Goal: Information Seeking & Learning: Learn about a topic

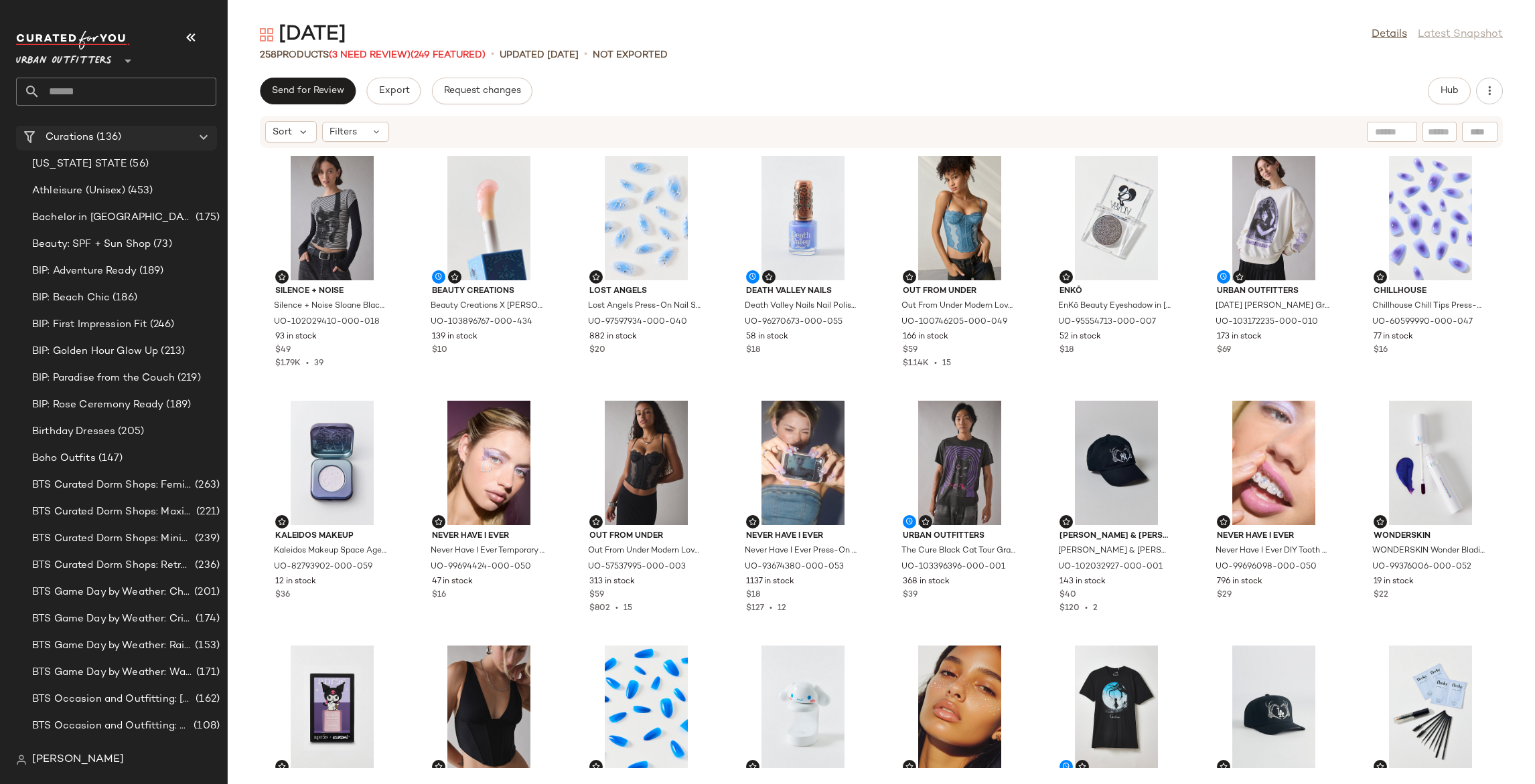
scroll to position [54, 0]
click at [135, 96] on input "text" at bounding box center [128, 91] width 176 height 28
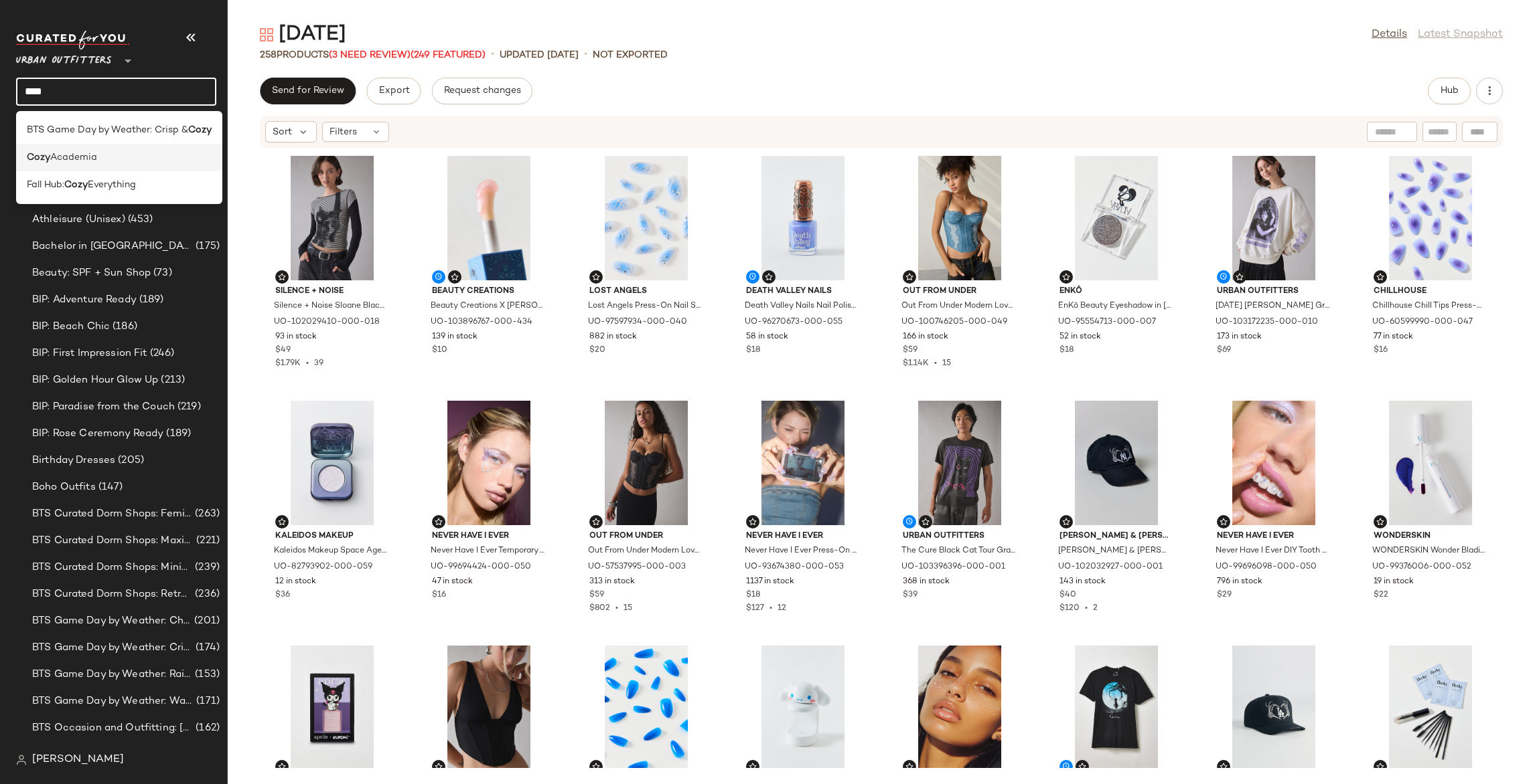
type input "****"
click at [117, 151] on div "Cozy Academia" at bounding box center [119, 157] width 185 height 14
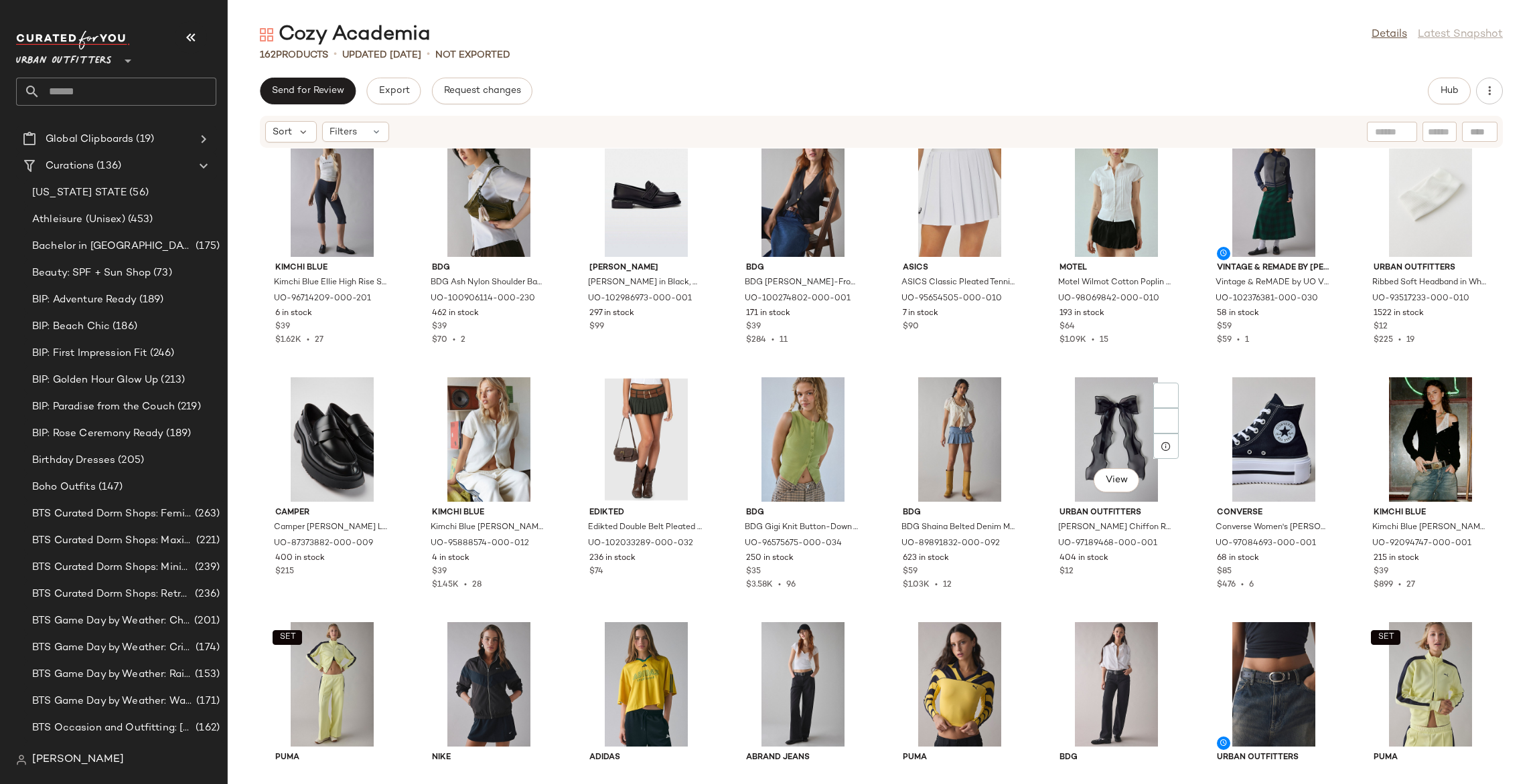
scroll to position [4485, 0]
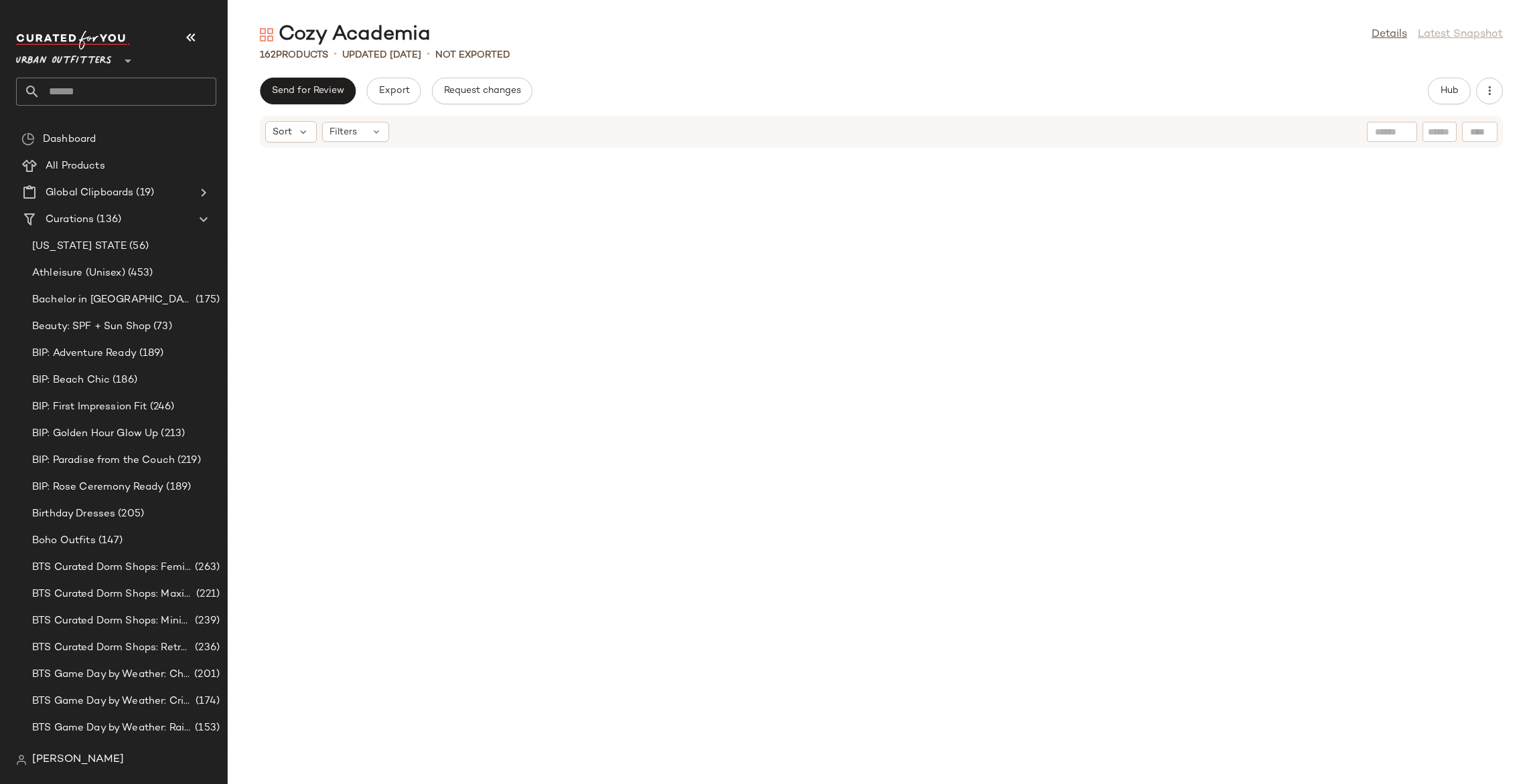
scroll to position [1840, 0]
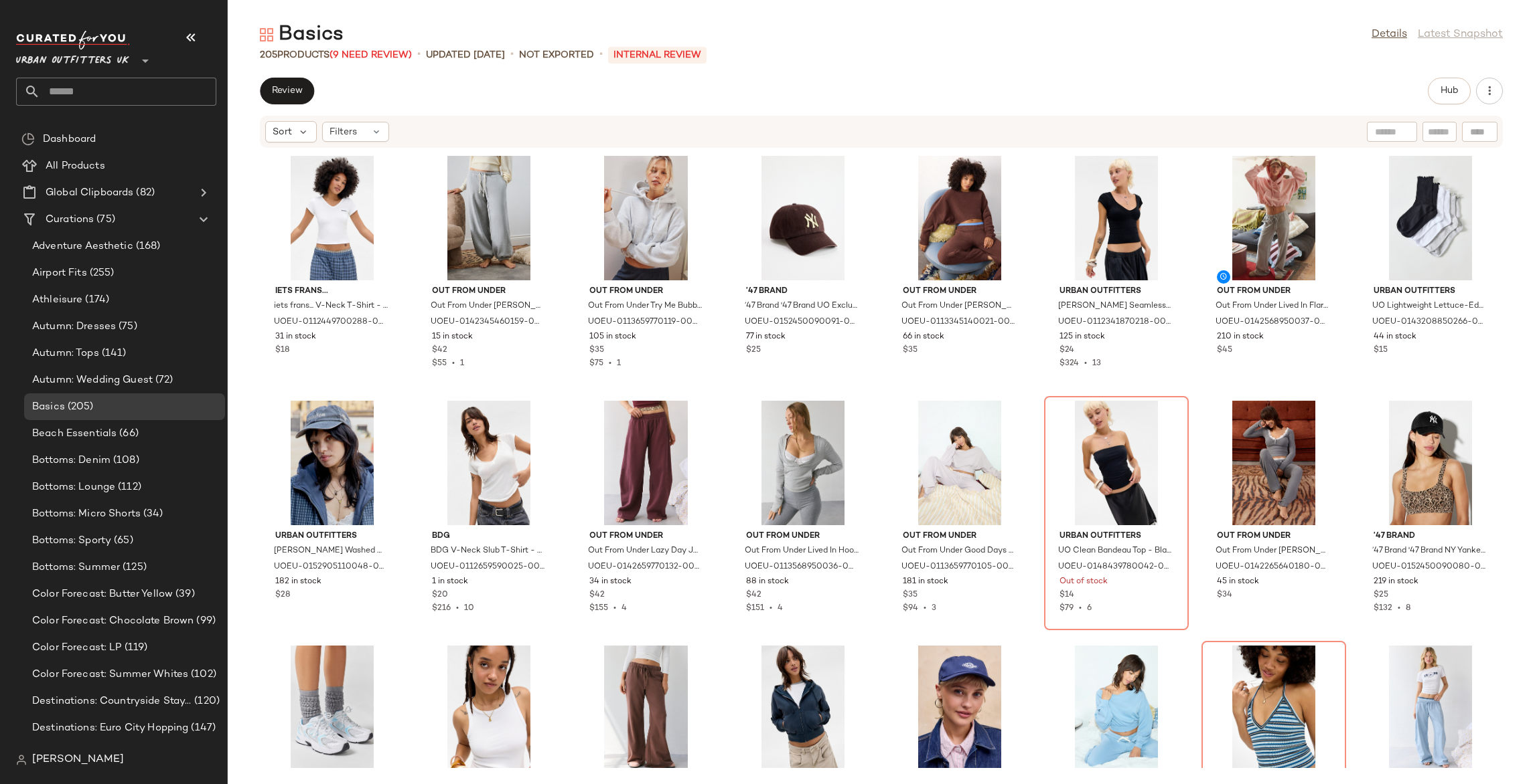
click at [74, 64] on span "Urban Outfitters UK" at bounding box center [73, 57] width 113 height 24
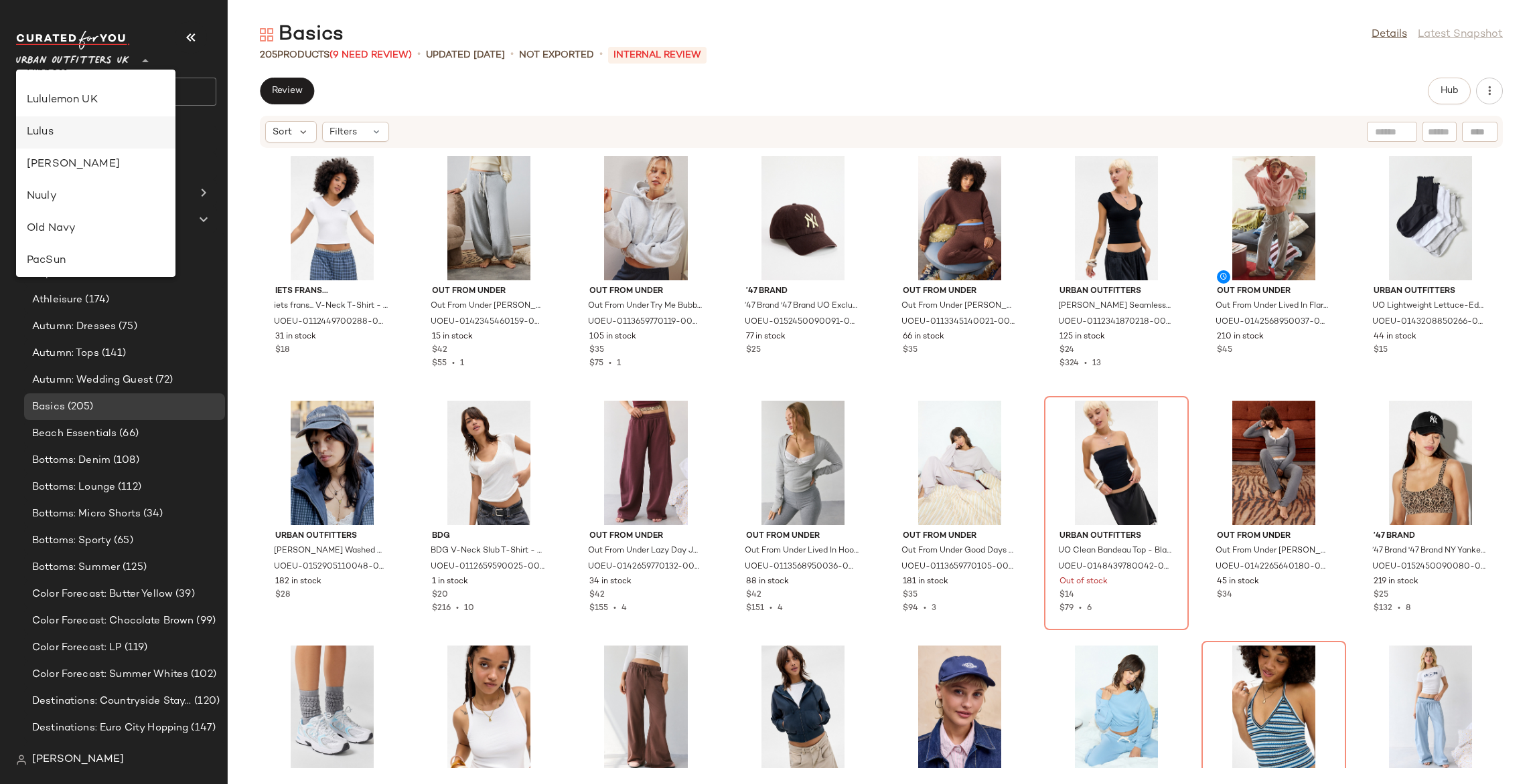
scroll to position [375, 0]
click at [67, 102] on div "Lululemon UK" at bounding box center [95, 101] width 138 height 16
type input "**"
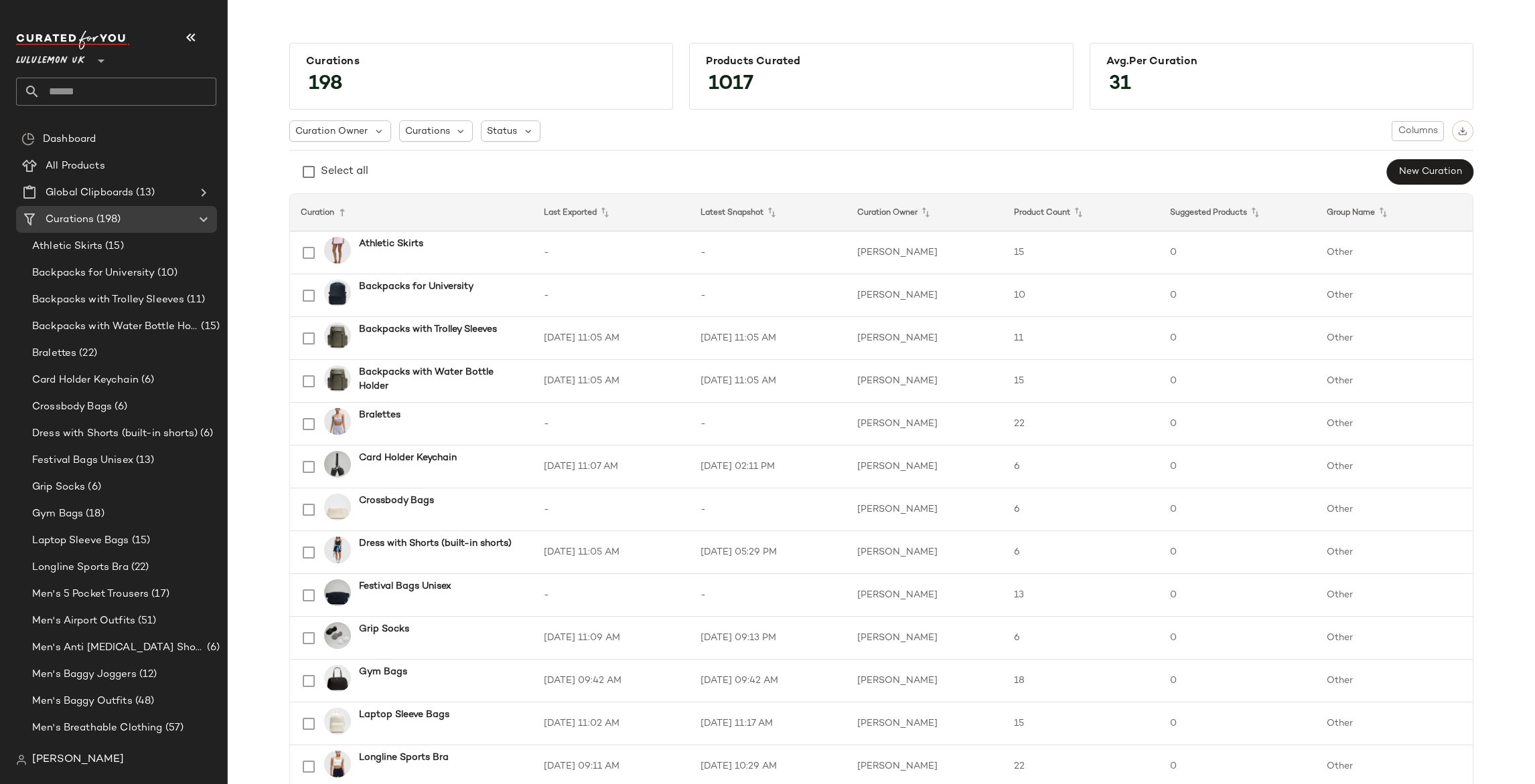
click at [173, 80] on input "text" at bounding box center [128, 91] width 176 height 28
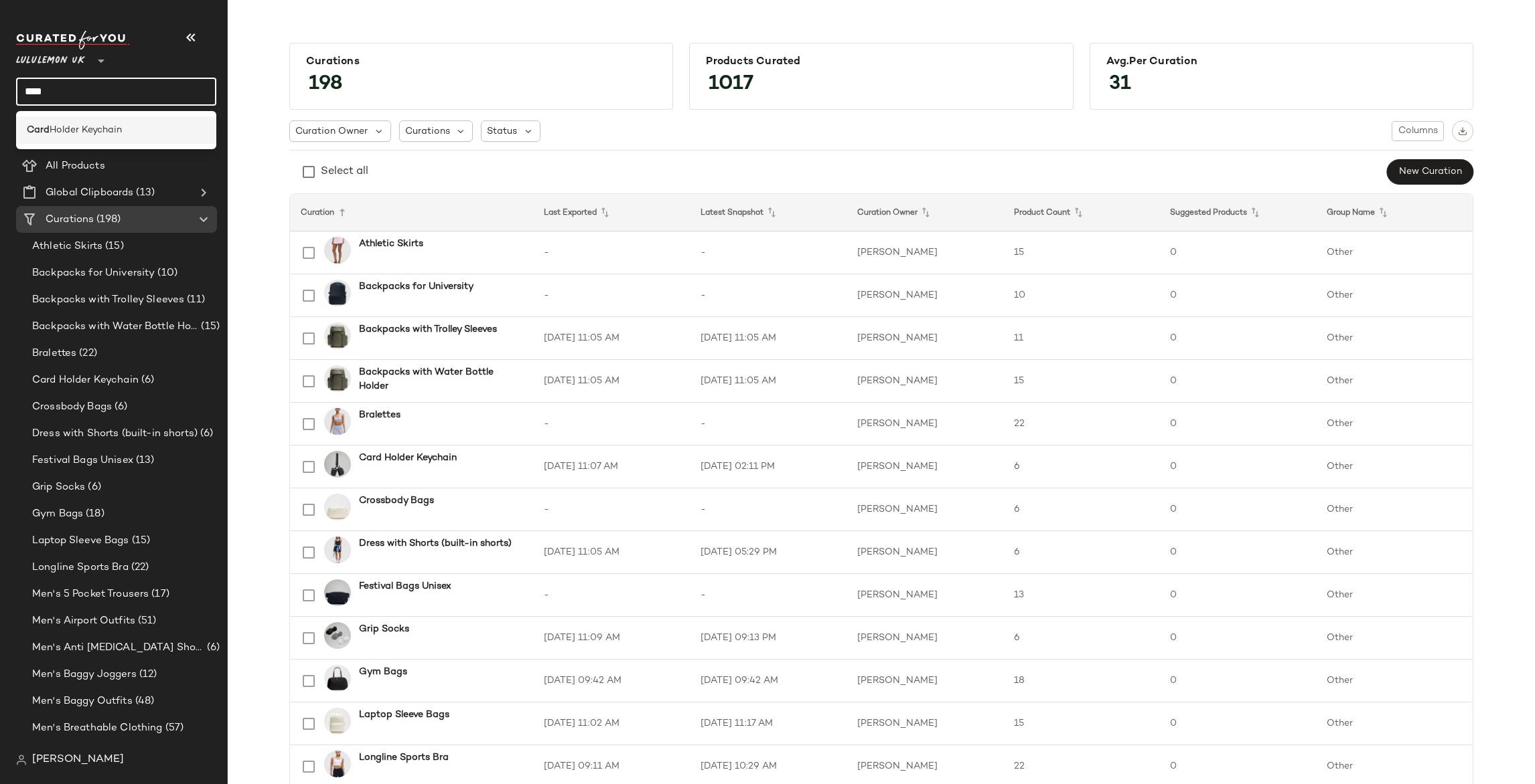
type input "****"
click at [159, 131] on div "Card Holder Keychain" at bounding box center [116, 130] width 179 height 14
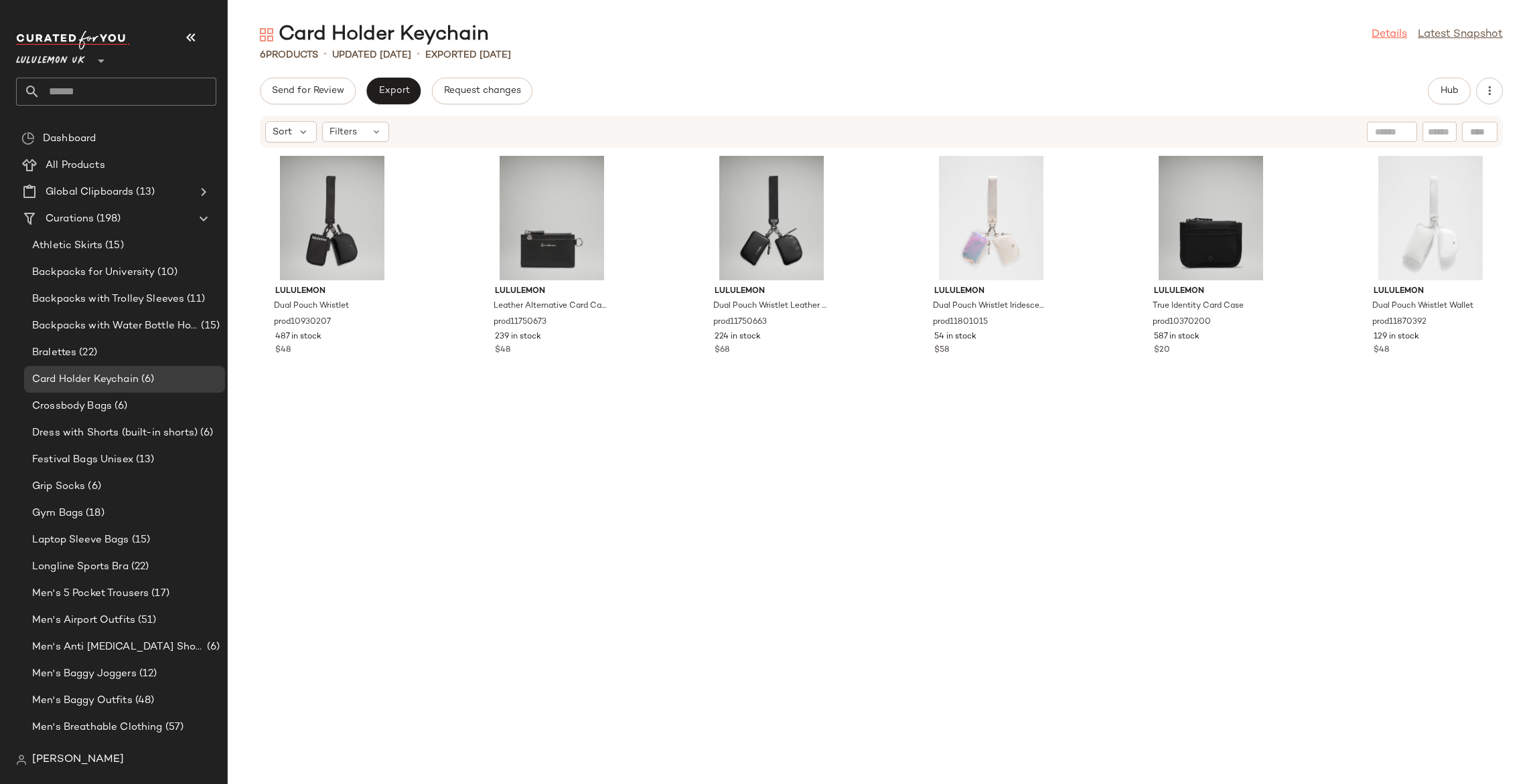
click at [1405, 37] on link "Details" at bounding box center [1389, 34] width 36 height 16
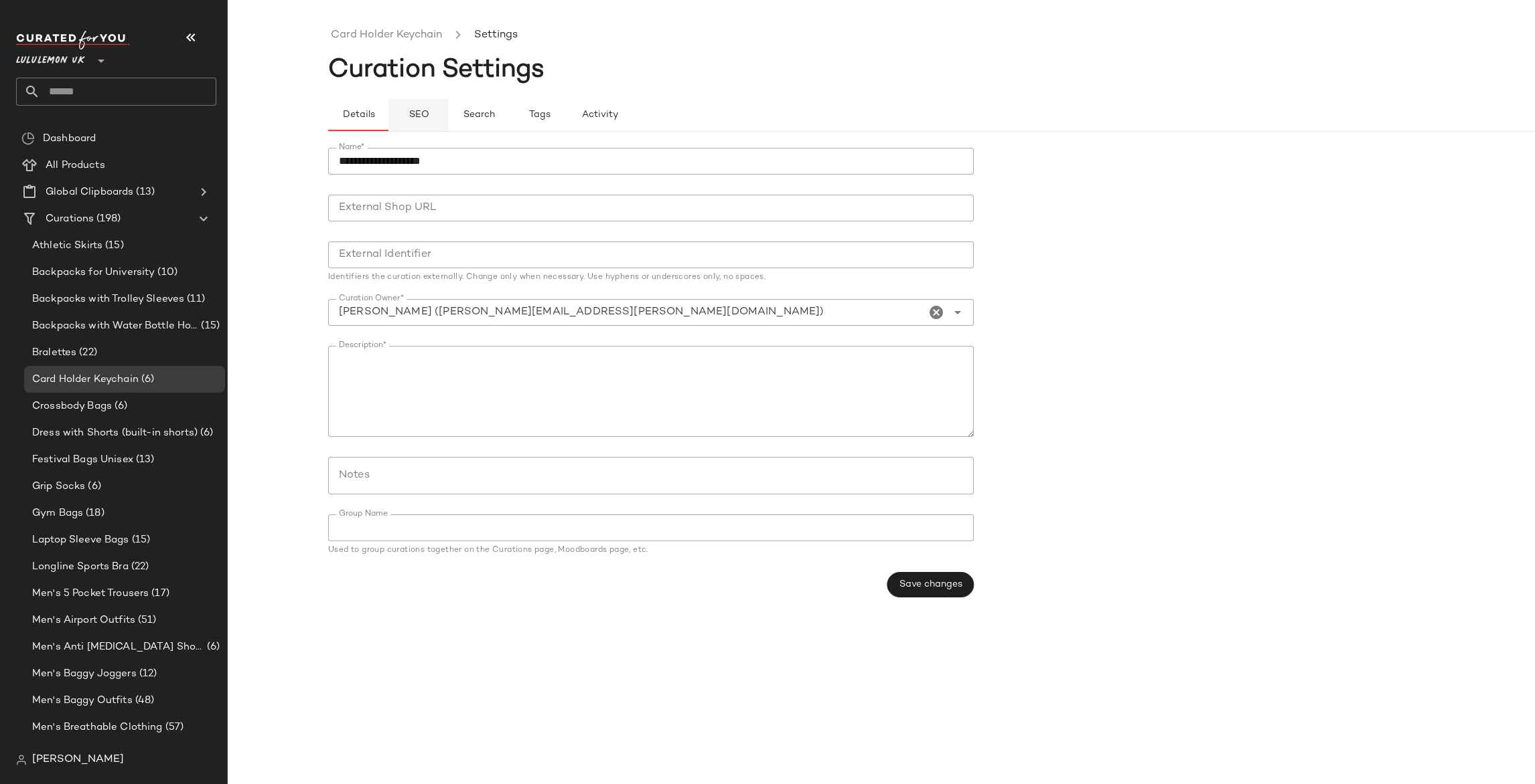
click at [424, 115] on span "SEO" at bounding box center [418, 114] width 21 height 10
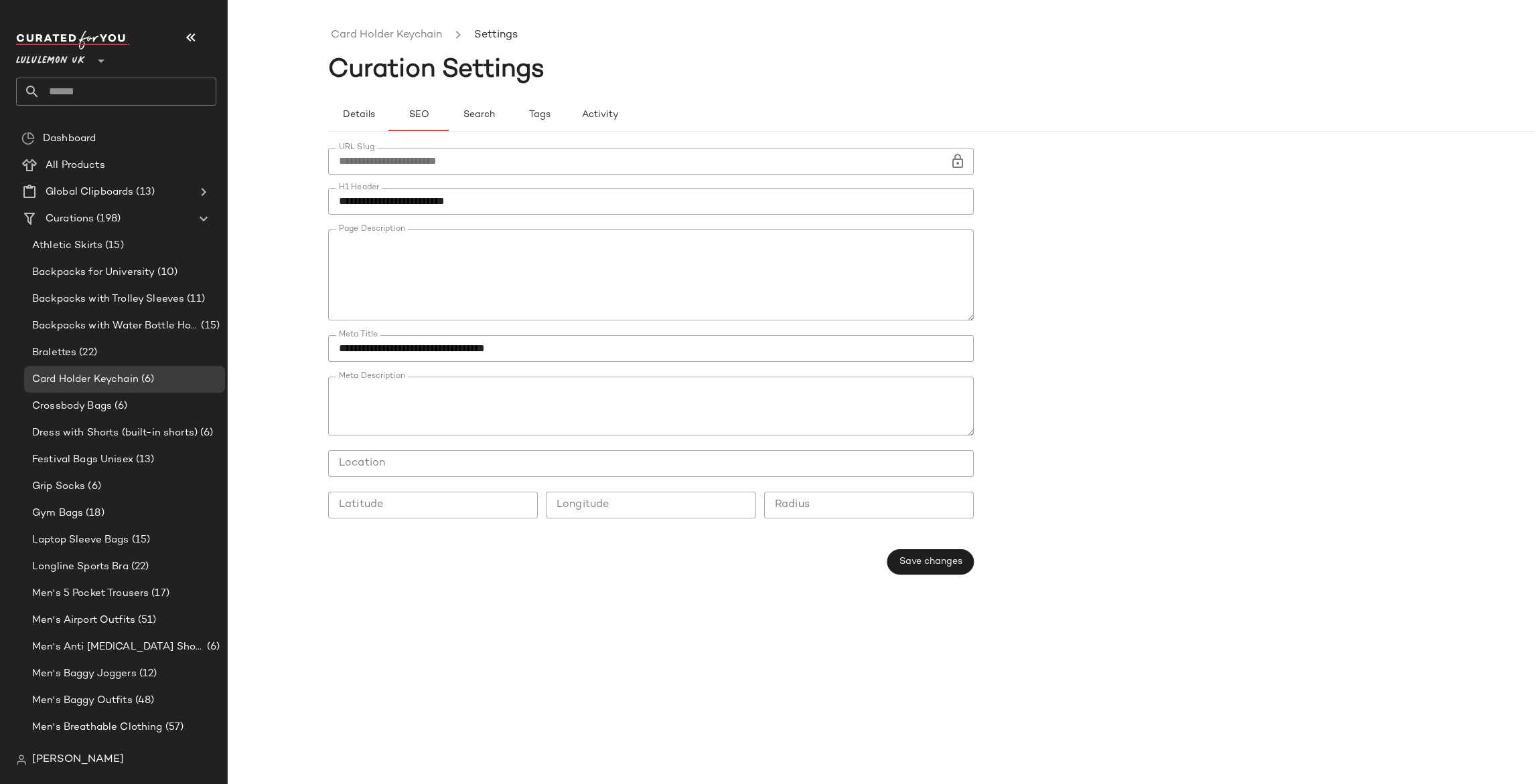
scroll to position [154, 0]
type button "seo"
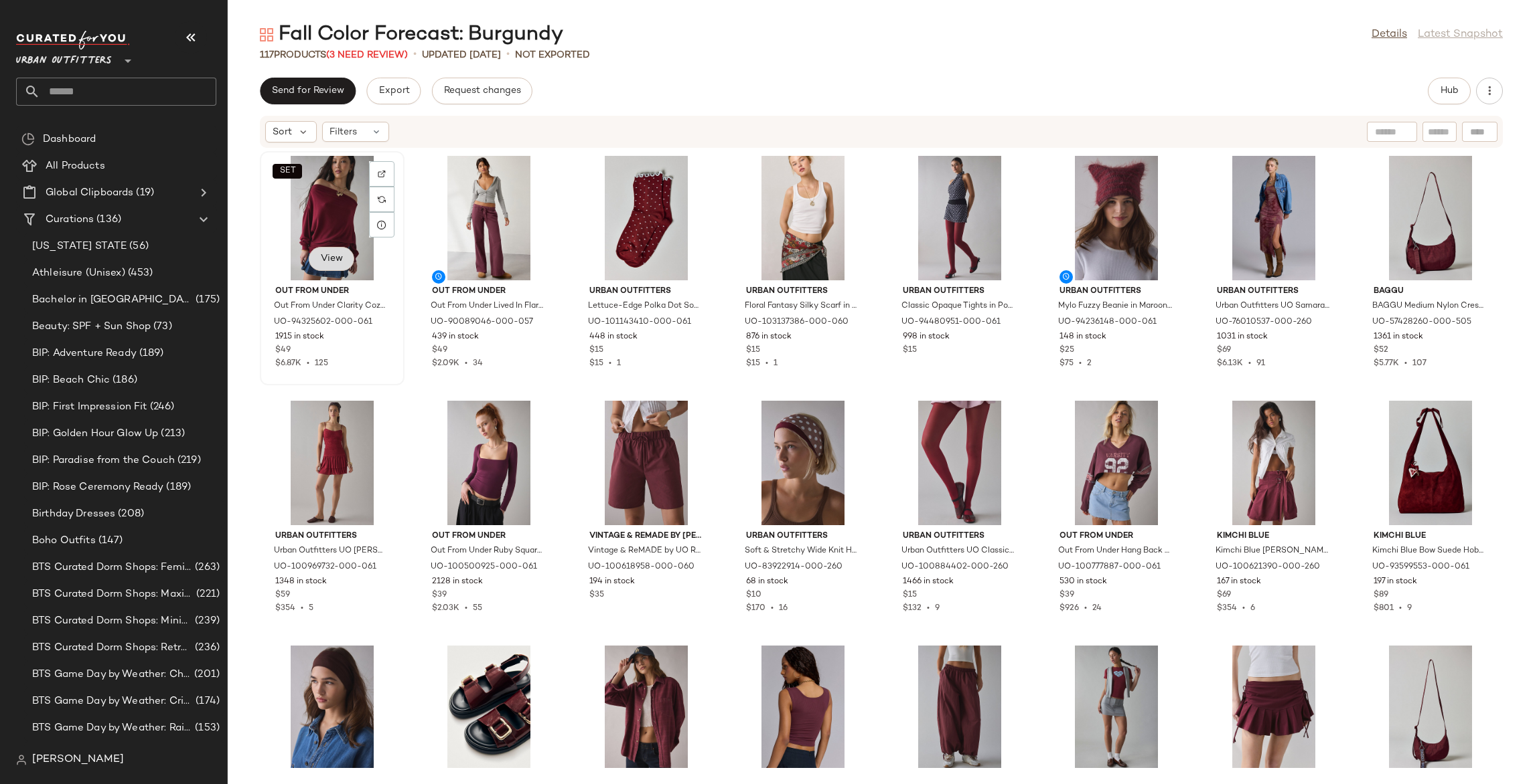
click at [327, 257] on span "View" at bounding box center [331, 258] width 23 height 10
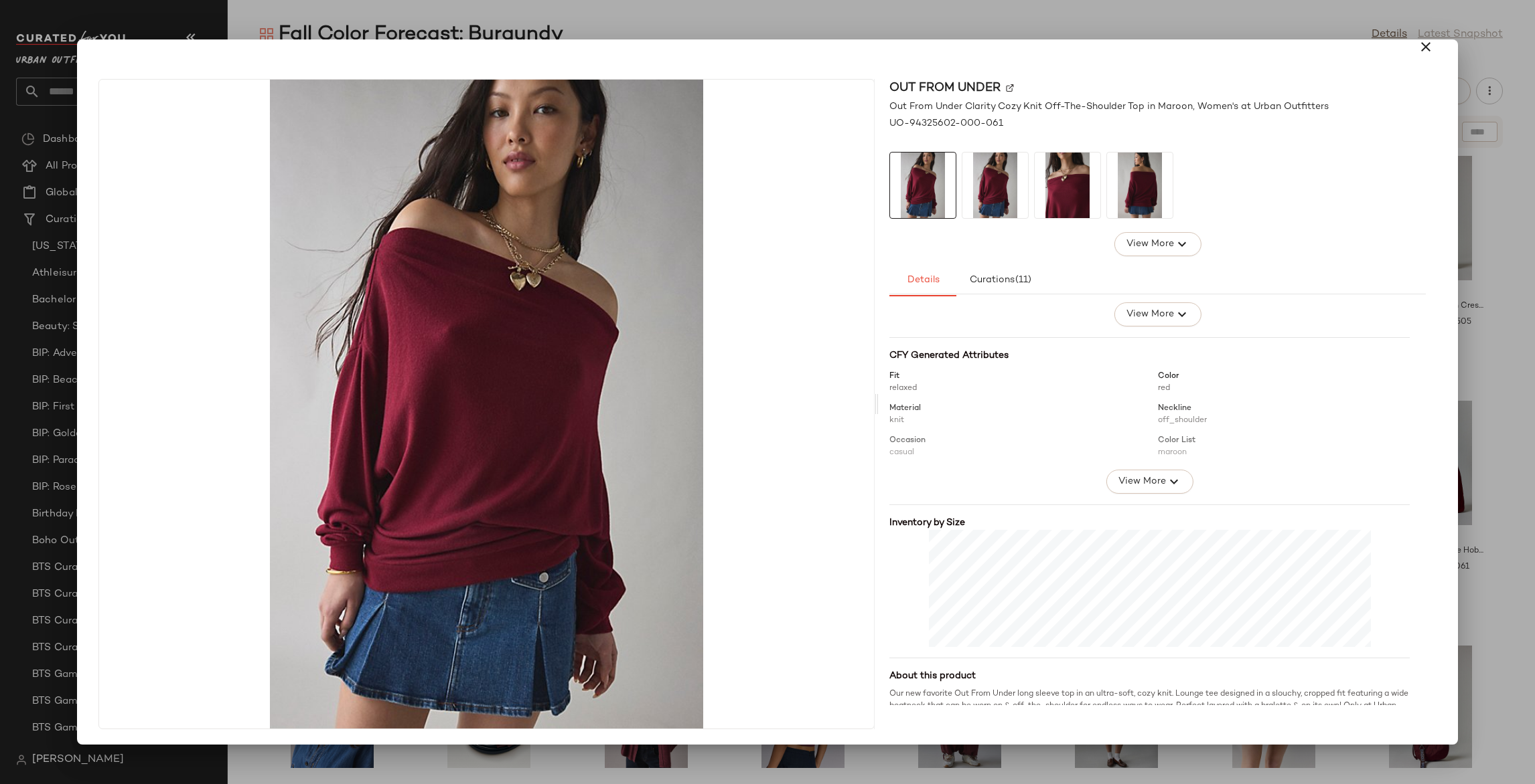
scroll to position [194, 0]
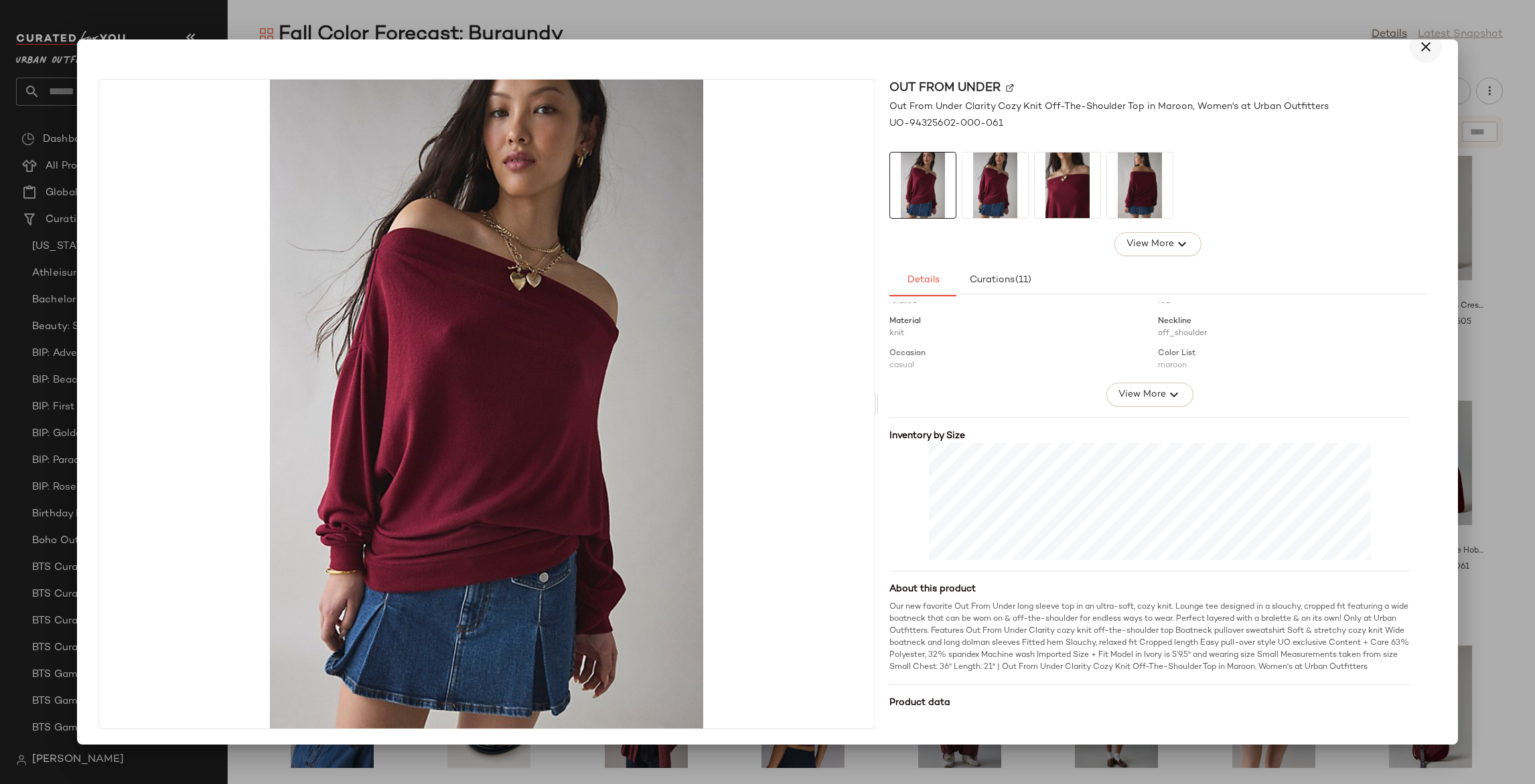
click at [1422, 42] on icon "button" at bounding box center [1425, 46] width 16 height 16
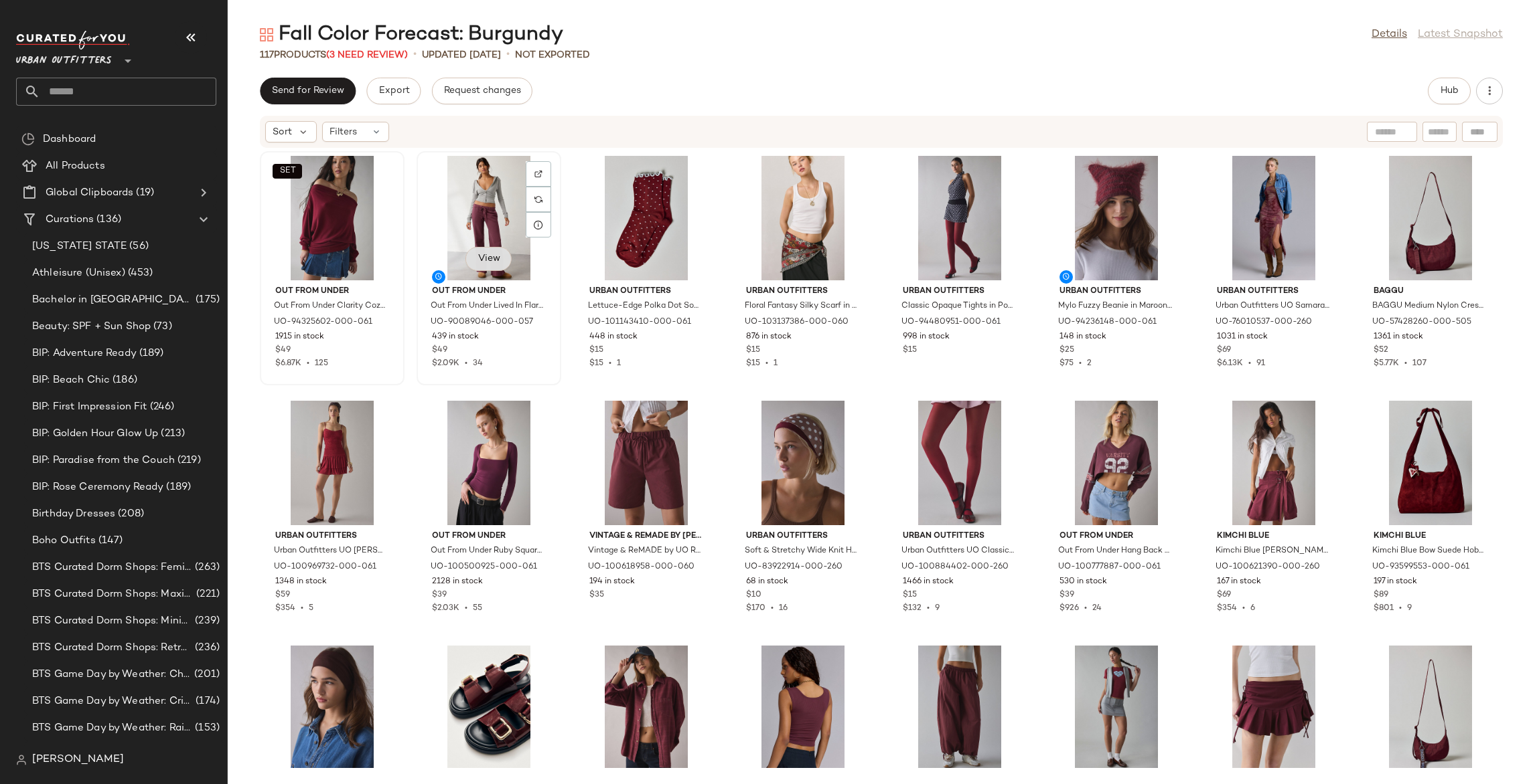
click at [497, 257] on span "View" at bounding box center [488, 258] width 23 height 10
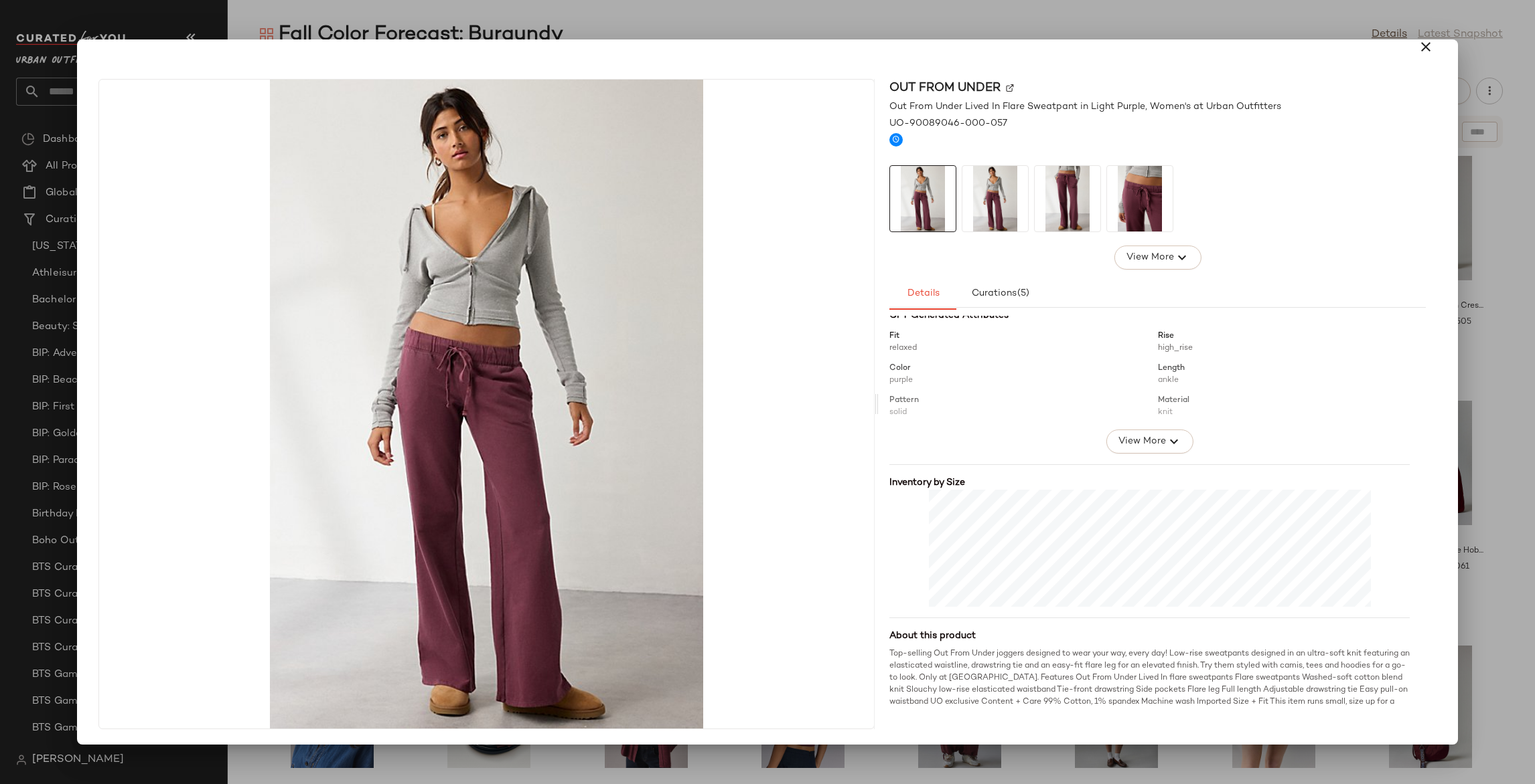
scroll to position [263, 0]
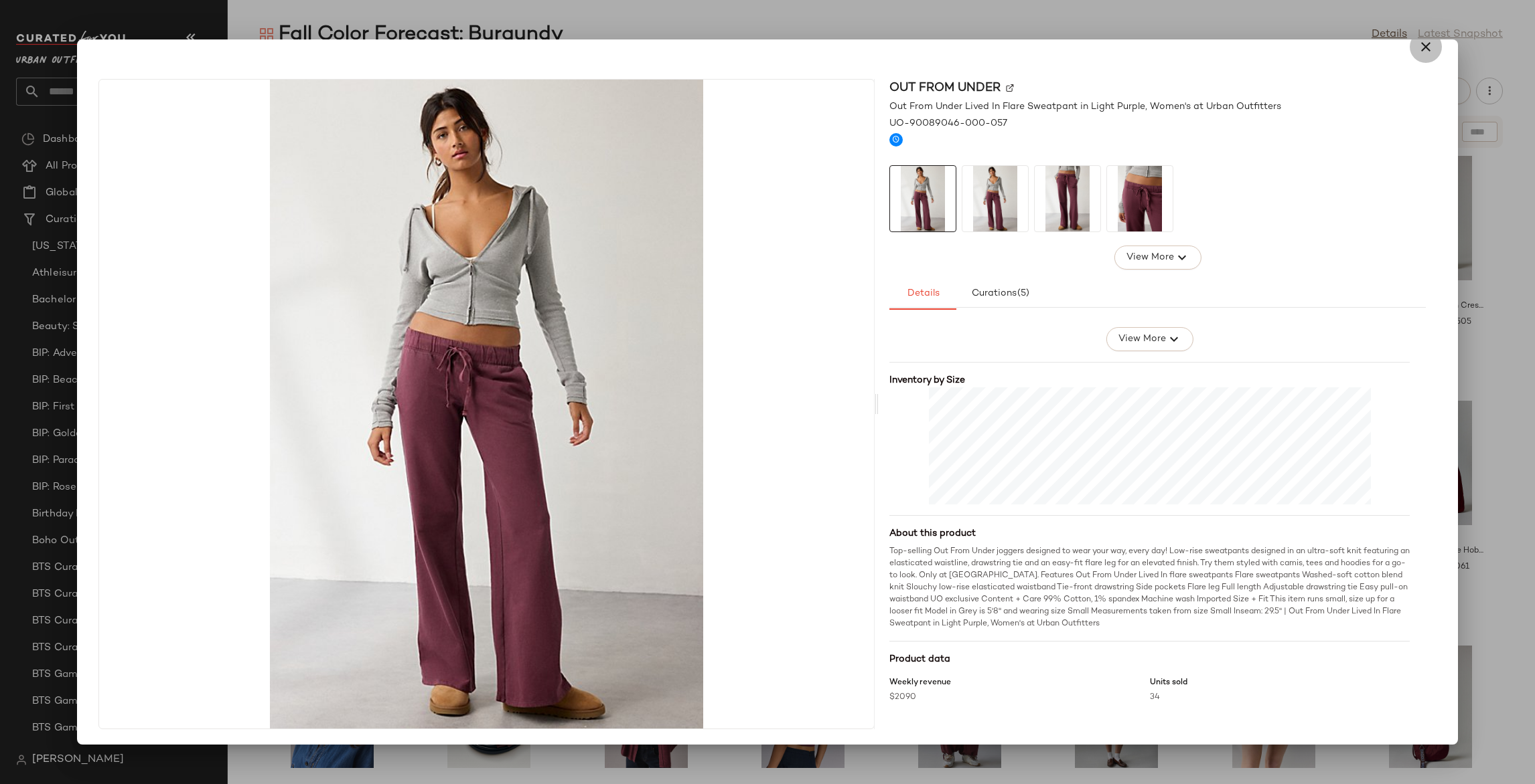
click at [1417, 52] on icon "button" at bounding box center [1425, 46] width 16 height 16
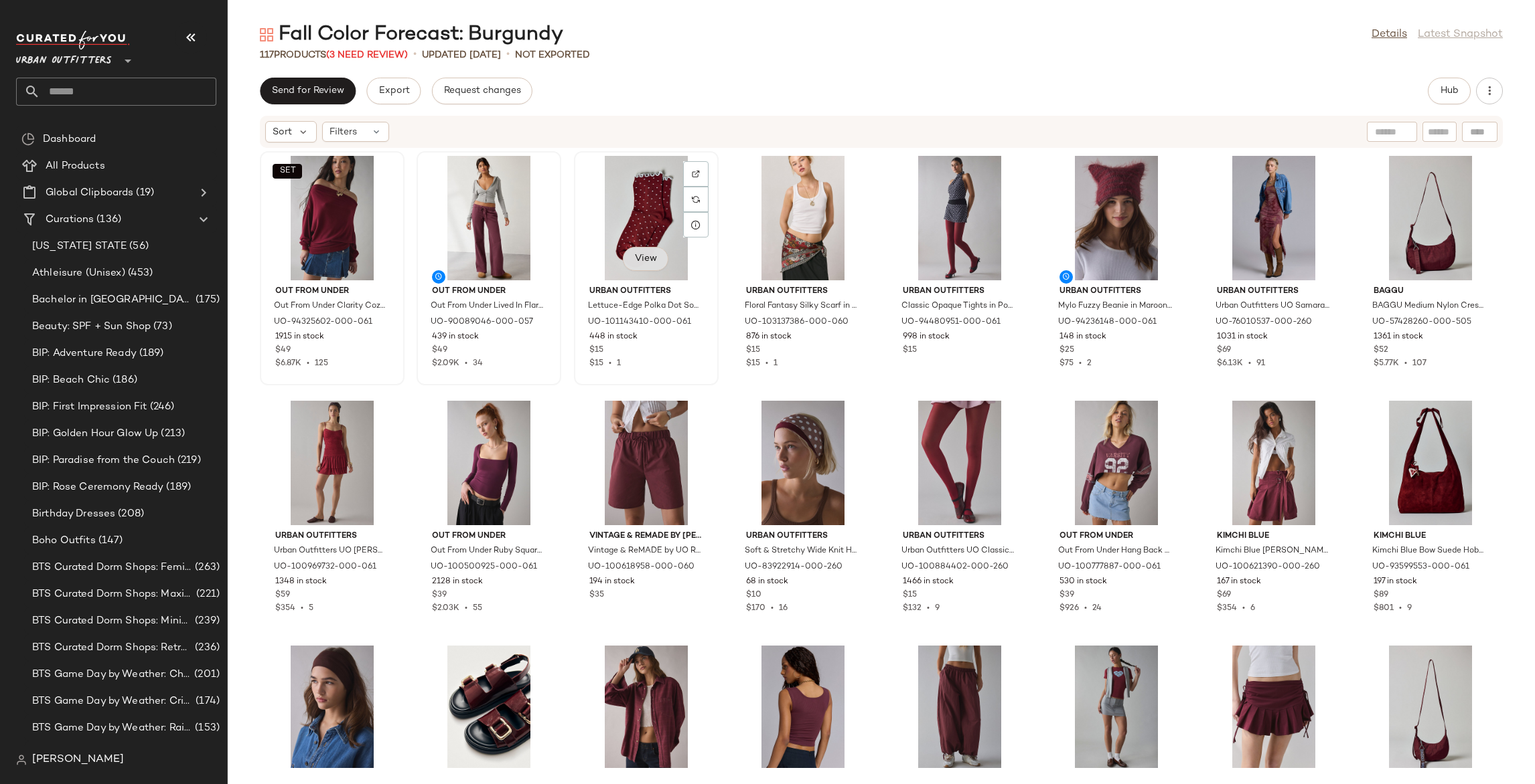
click at [644, 269] on button "View" at bounding box center [645, 259] width 45 height 24
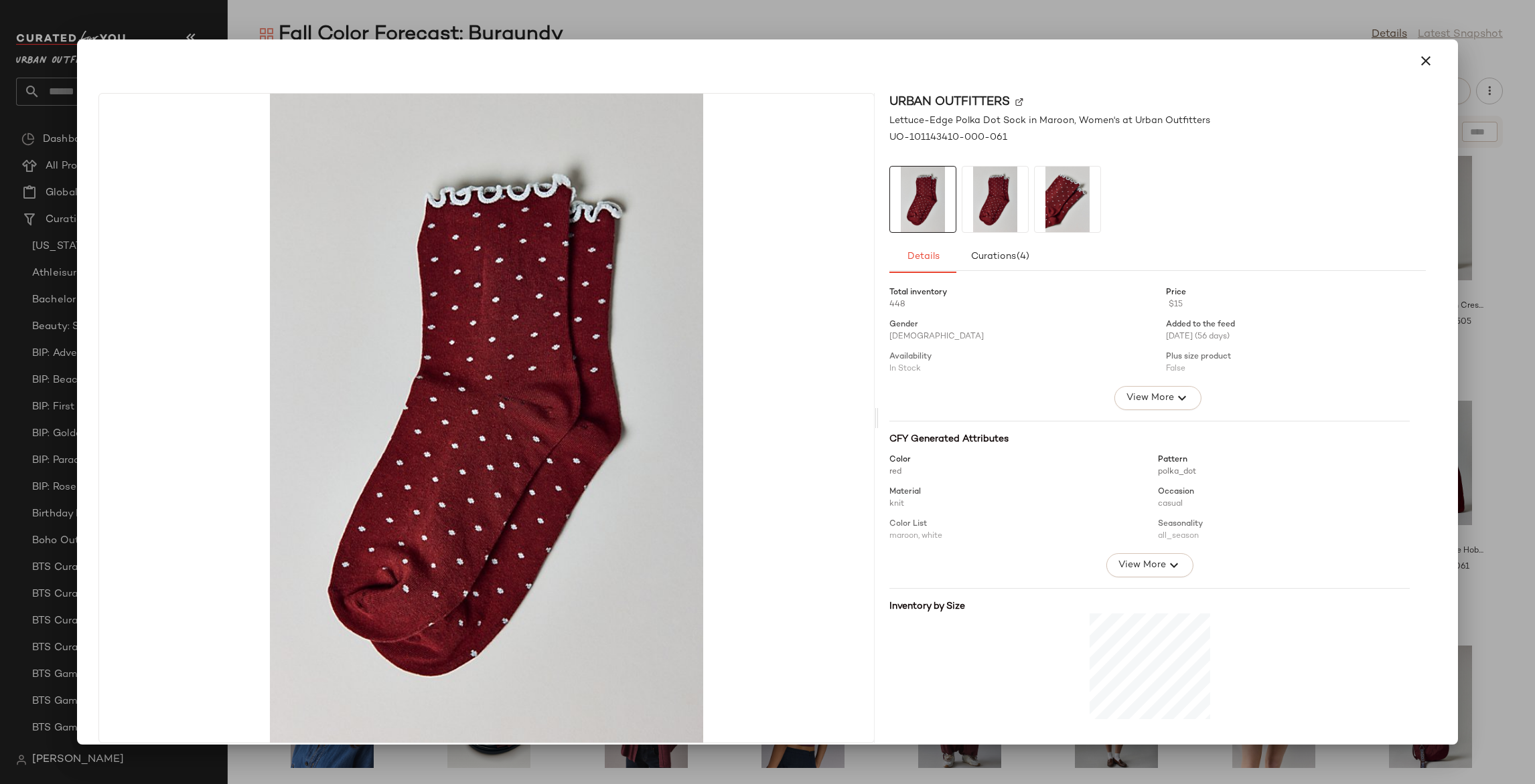
click at [1417, 61] on icon "button" at bounding box center [1425, 60] width 16 height 16
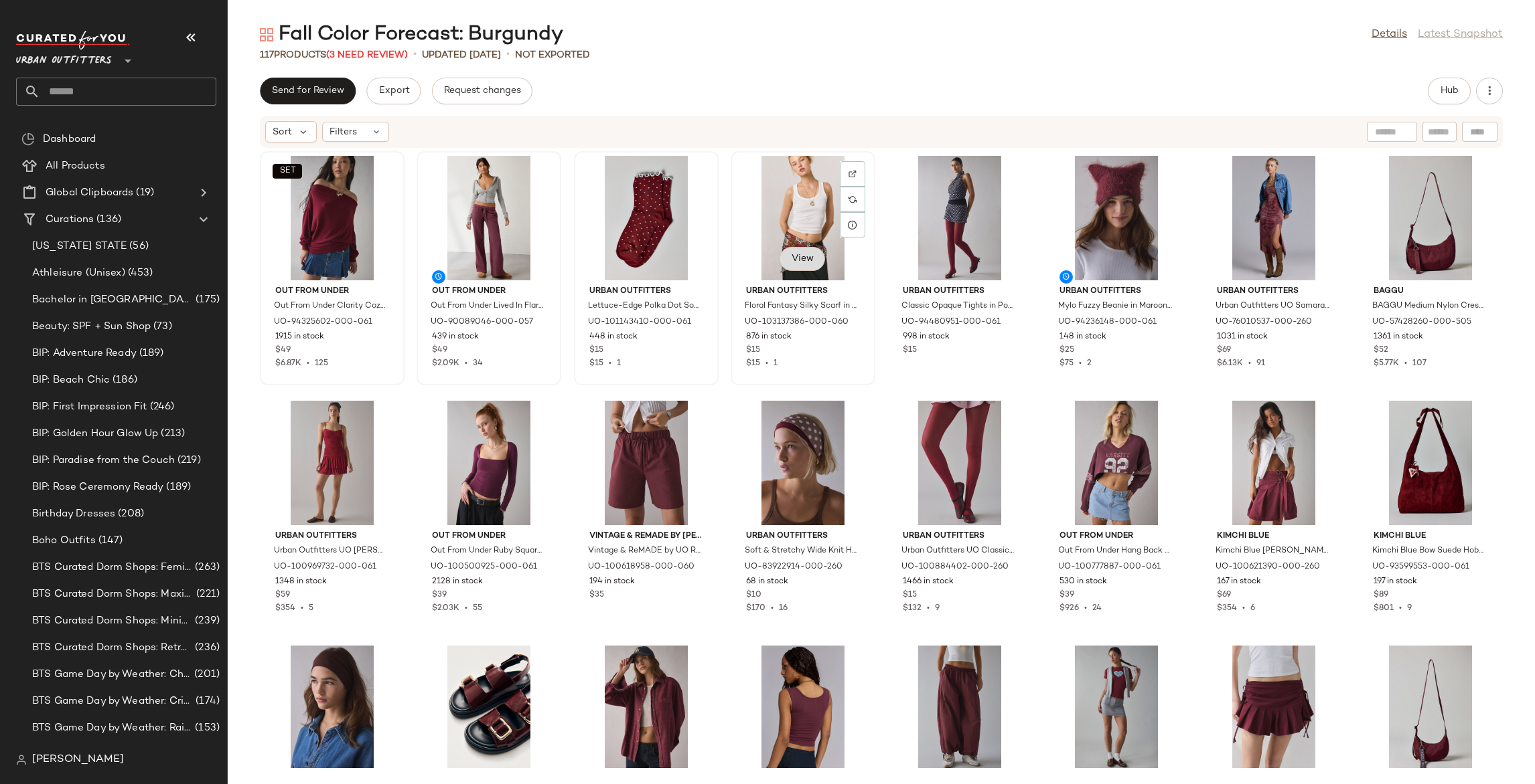
click at [792, 257] on span "View" at bounding box center [802, 258] width 23 height 10
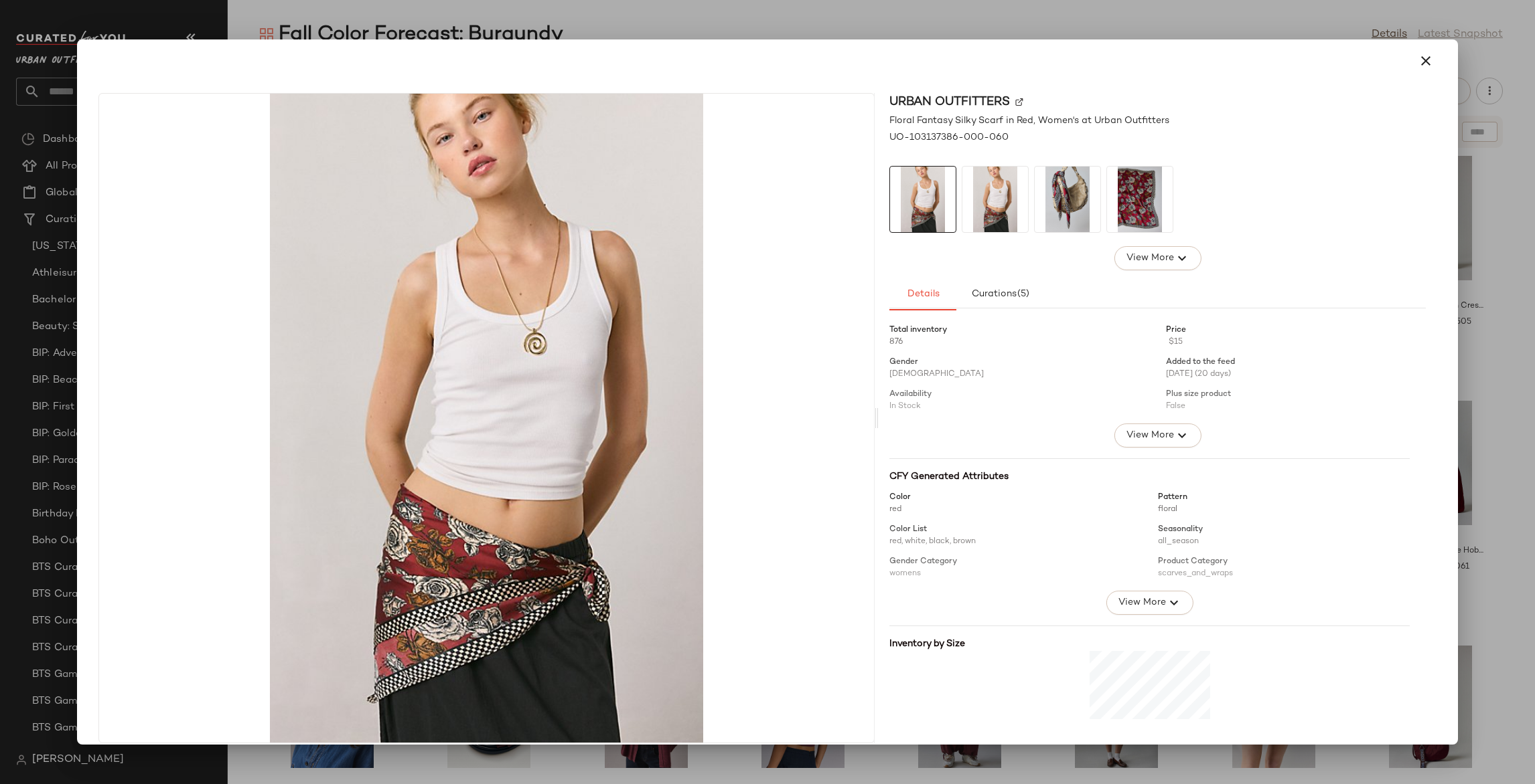
scroll to position [214, 0]
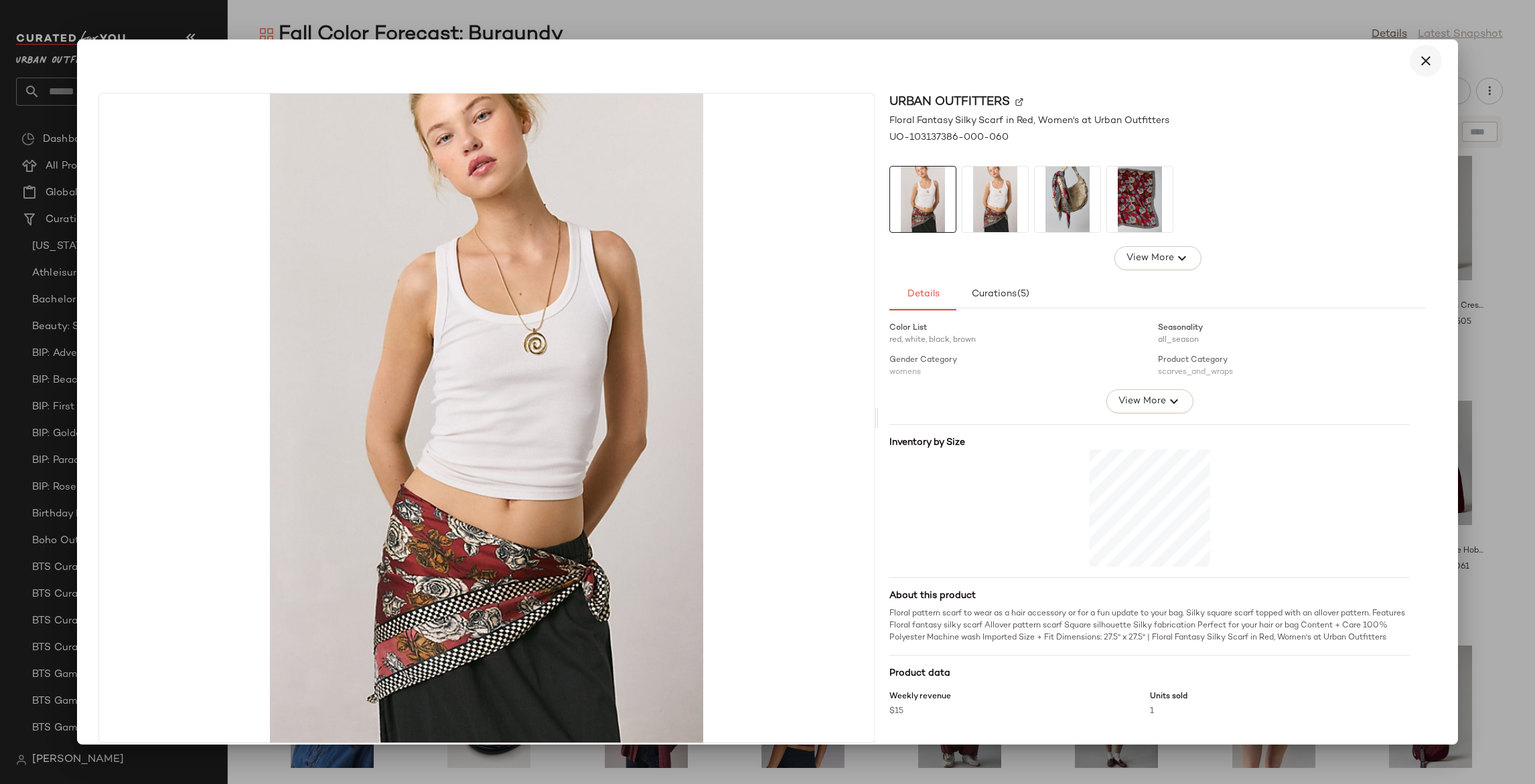
click at [1410, 66] on button "button" at bounding box center [1426, 61] width 32 height 32
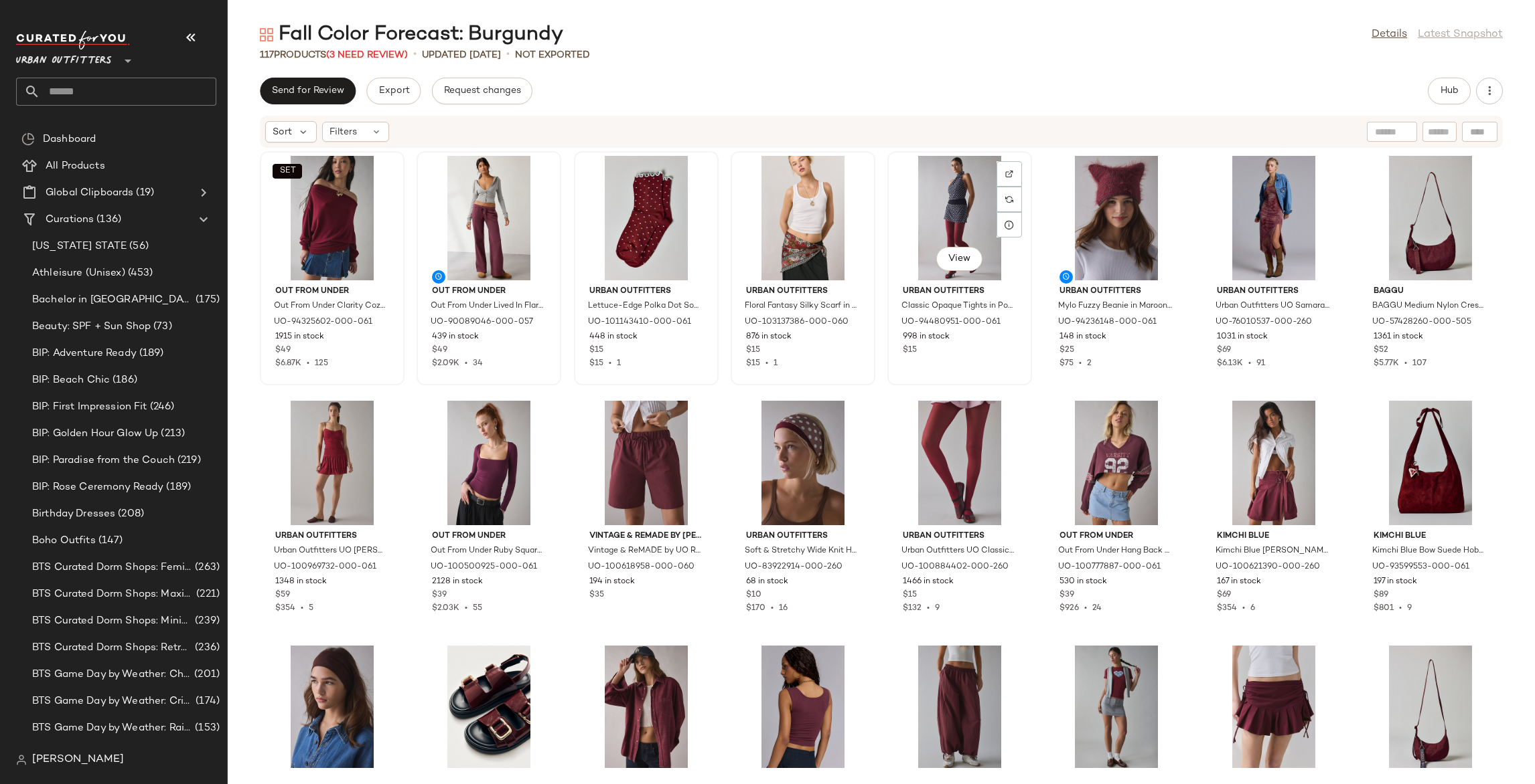
click at [960, 197] on div "View" at bounding box center [959, 218] width 135 height 124
click at [937, 257] on button "View" at bounding box center [959, 259] width 45 height 24
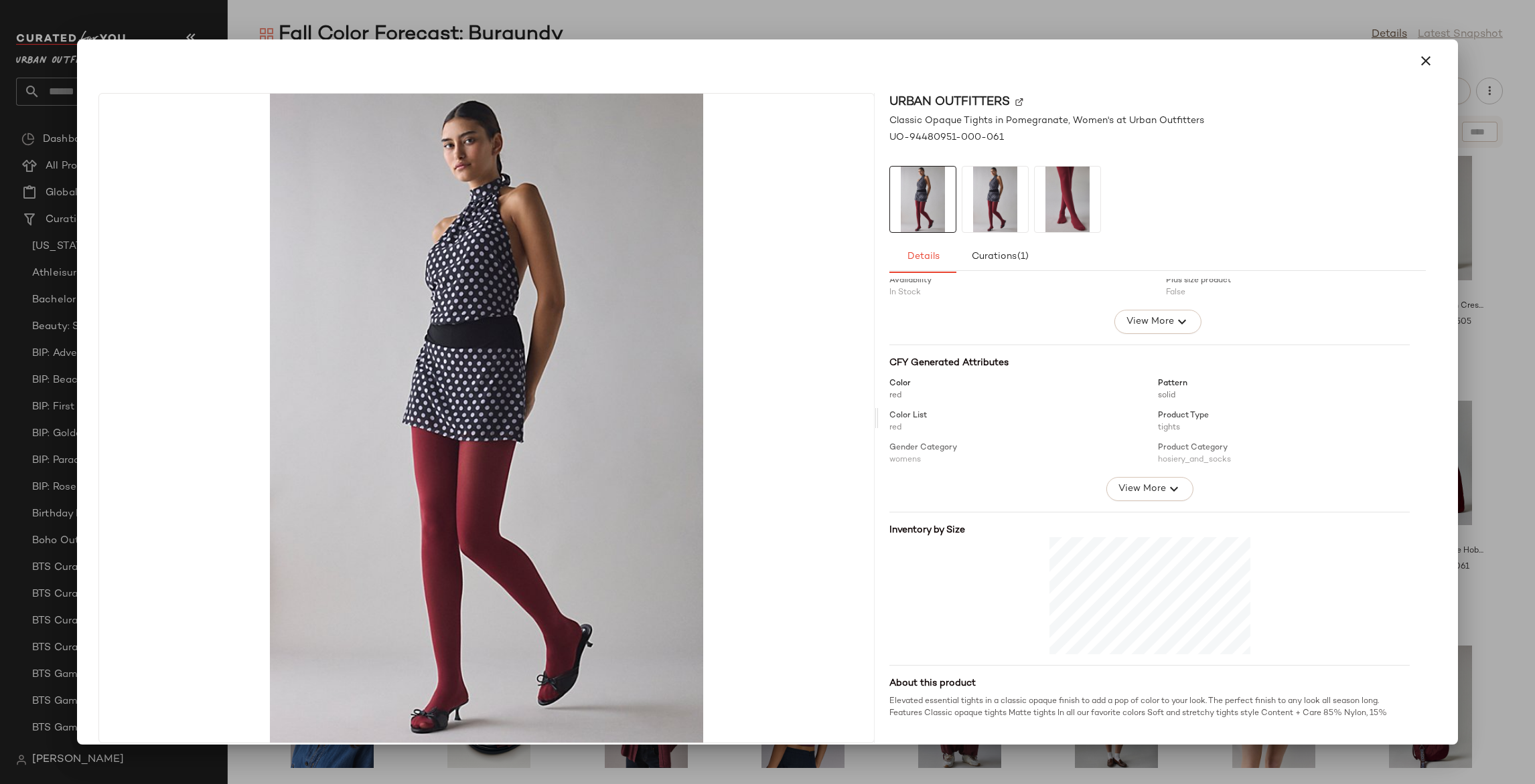
scroll to position [101, 0]
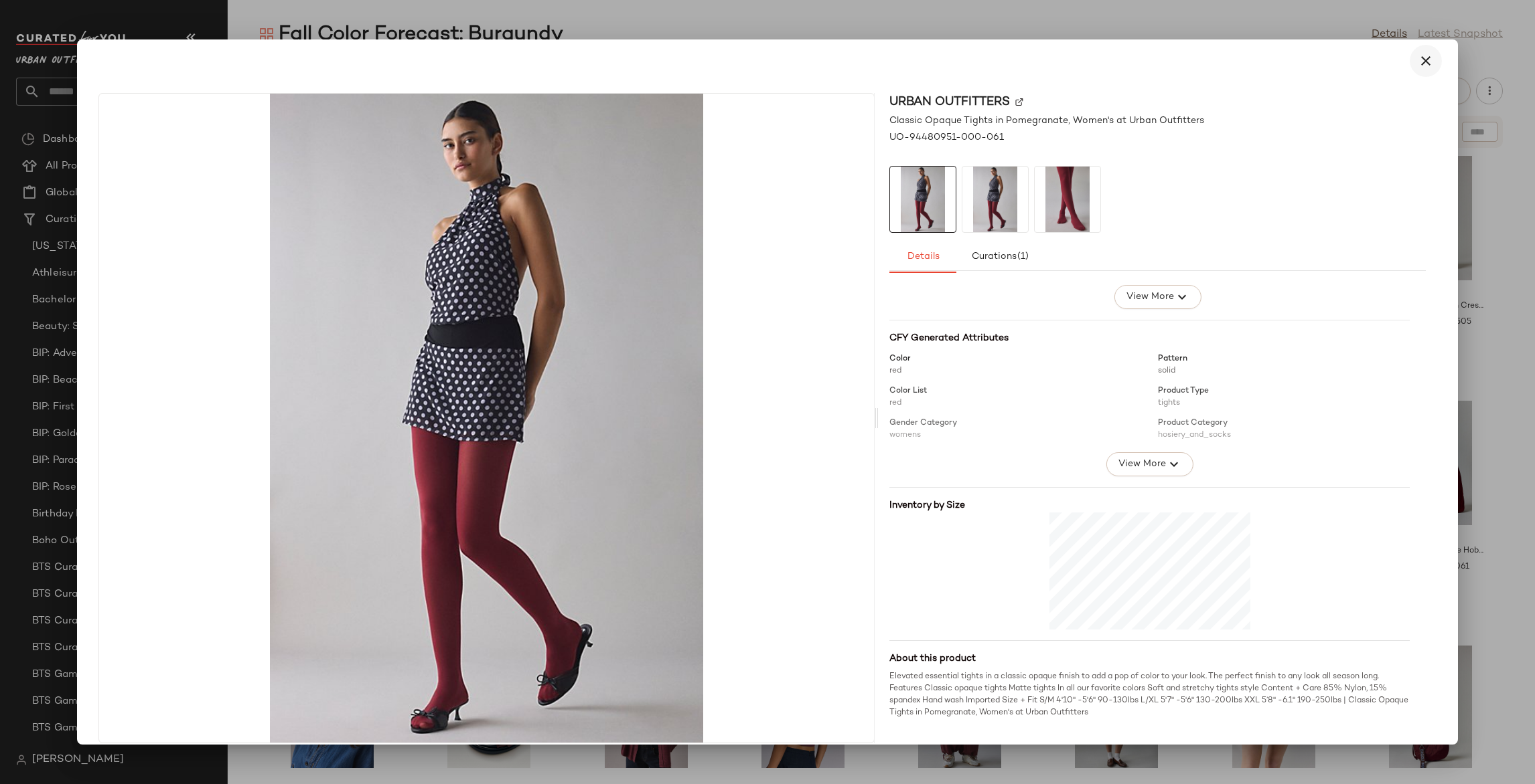
click at [1417, 54] on icon "button" at bounding box center [1425, 60] width 16 height 16
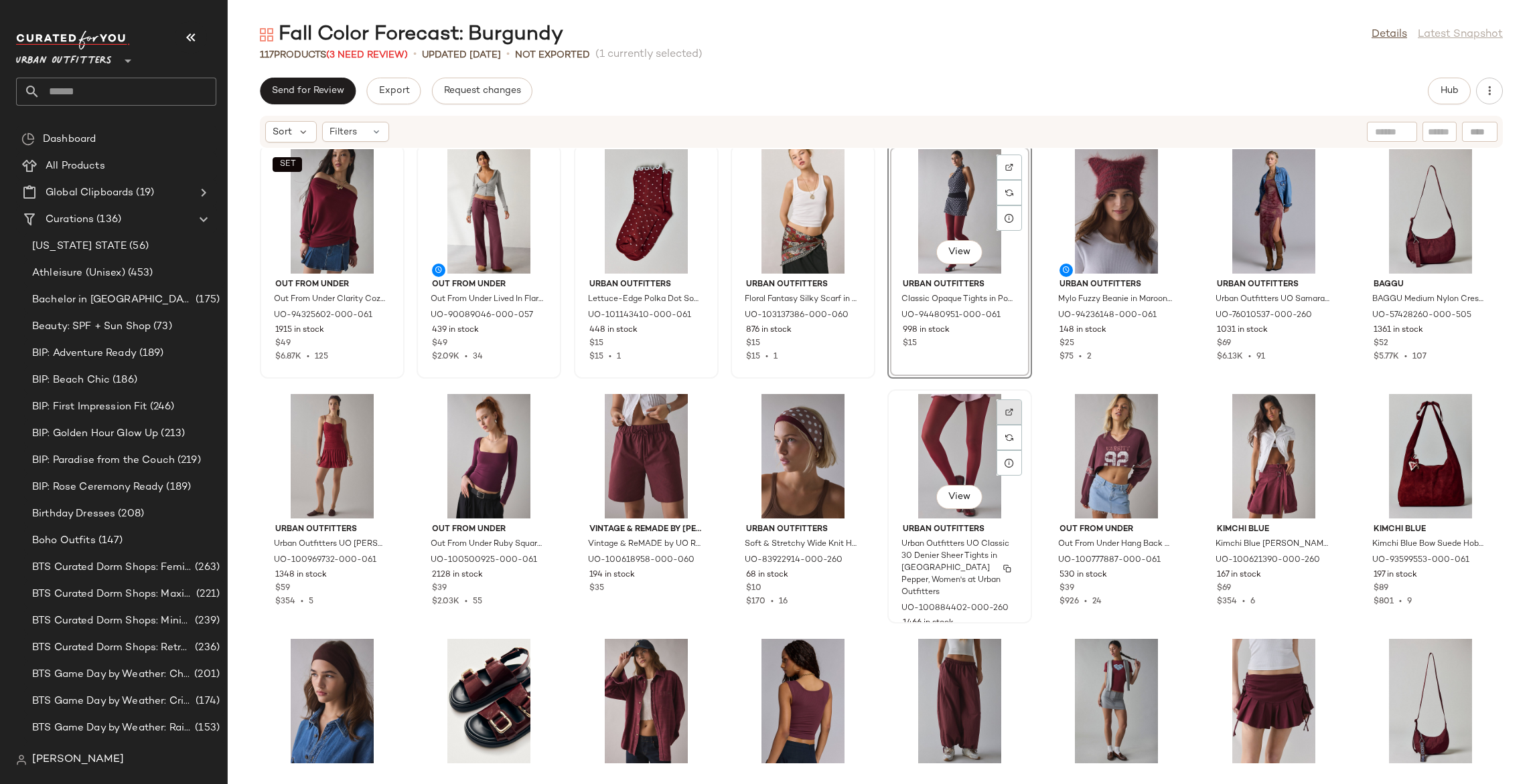
scroll to position [0, 0]
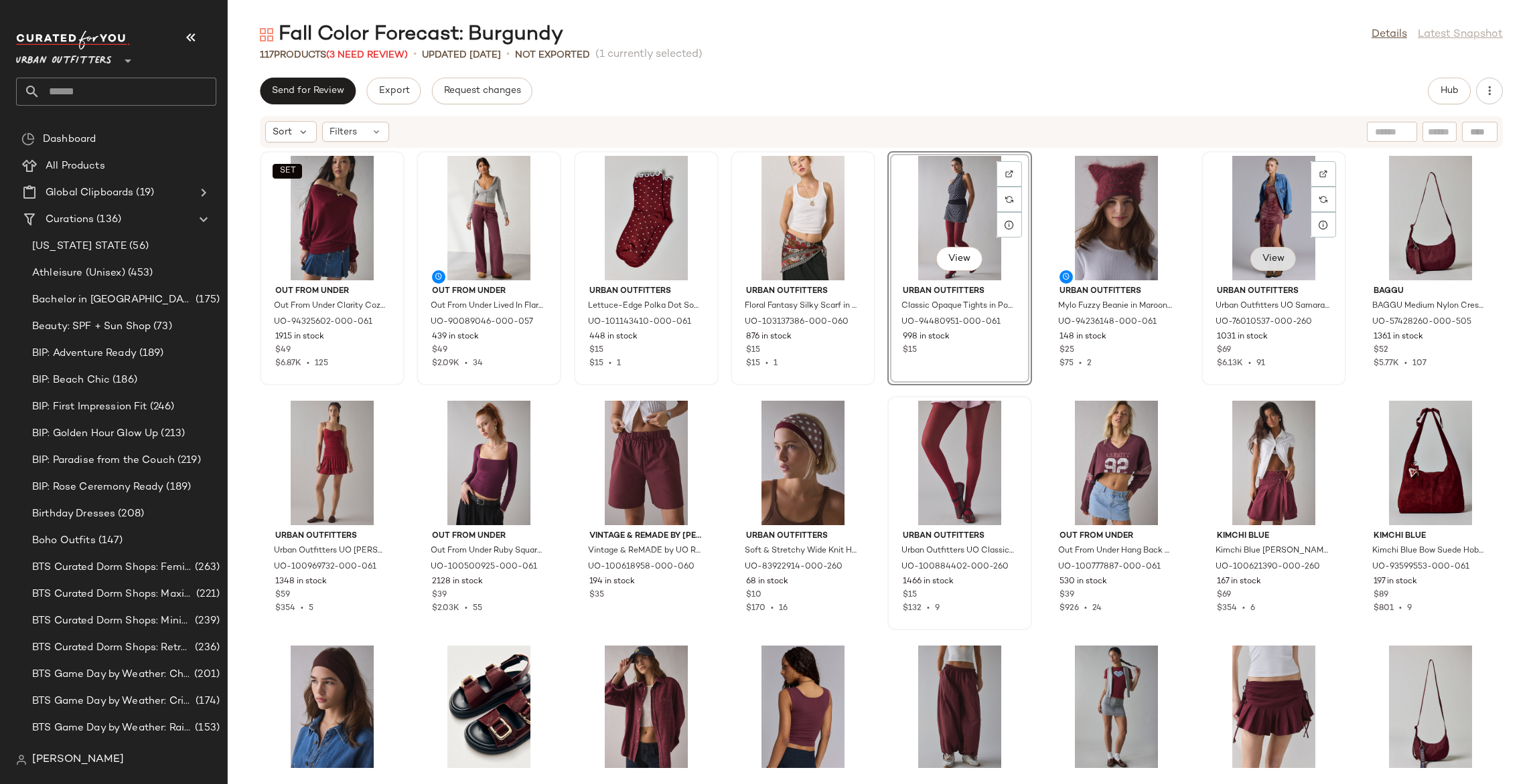
click at [1263, 258] on span "View" at bounding box center [1273, 258] width 23 height 10
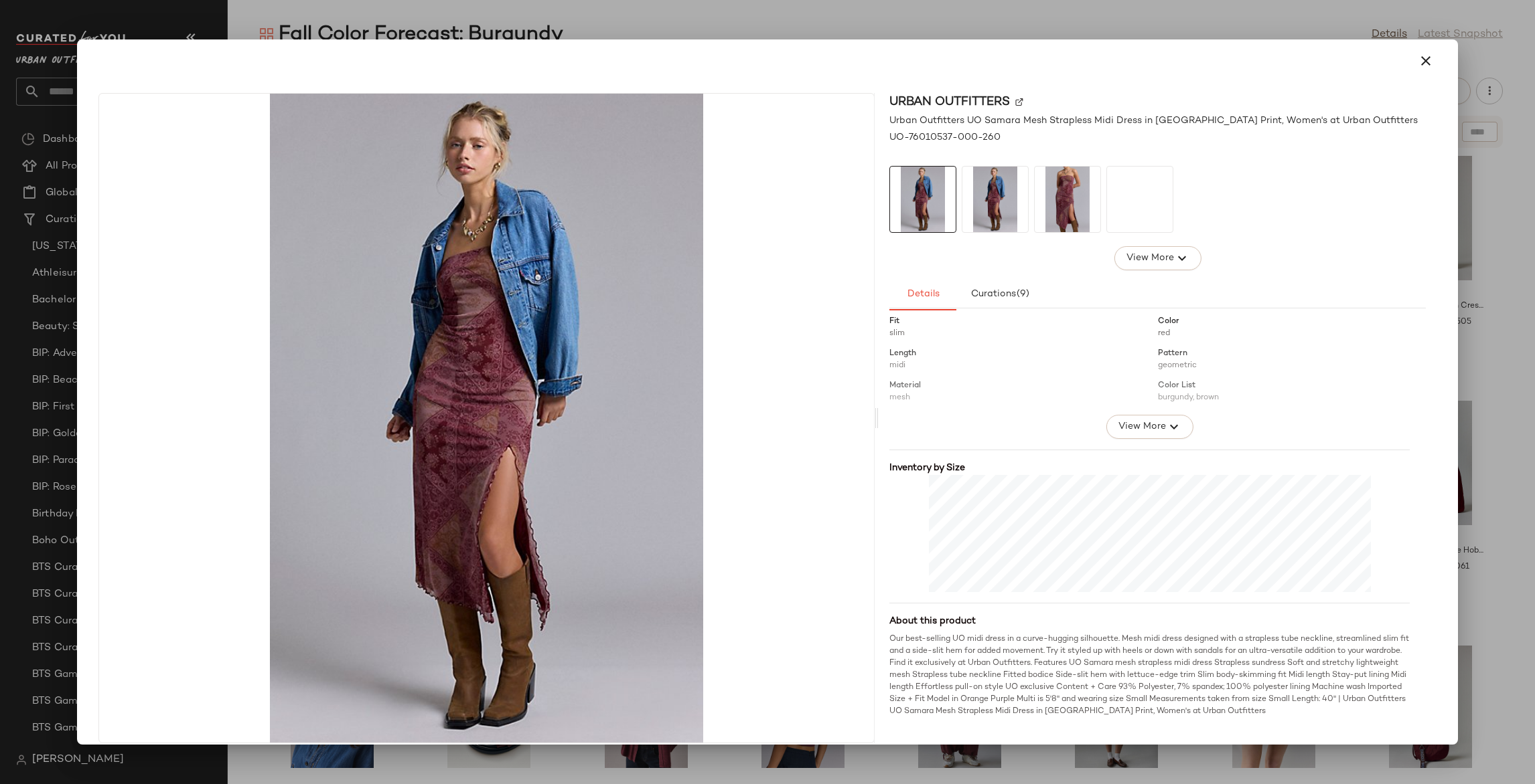
scroll to position [178, 0]
click at [1417, 63] on icon "button" at bounding box center [1425, 60] width 16 height 16
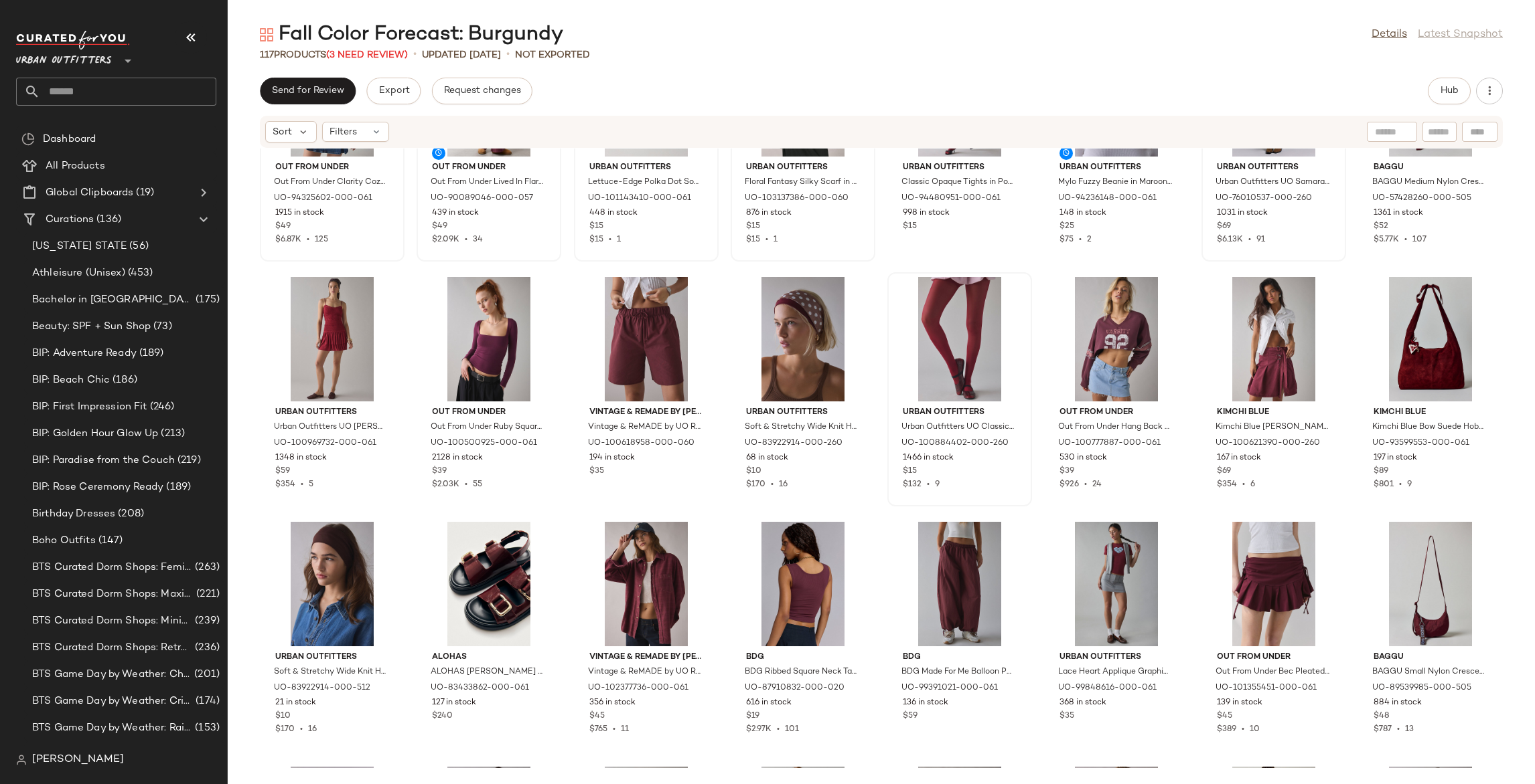
scroll to position [126, 0]
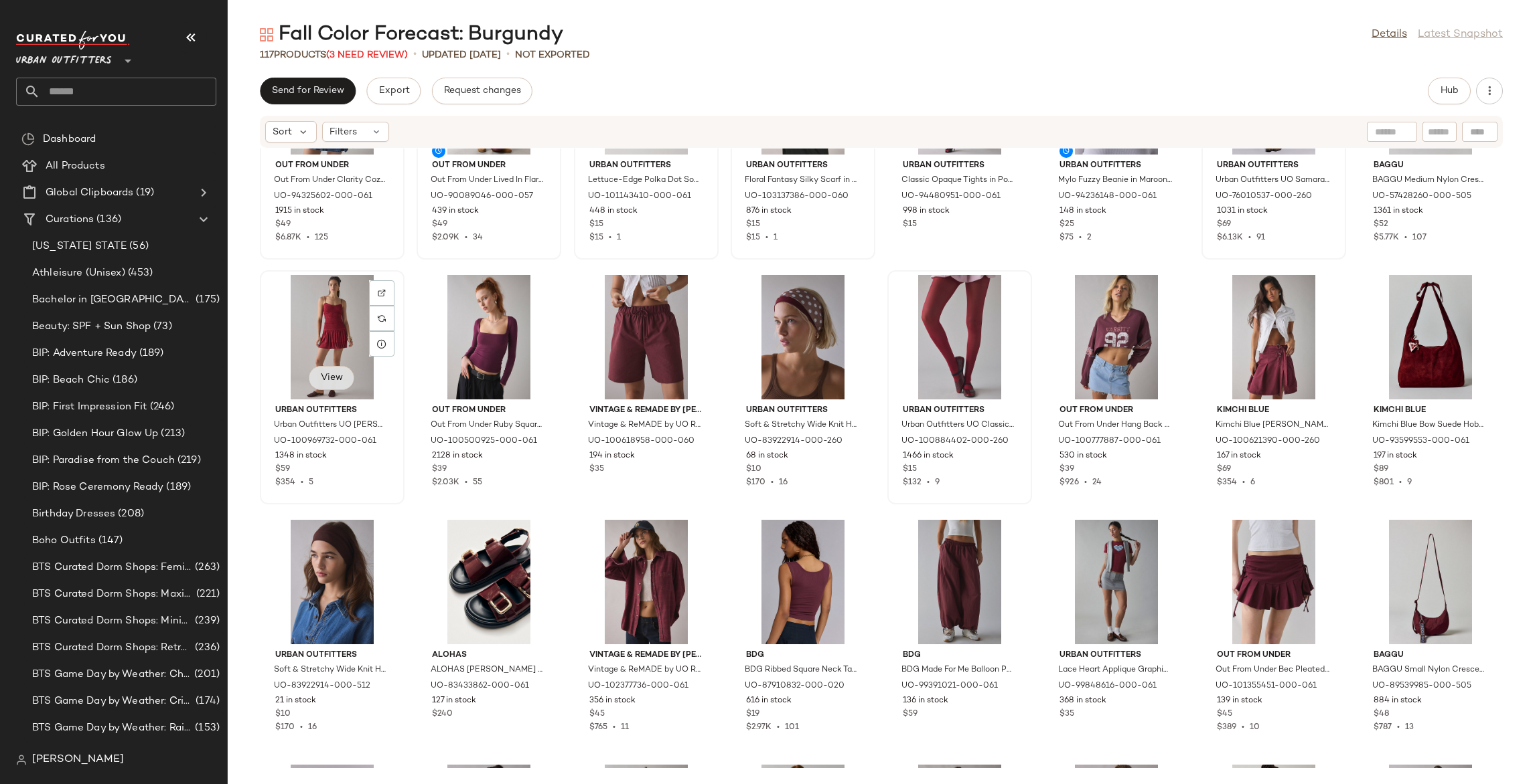
click at [322, 383] on span "View" at bounding box center [331, 378] width 23 height 10
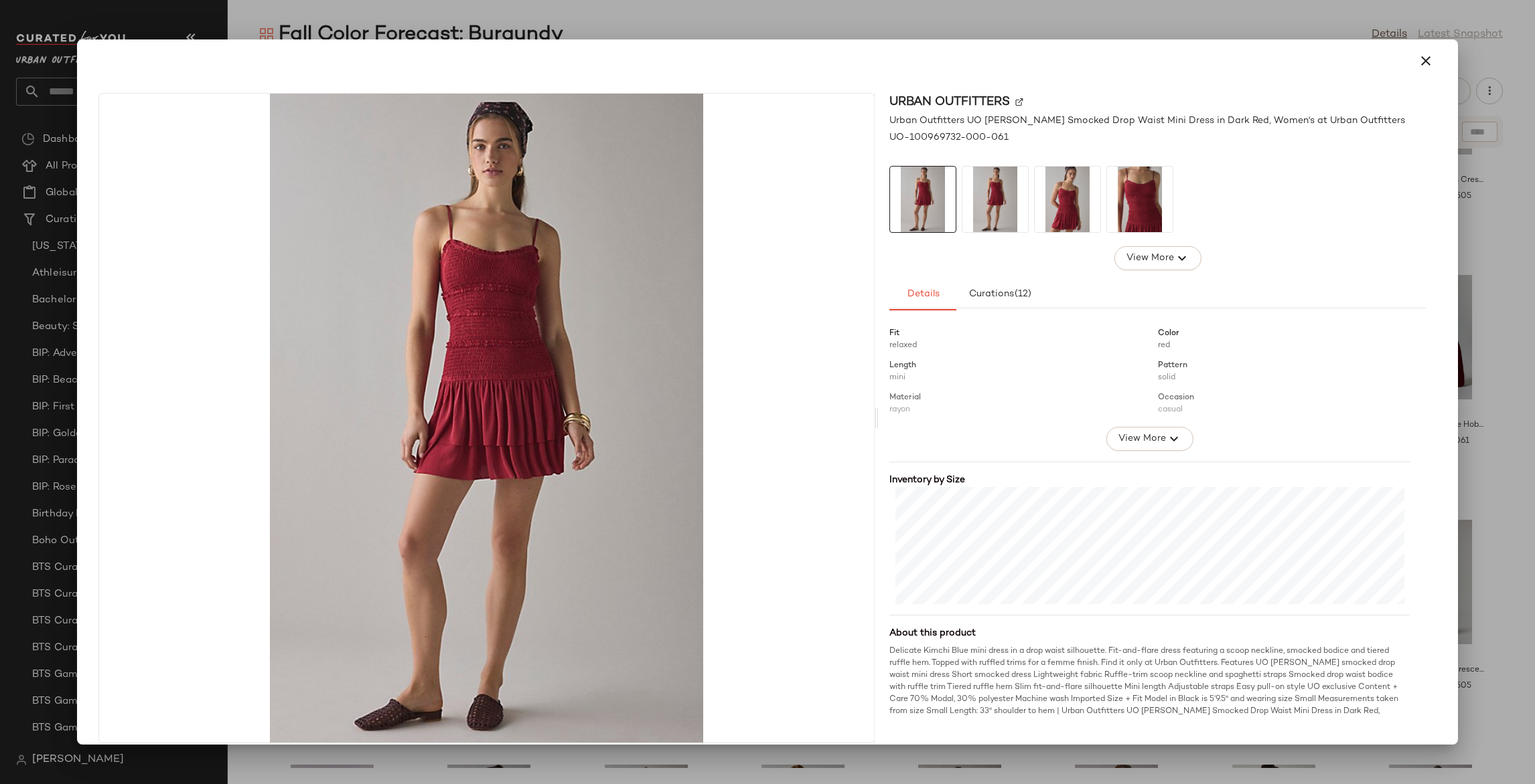
scroll to position [167, 0]
click at [1430, 61] on button "button" at bounding box center [1426, 61] width 32 height 32
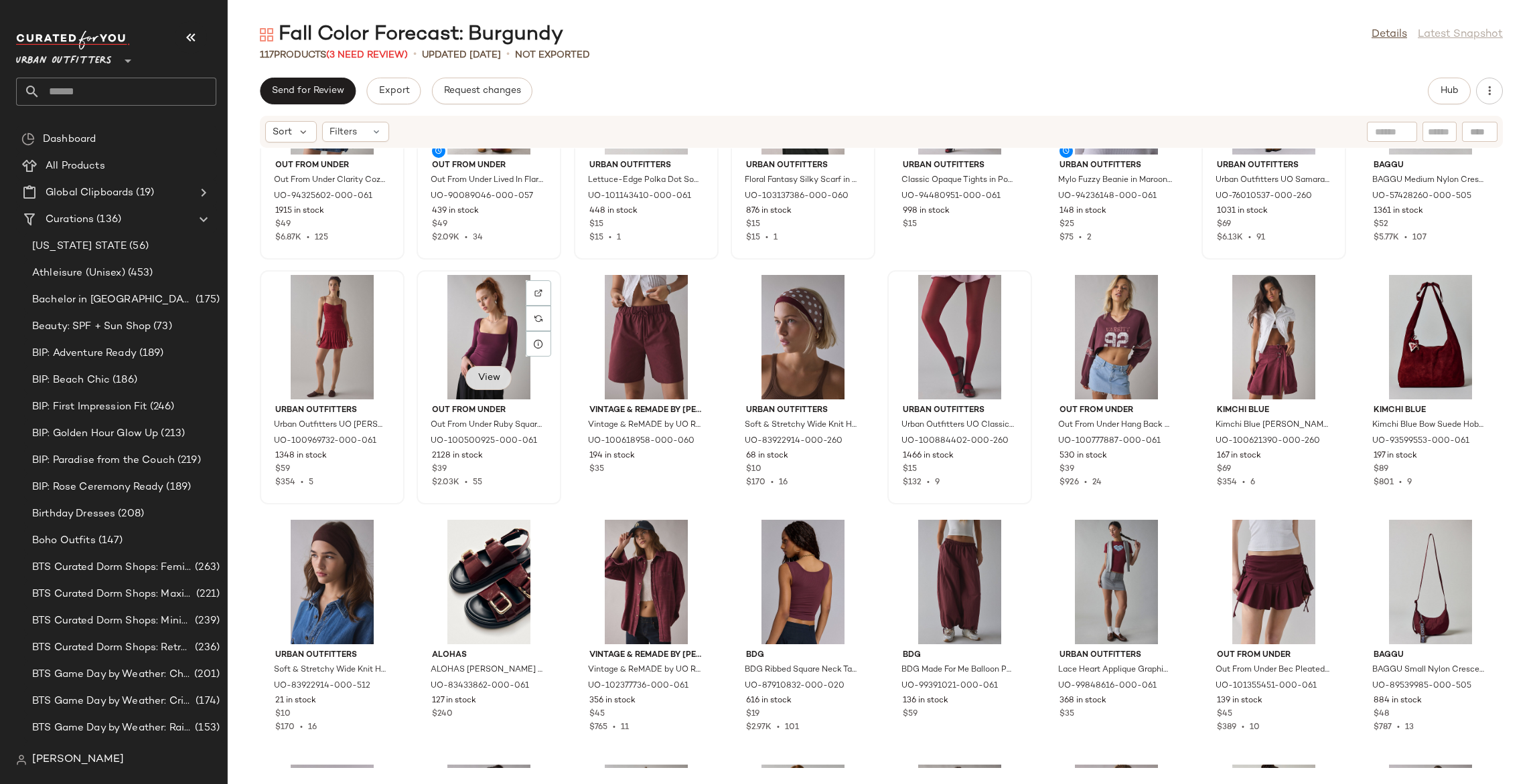
click at [483, 373] on span "View" at bounding box center [488, 378] width 23 height 10
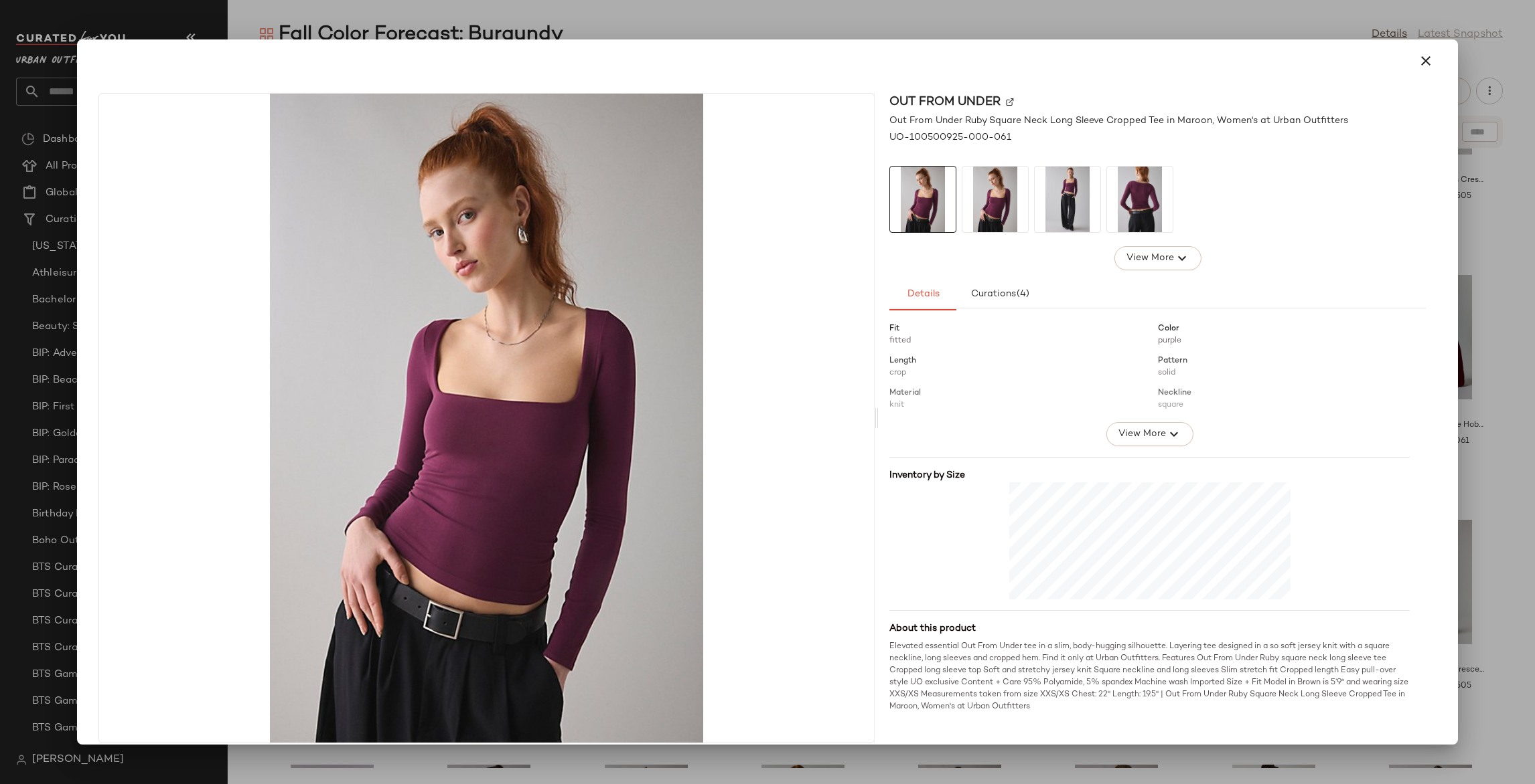
scroll to position [170, 0]
click at [1418, 61] on icon "button" at bounding box center [1425, 60] width 16 height 16
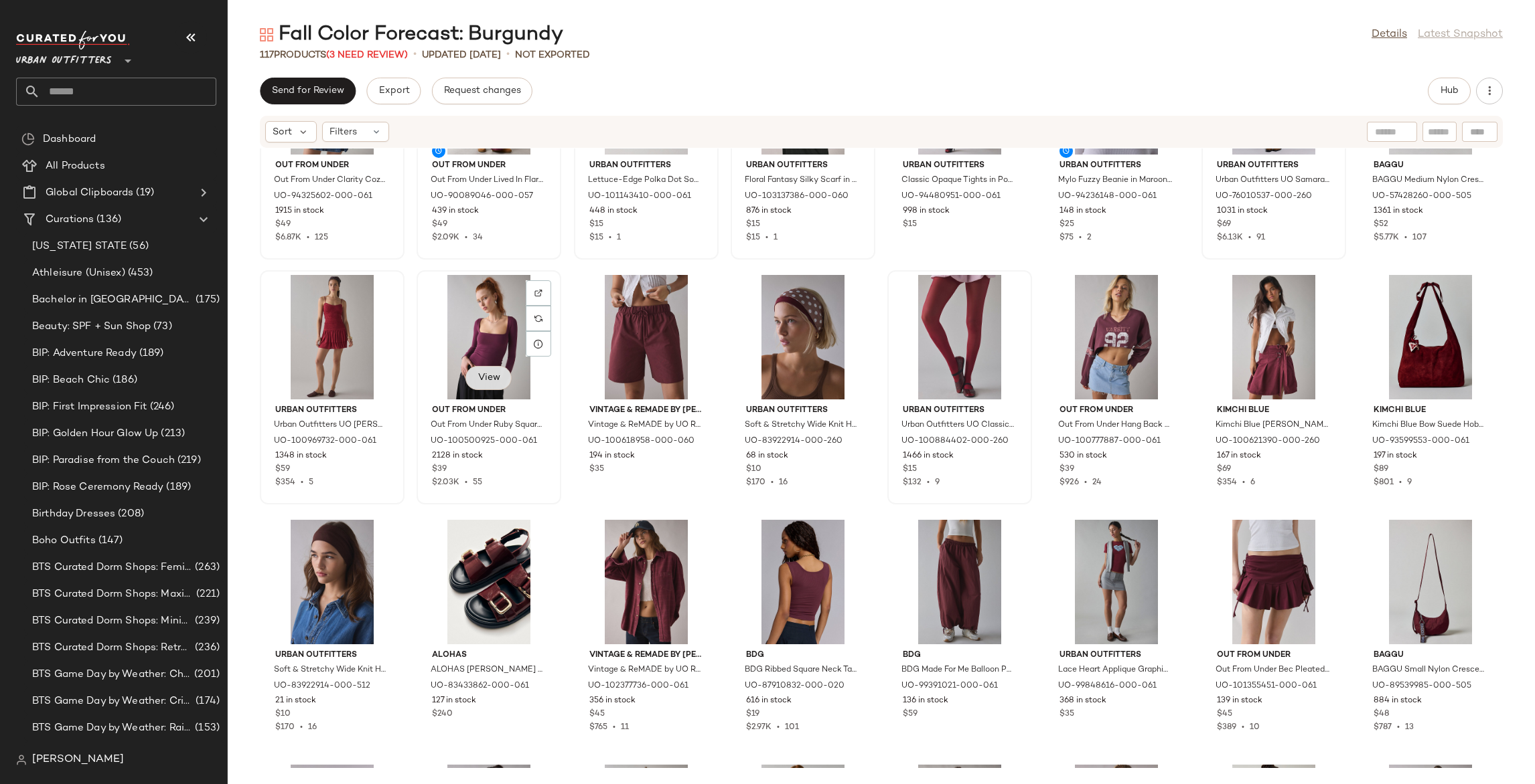
click at [480, 382] on span "View" at bounding box center [488, 378] width 23 height 10
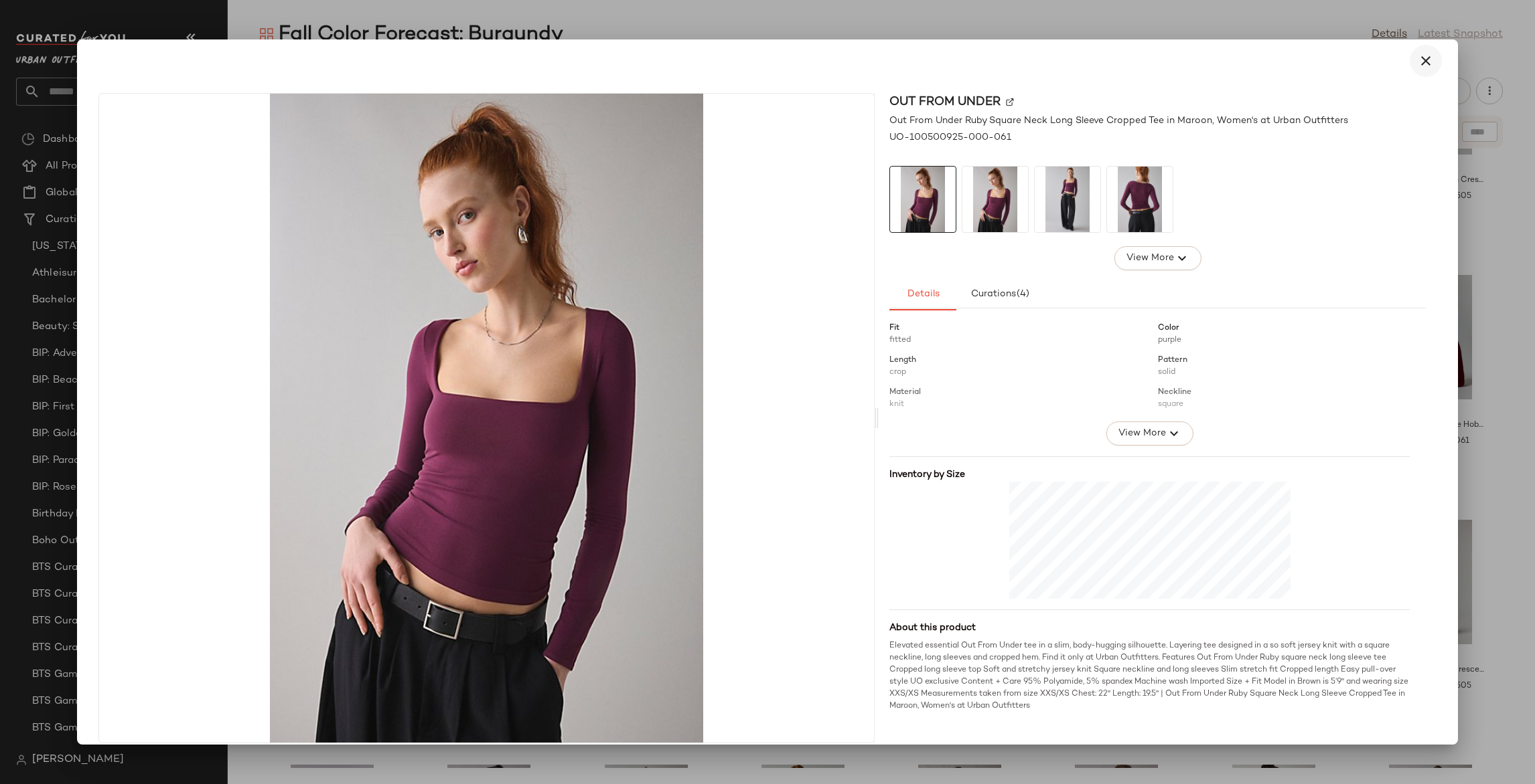
click at [1417, 57] on icon "button" at bounding box center [1425, 60] width 16 height 16
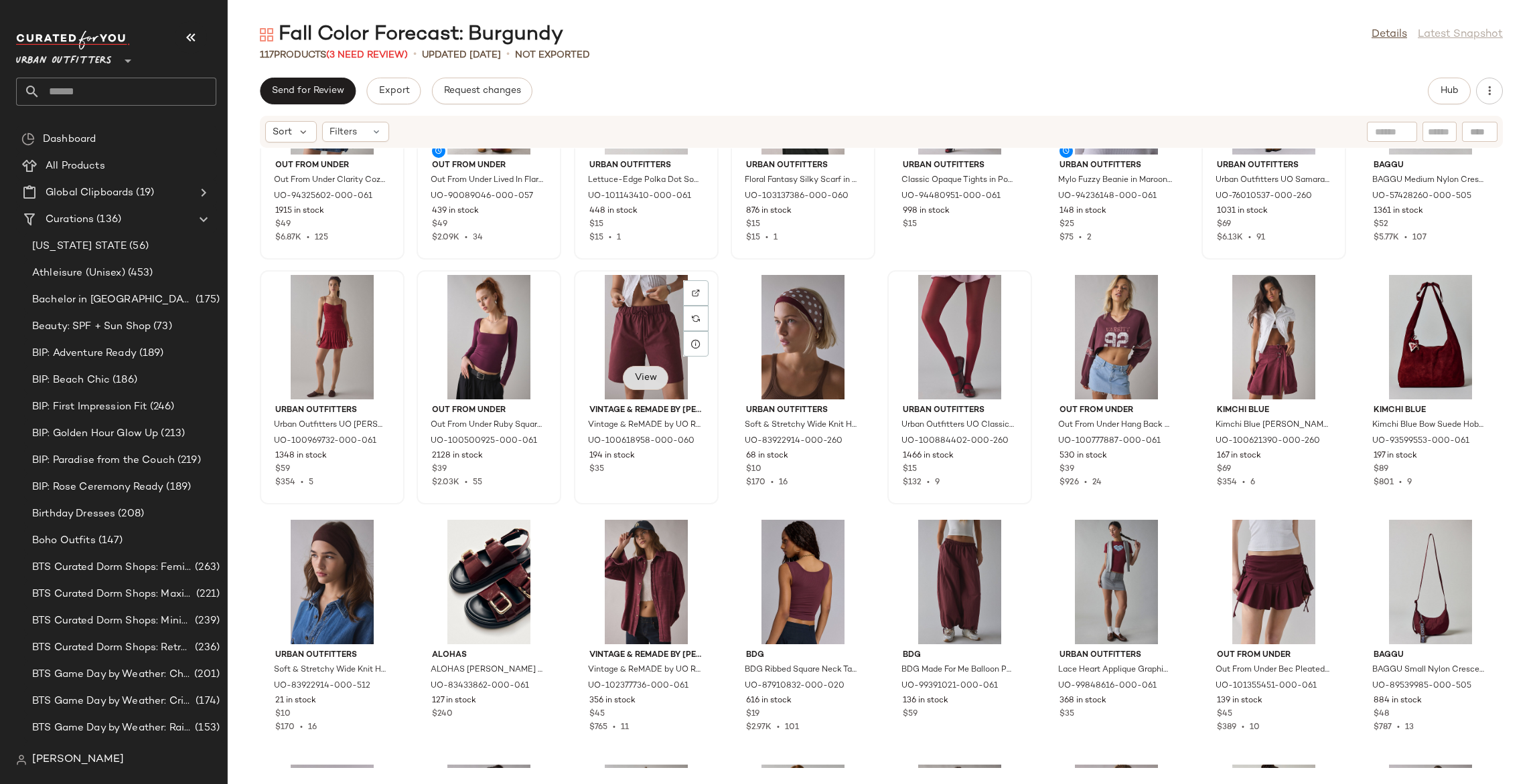
click at [641, 380] on span "View" at bounding box center [645, 378] width 23 height 10
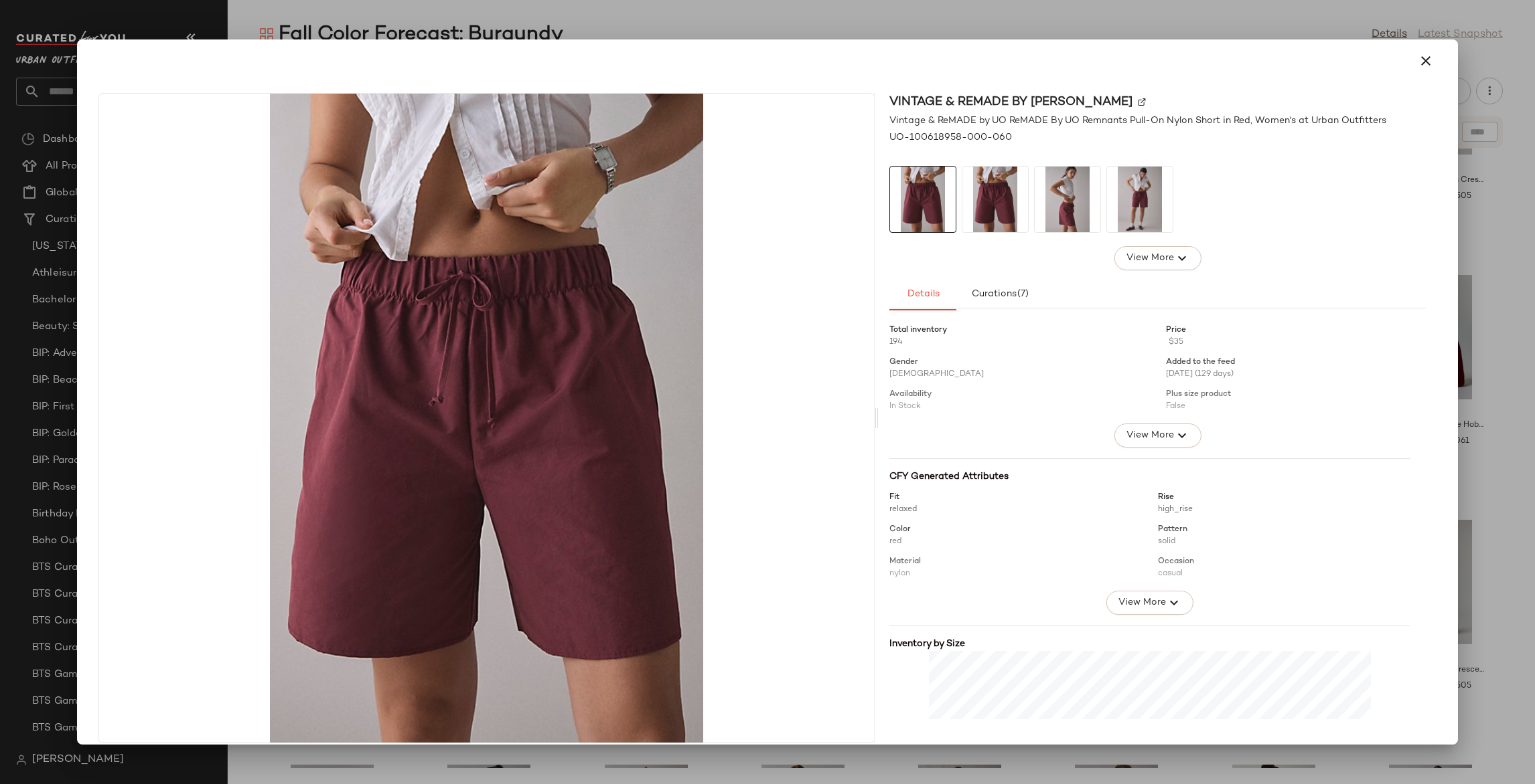
scroll to position [163, 0]
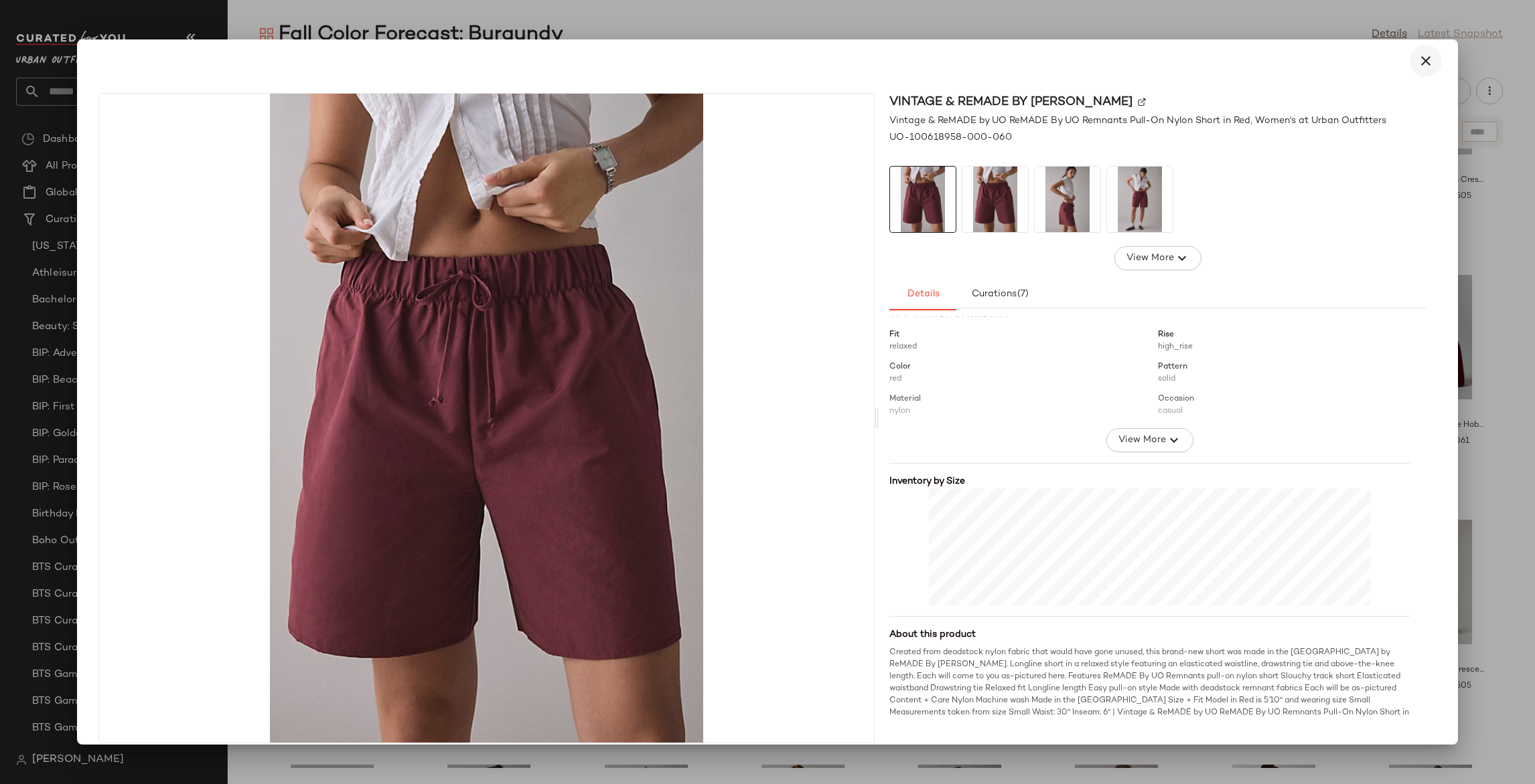
click at [1421, 62] on icon "button" at bounding box center [1425, 60] width 16 height 16
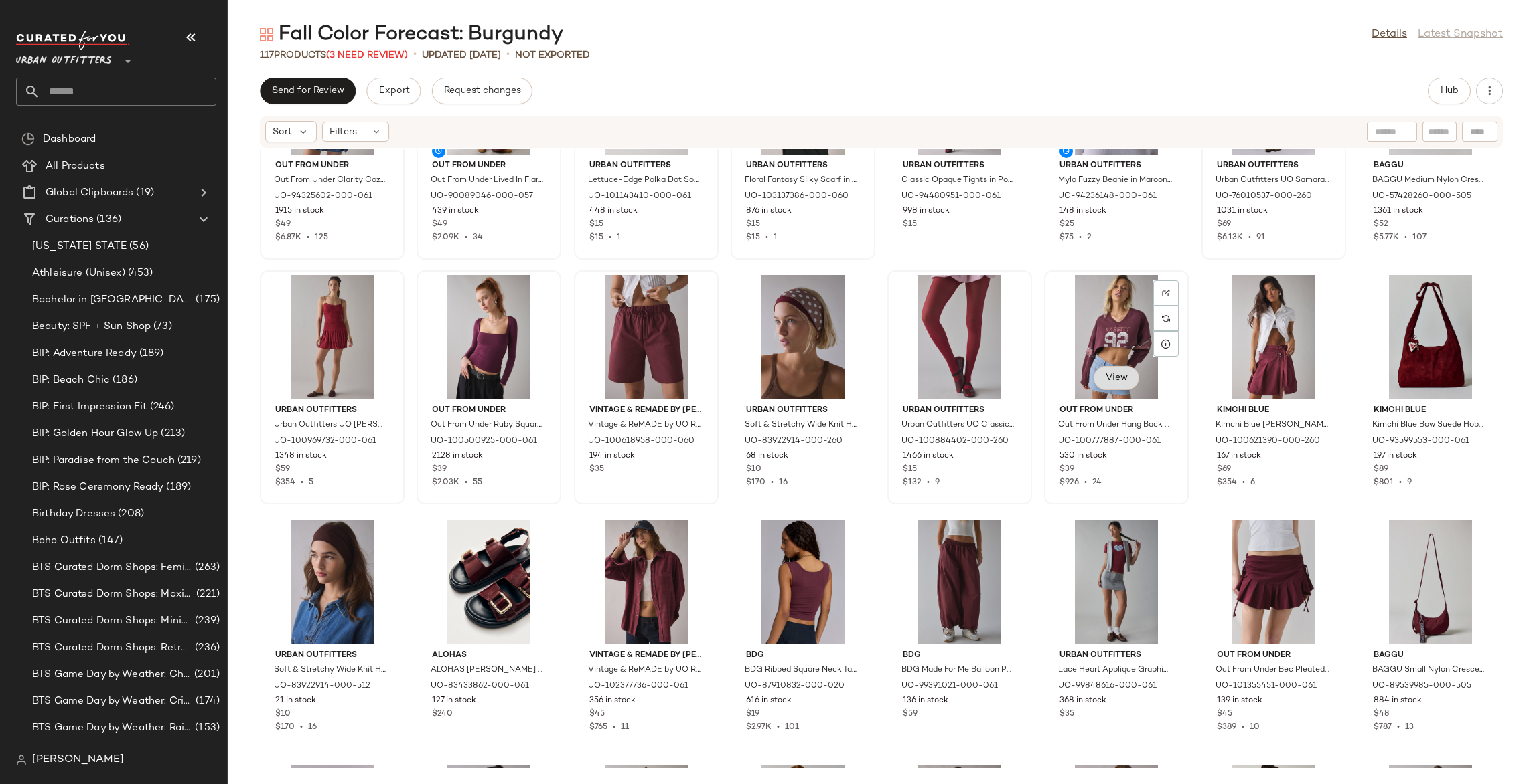
click at [1116, 380] on span "View" at bounding box center [1115, 378] width 23 height 10
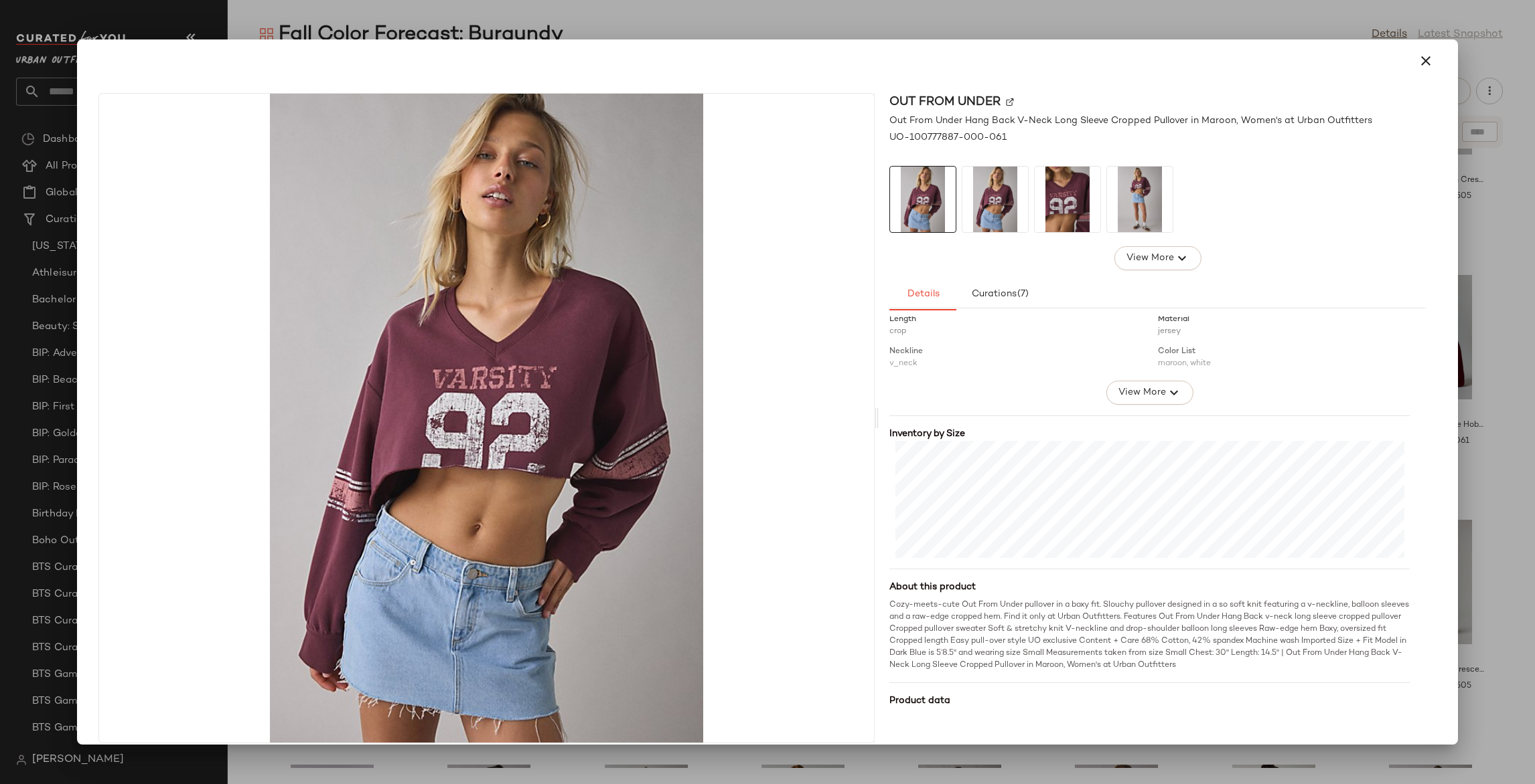
scroll to position [211, 0]
click at [1417, 62] on icon "button" at bounding box center [1425, 60] width 16 height 16
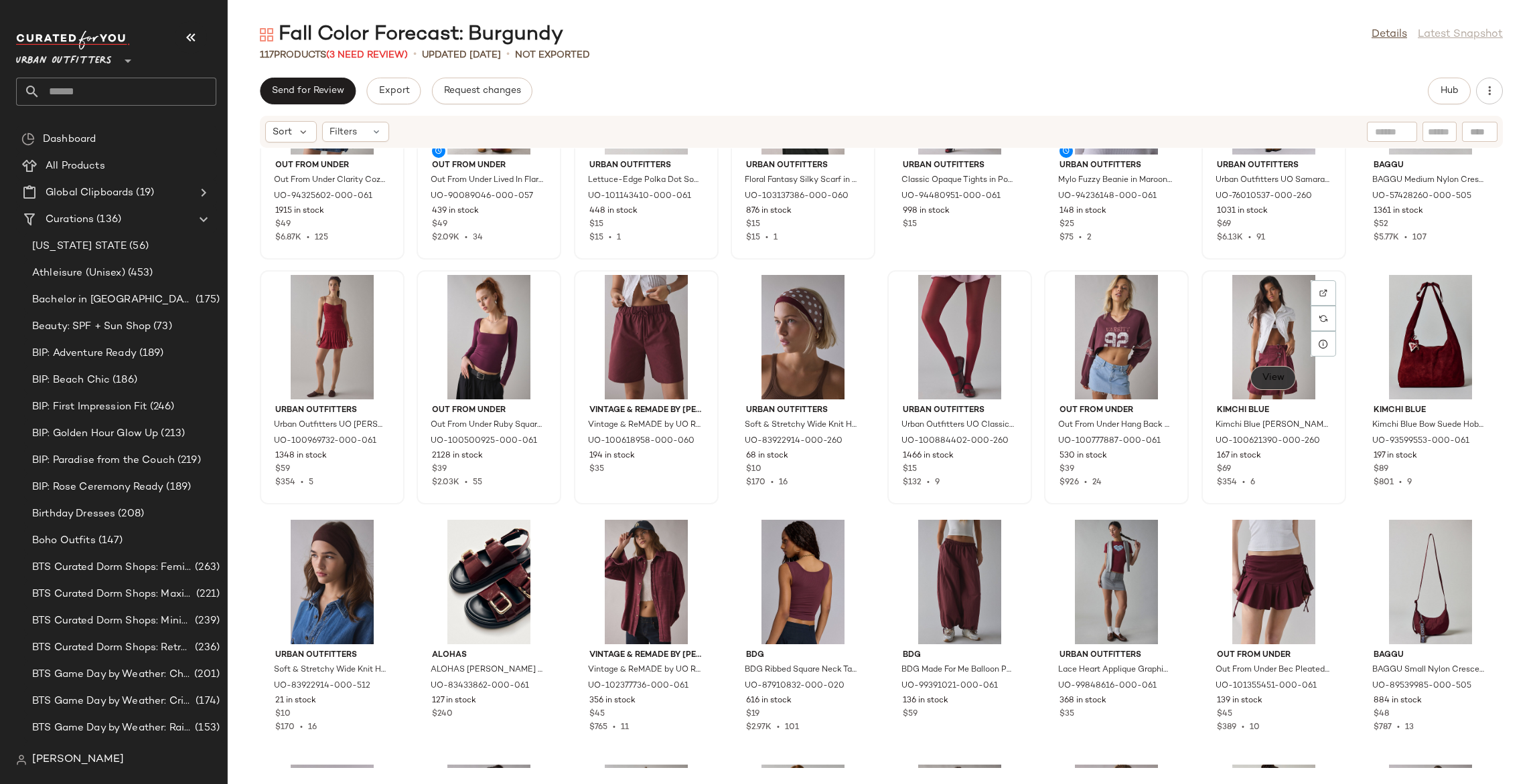
click at [1263, 378] on span "View" at bounding box center [1273, 378] width 23 height 10
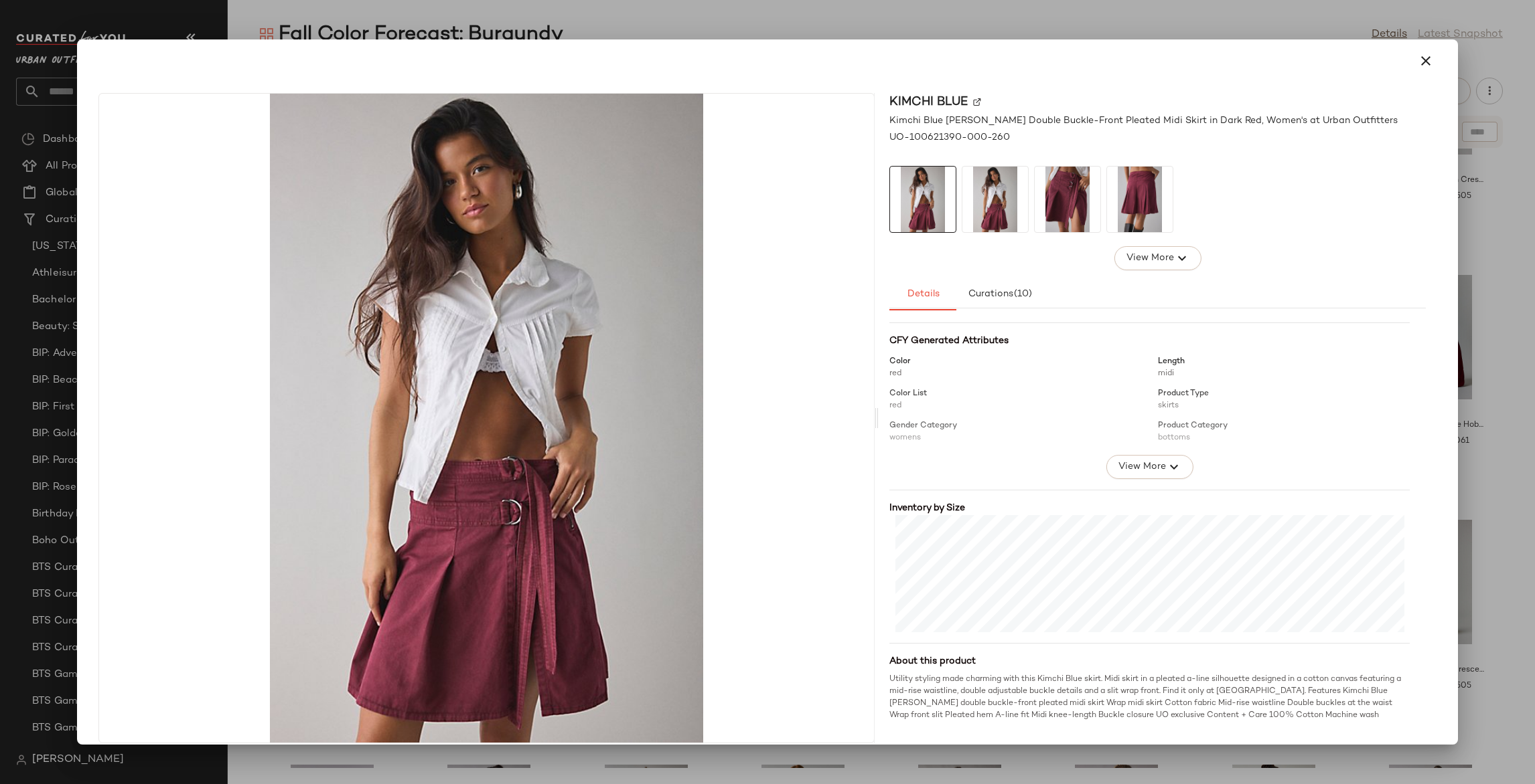
scroll to position [170, 0]
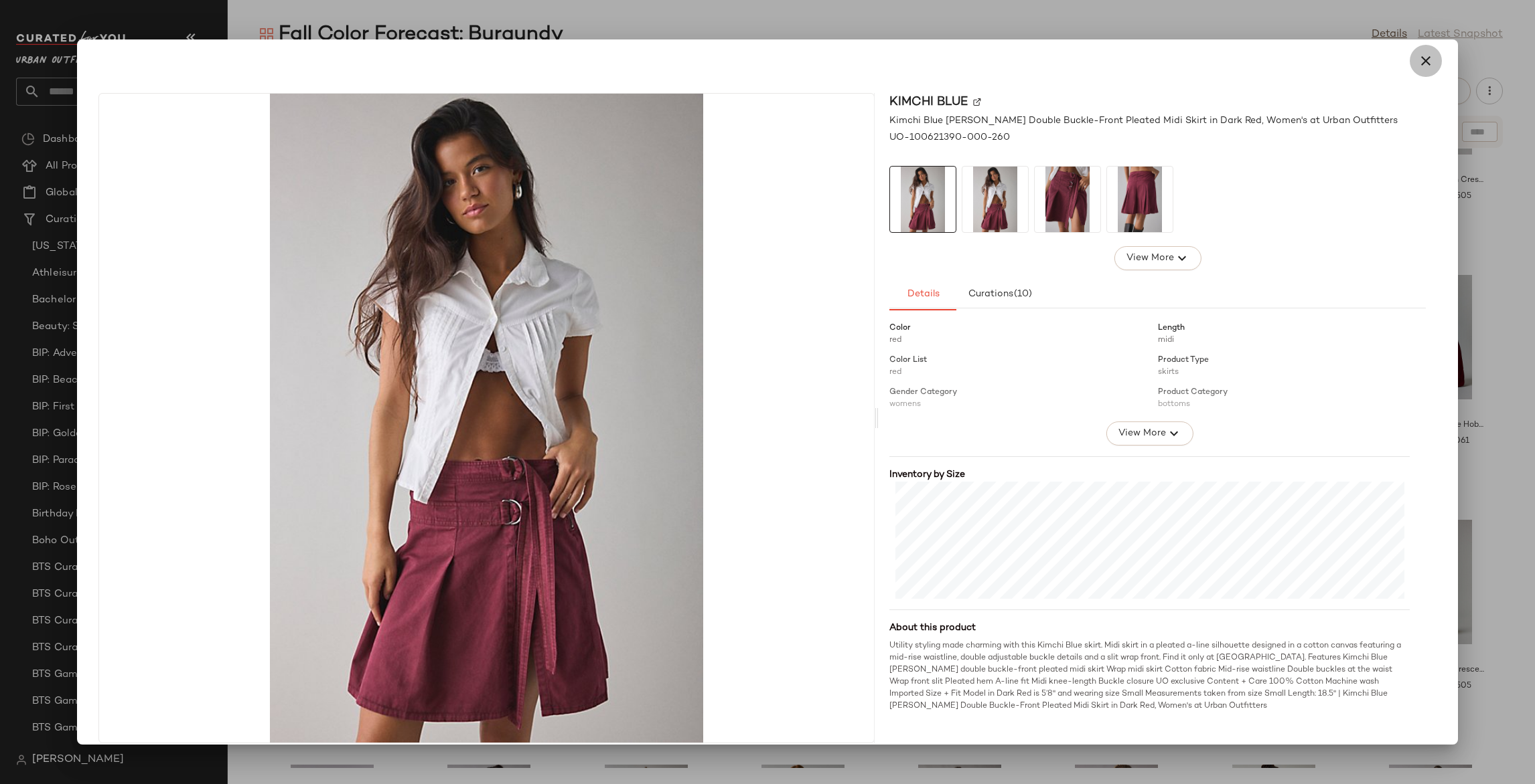
click at [1418, 66] on icon "button" at bounding box center [1425, 60] width 16 height 16
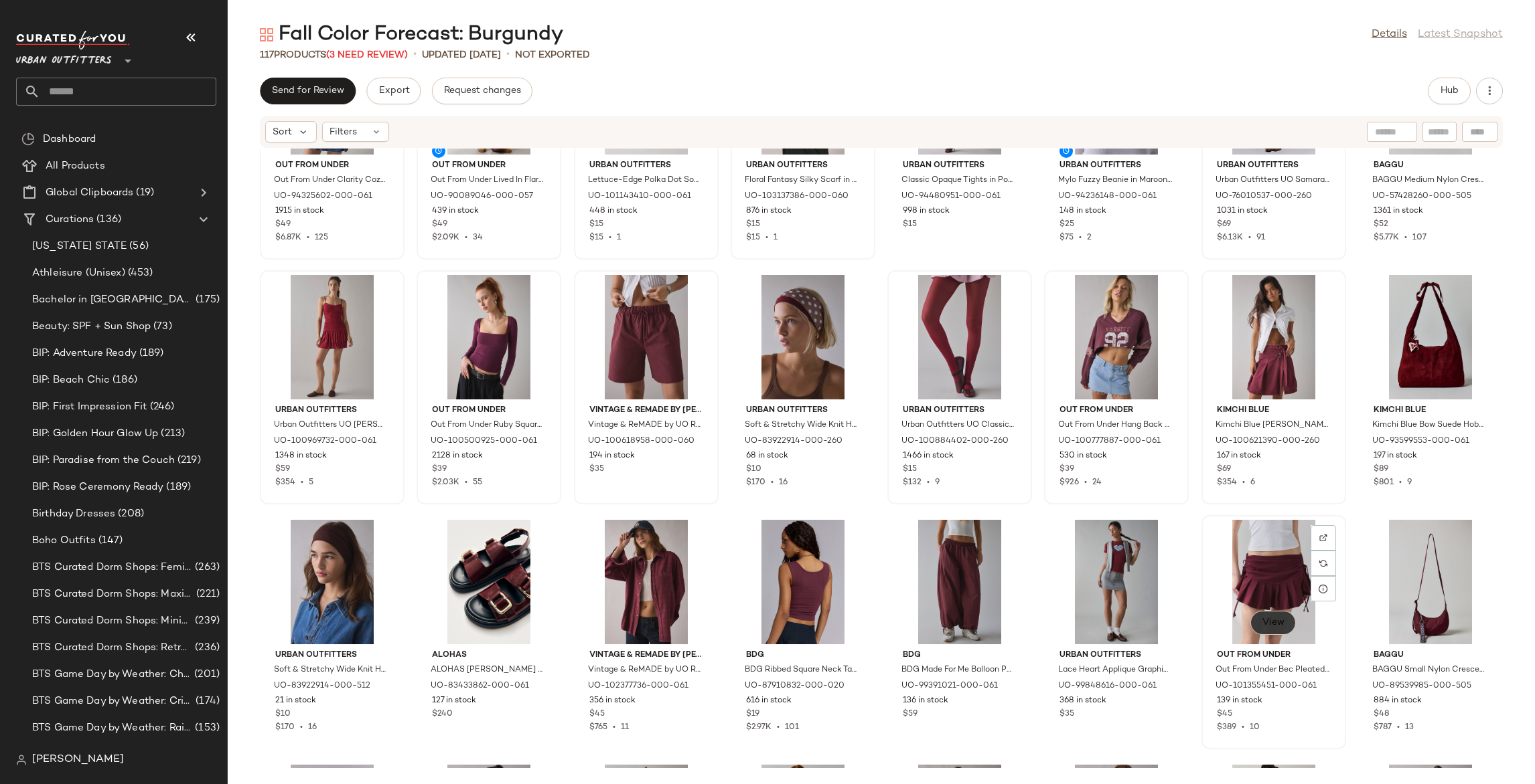
click at [1264, 623] on span "View" at bounding box center [1273, 622] width 23 height 10
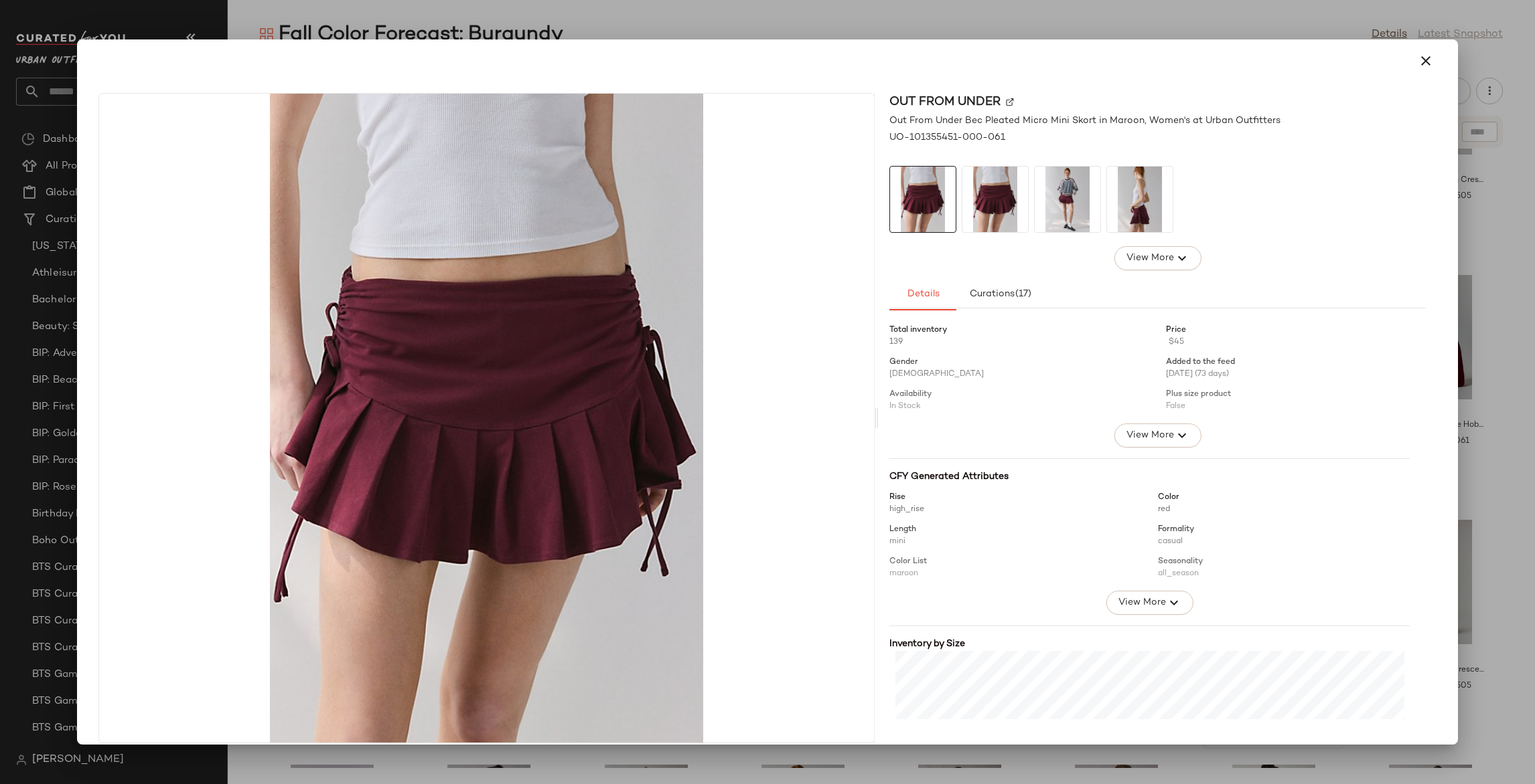
scroll to position [209, 0]
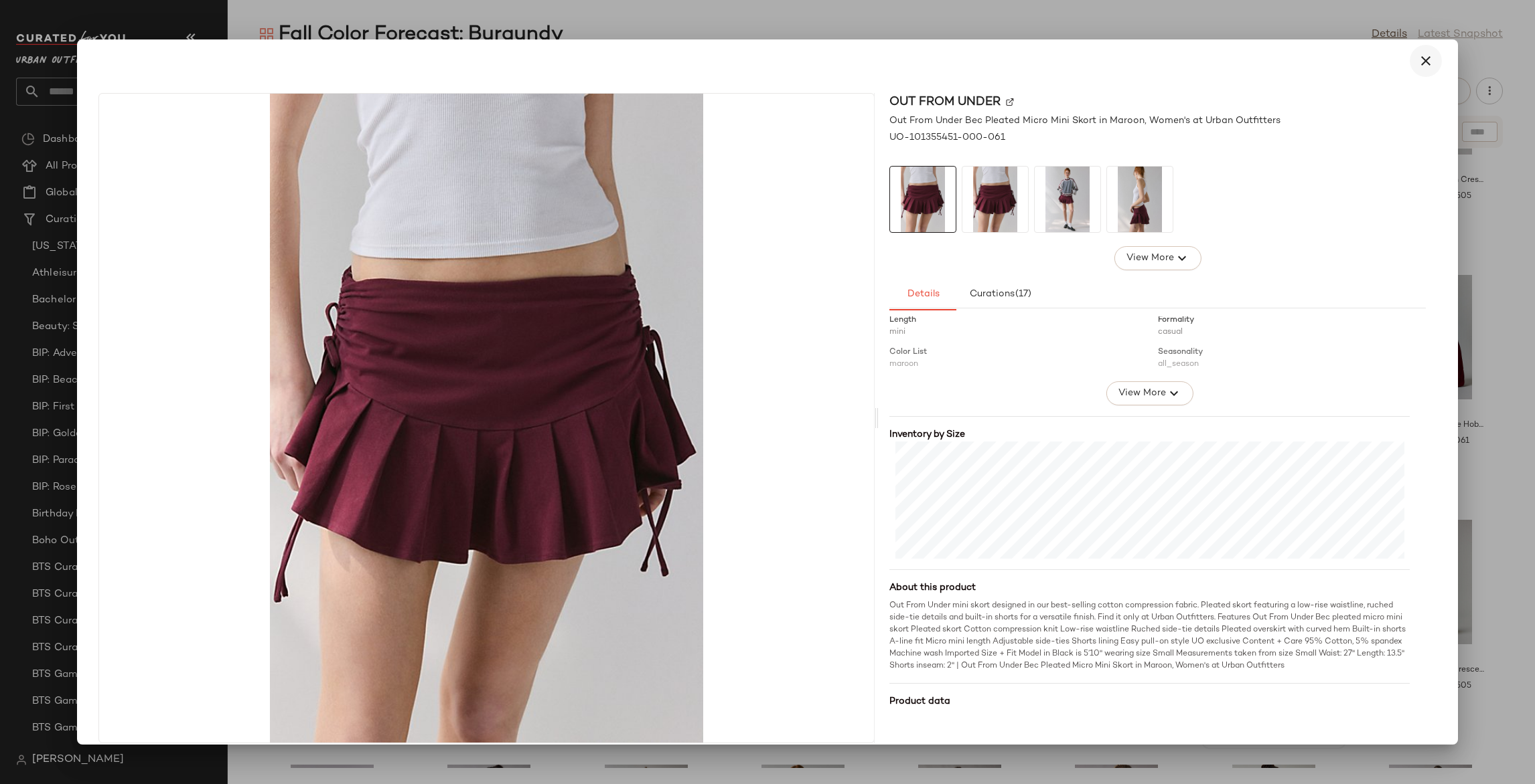
click at [1417, 68] on icon "button" at bounding box center [1425, 60] width 16 height 16
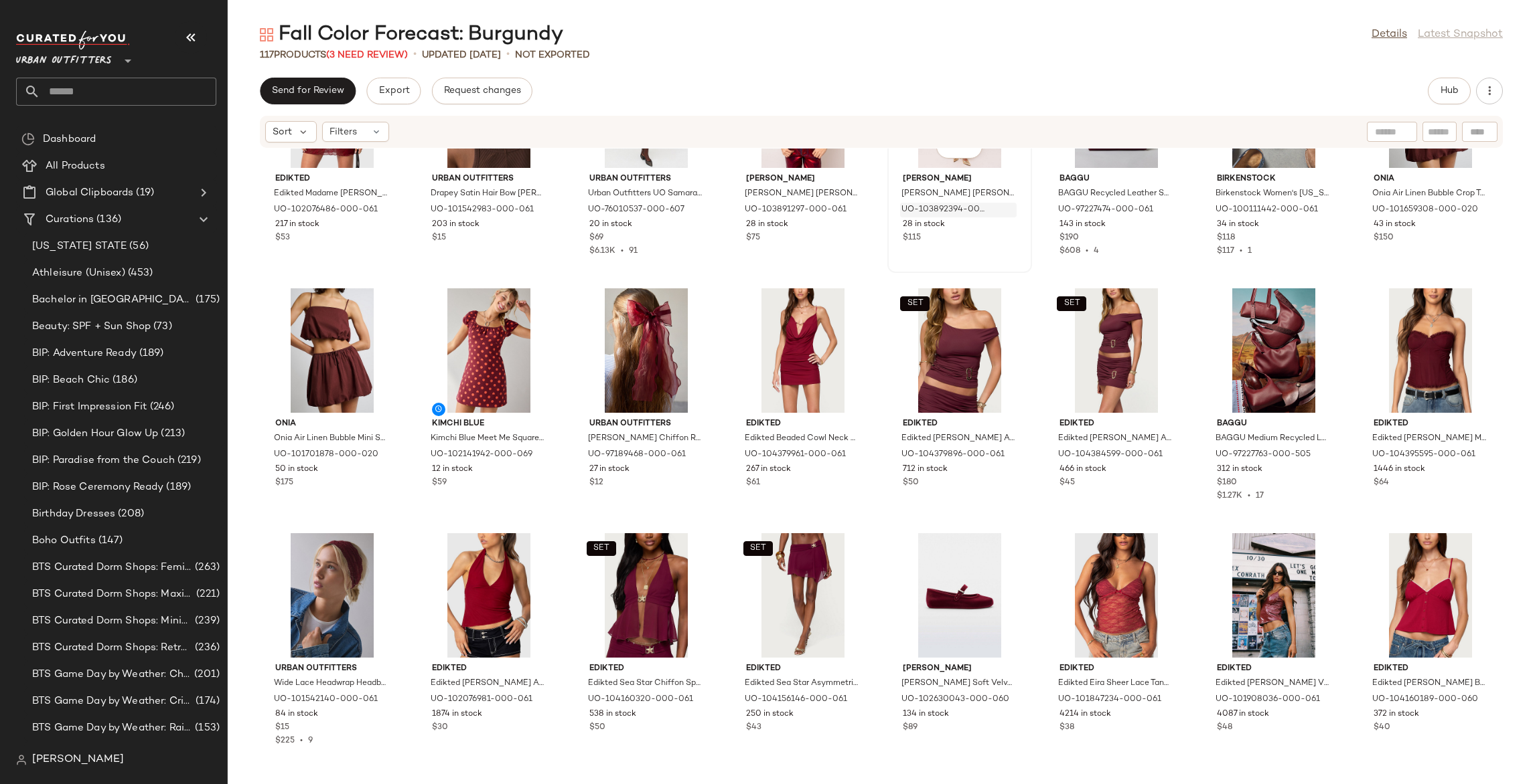
scroll to position [2319, 0]
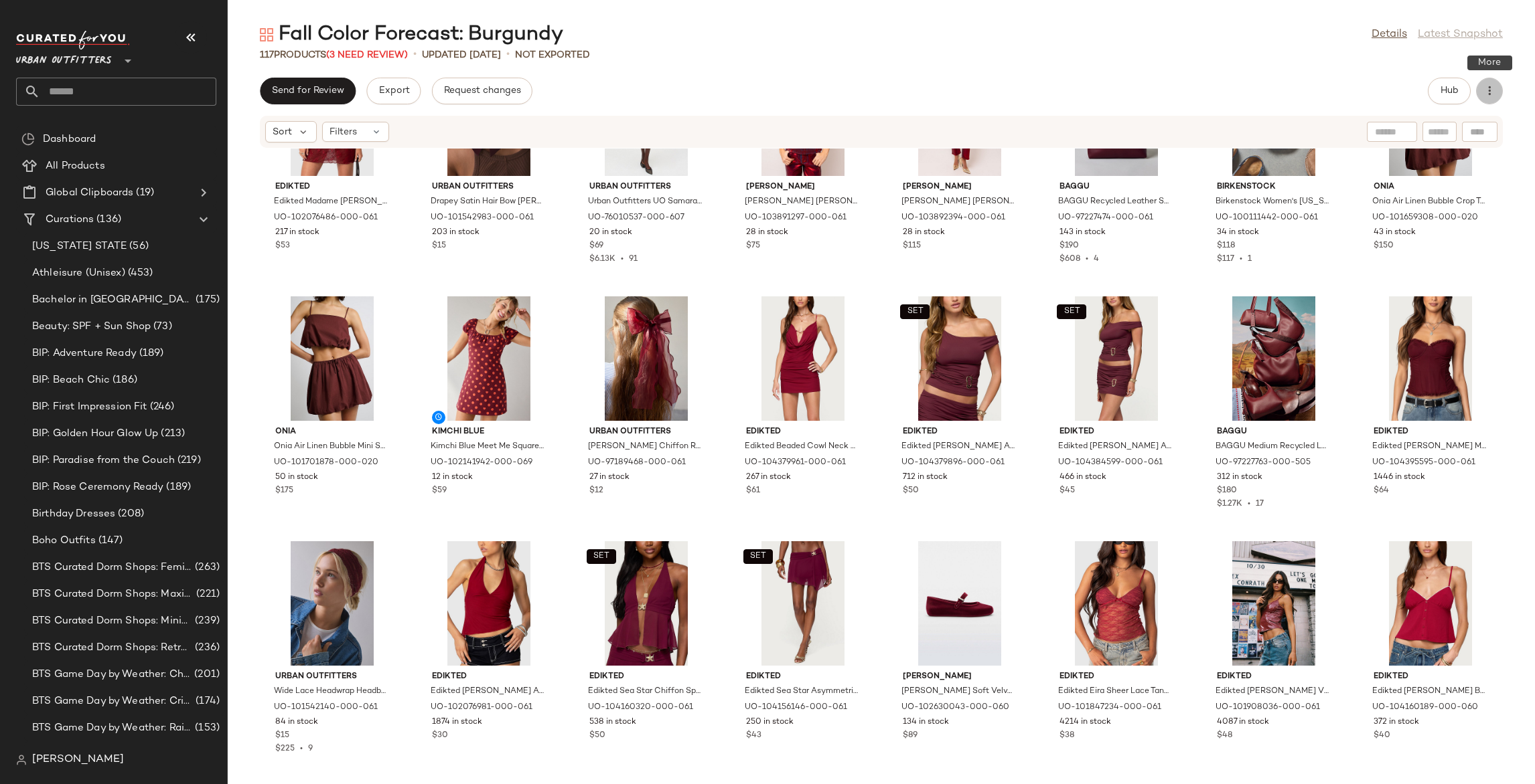
click at [1491, 93] on icon "button" at bounding box center [1489, 90] width 13 height 13
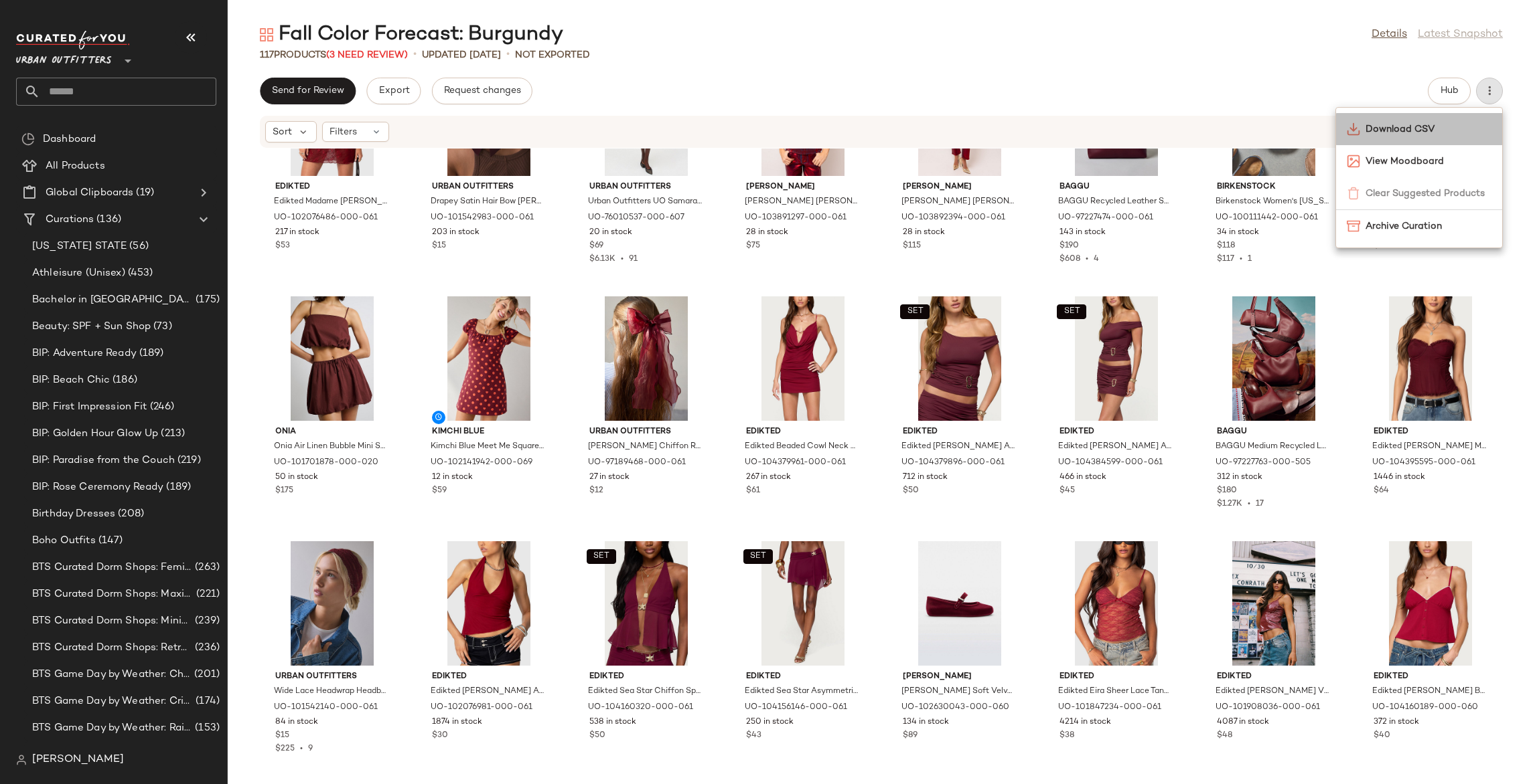
click at [1384, 128] on span "Download CSV" at bounding box center [1428, 129] width 126 height 14
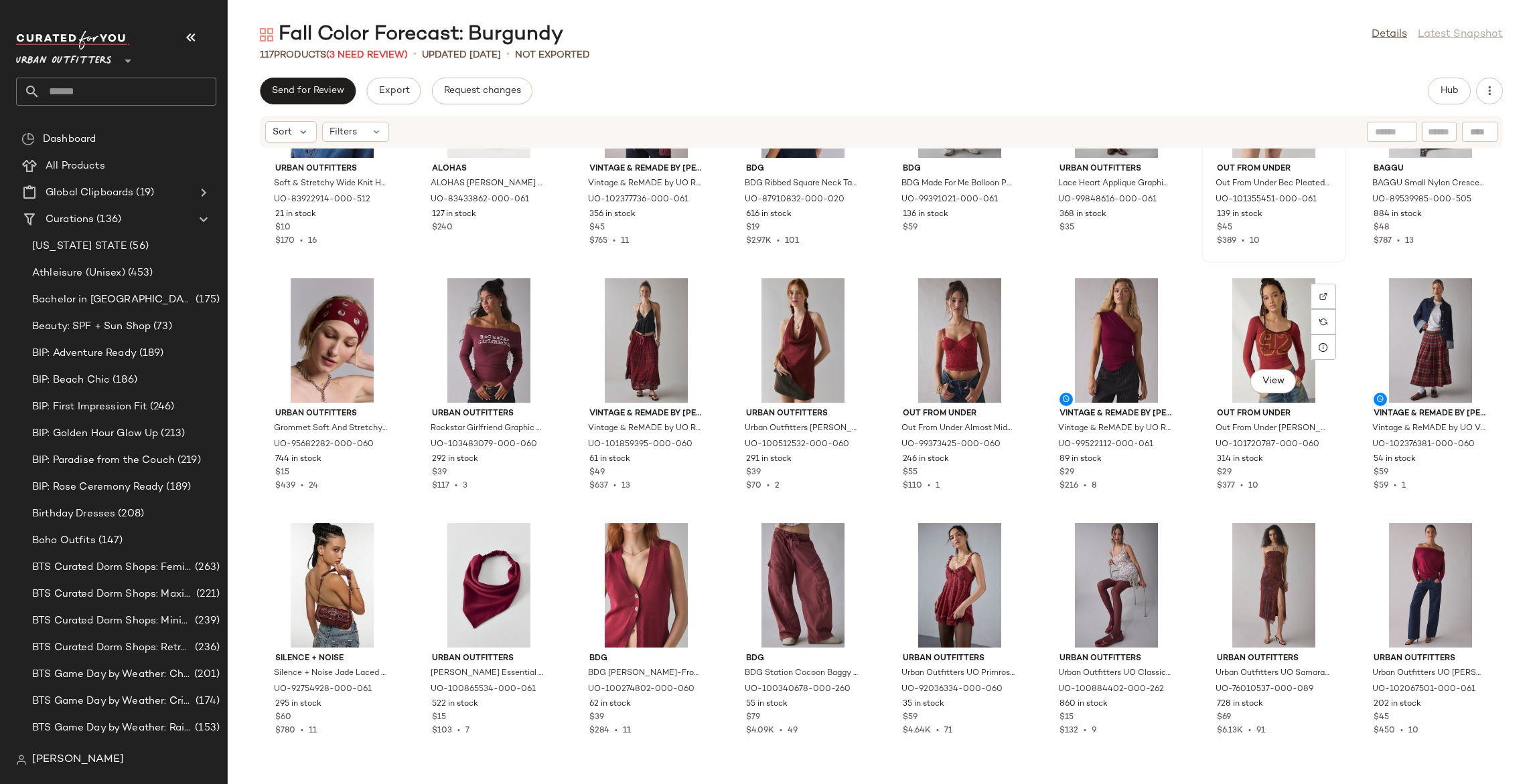
scroll to position [0, 0]
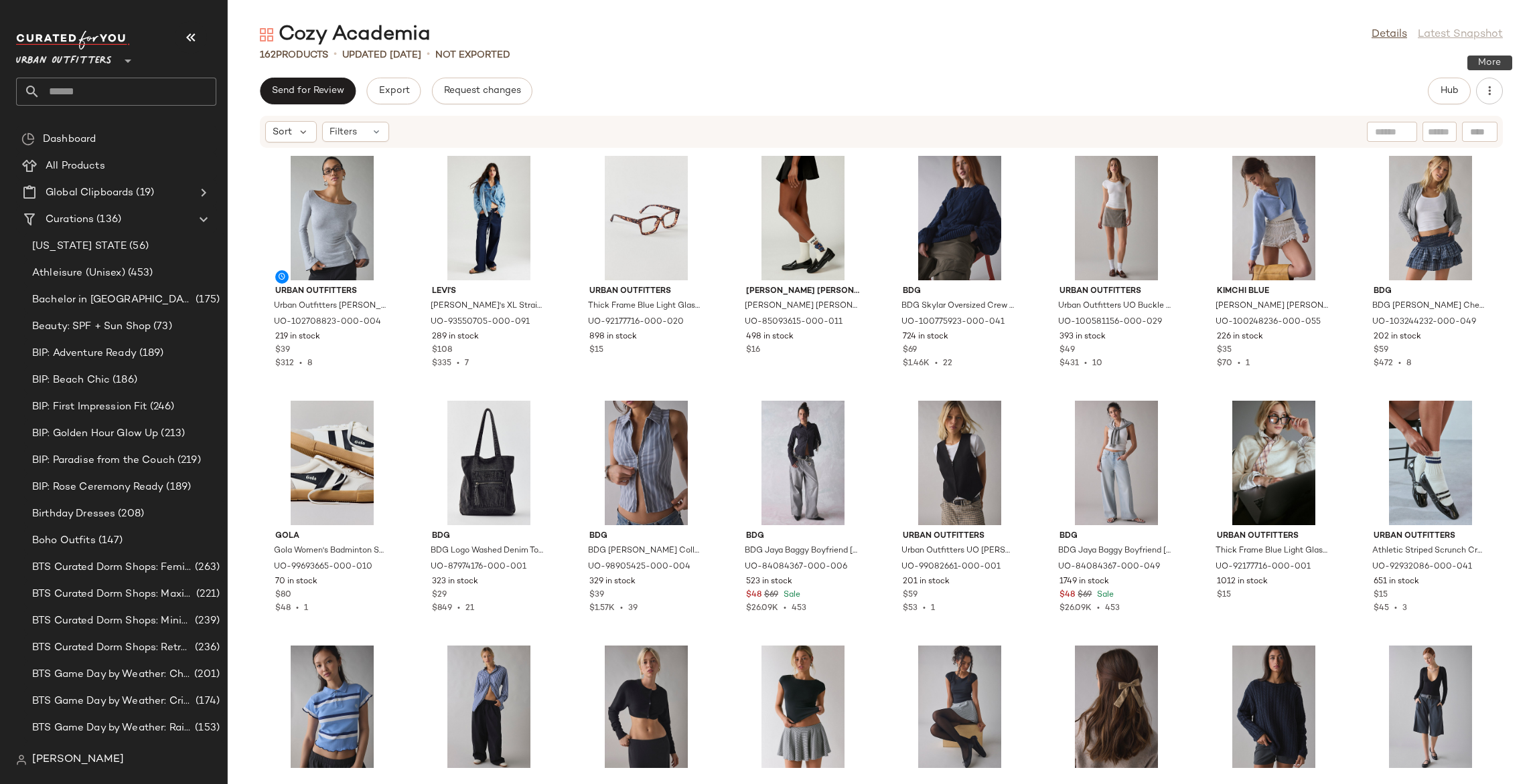
click at [1503, 96] on div "Send for Review Export Request changes Hub" at bounding box center [881, 90] width 1307 height 26
click at [1498, 96] on button "button" at bounding box center [1489, 90] width 26 height 26
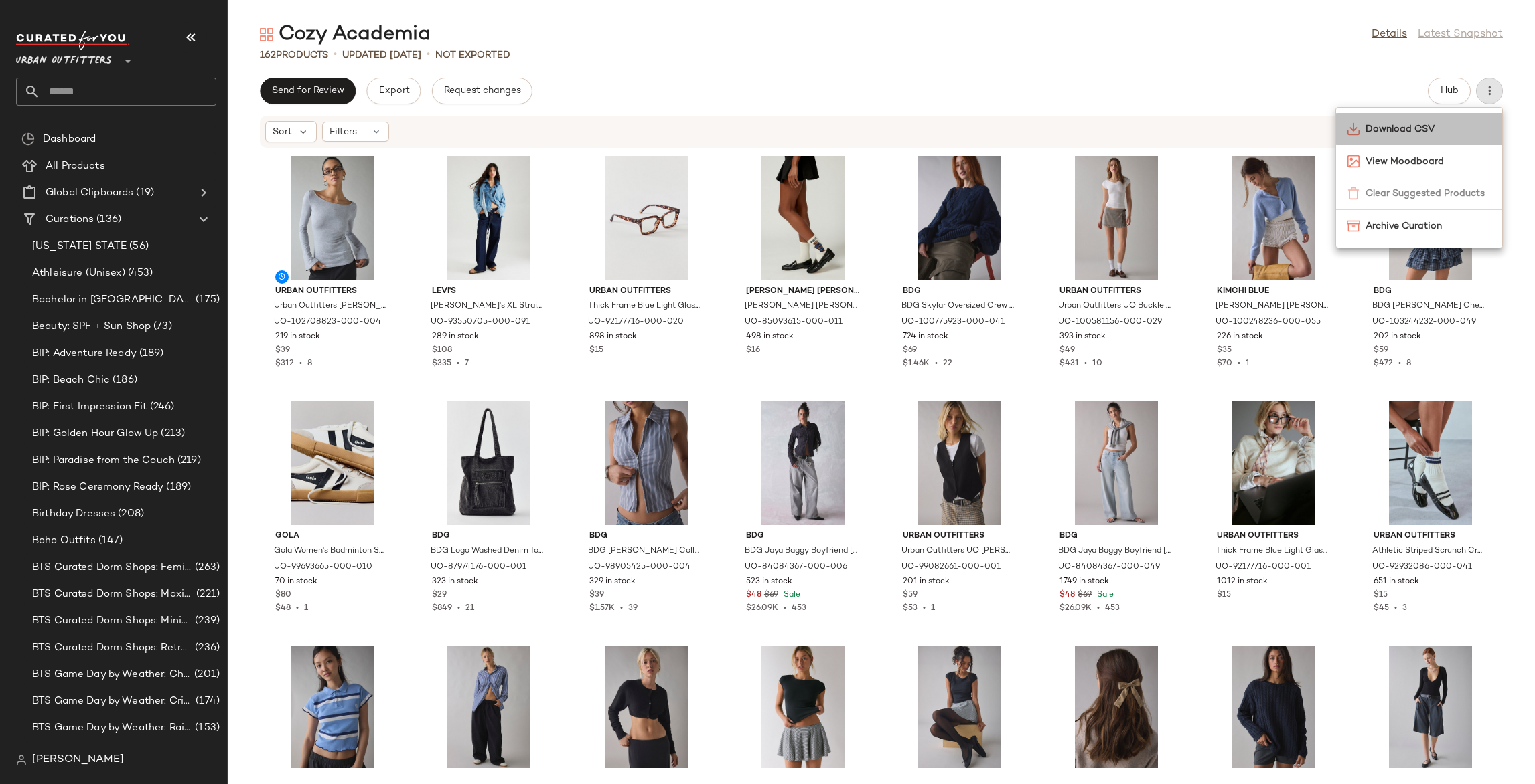
click at [1422, 126] on span "Download CSV" at bounding box center [1428, 129] width 126 height 14
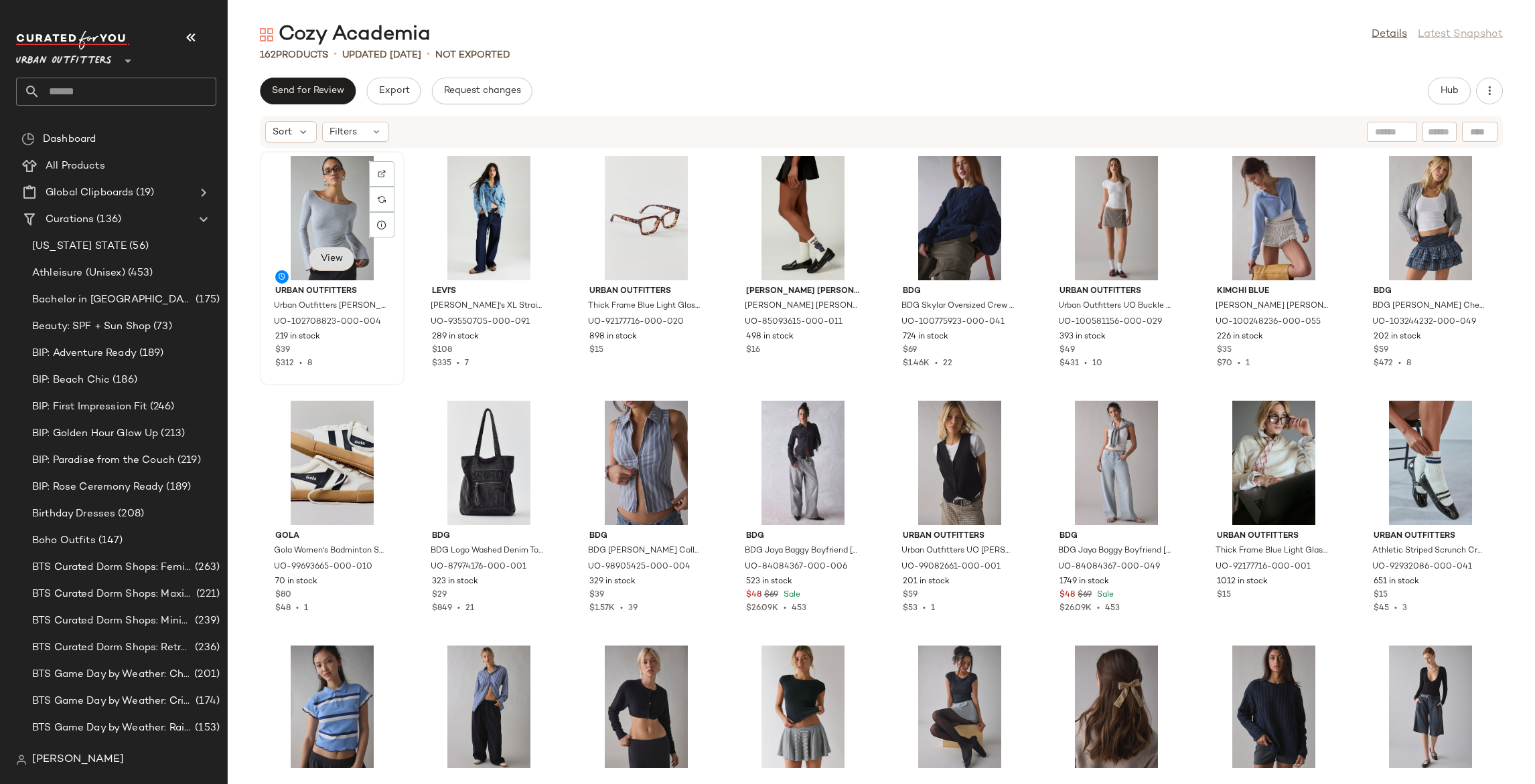
click at [334, 264] on span "View" at bounding box center [331, 258] width 23 height 10
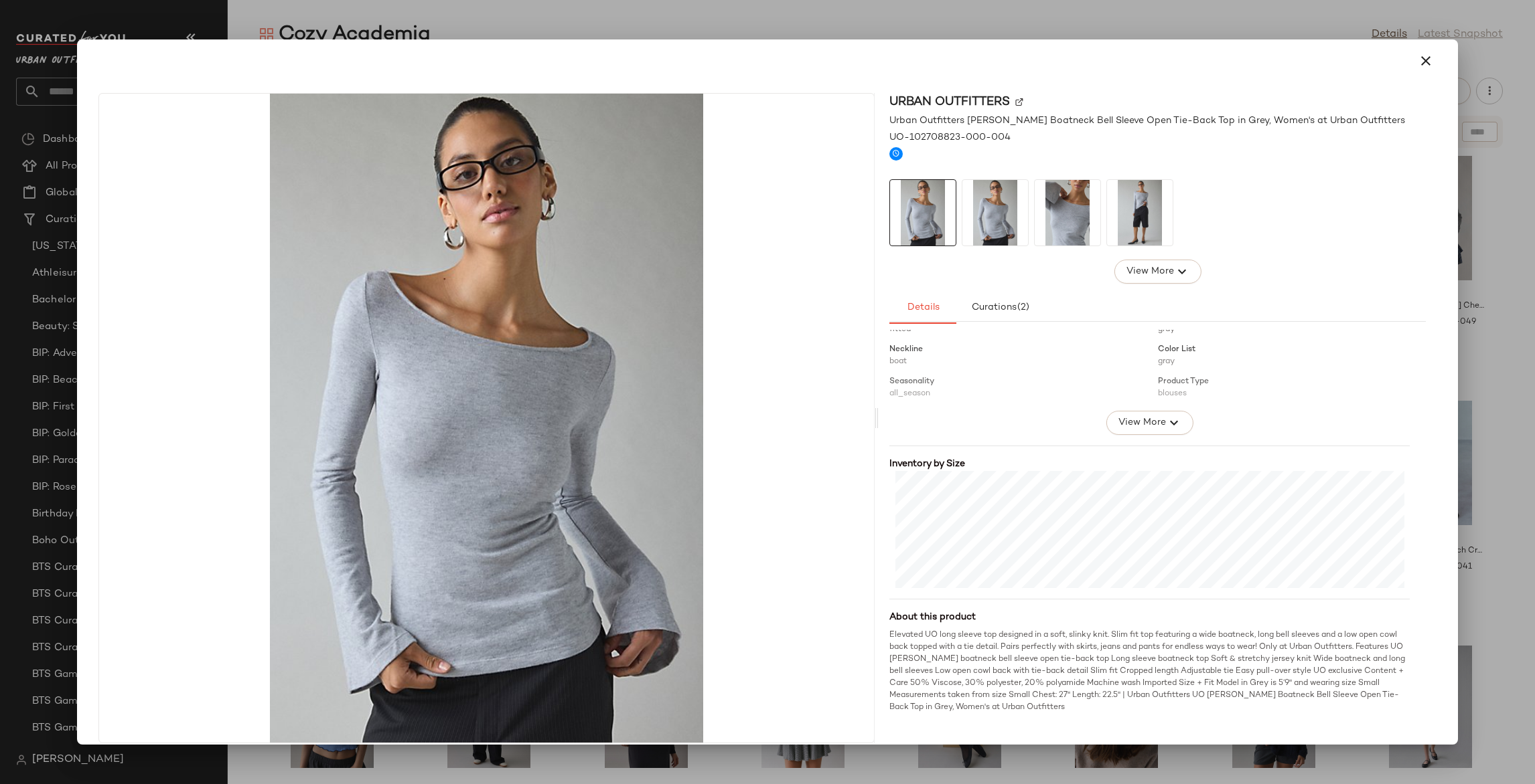
scroll to position [194, 0]
click at [1422, 61] on icon "button" at bounding box center [1425, 60] width 16 height 16
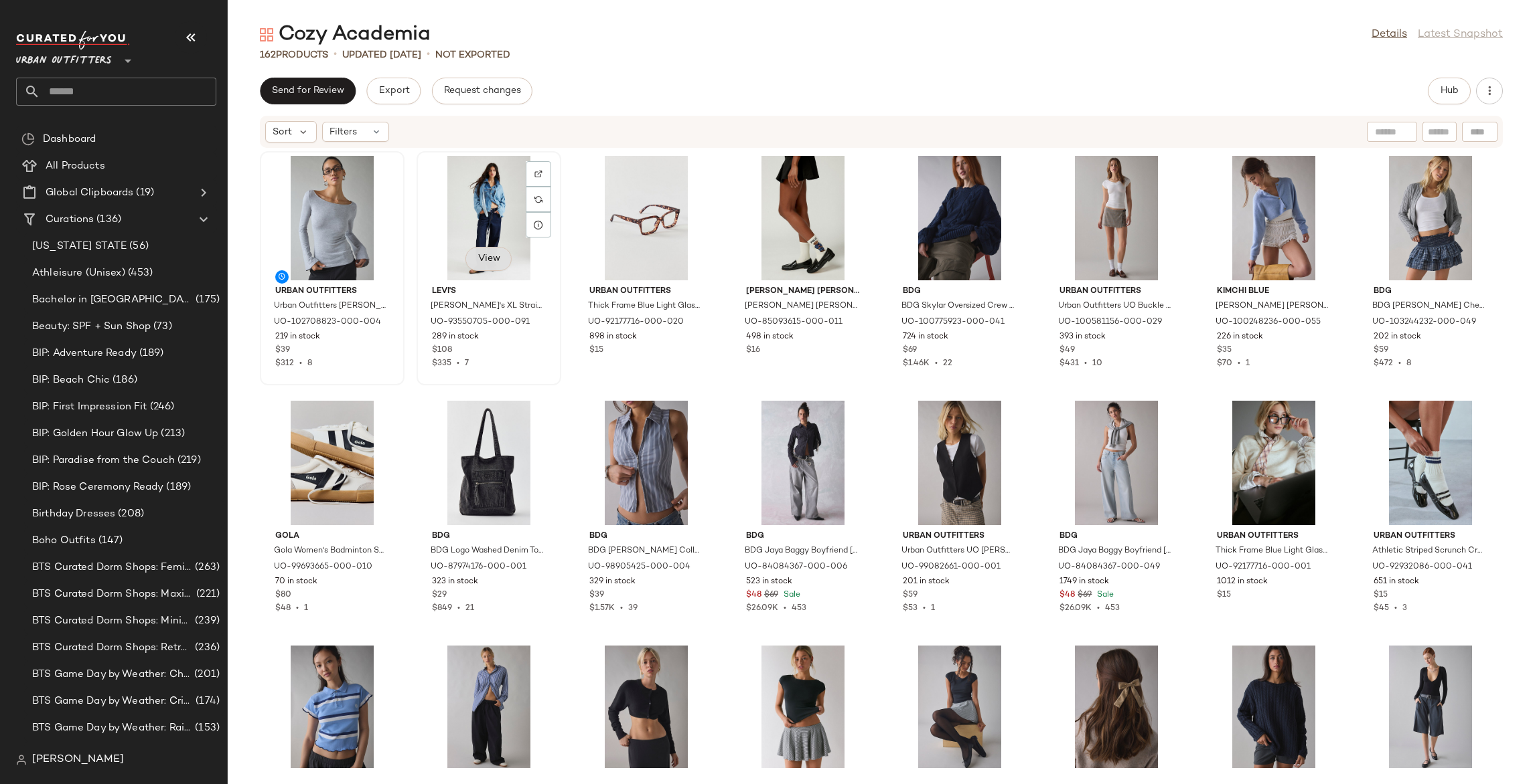
click at [484, 256] on span "View" at bounding box center [488, 258] width 23 height 10
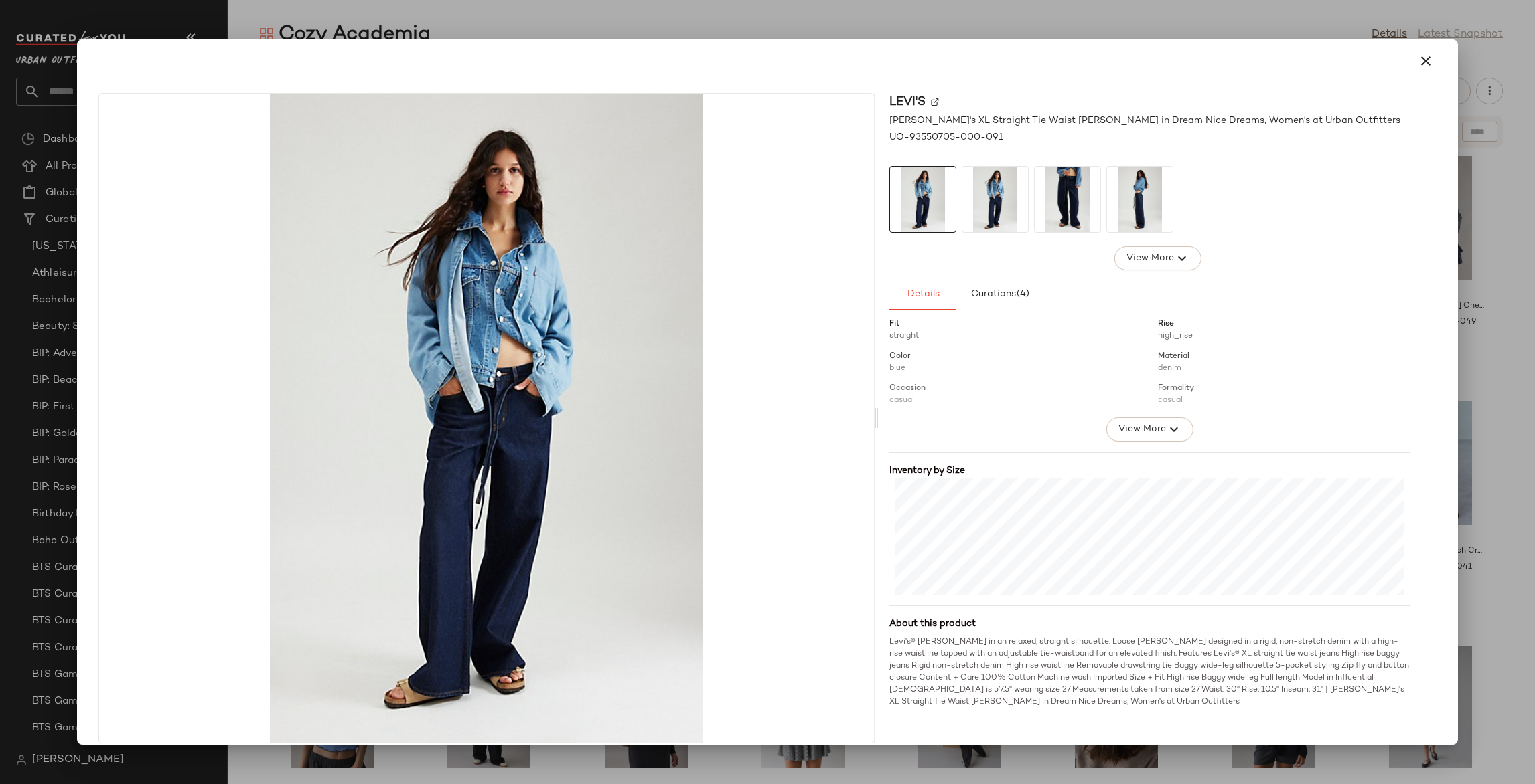
scroll to position [176, 0]
click at [1481, 232] on div at bounding box center [768, 392] width 1535 height 784
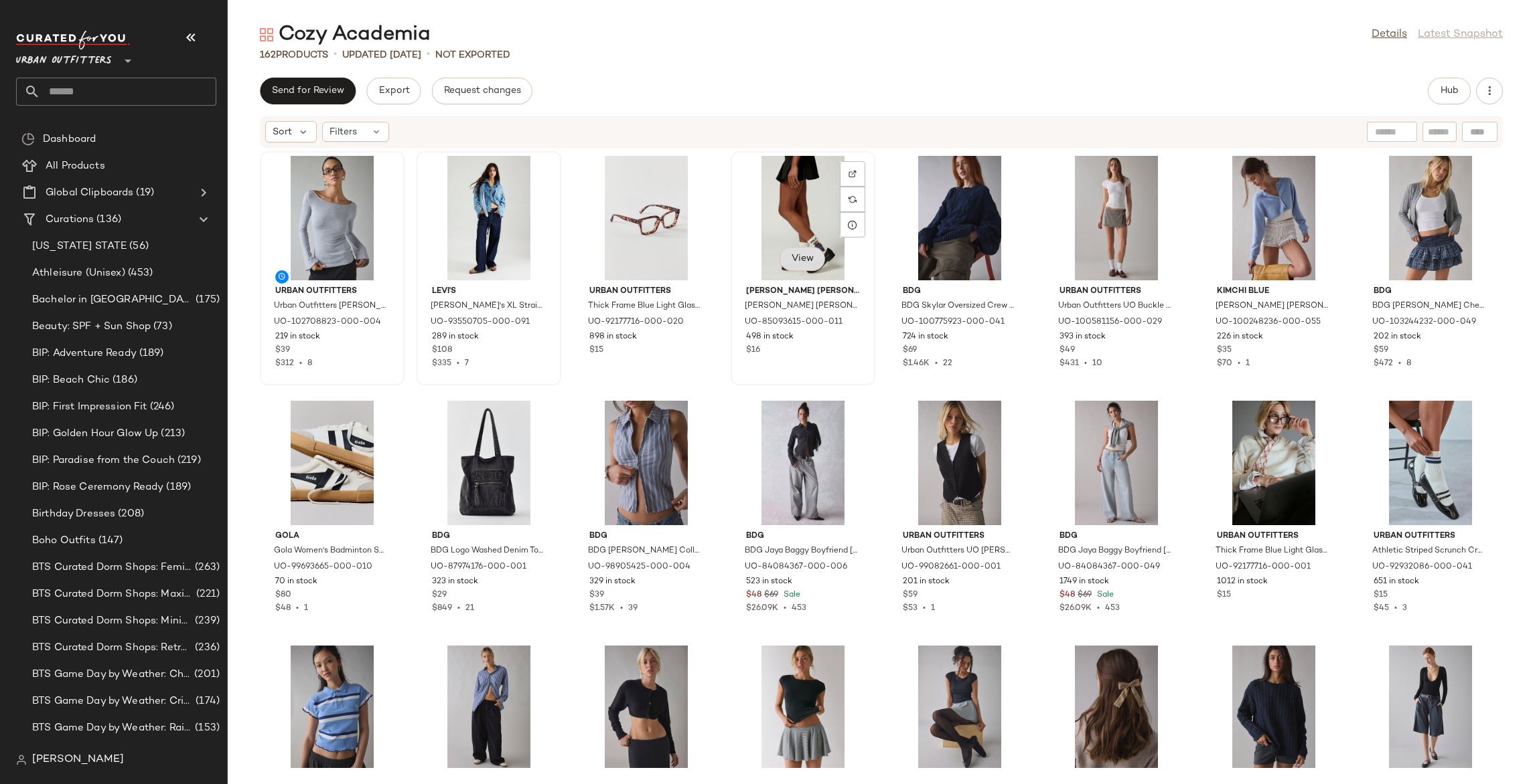
click at [802, 261] on span "View" at bounding box center [802, 258] width 23 height 10
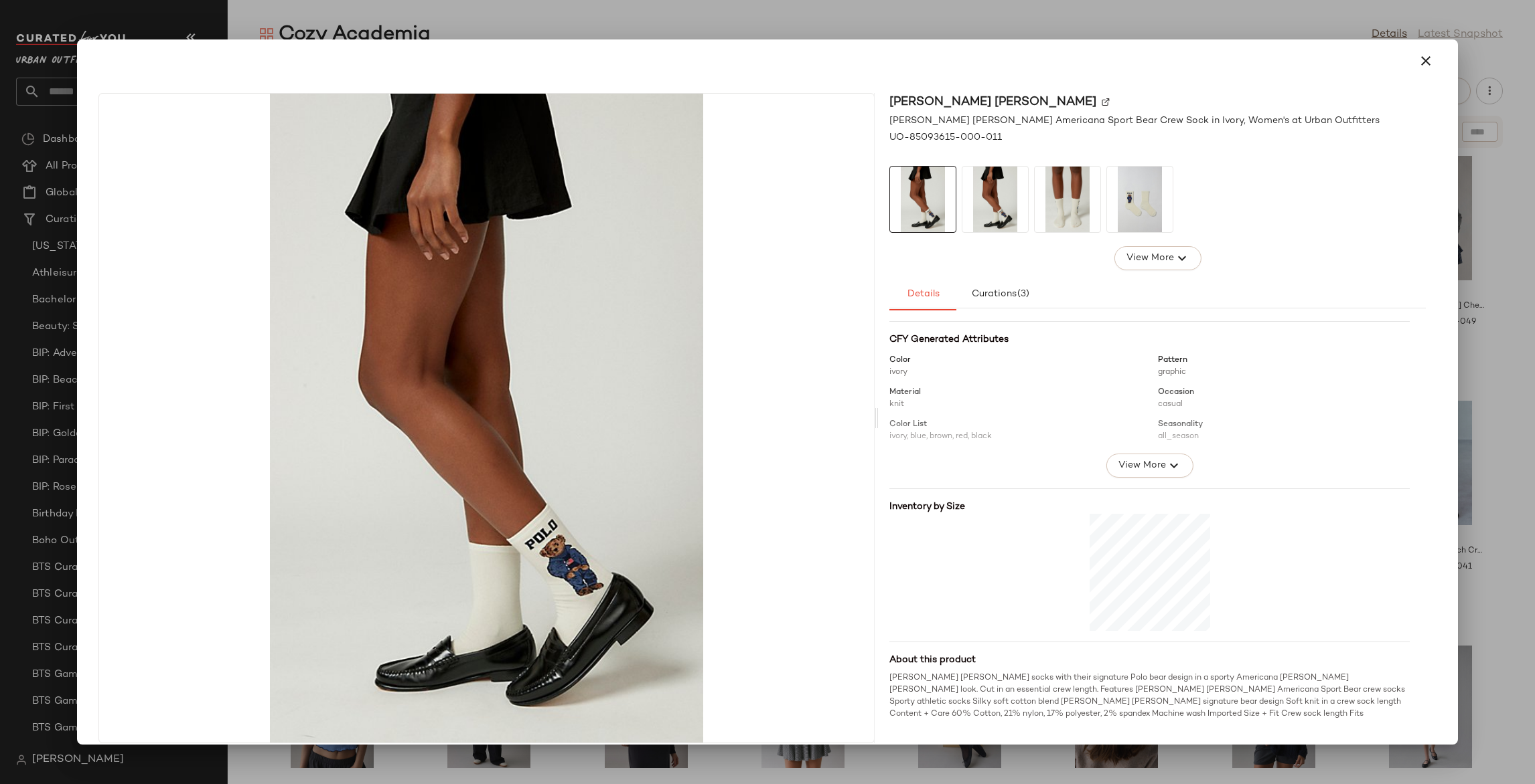
scroll to position [139, 0]
click at [1417, 63] on icon "button" at bounding box center [1425, 60] width 16 height 16
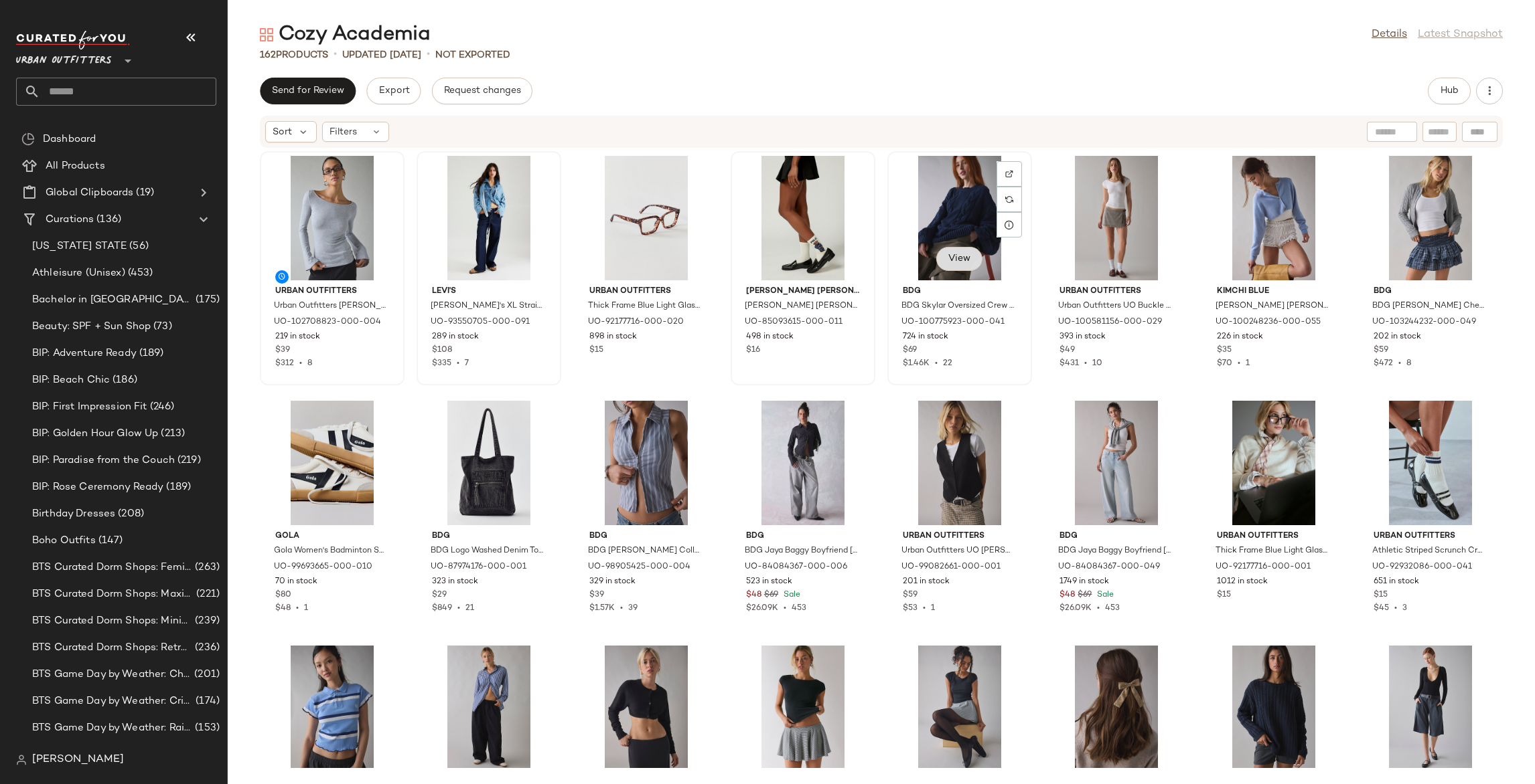
click at [953, 262] on span "View" at bounding box center [959, 258] width 23 height 10
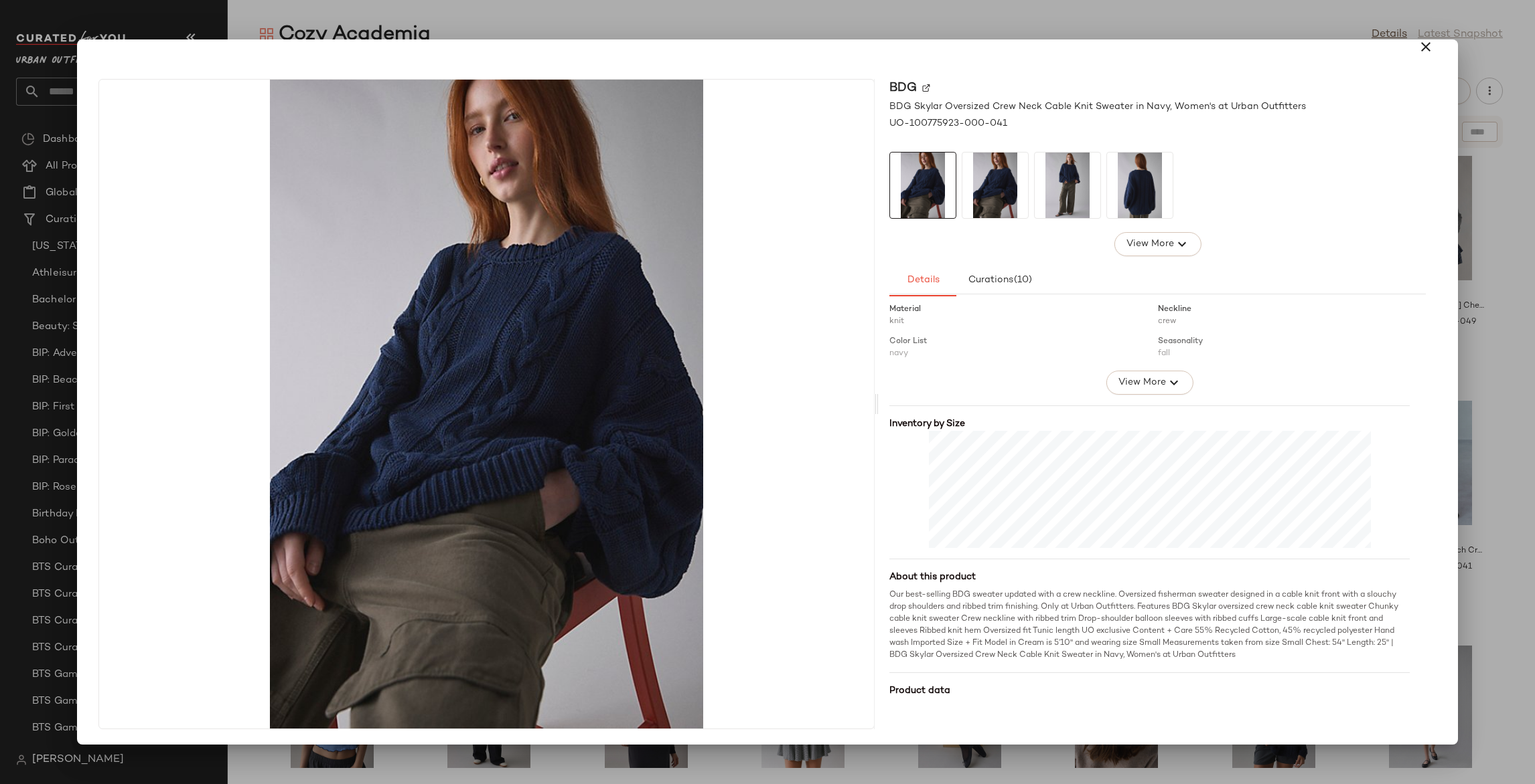
scroll to position [206, 0]
click at [1418, 50] on icon "button" at bounding box center [1425, 46] width 16 height 16
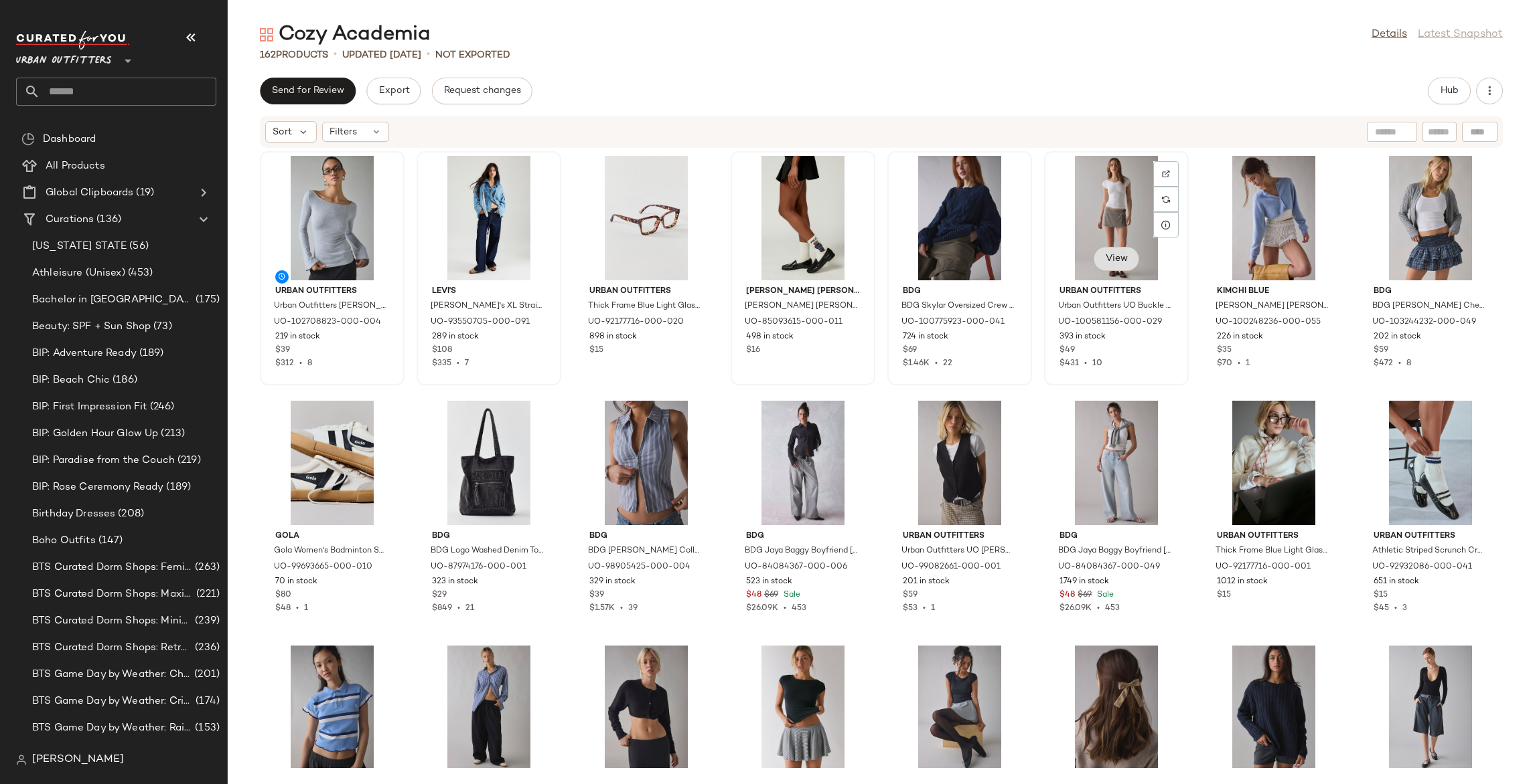
click at [1104, 255] on span "View" at bounding box center [1115, 258] width 23 height 10
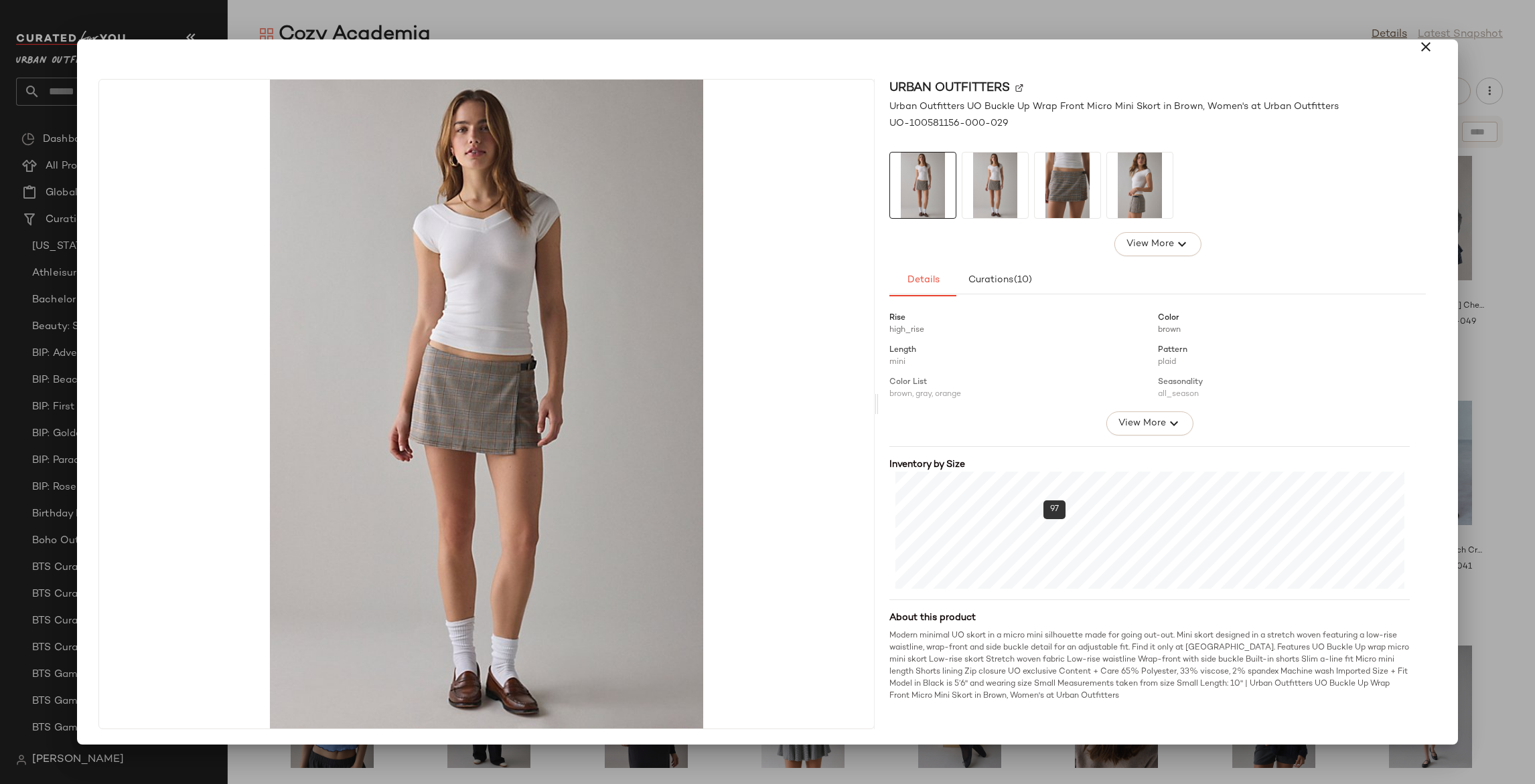
scroll to position [189, 0]
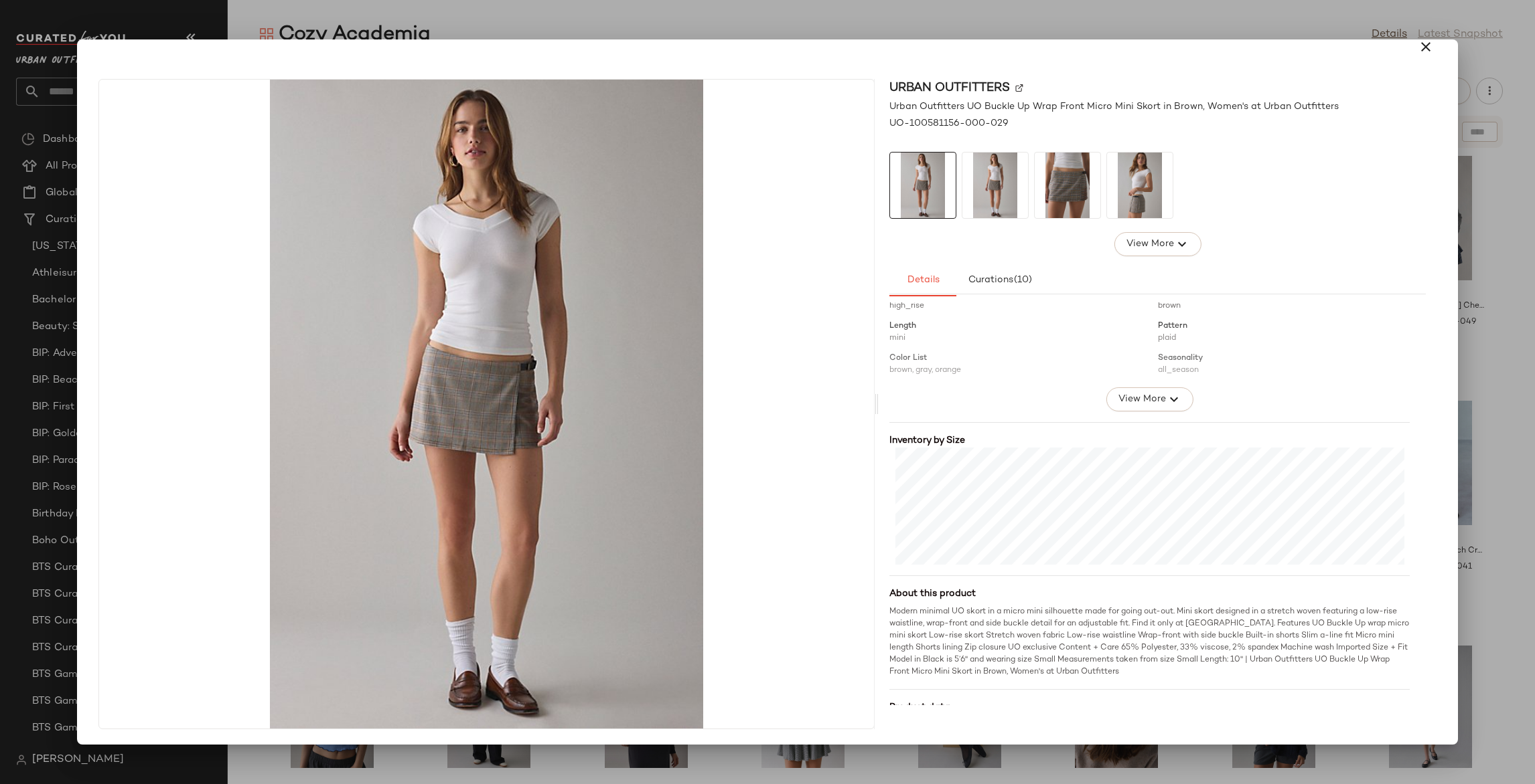
click at [1239, 6] on div at bounding box center [768, 392] width 1535 height 784
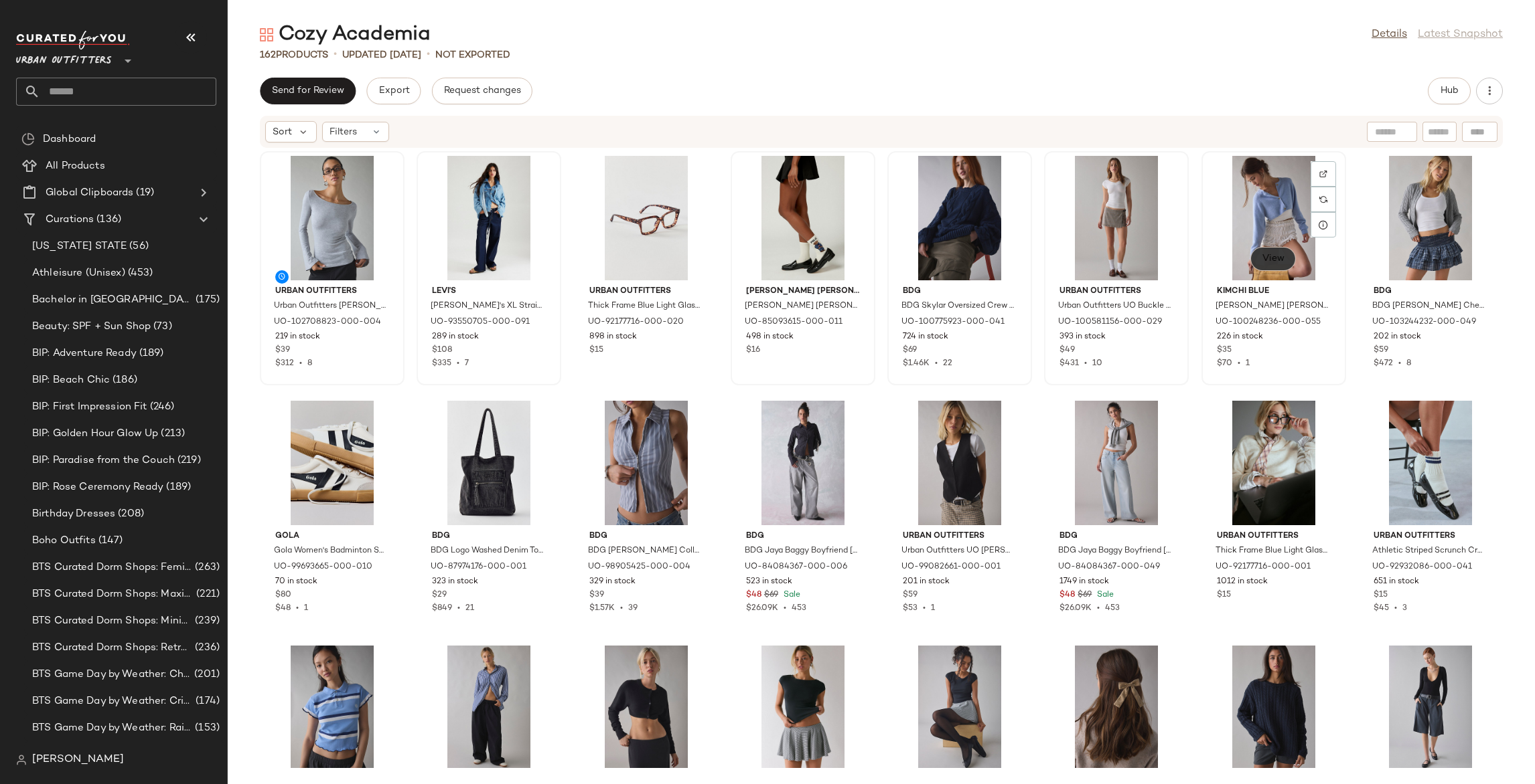
click at [1262, 261] on span "View" at bounding box center [1273, 258] width 23 height 10
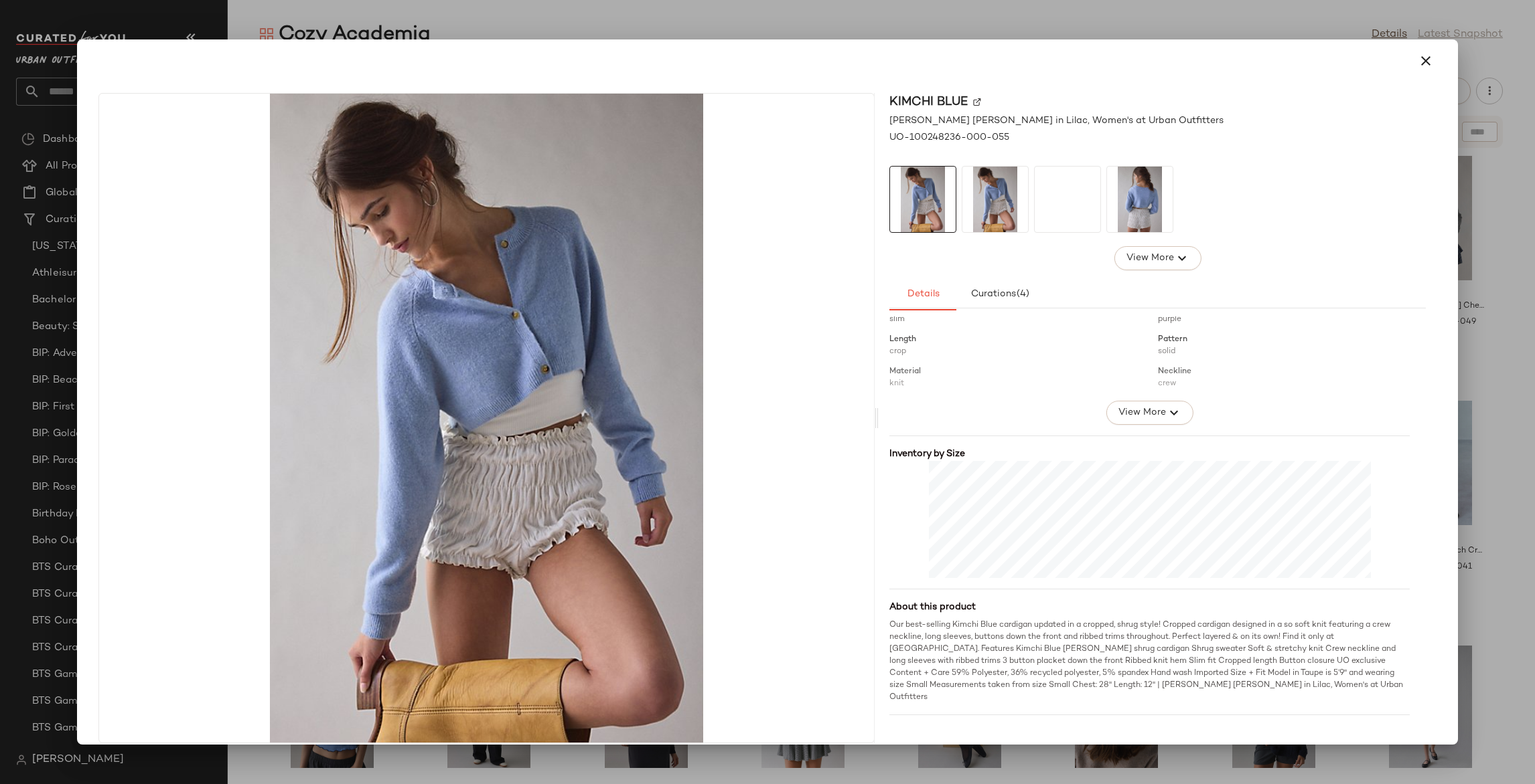
scroll to position [193, 0]
click at [1410, 69] on button "button" at bounding box center [1426, 61] width 32 height 32
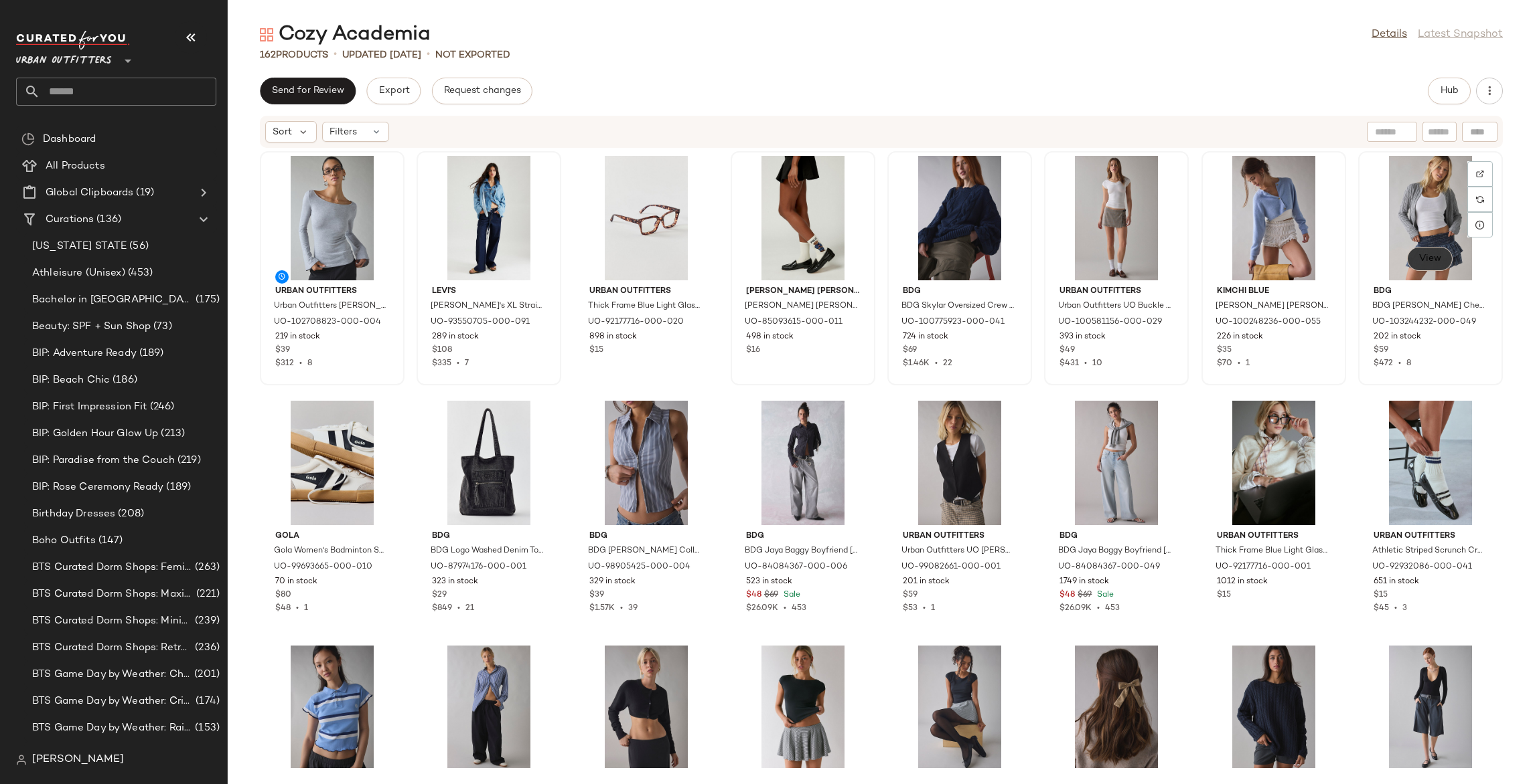
click at [1423, 263] on span "View" at bounding box center [1429, 258] width 23 height 10
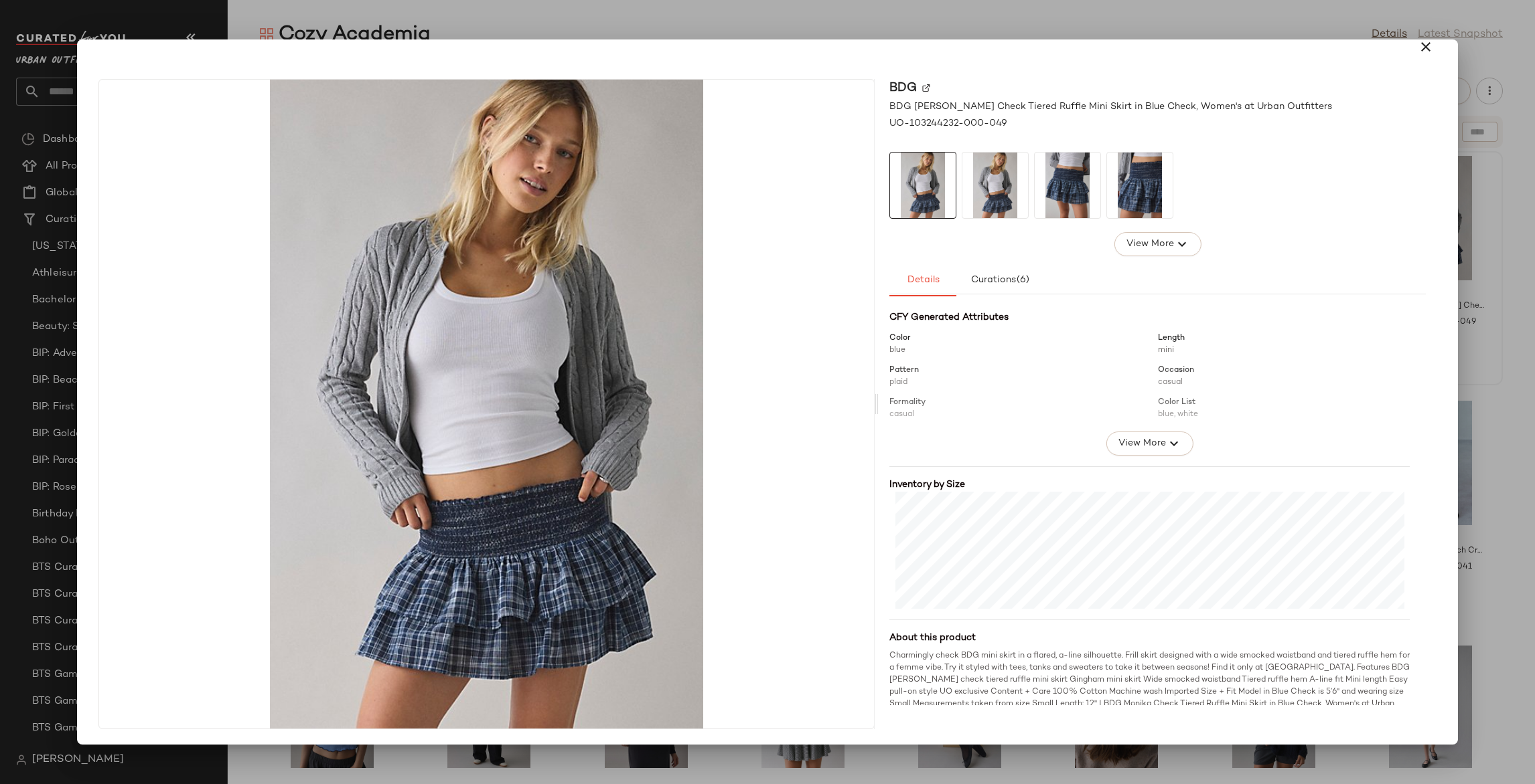
scroll to position [147, 0]
click at [1417, 45] on icon "button" at bounding box center [1425, 46] width 16 height 16
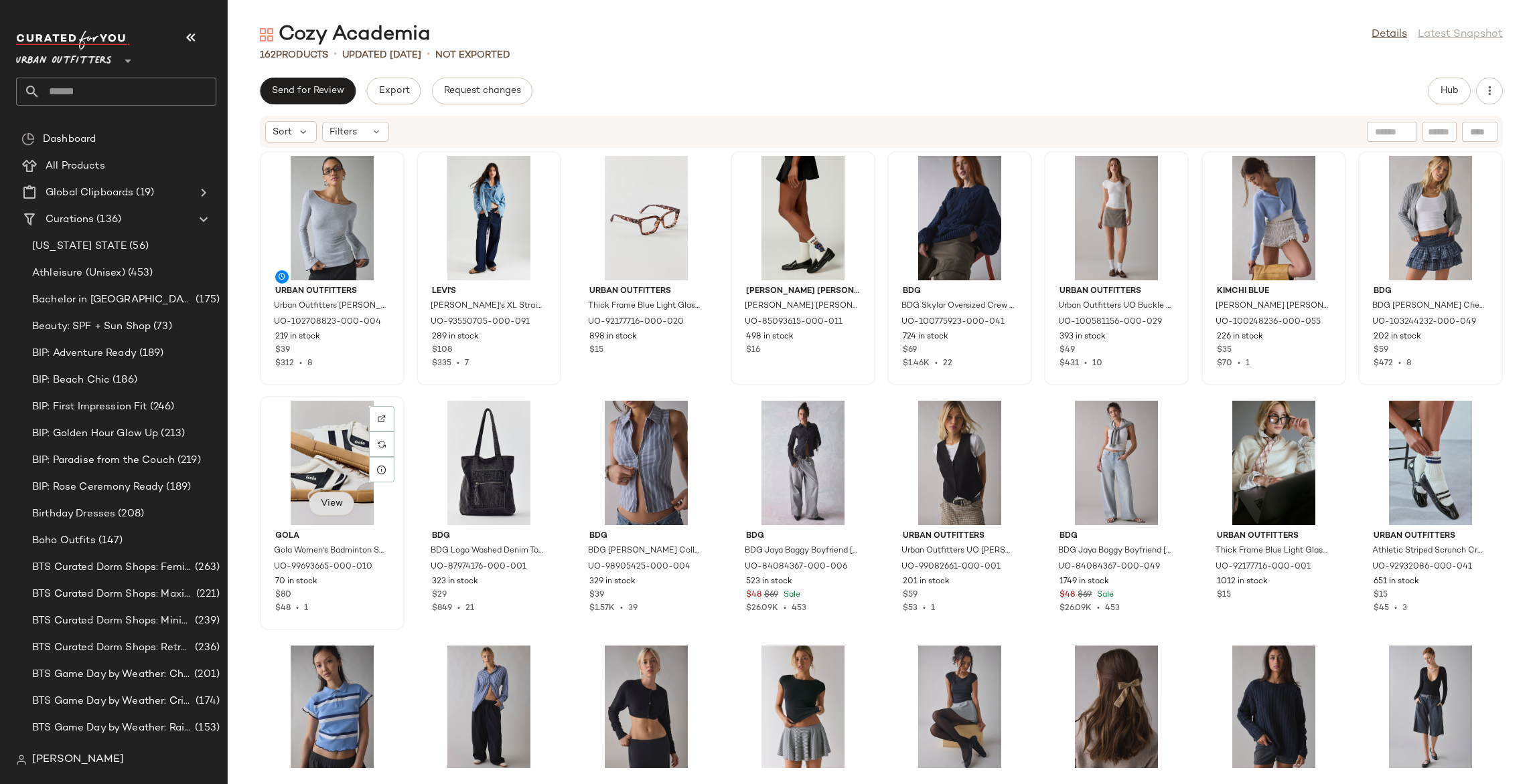
click at [331, 504] on span "View" at bounding box center [331, 503] width 23 height 10
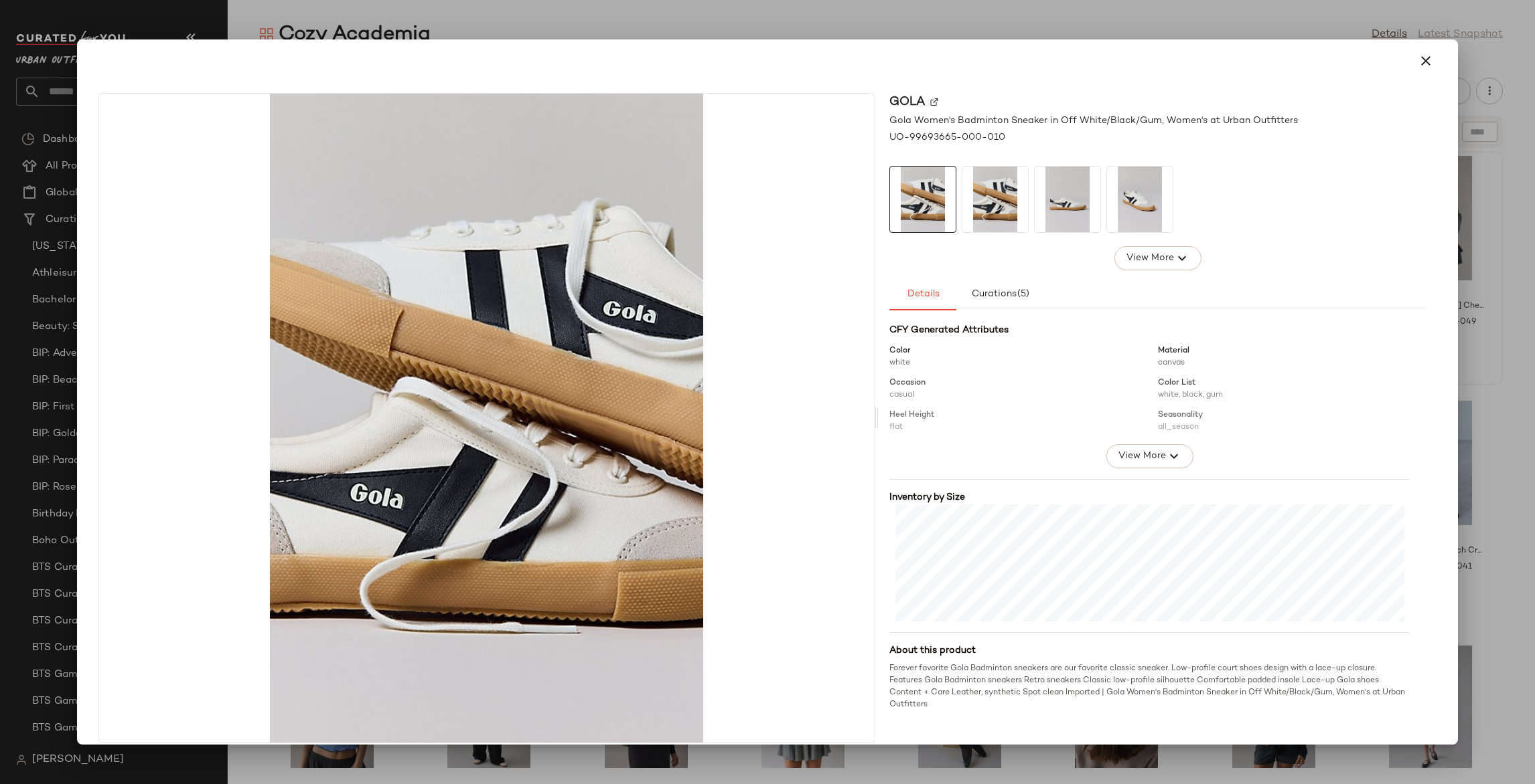
scroll to position [149, 0]
click at [1417, 59] on icon "button" at bounding box center [1425, 60] width 16 height 16
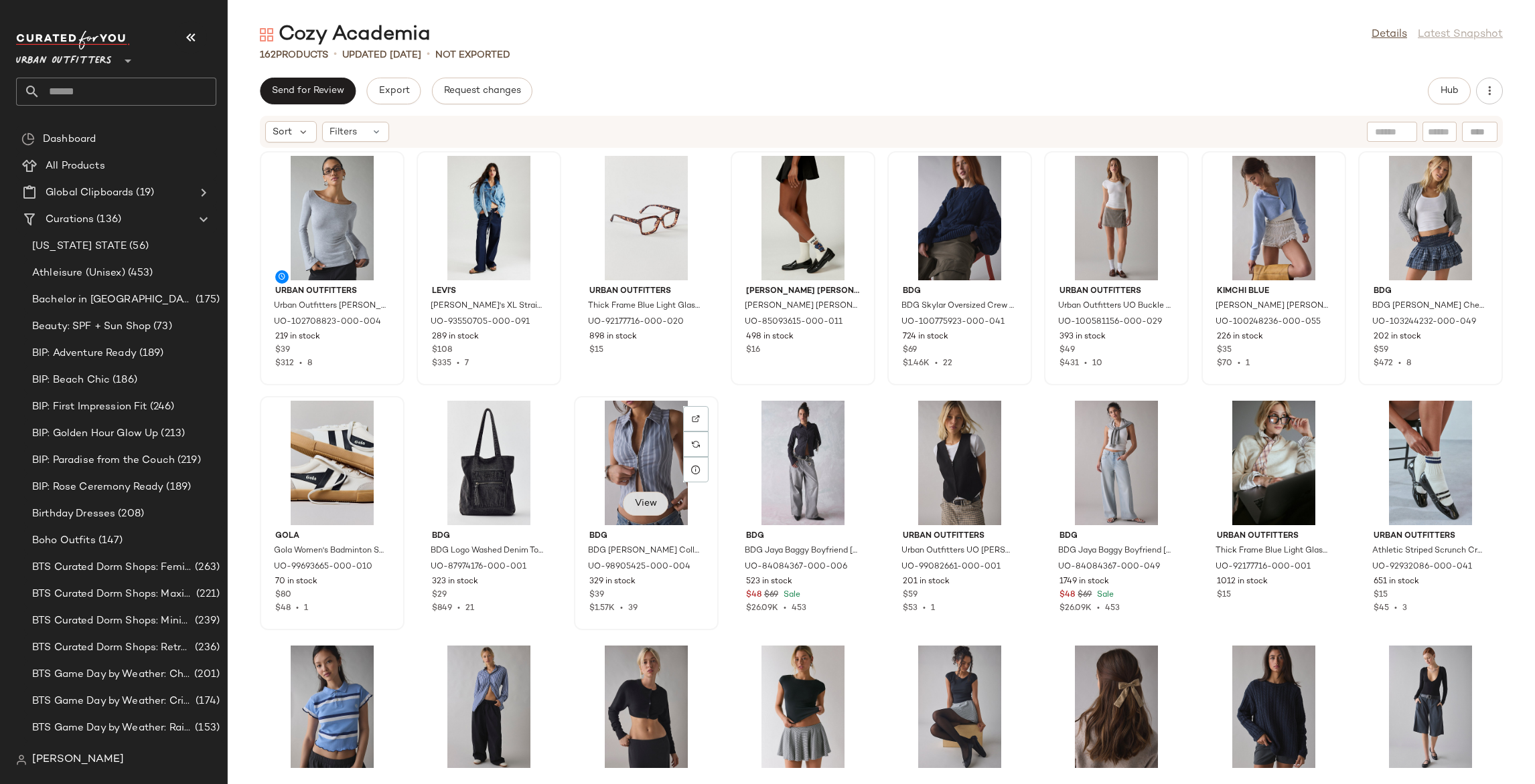
click at [641, 499] on span "View" at bounding box center [645, 503] width 23 height 10
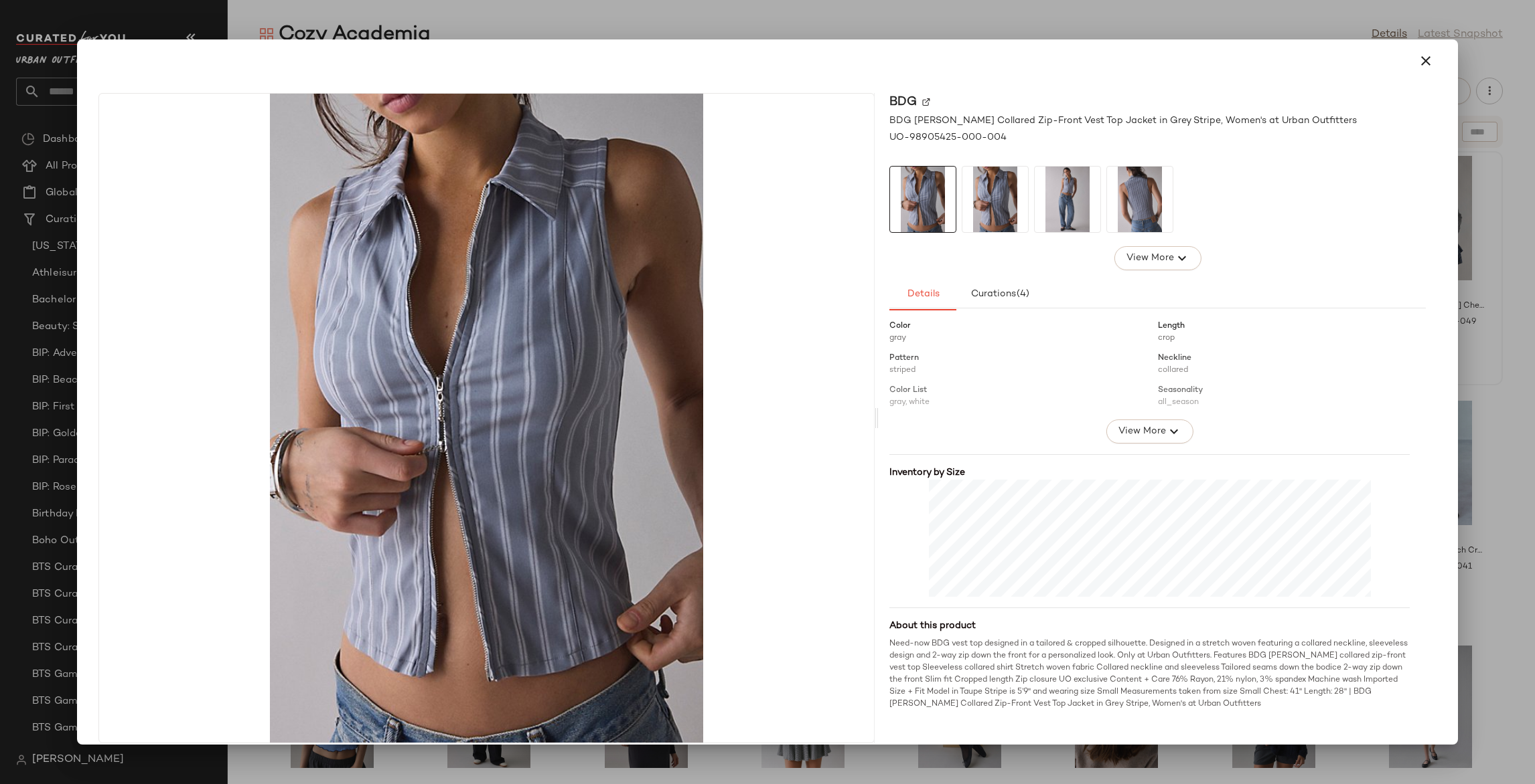
scroll to position [174, 0]
click at [1441, 439] on div "BDG BDG Ledia Collared Zip-Front Vest Top Jacket in Grey Stripe, Women's at Urb…" at bounding box center [768, 420] width 1371 height 678
click at [1465, 436] on div at bounding box center [768, 392] width 1535 height 784
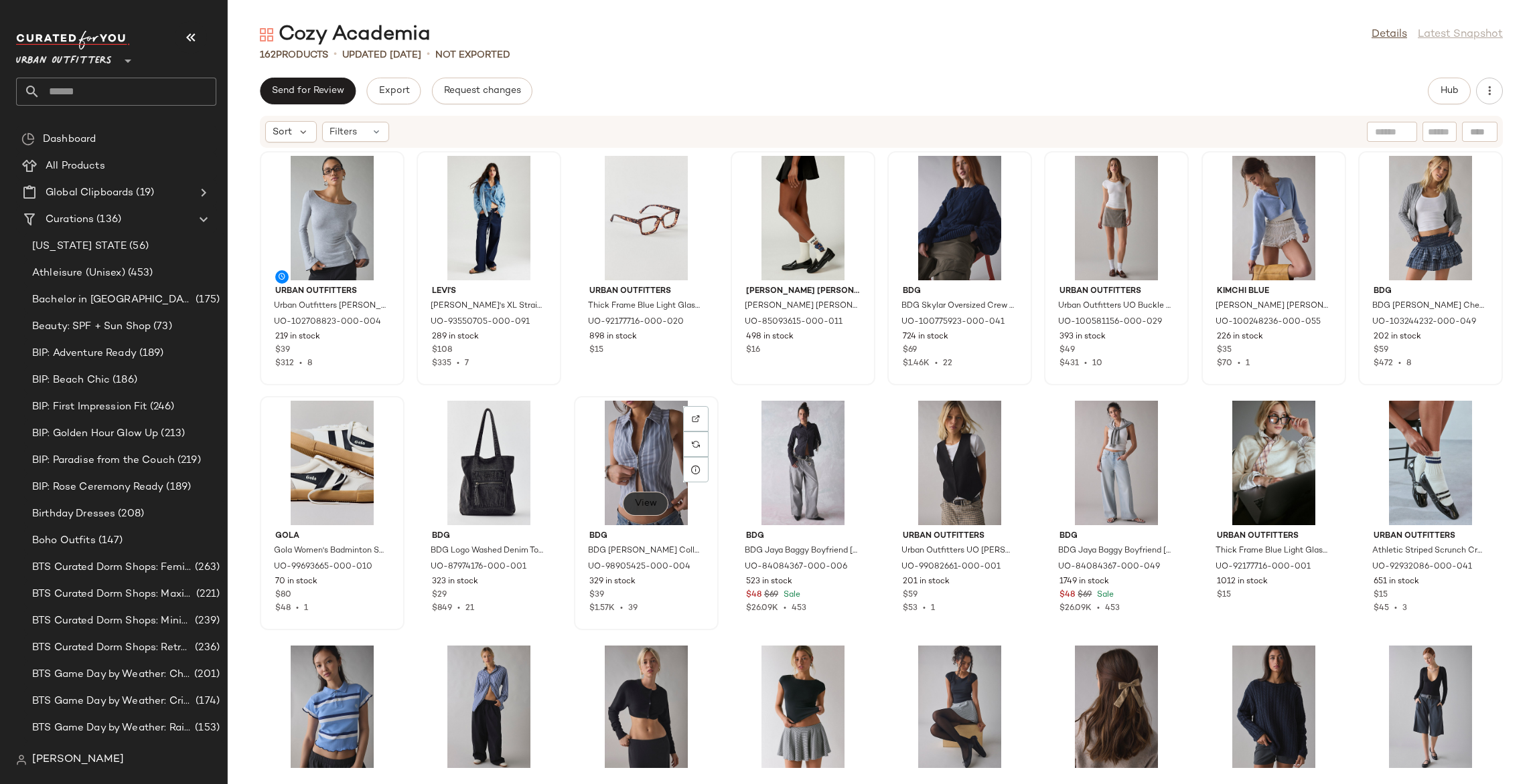
click at [640, 503] on span "View" at bounding box center [645, 503] width 23 height 10
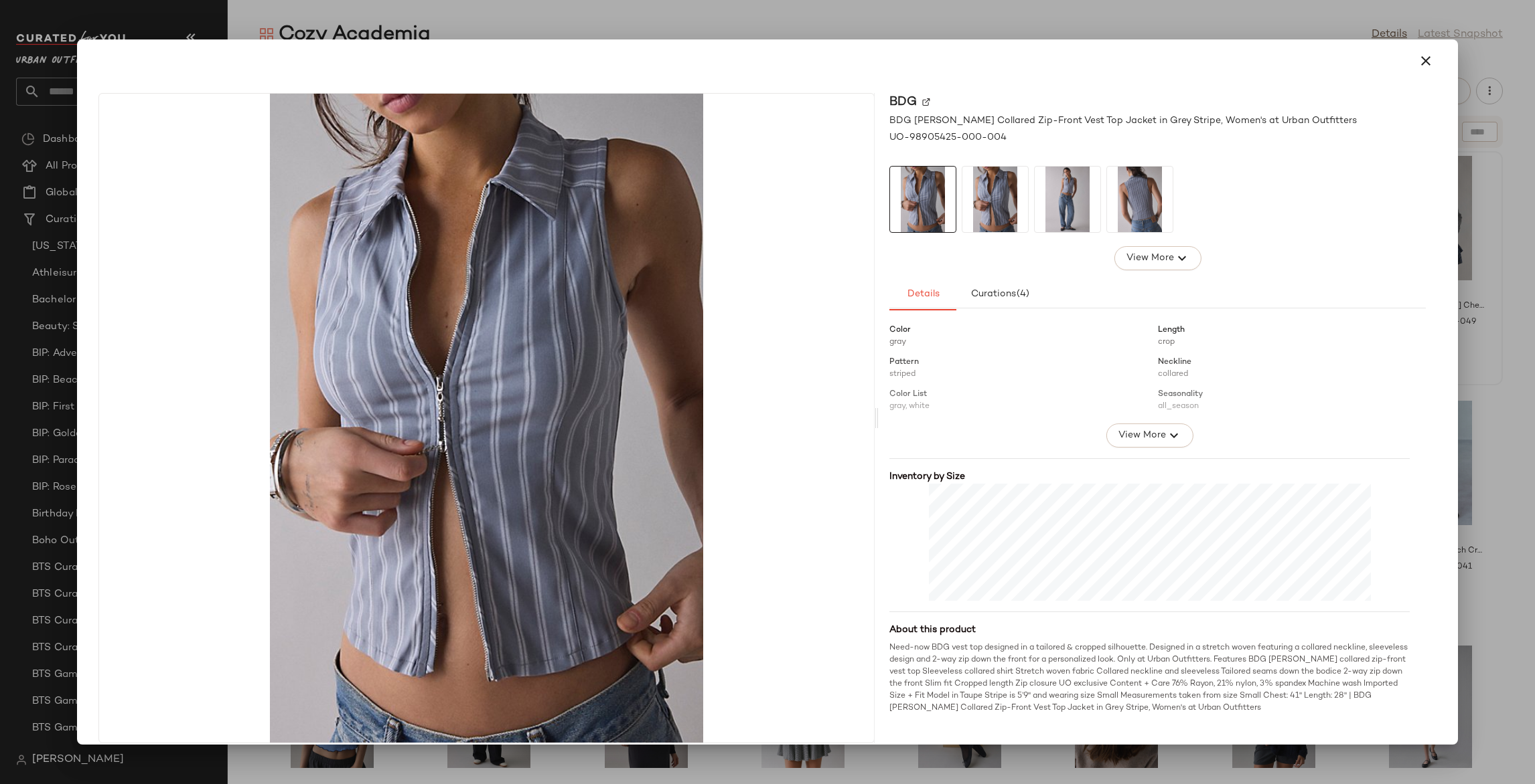
scroll to position [237, 0]
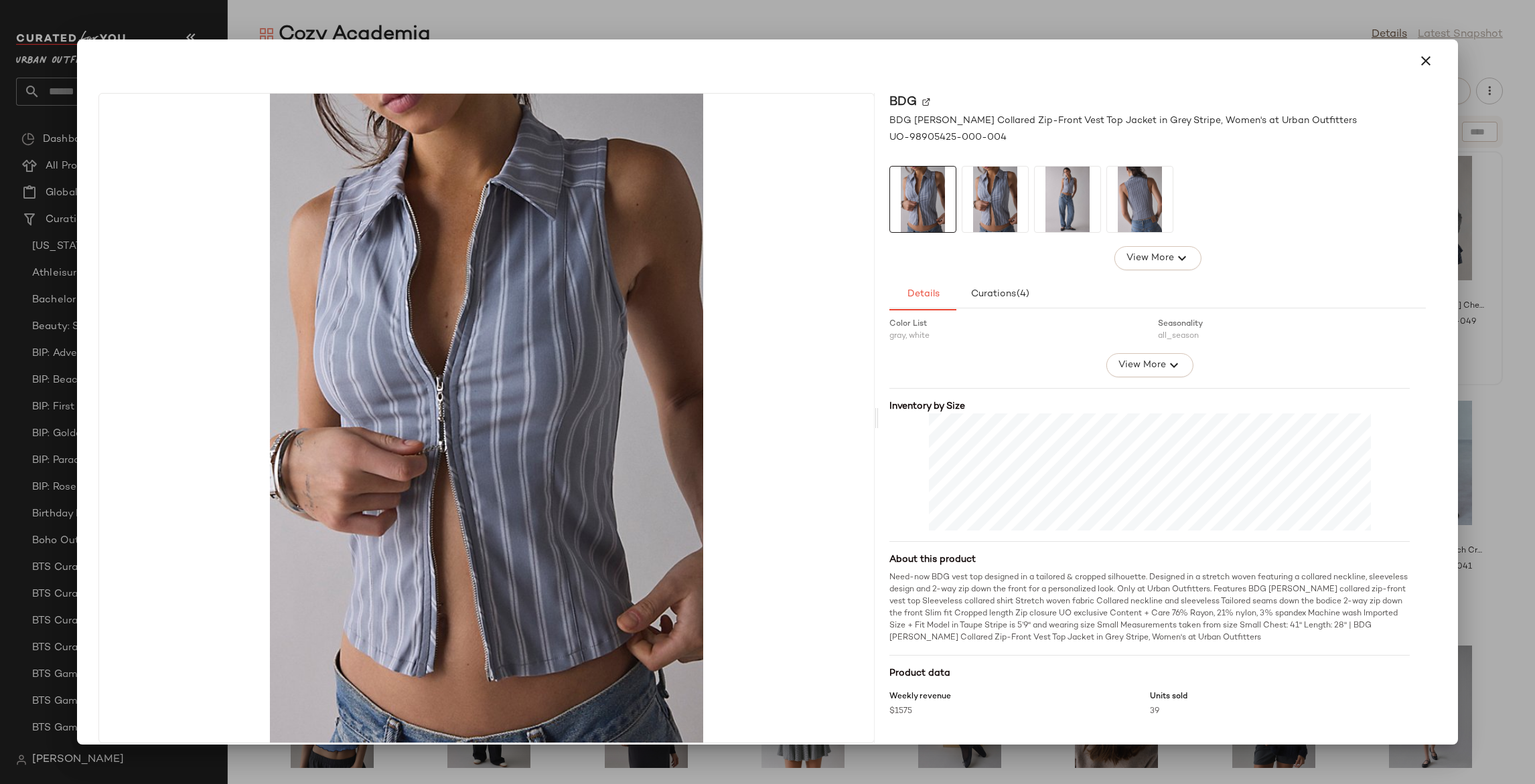
click at [1428, 56] on button "button" at bounding box center [1426, 61] width 32 height 32
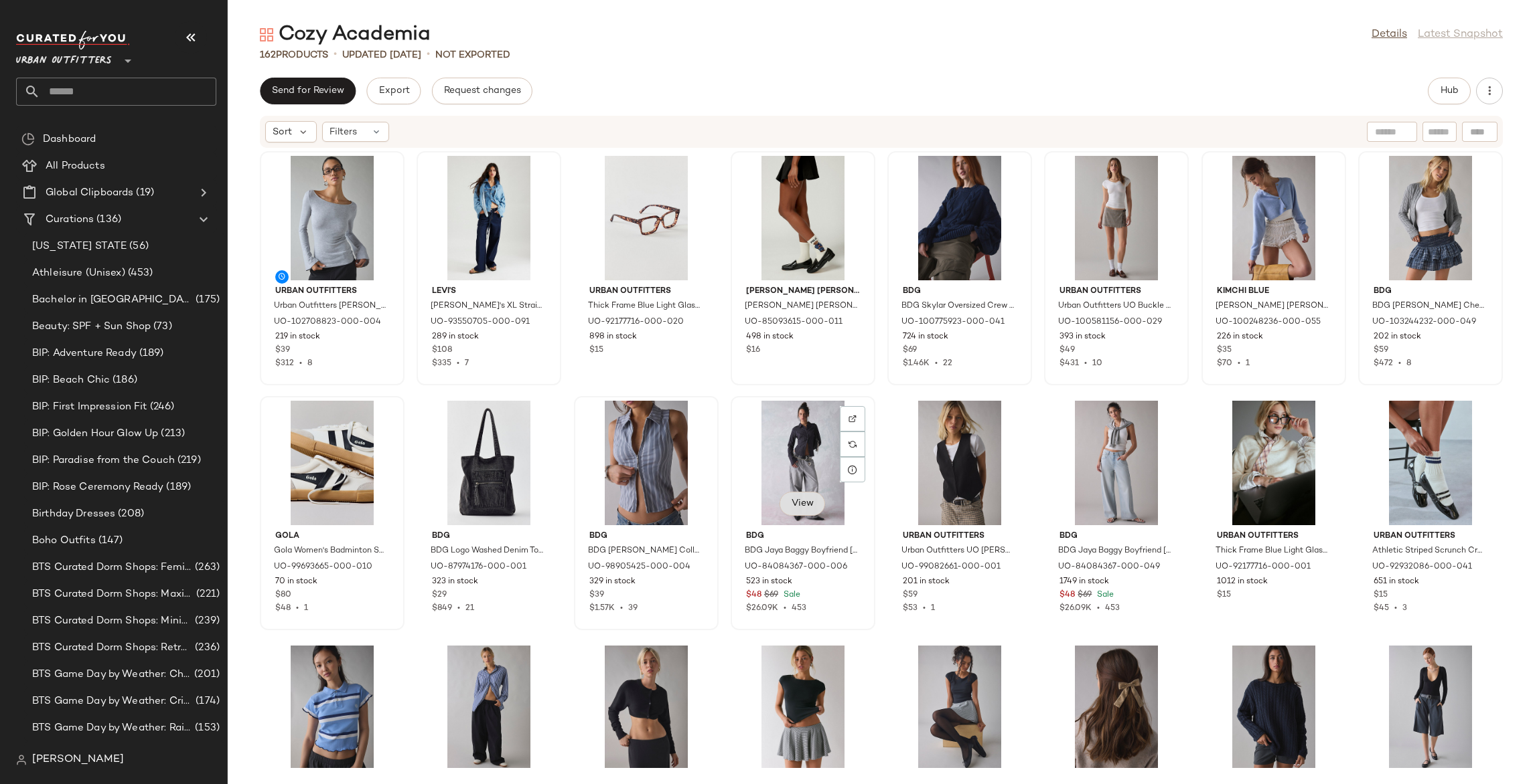
click at [803, 502] on span "View" at bounding box center [802, 503] width 23 height 10
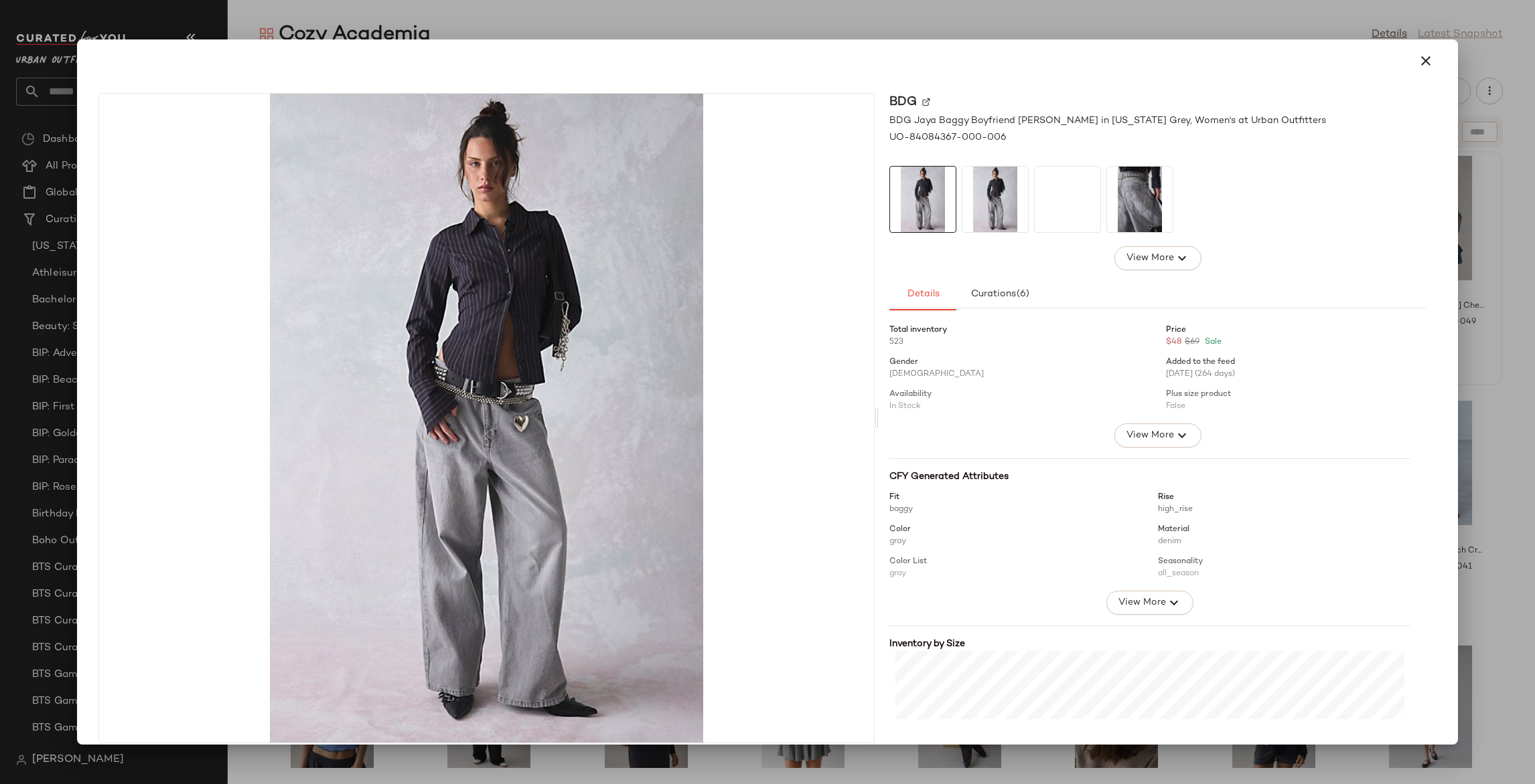
scroll to position [259, 0]
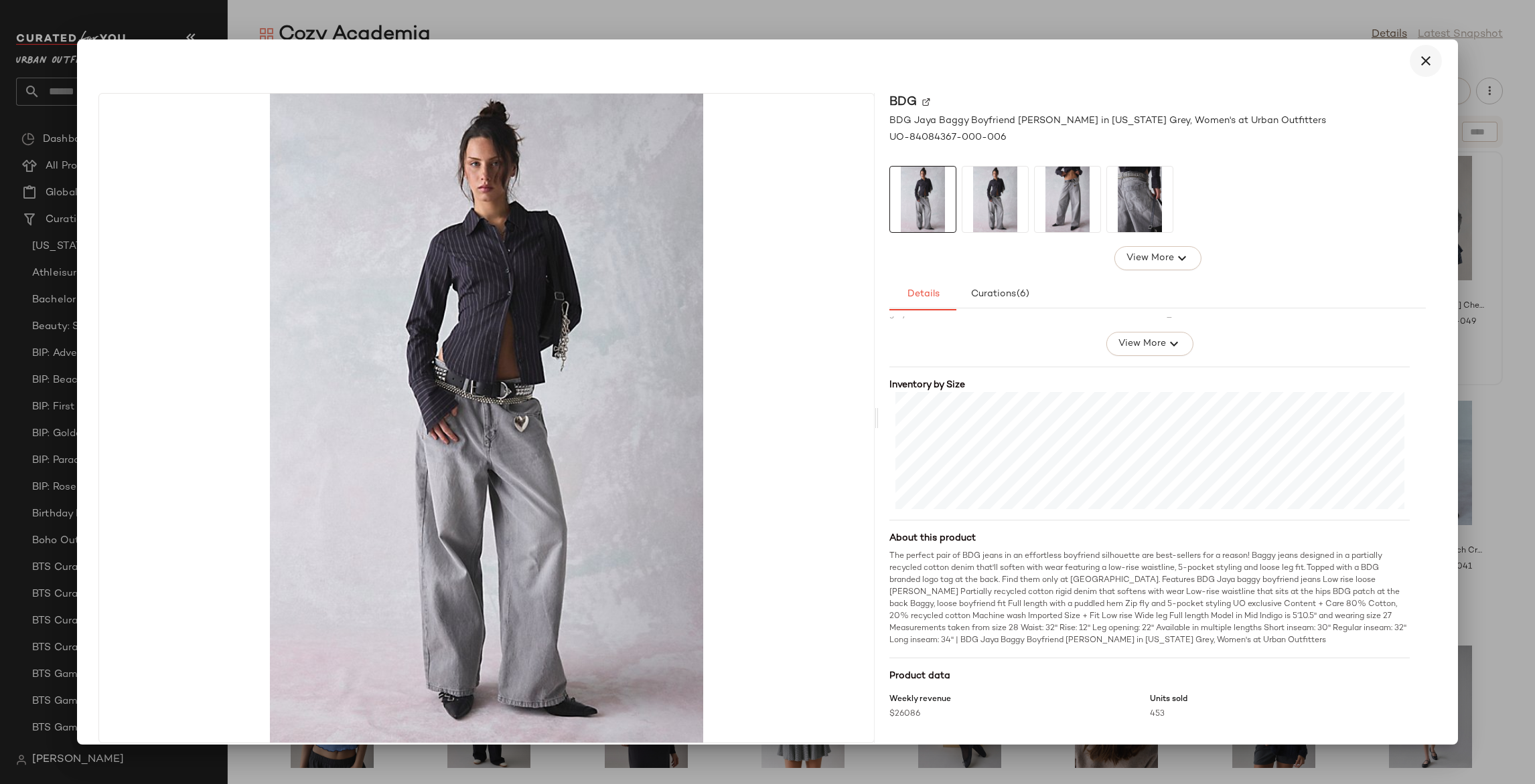
click at [1418, 56] on icon "button" at bounding box center [1425, 60] width 16 height 16
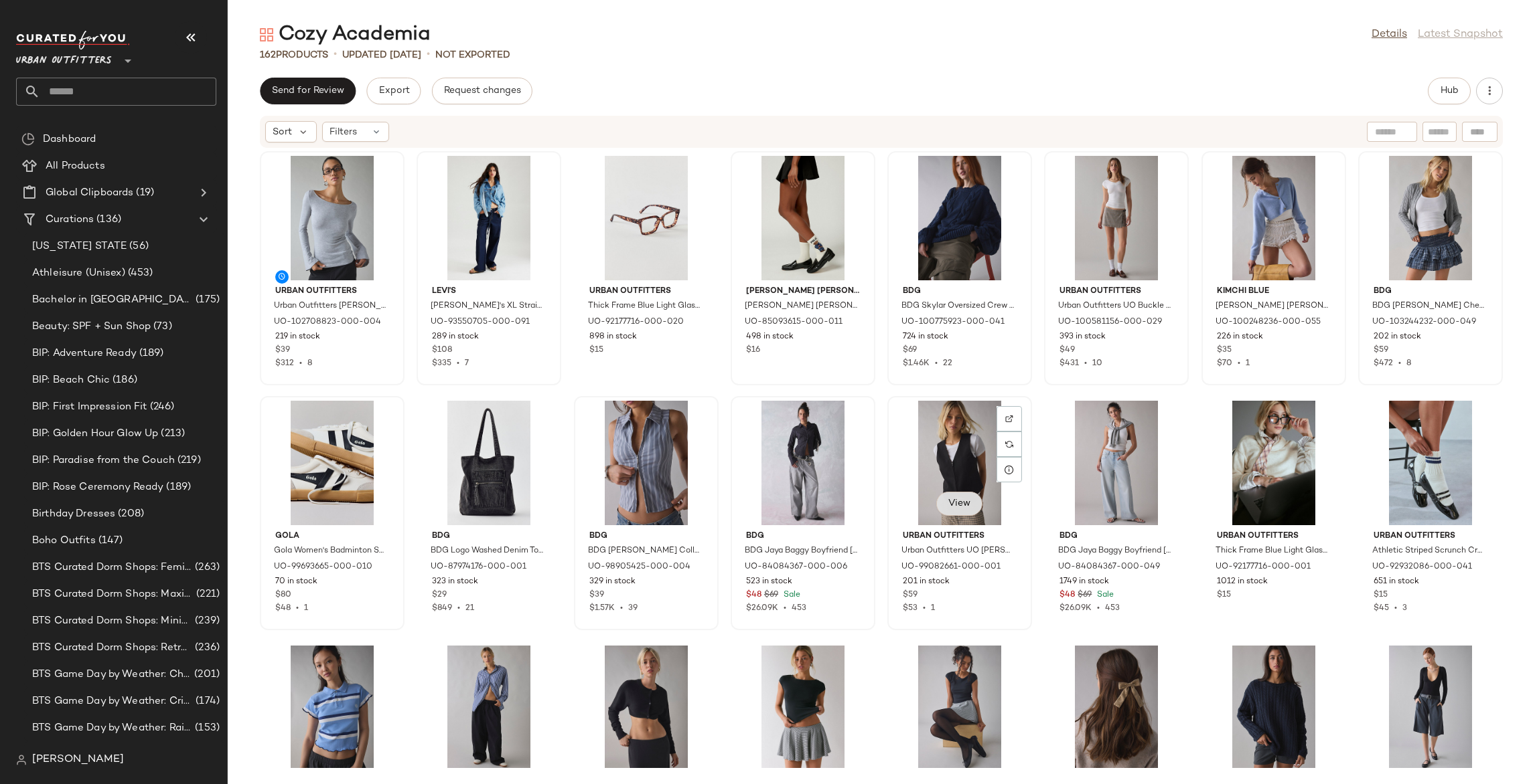
click at [961, 509] on span "View" at bounding box center [959, 503] width 23 height 10
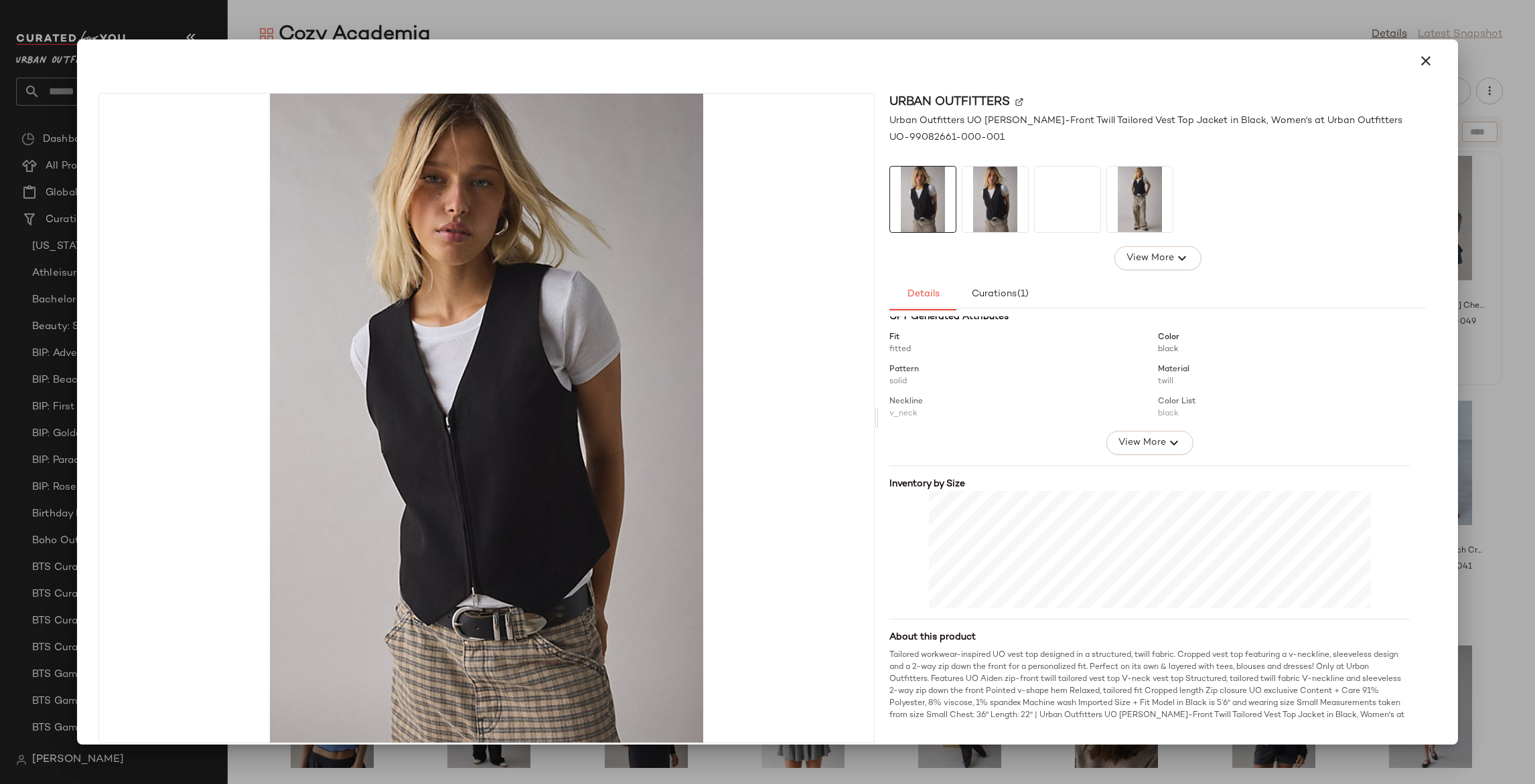
scroll to position [235, 0]
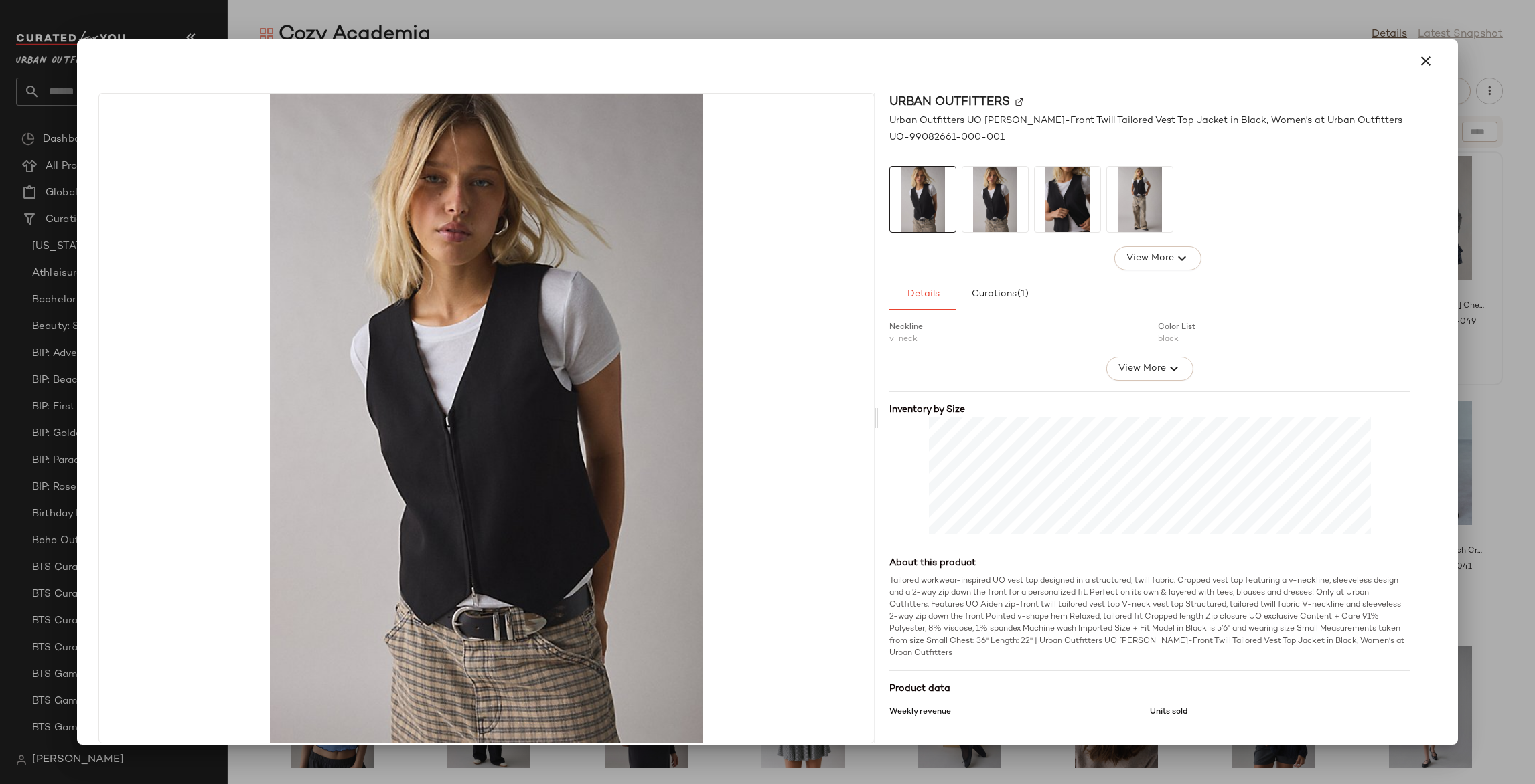
click at [1473, 210] on div at bounding box center [768, 392] width 1535 height 784
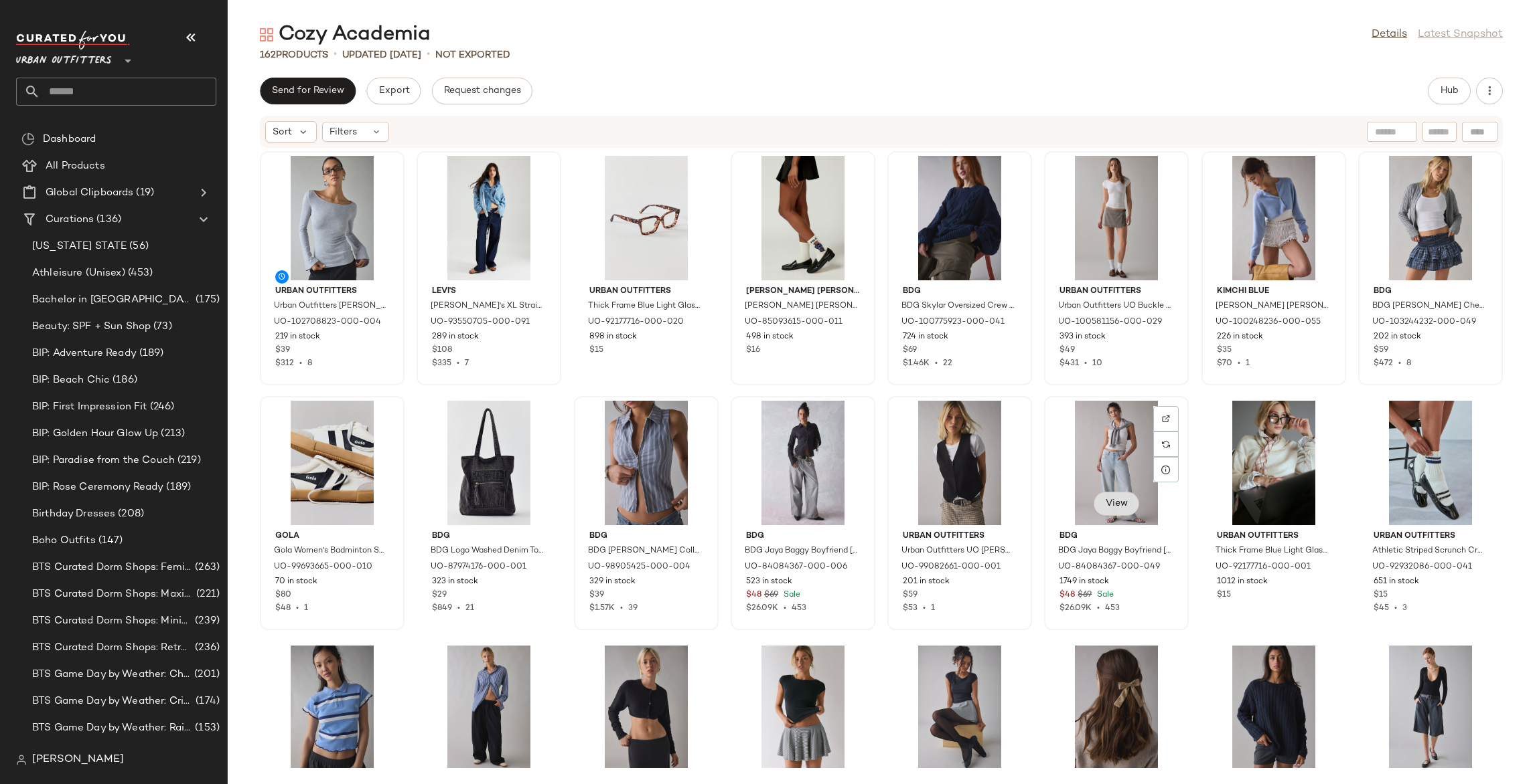
click at [1105, 507] on span "View" at bounding box center [1115, 503] width 23 height 10
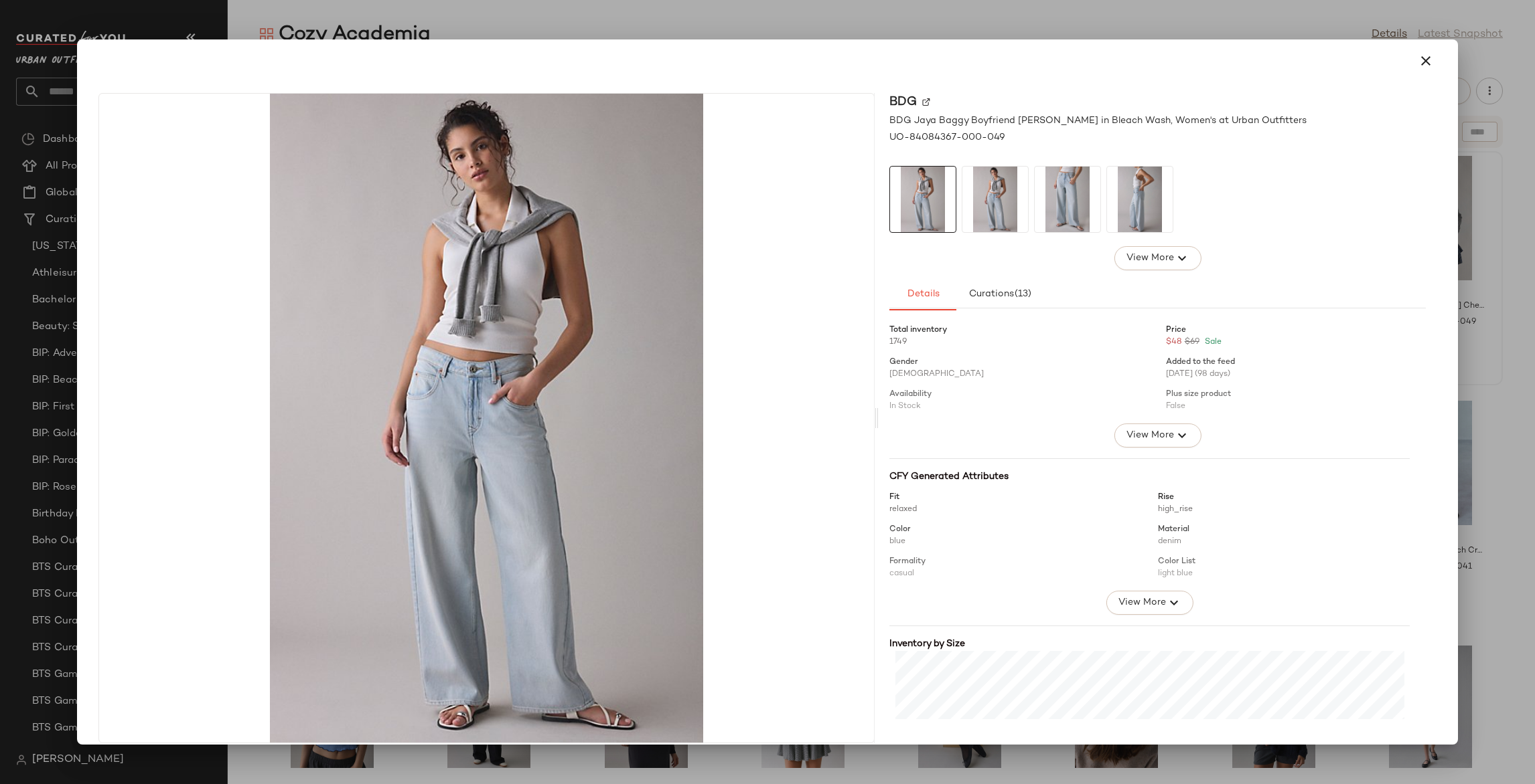
scroll to position [195, 0]
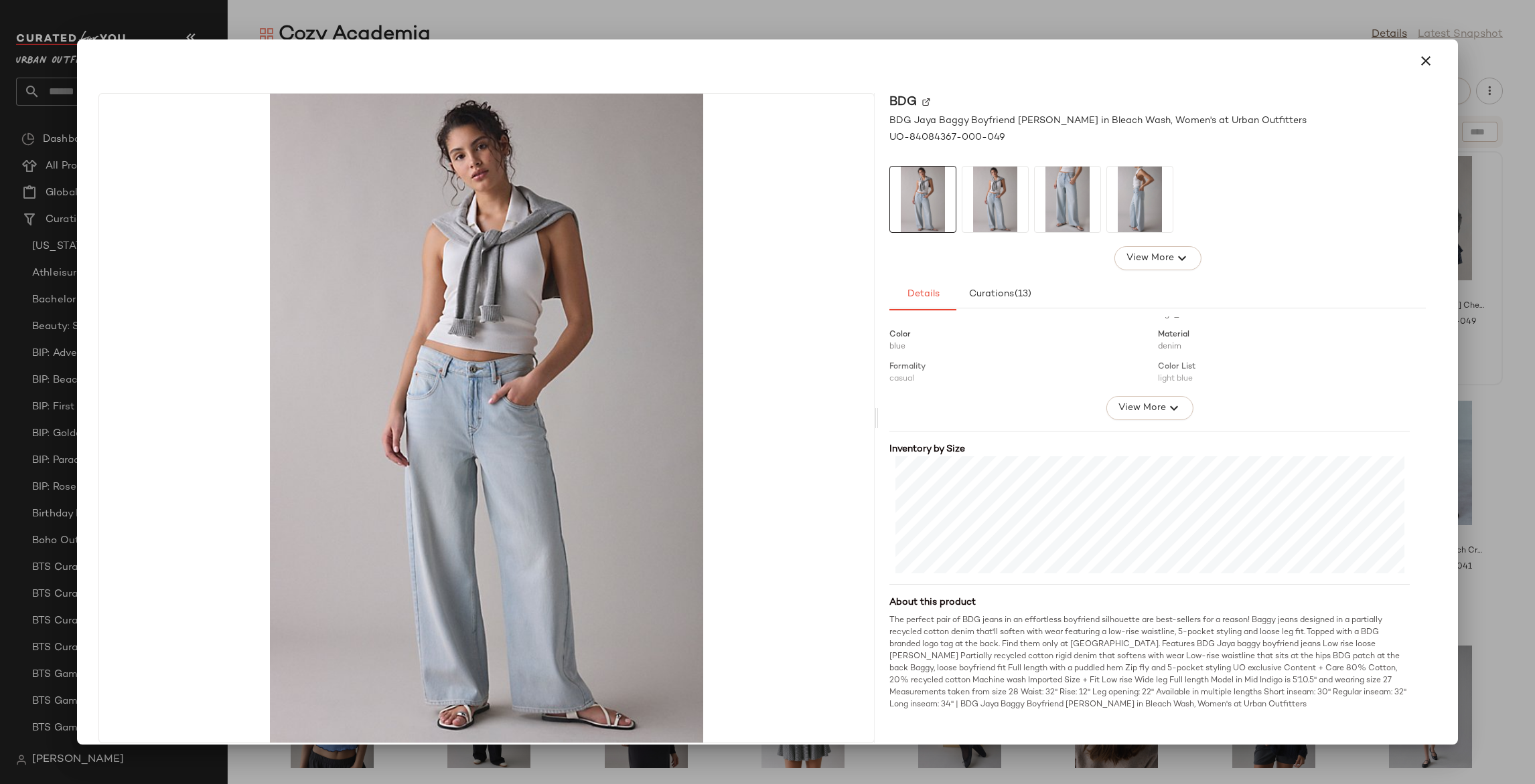
click at [1486, 472] on div at bounding box center [768, 392] width 1535 height 784
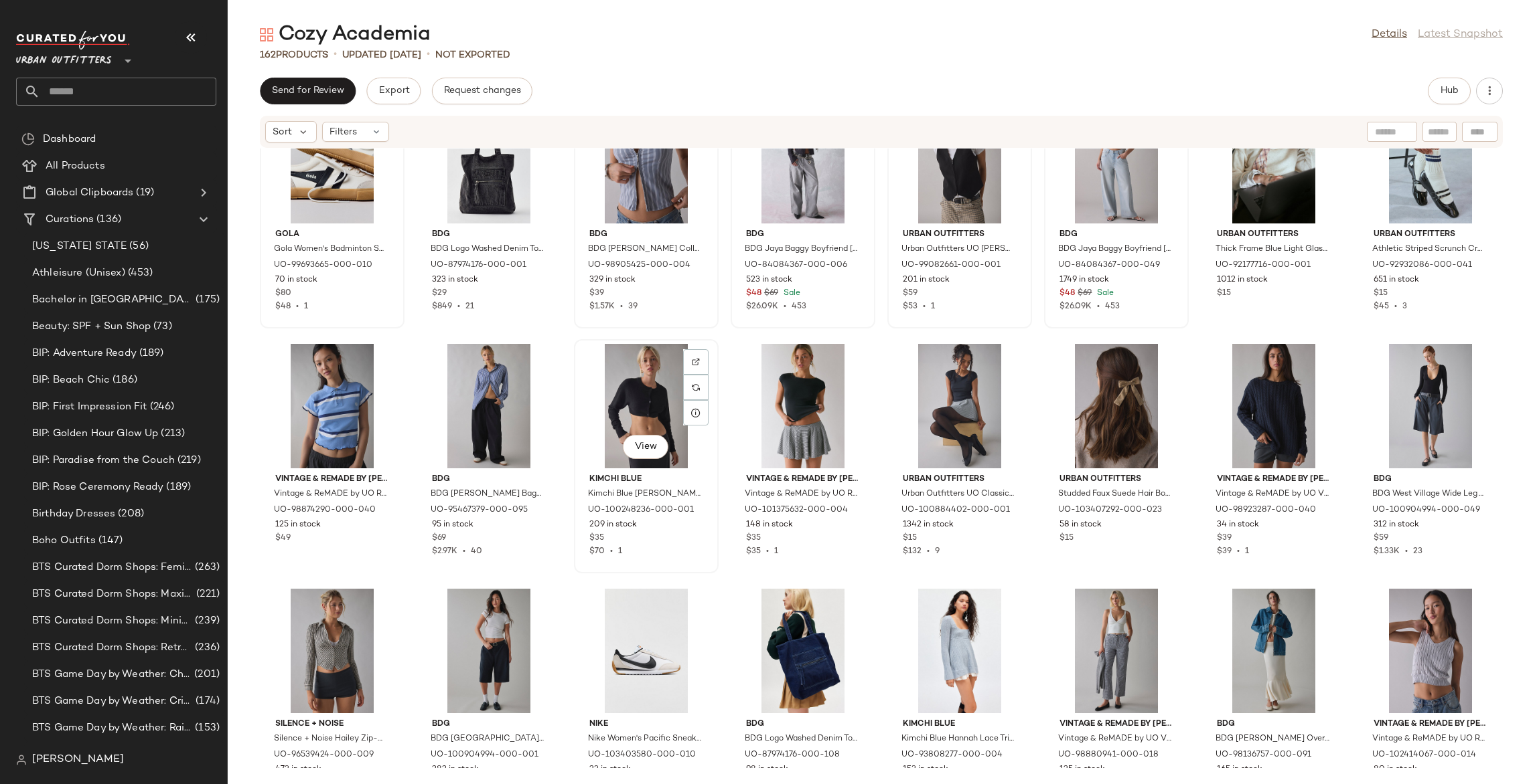
scroll to position [0, 0]
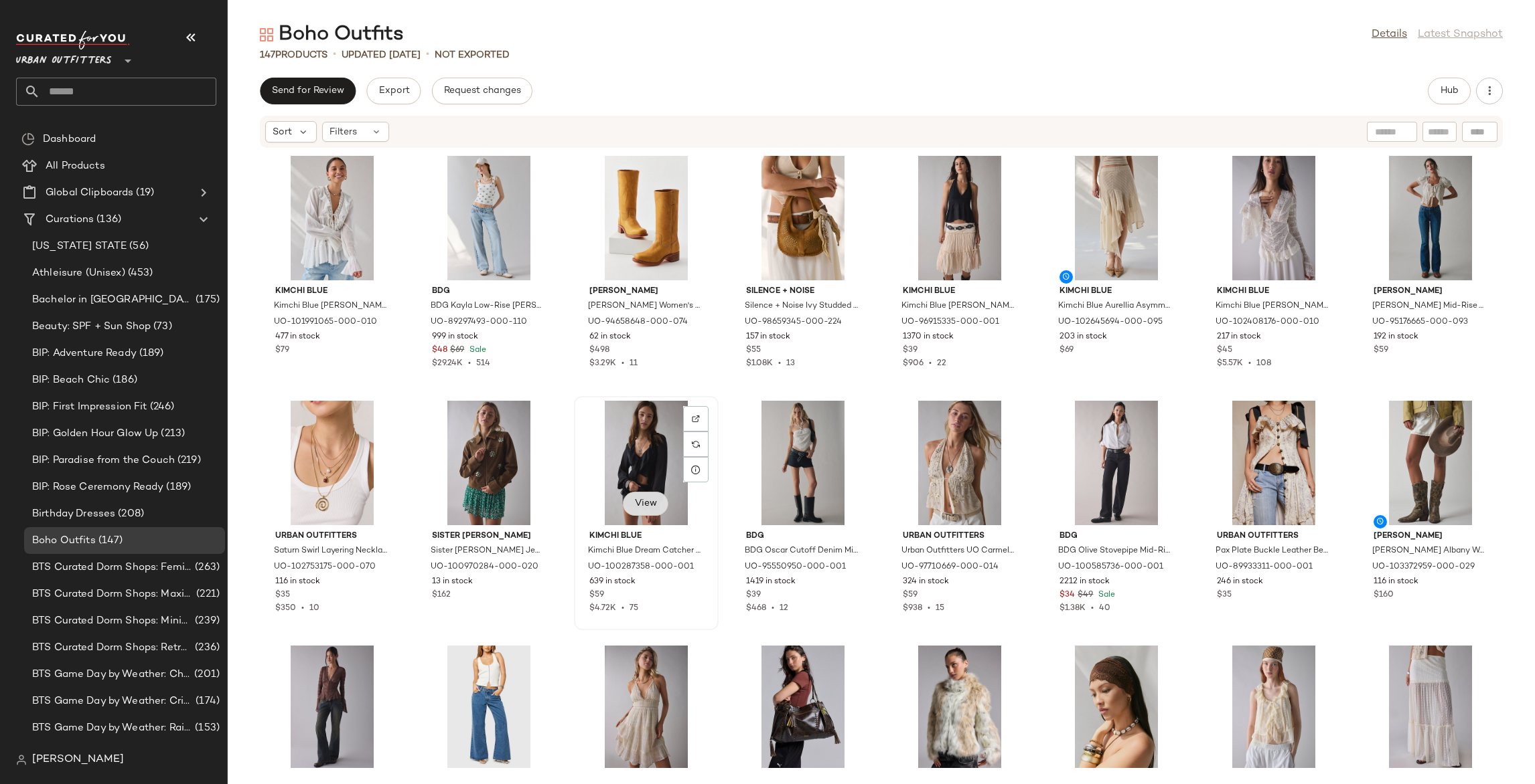
click at [646, 508] on span "View" at bounding box center [645, 503] width 23 height 10
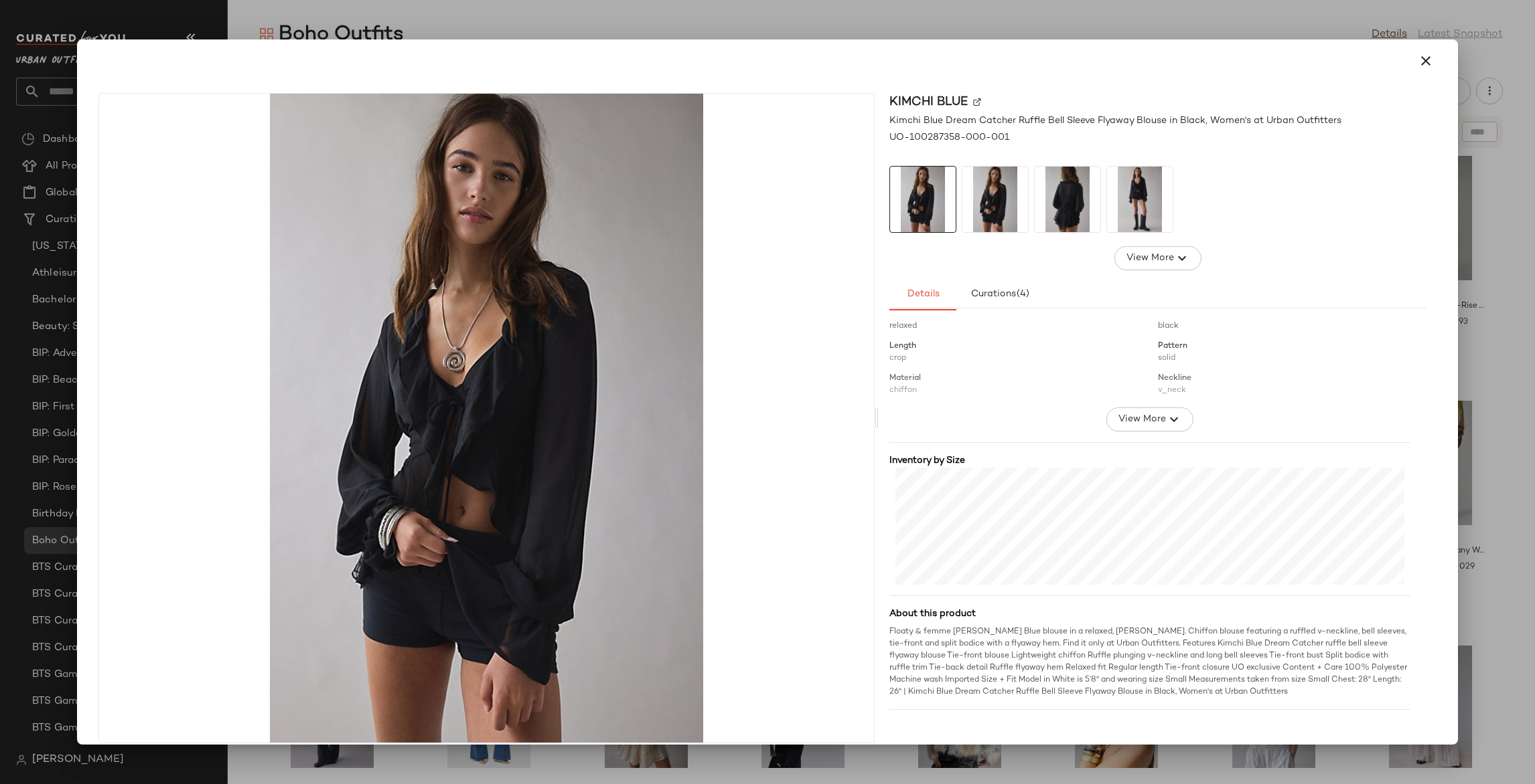
scroll to position [227, 0]
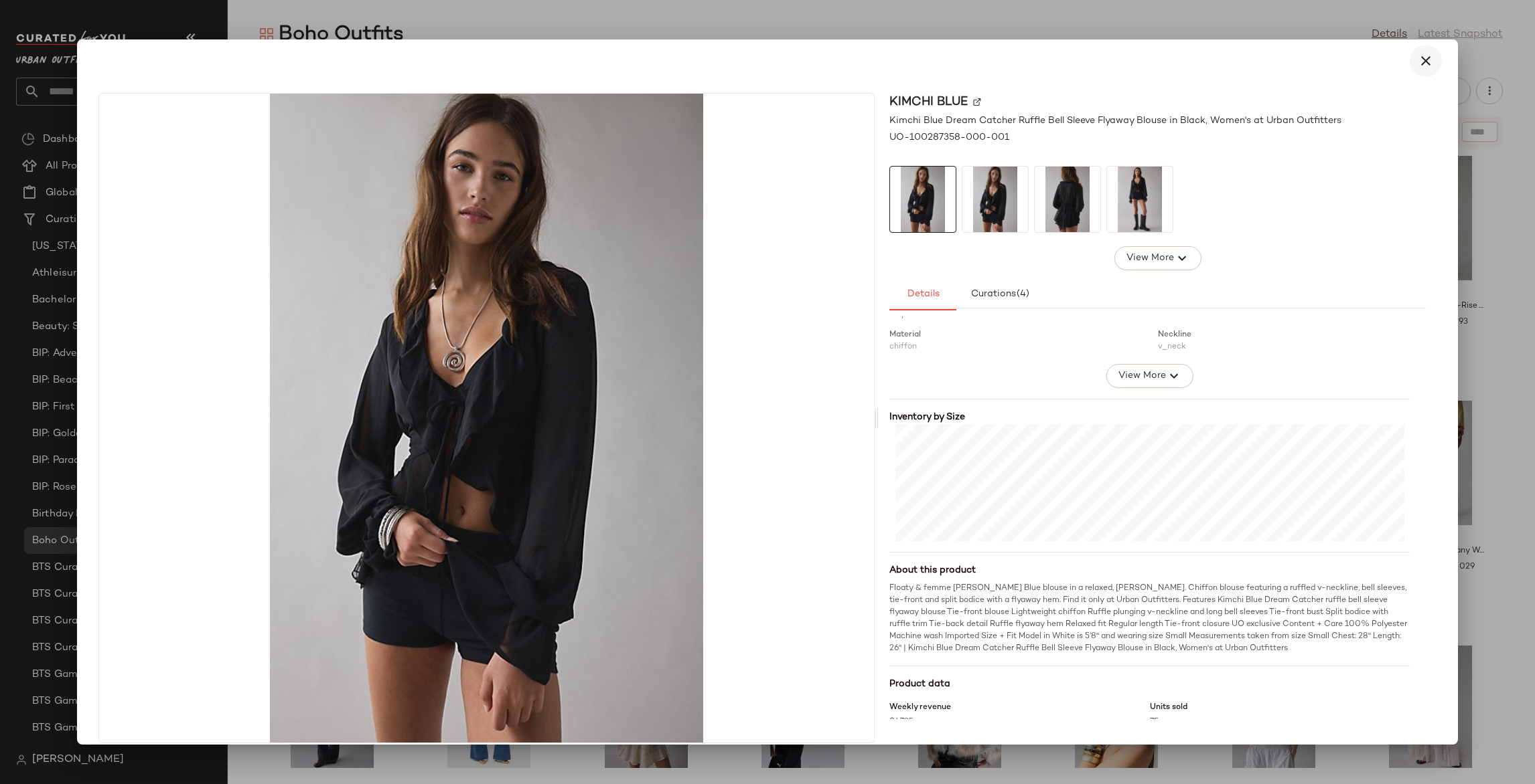
click at [1417, 63] on icon "button" at bounding box center [1425, 60] width 16 height 16
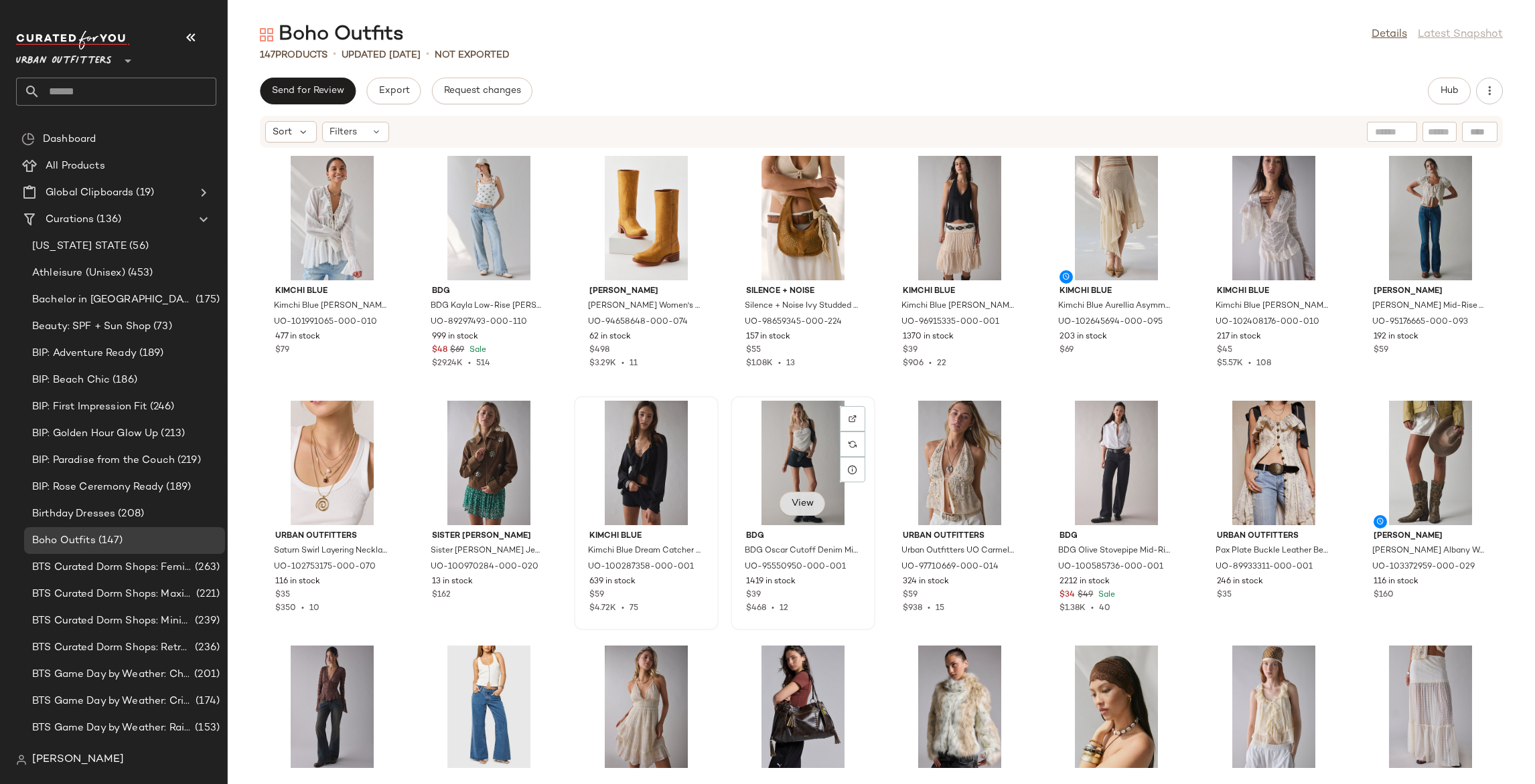
click at [795, 503] on span "View" at bounding box center [802, 503] width 23 height 10
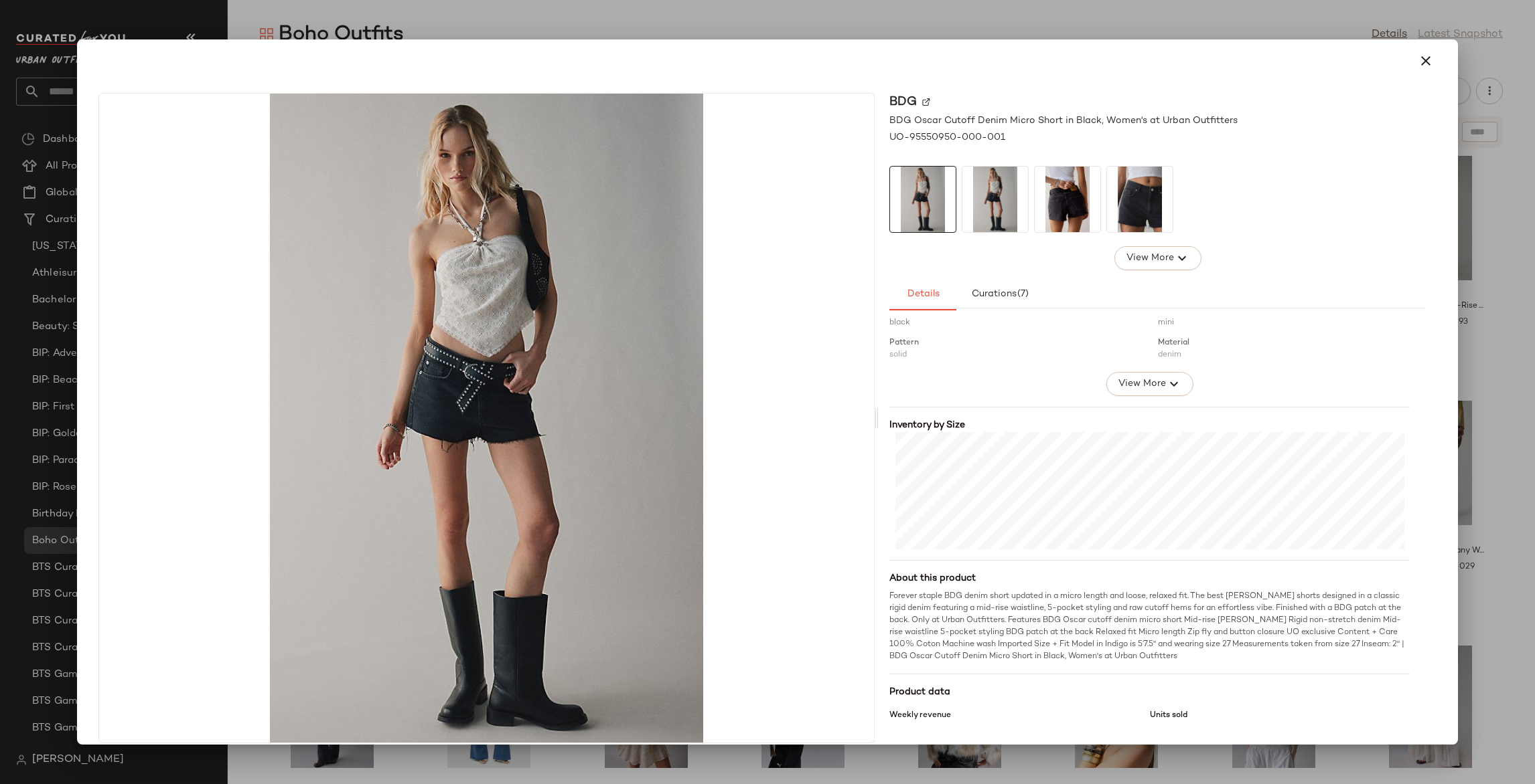
scroll to position [237, 0]
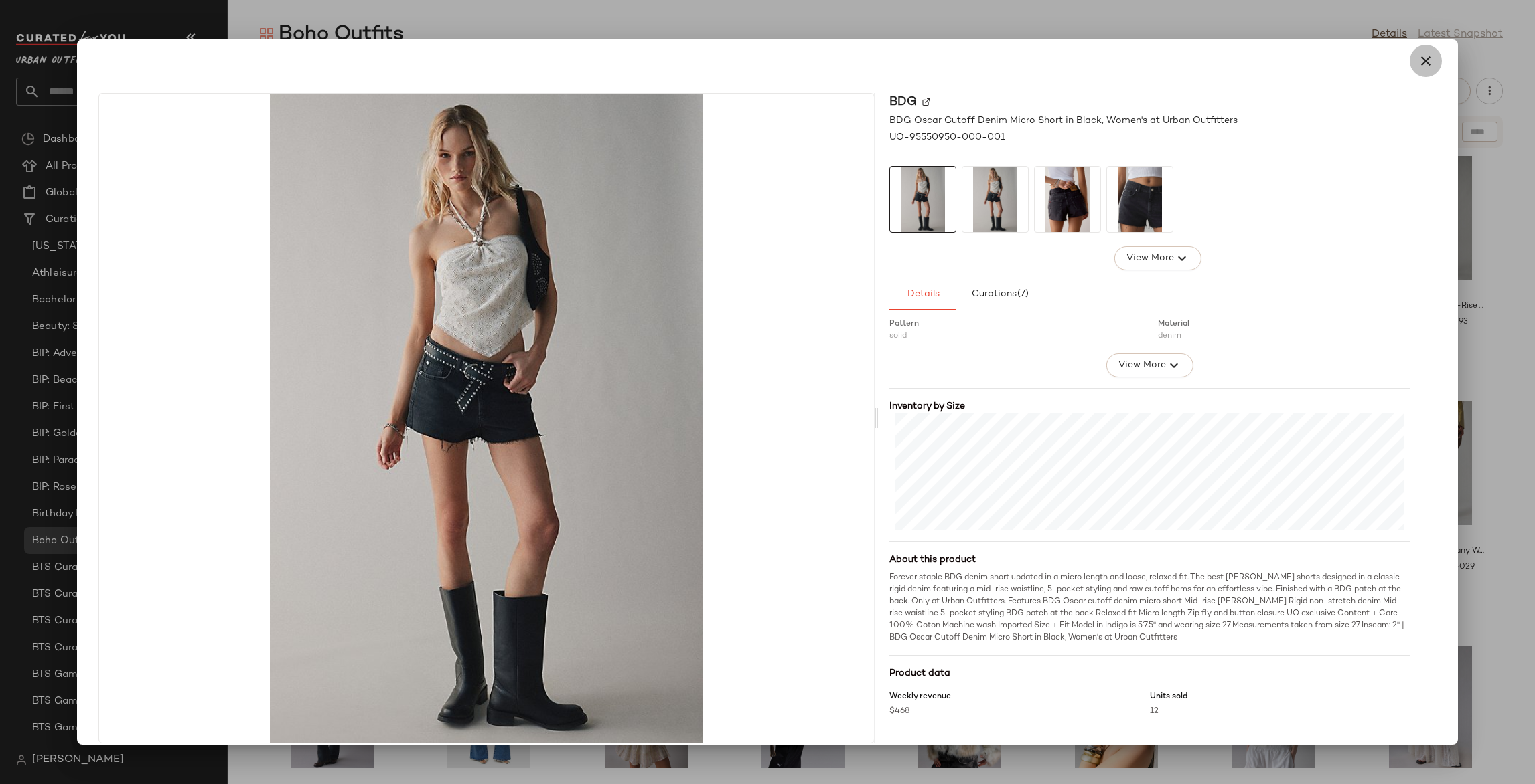
click at [1417, 57] on icon "button" at bounding box center [1425, 60] width 16 height 16
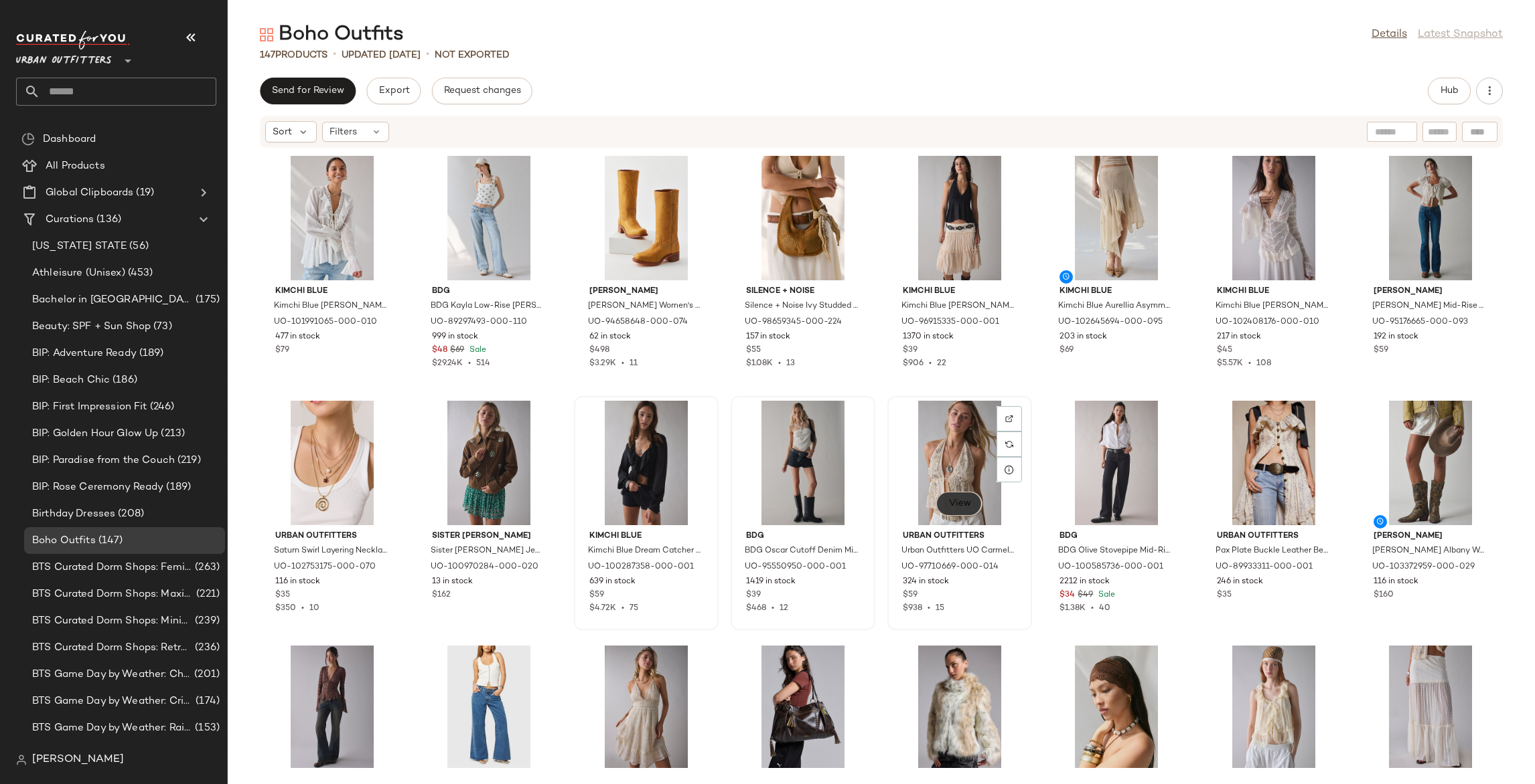
click at [953, 501] on span "View" at bounding box center [959, 503] width 23 height 10
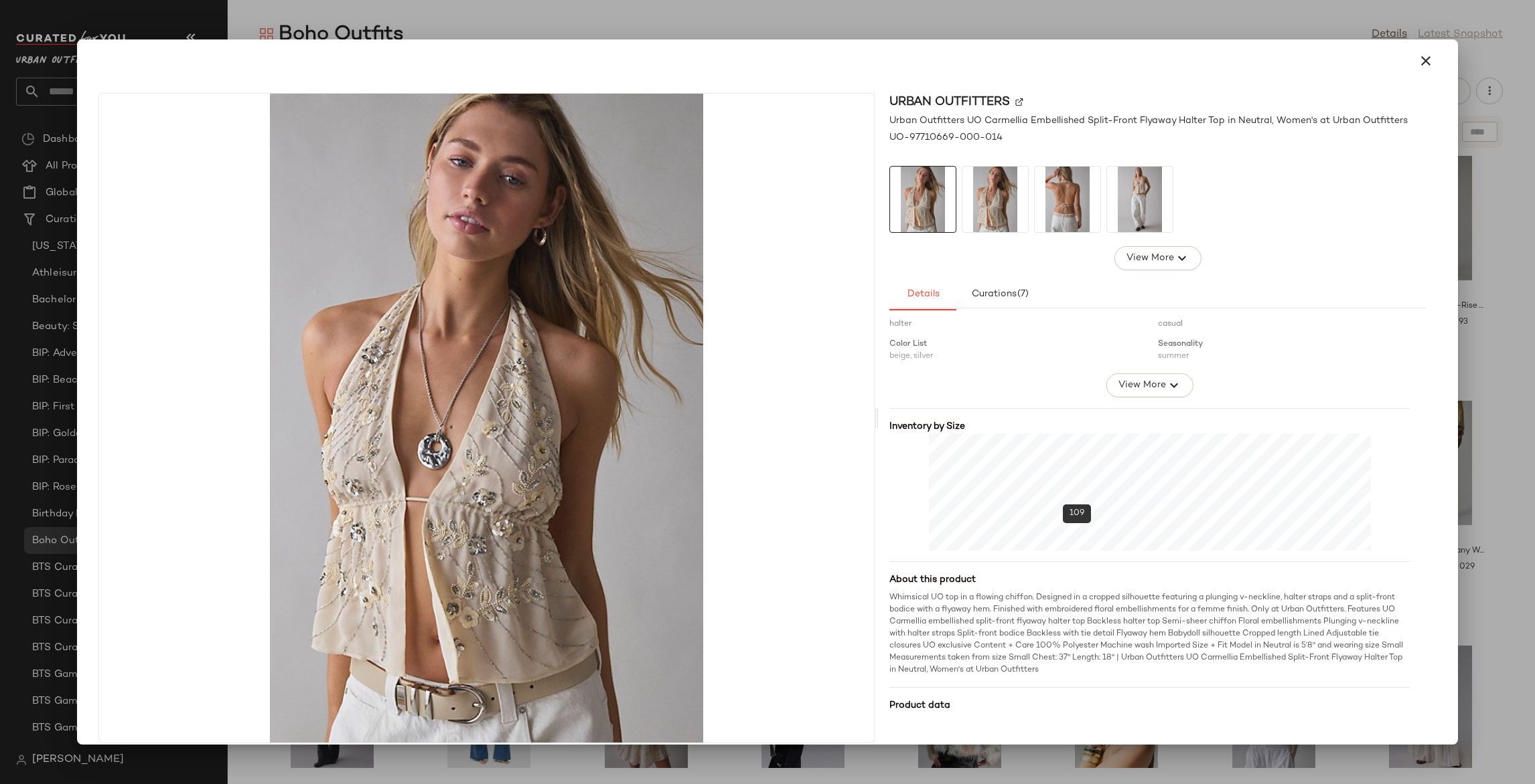
scroll to position [250, 0]
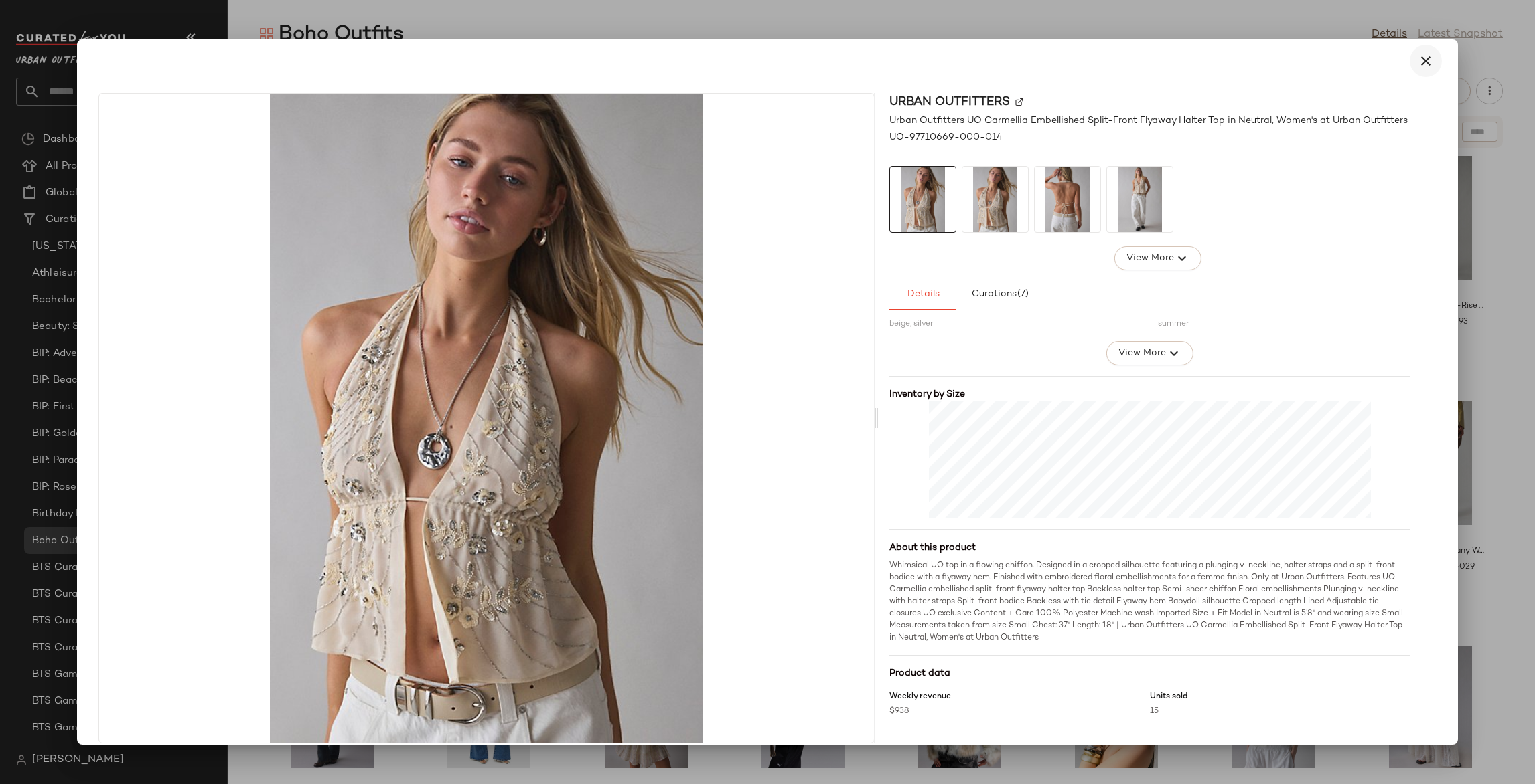
click at [1417, 59] on icon "button" at bounding box center [1425, 60] width 16 height 16
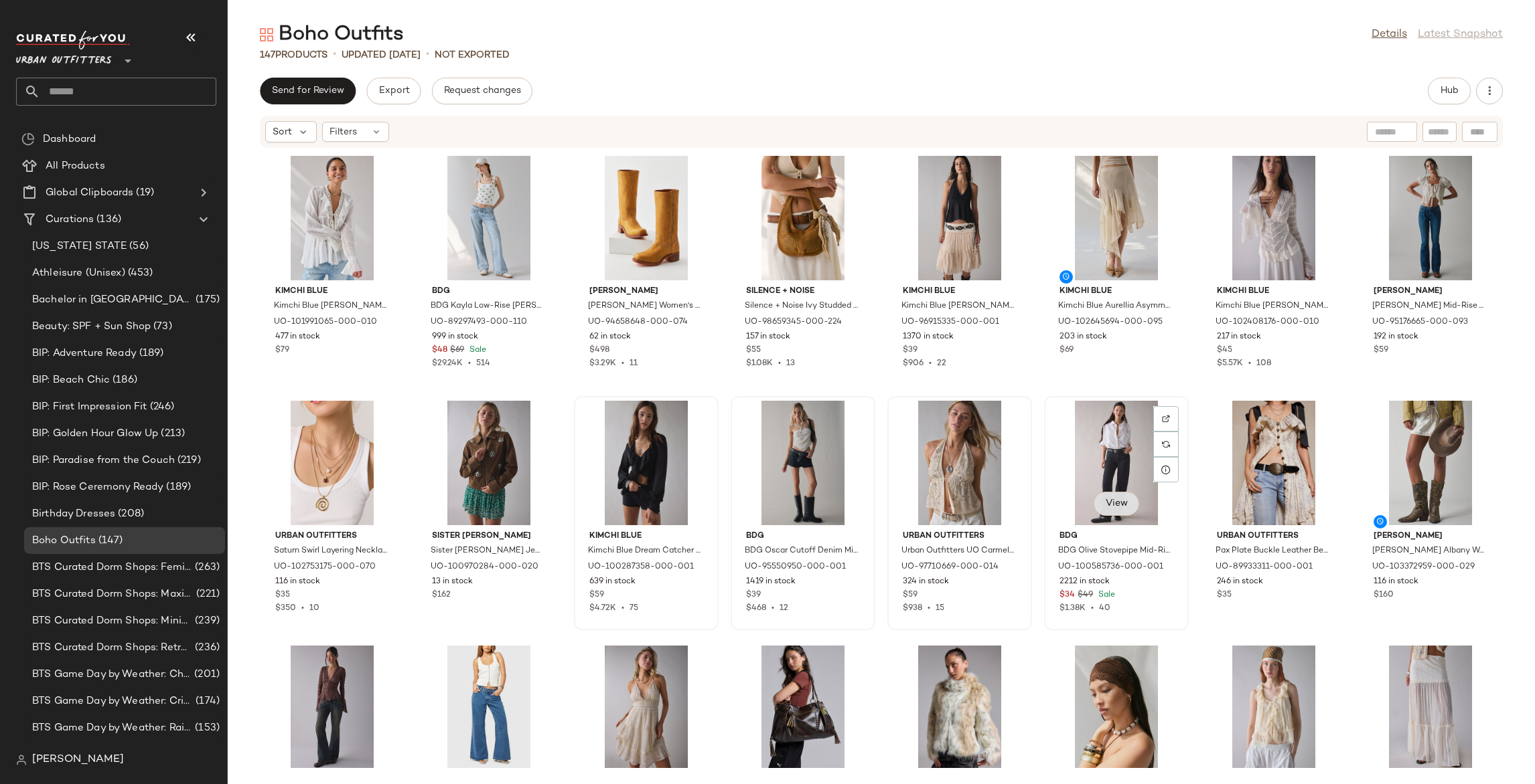
click at [1117, 511] on button "View" at bounding box center [1115, 504] width 45 height 24
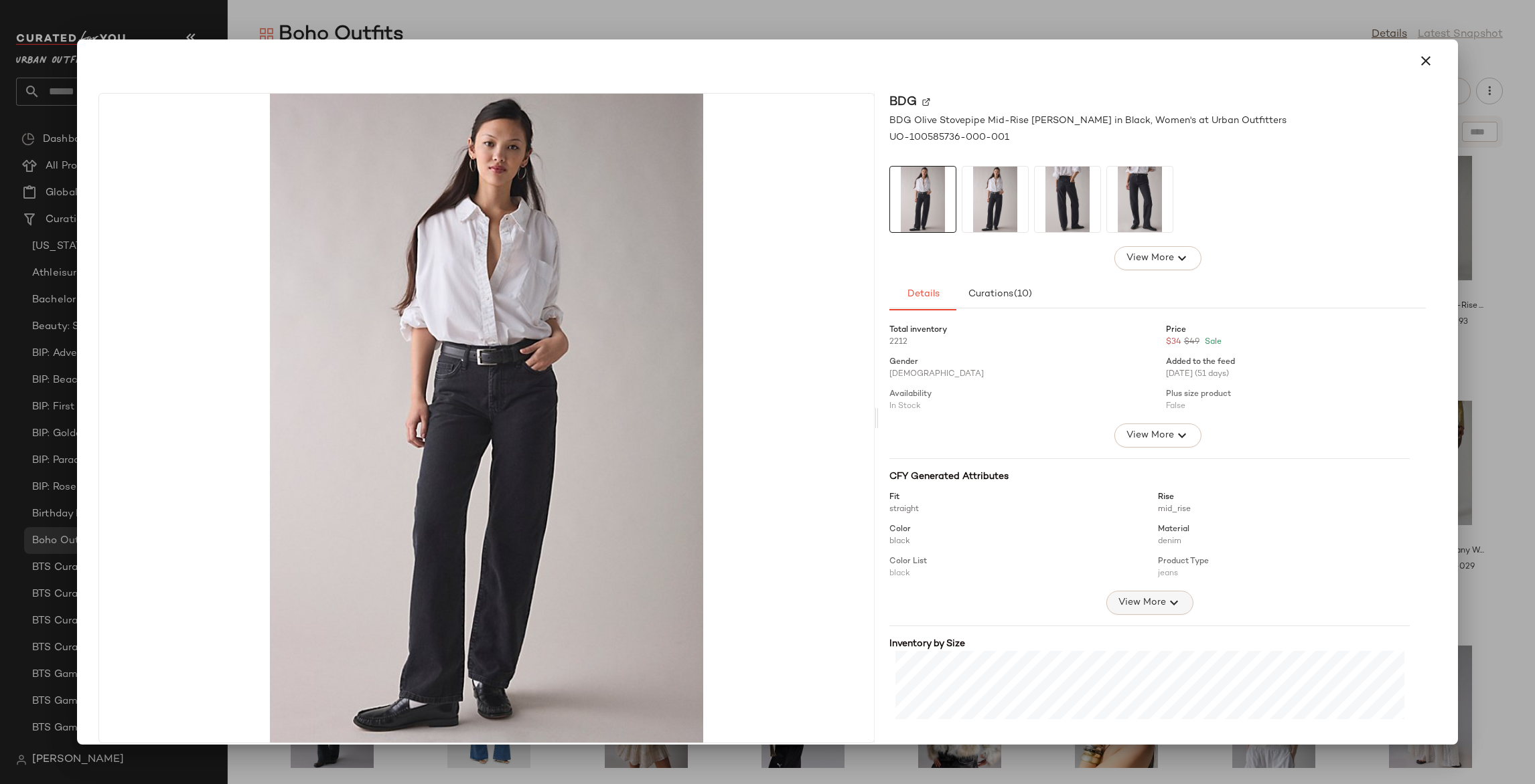
scroll to position [237, 0]
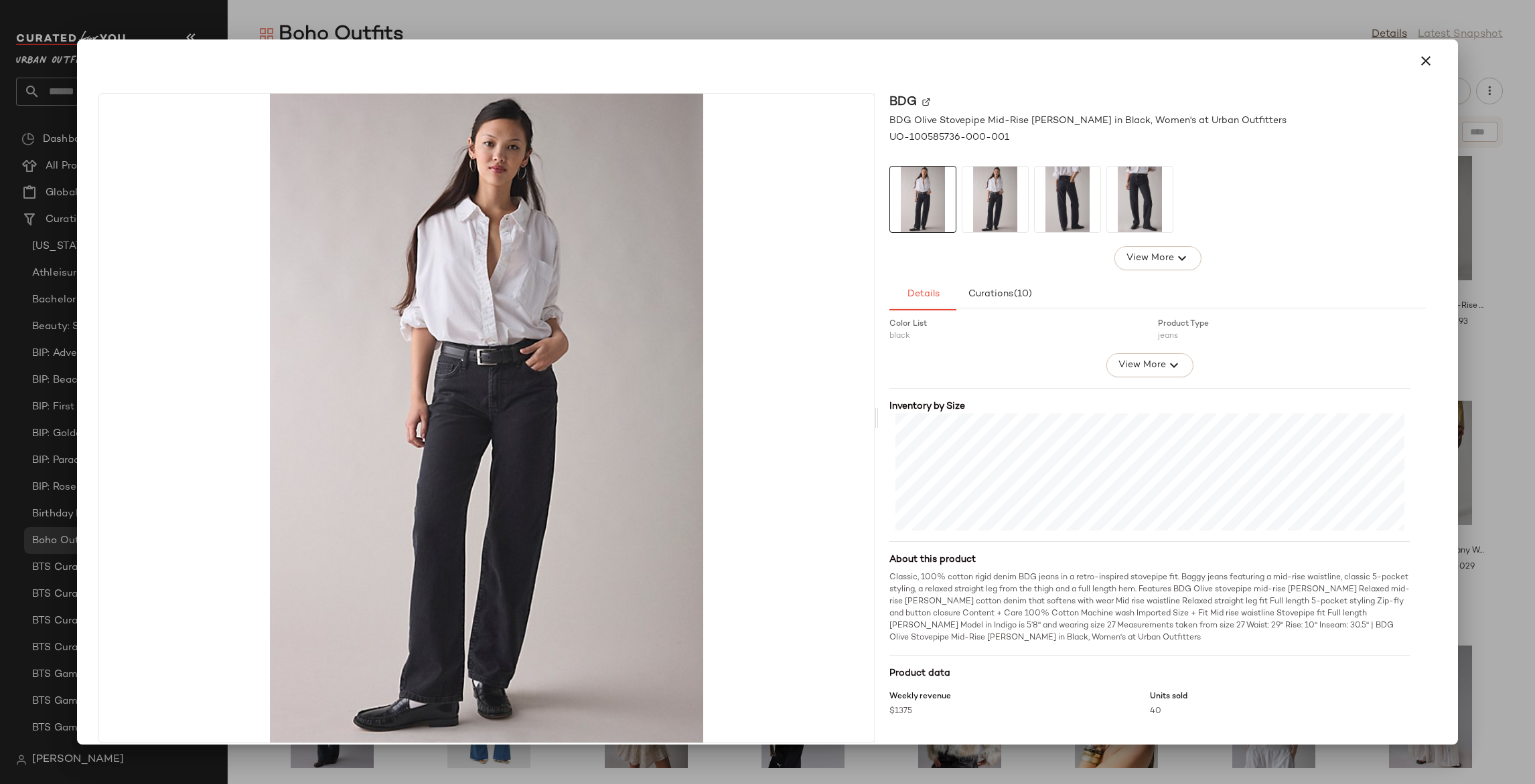
click at [1417, 60] on icon "button" at bounding box center [1425, 60] width 16 height 16
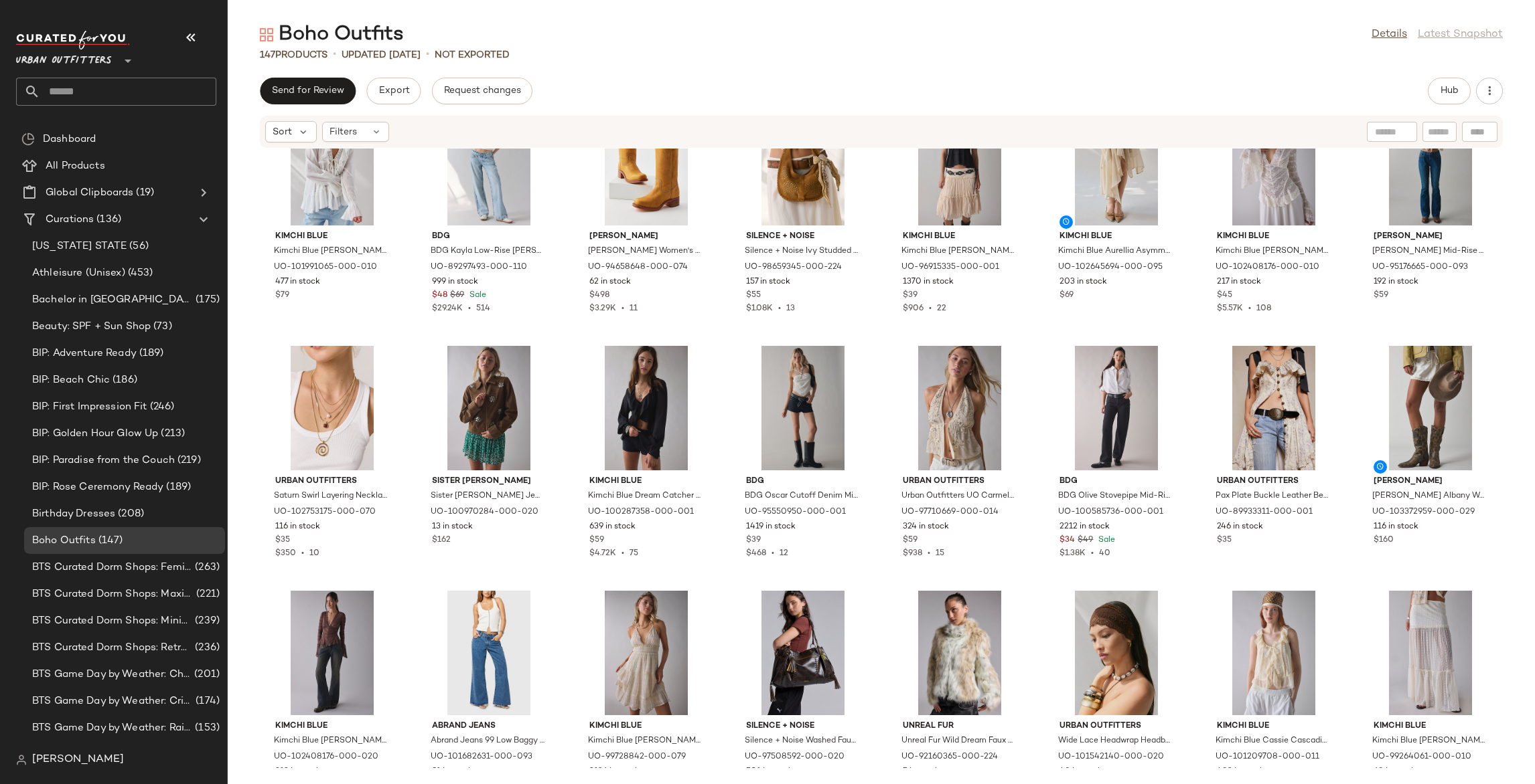
scroll to position [0, 0]
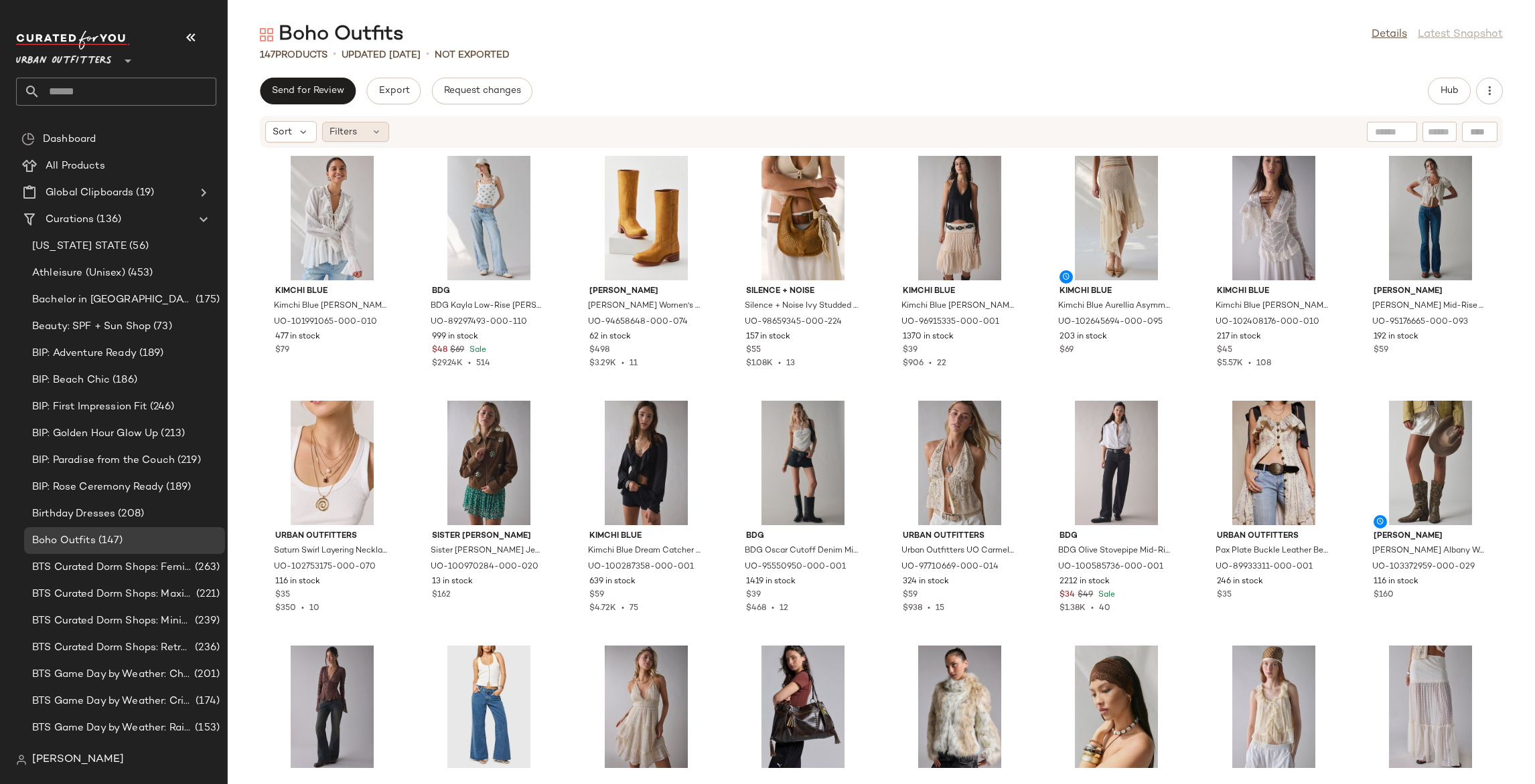
click at [358, 135] on div "Filters" at bounding box center [355, 131] width 67 height 20
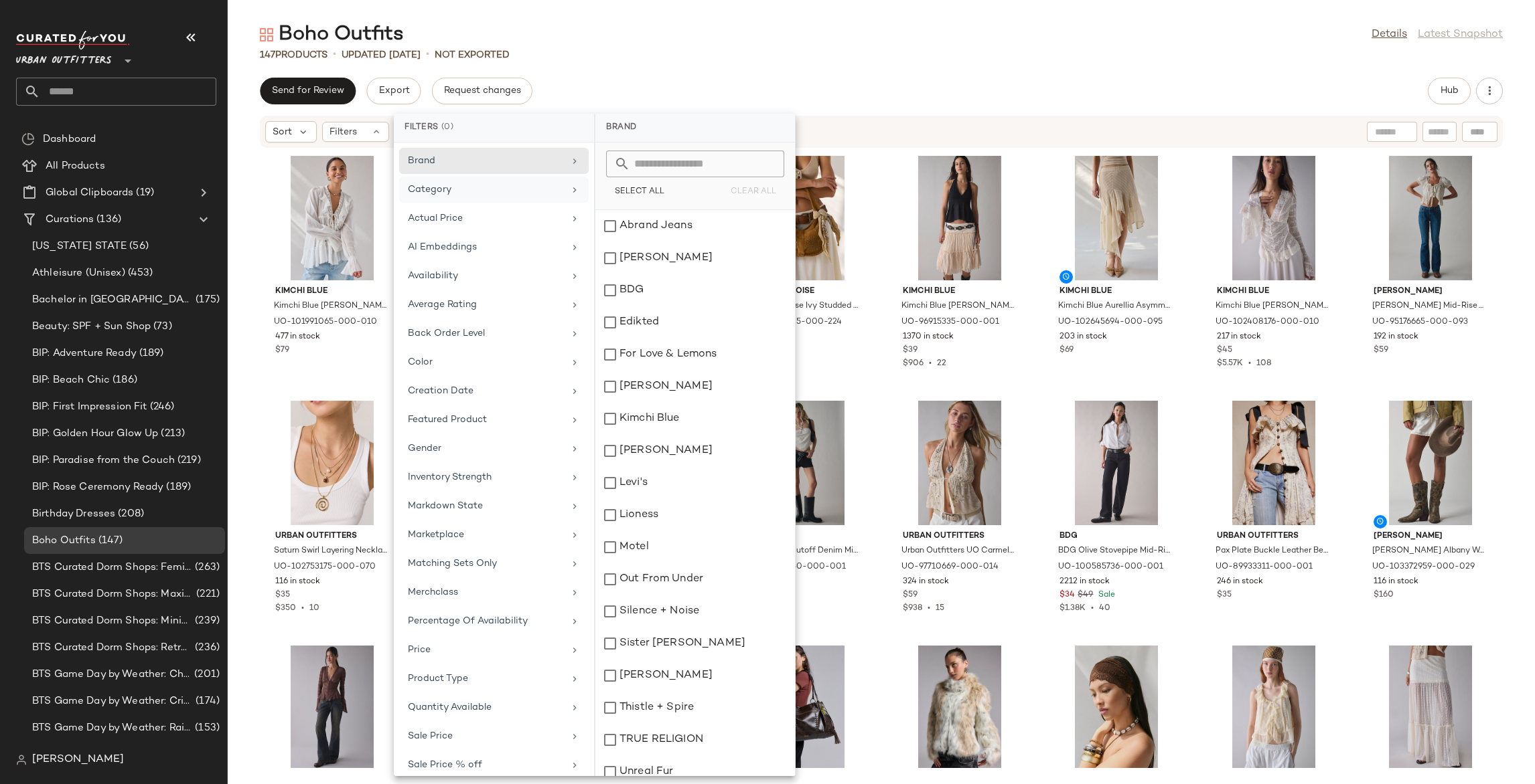
click at [449, 188] on div "Category" at bounding box center [485, 189] width 156 height 14
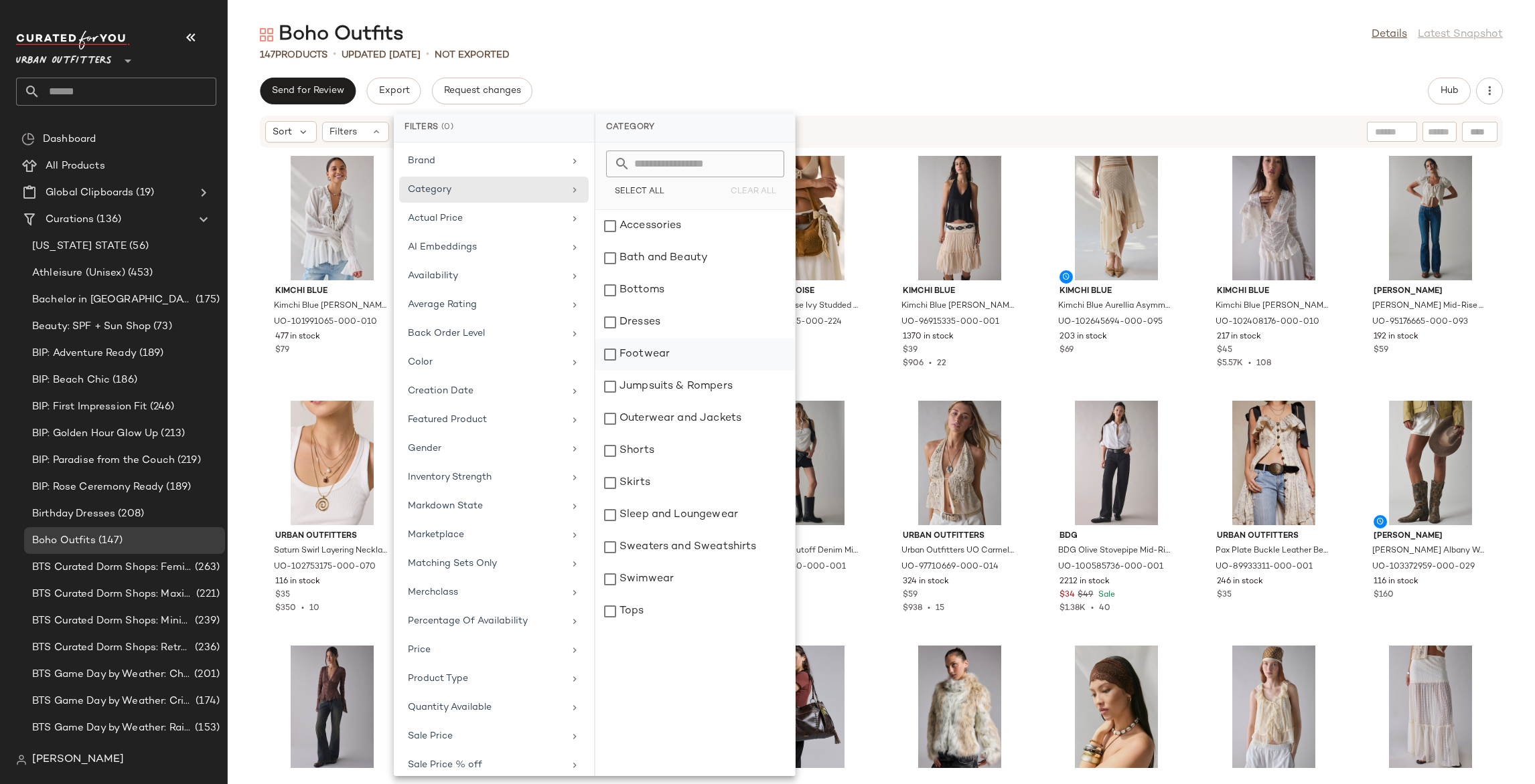
click at [657, 370] on div "Footwear" at bounding box center [695, 386] width 200 height 32
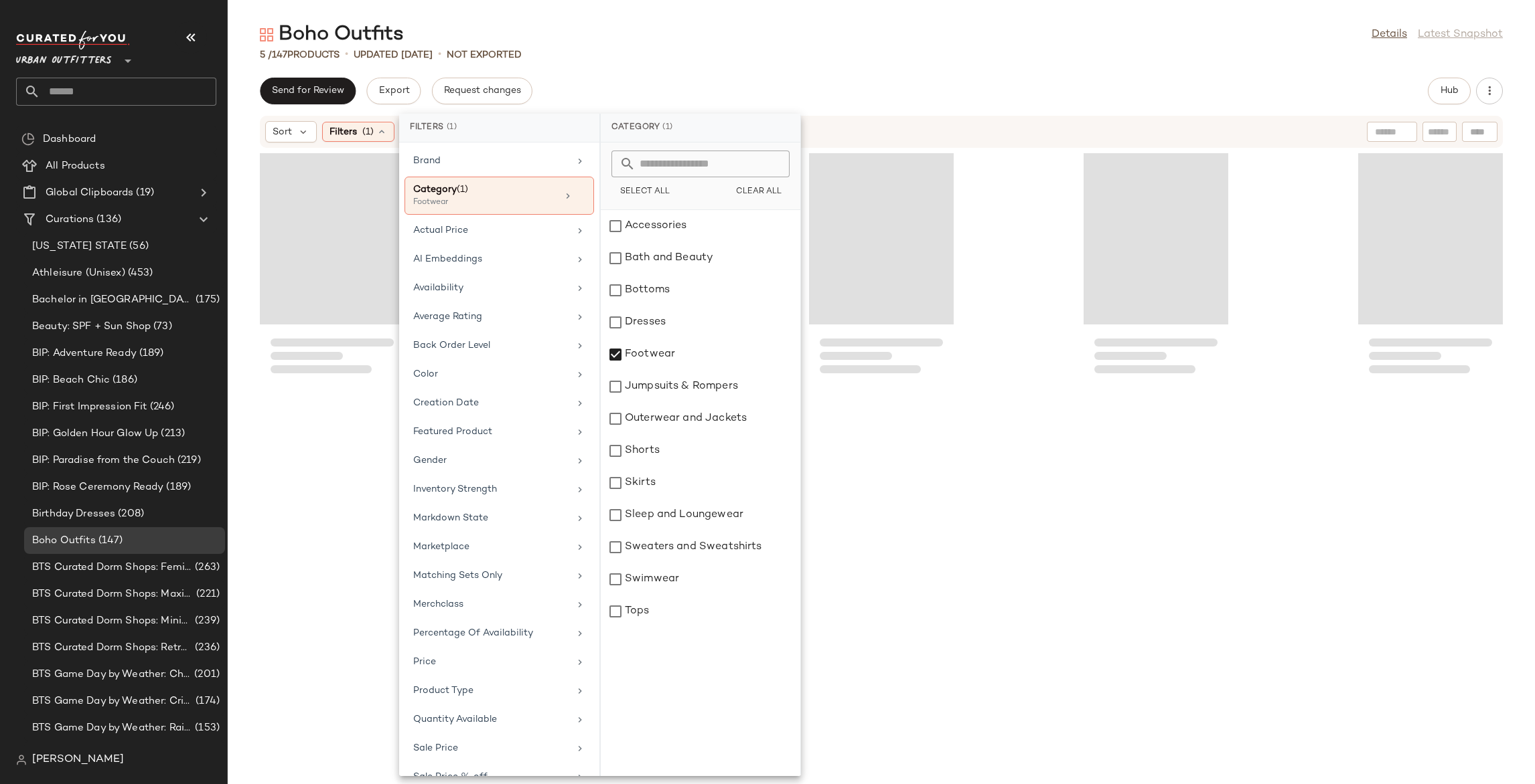
click at [801, 85] on div "Send for Review Export Request changes Hub" at bounding box center [882, 90] width 1243 height 26
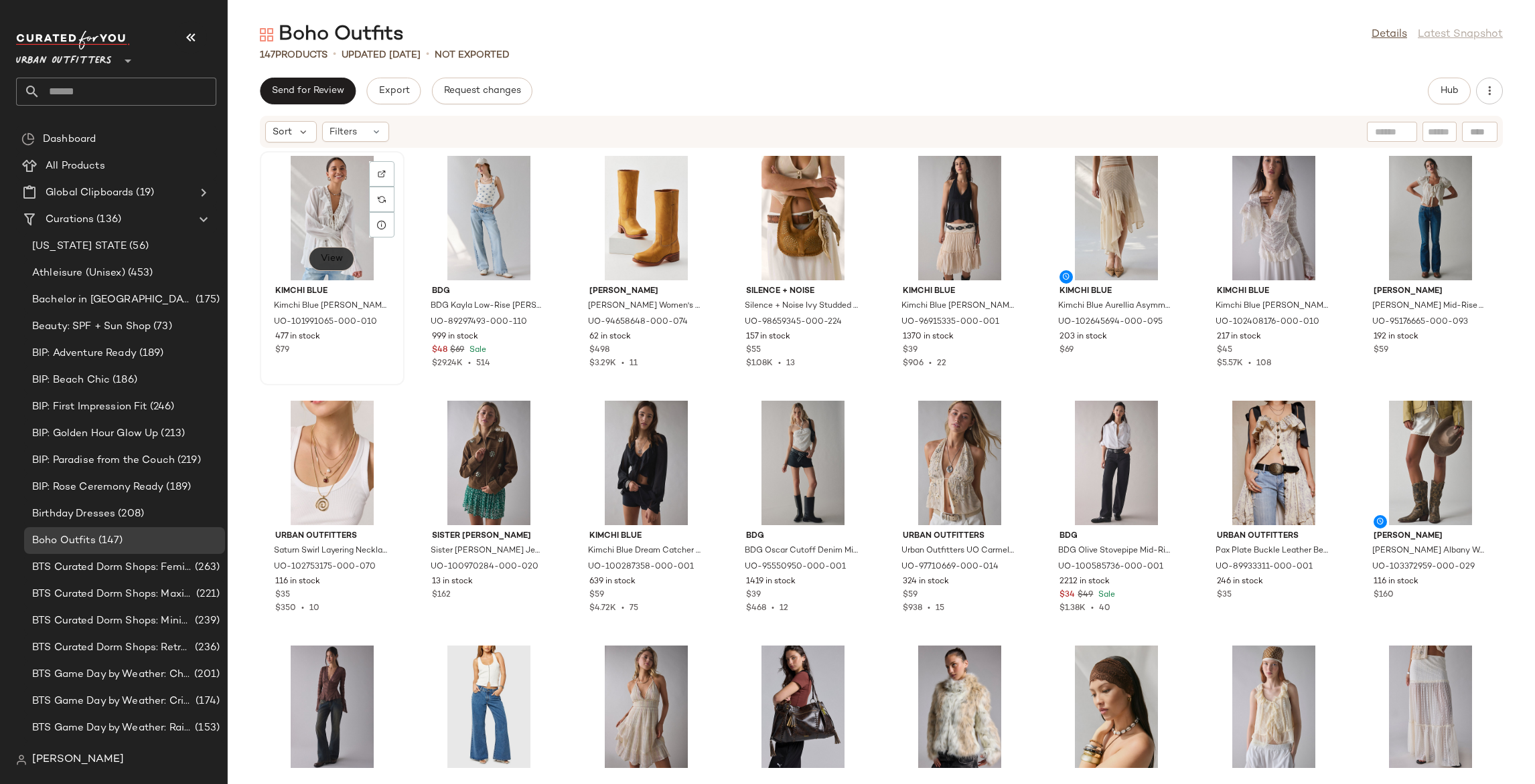
click at [326, 257] on span "View" at bounding box center [331, 258] width 23 height 10
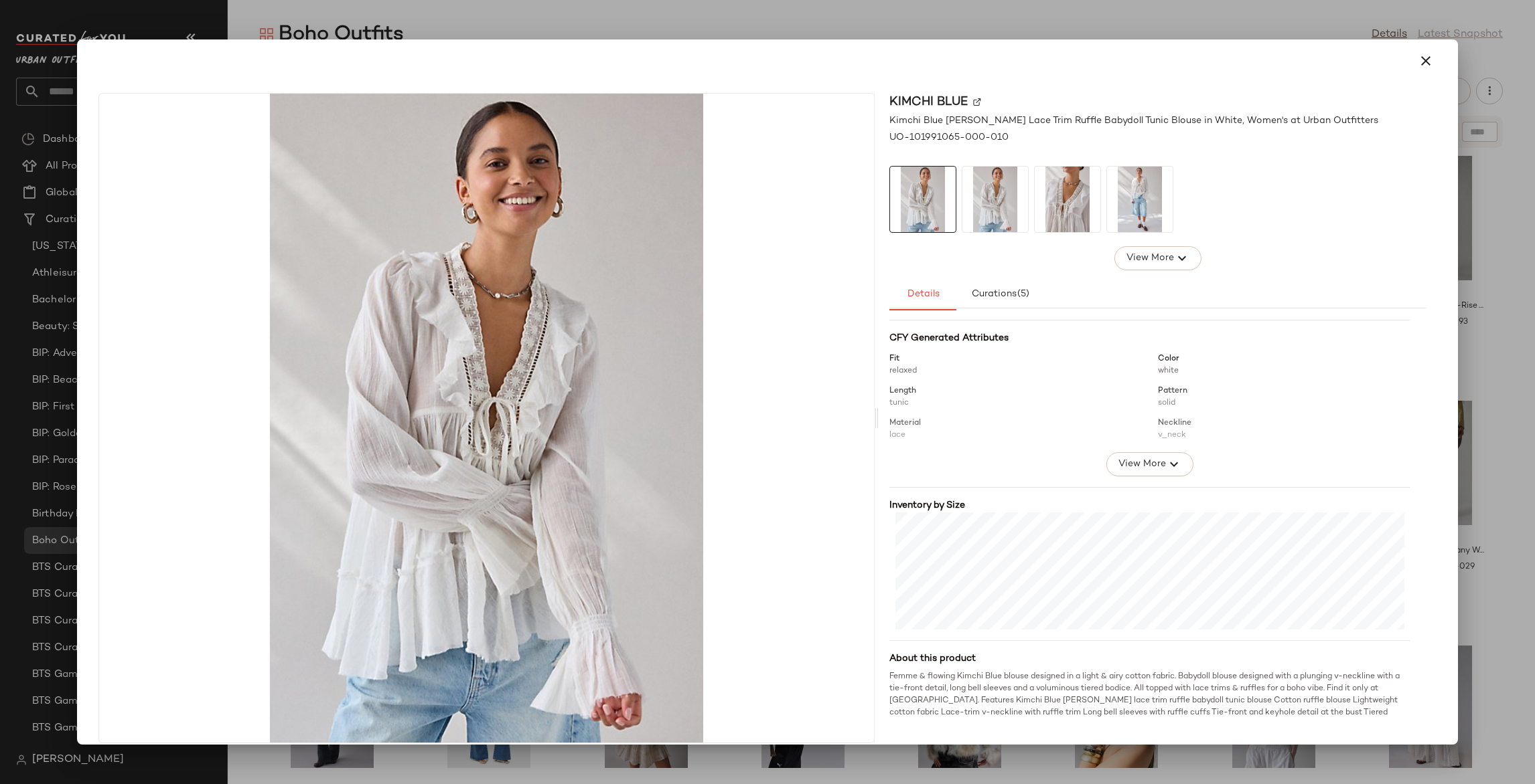
scroll to position [174, 0]
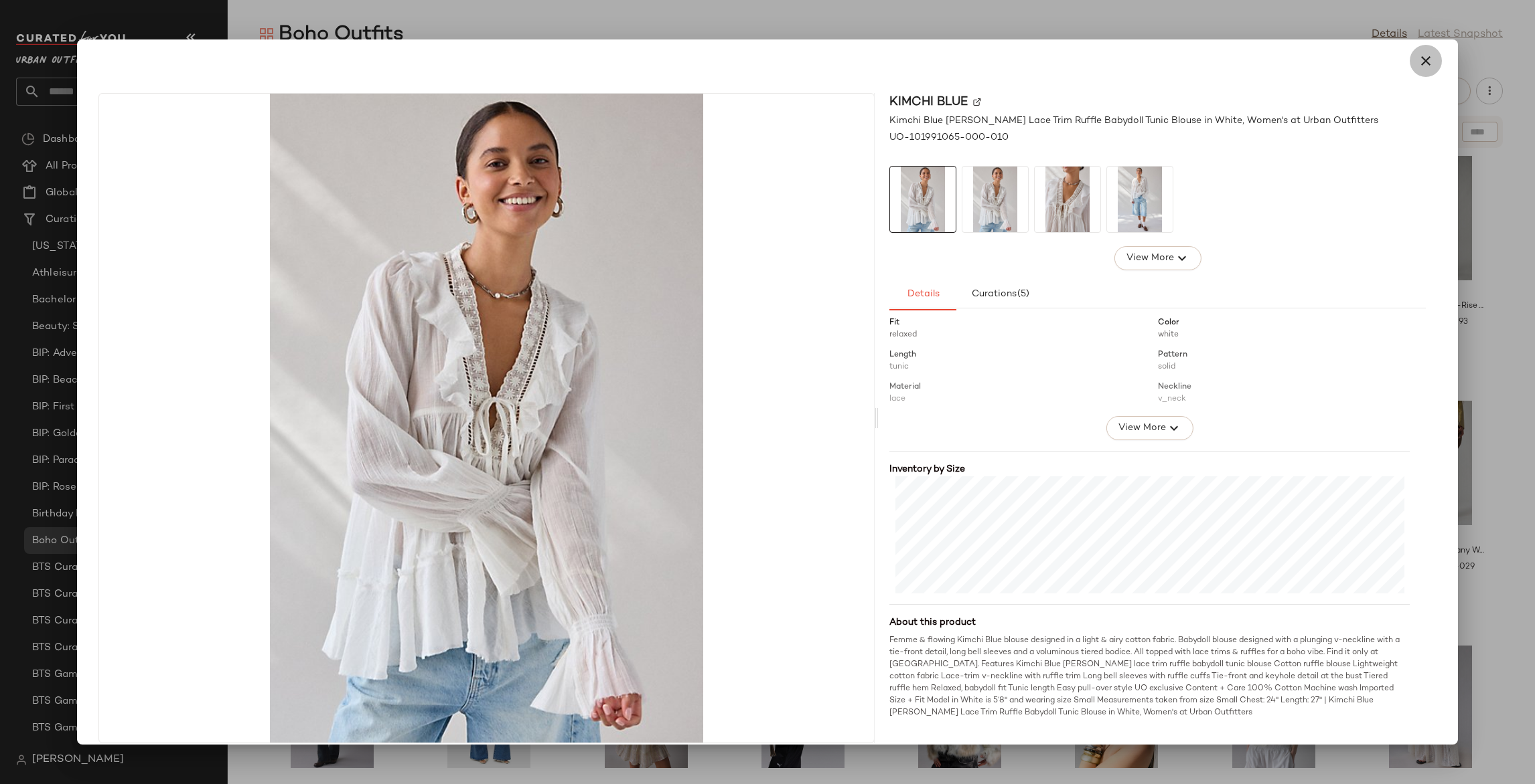
click at [1417, 66] on icon "button" at bounding box center [1425, 60] width 16 height 16
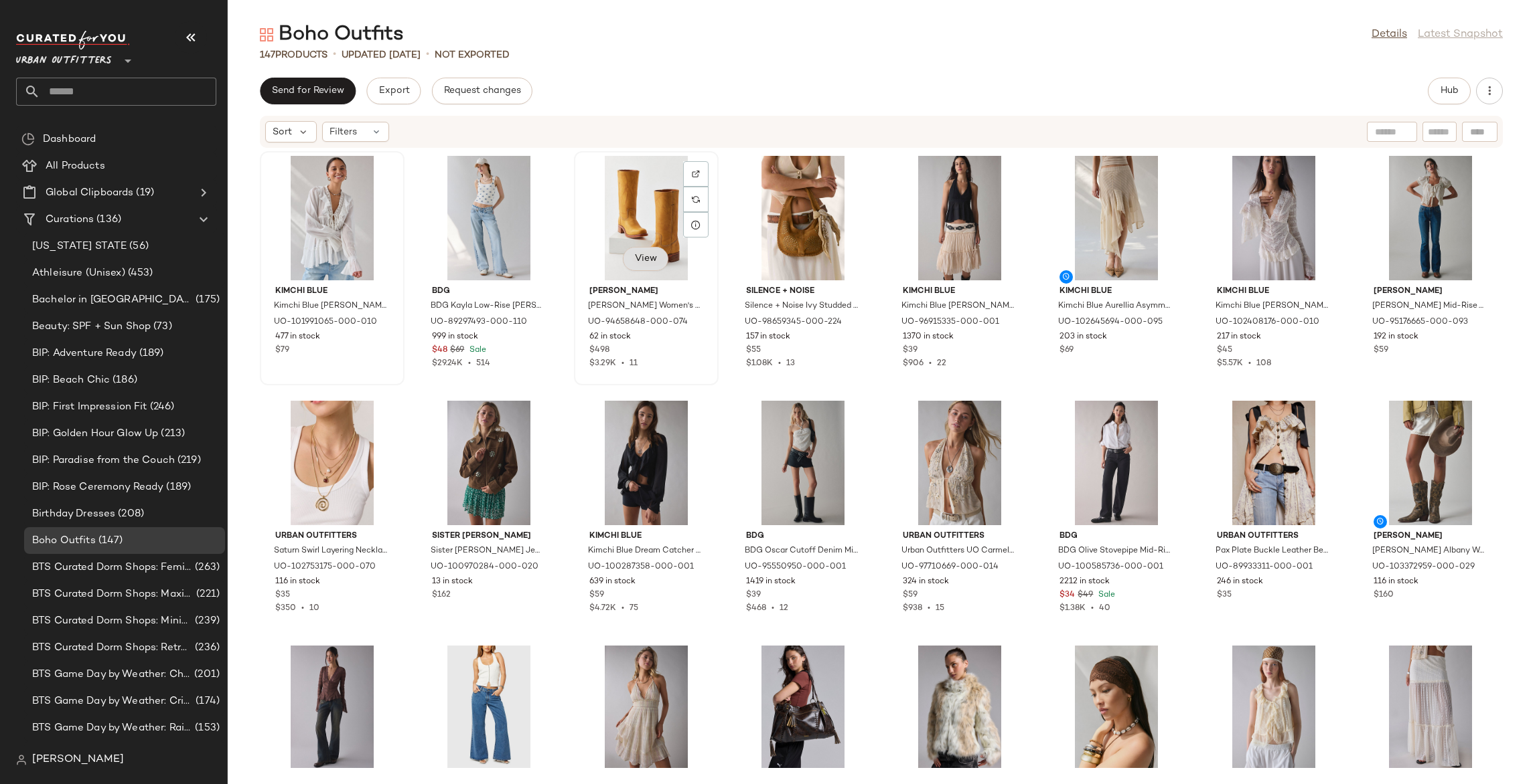
click at [638, 263] on span "View" at bounding box center [645, 258] width 23 height 10
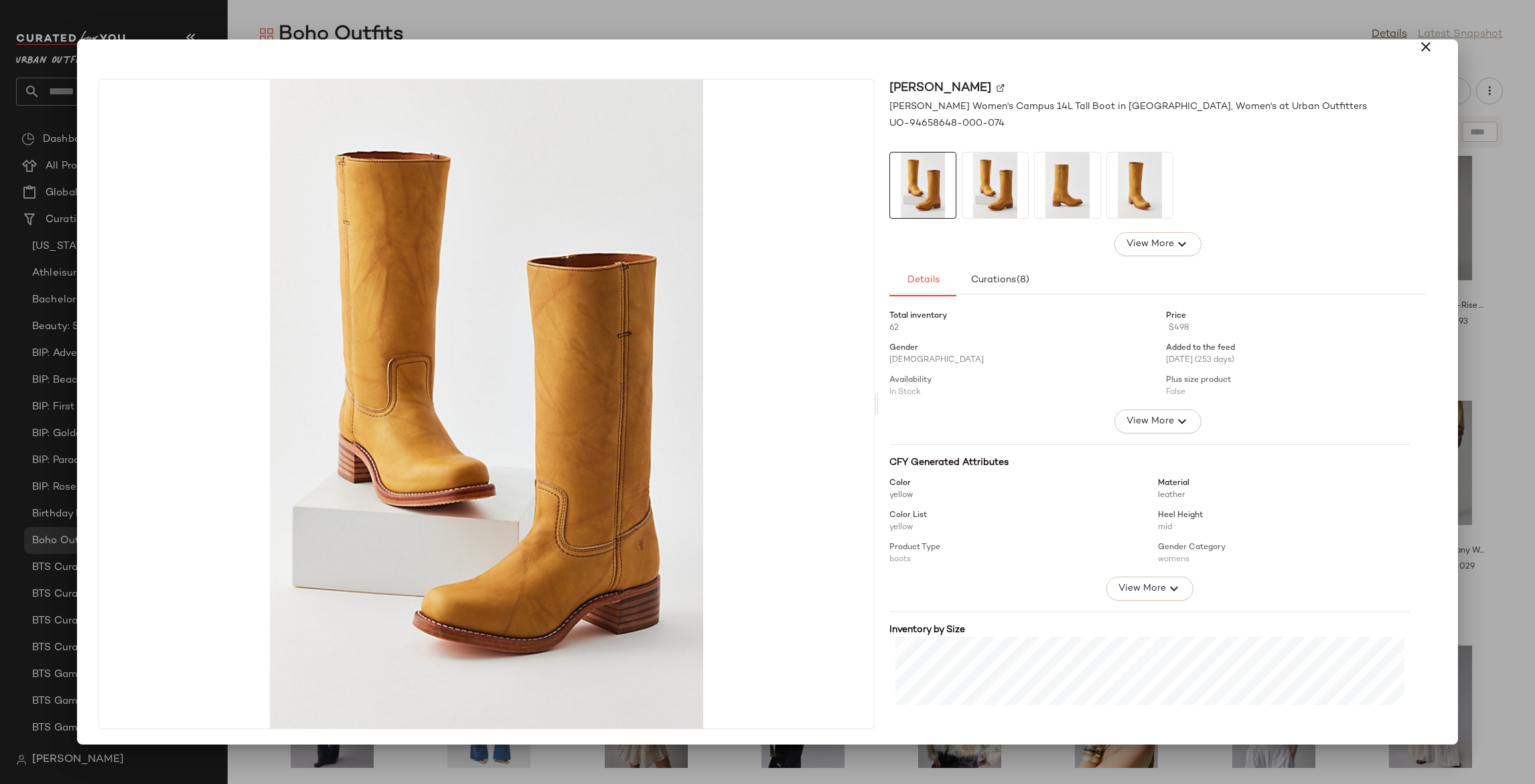
scroll to position [225, 0]
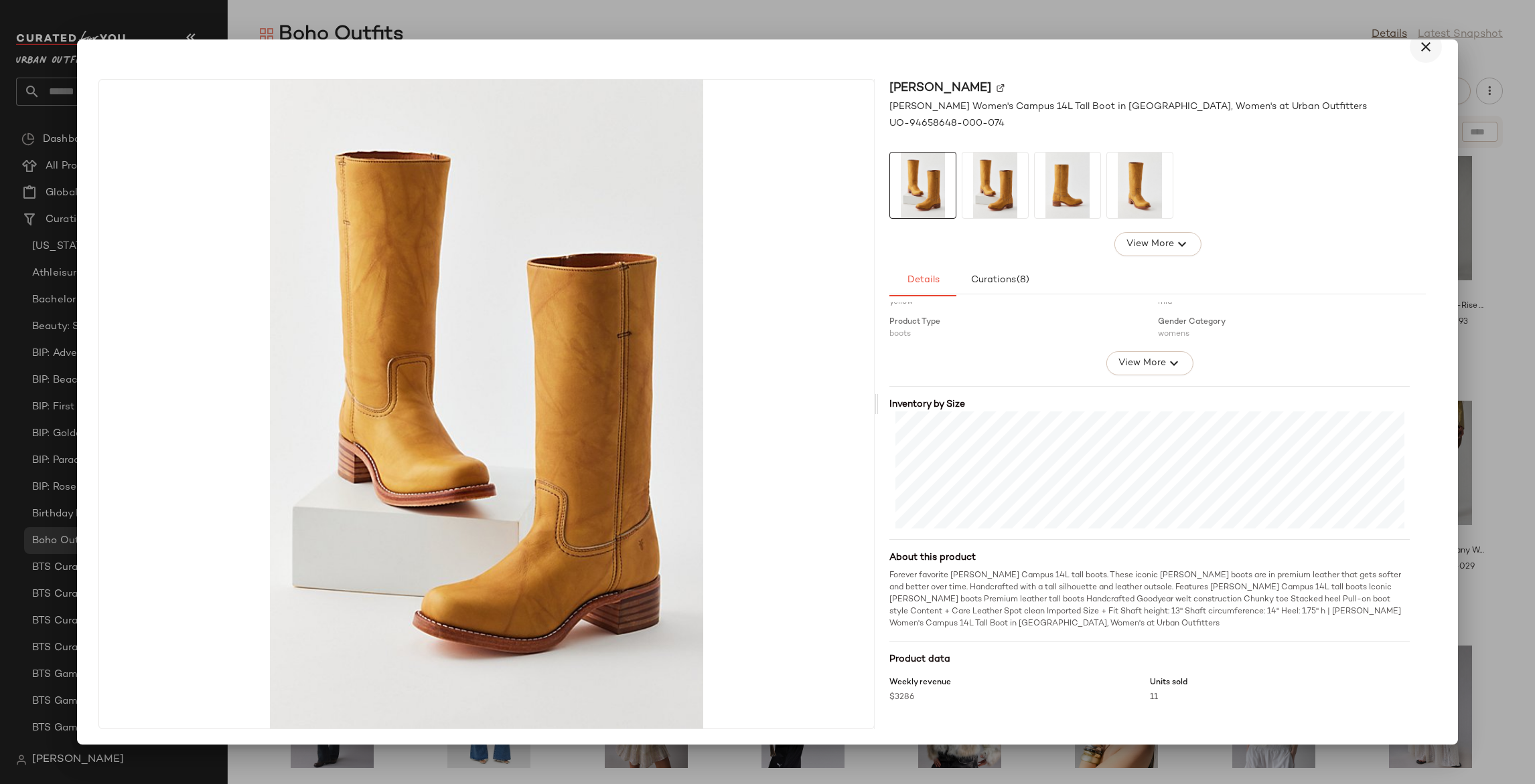
click at [1419, 44] on icon "button" at bounding box center [1425, 46] width 16 height 16
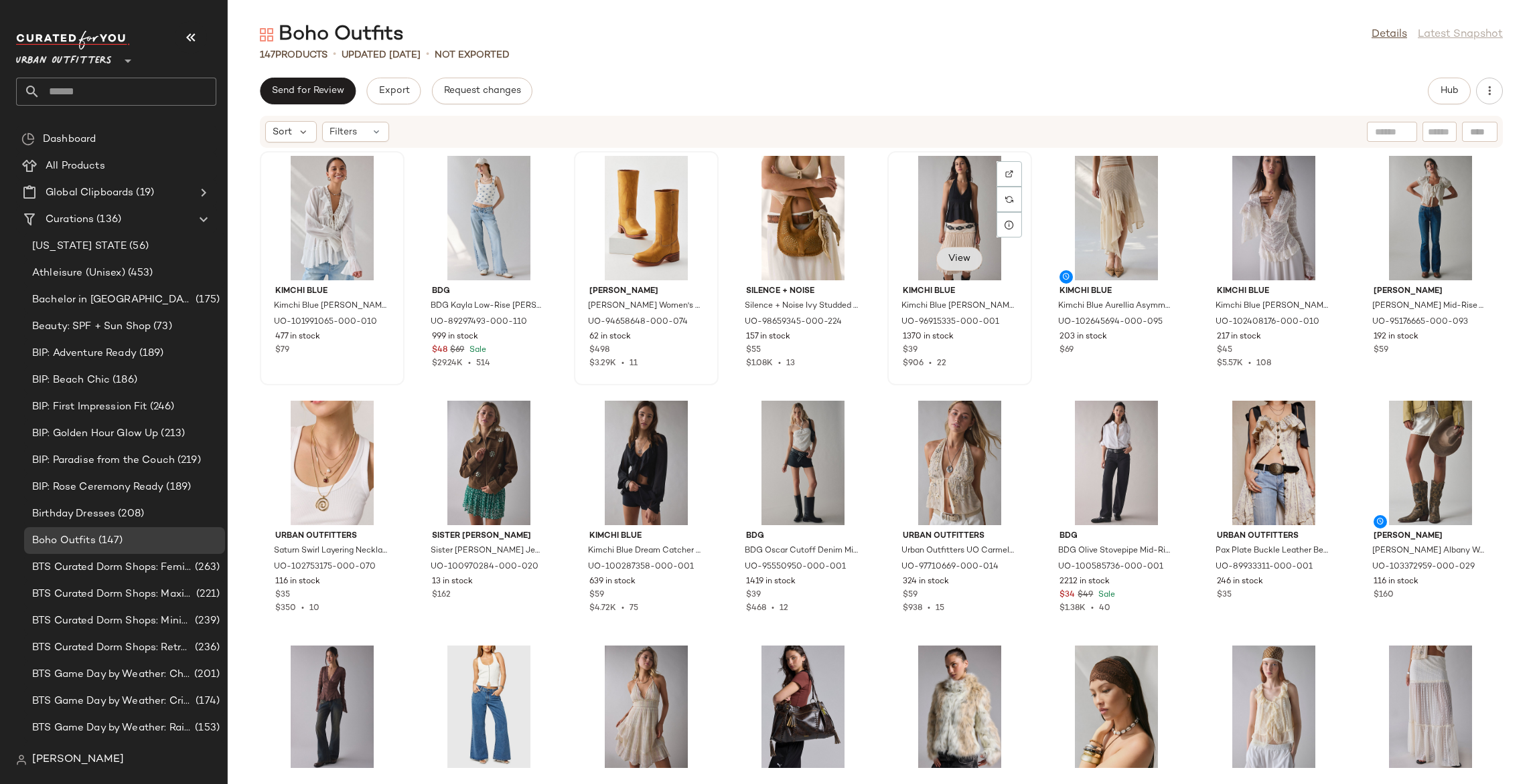
click at [957, 267] on button "View" at bounding box center [959, 259] width 45 height 24
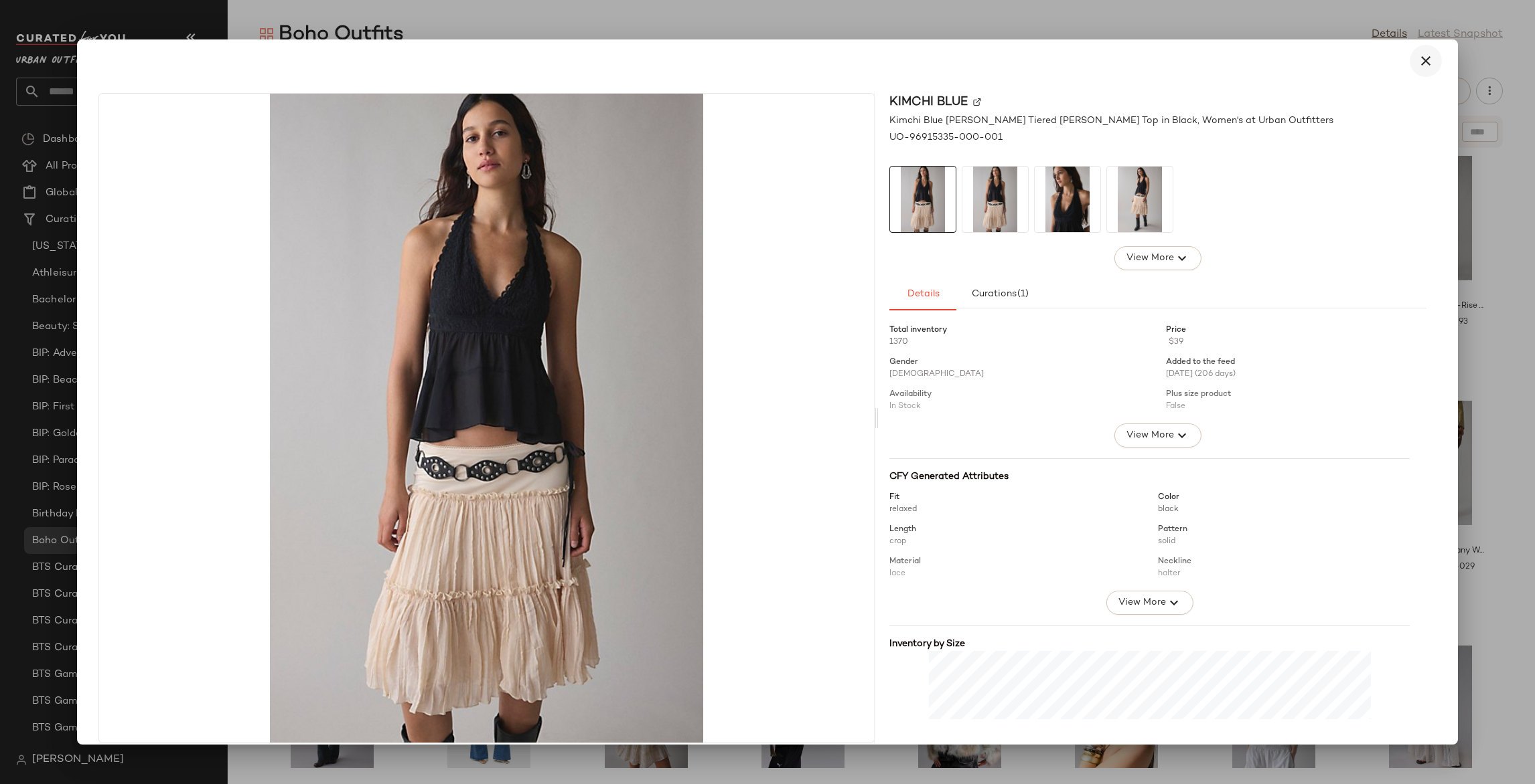
click at [1417, 58] on icon "button" at bounding box center [1425, 60] width 16 height 16
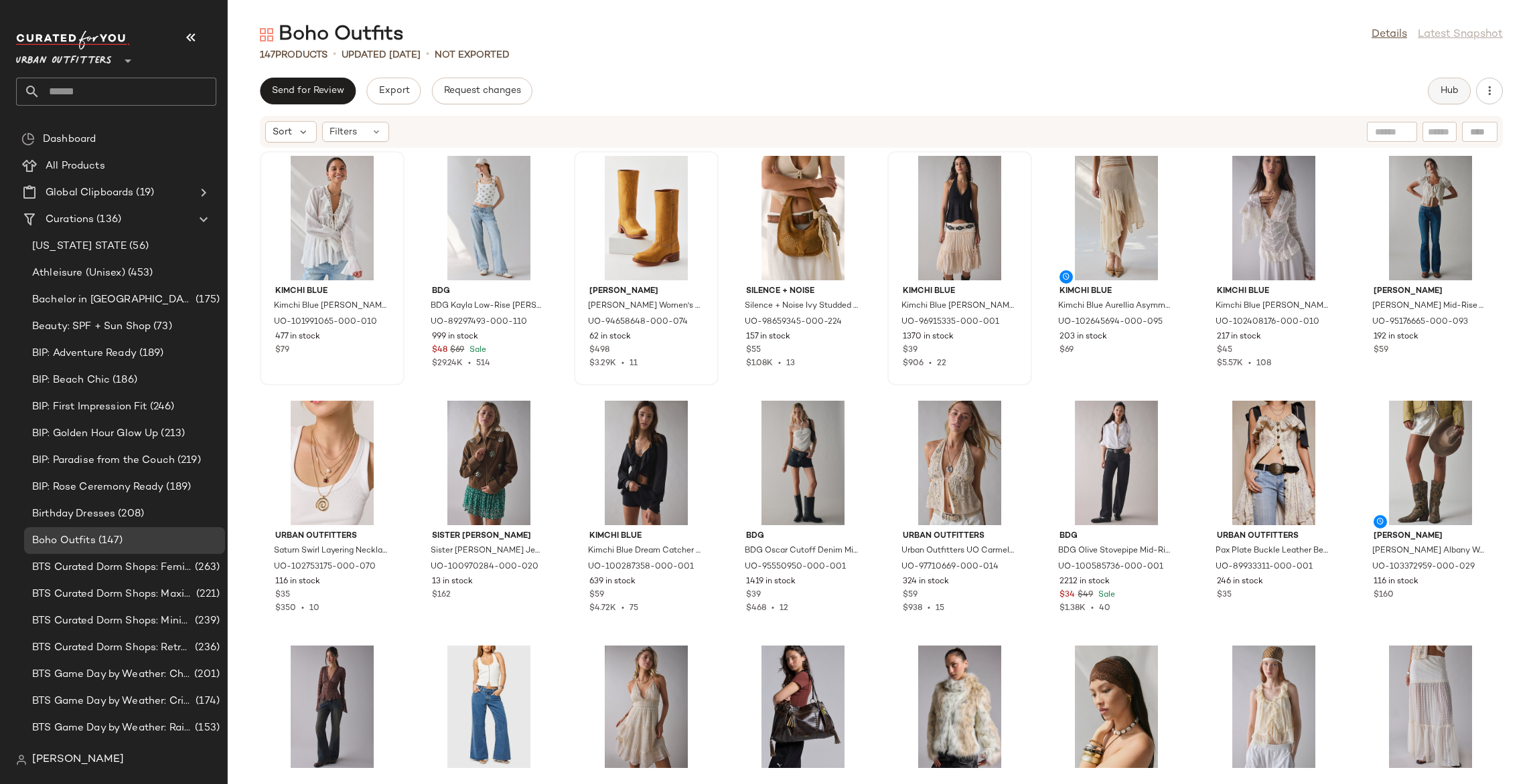
click at [1467, 93] on button "Hub" at bounding box center [1448, 90] width 42 height 26
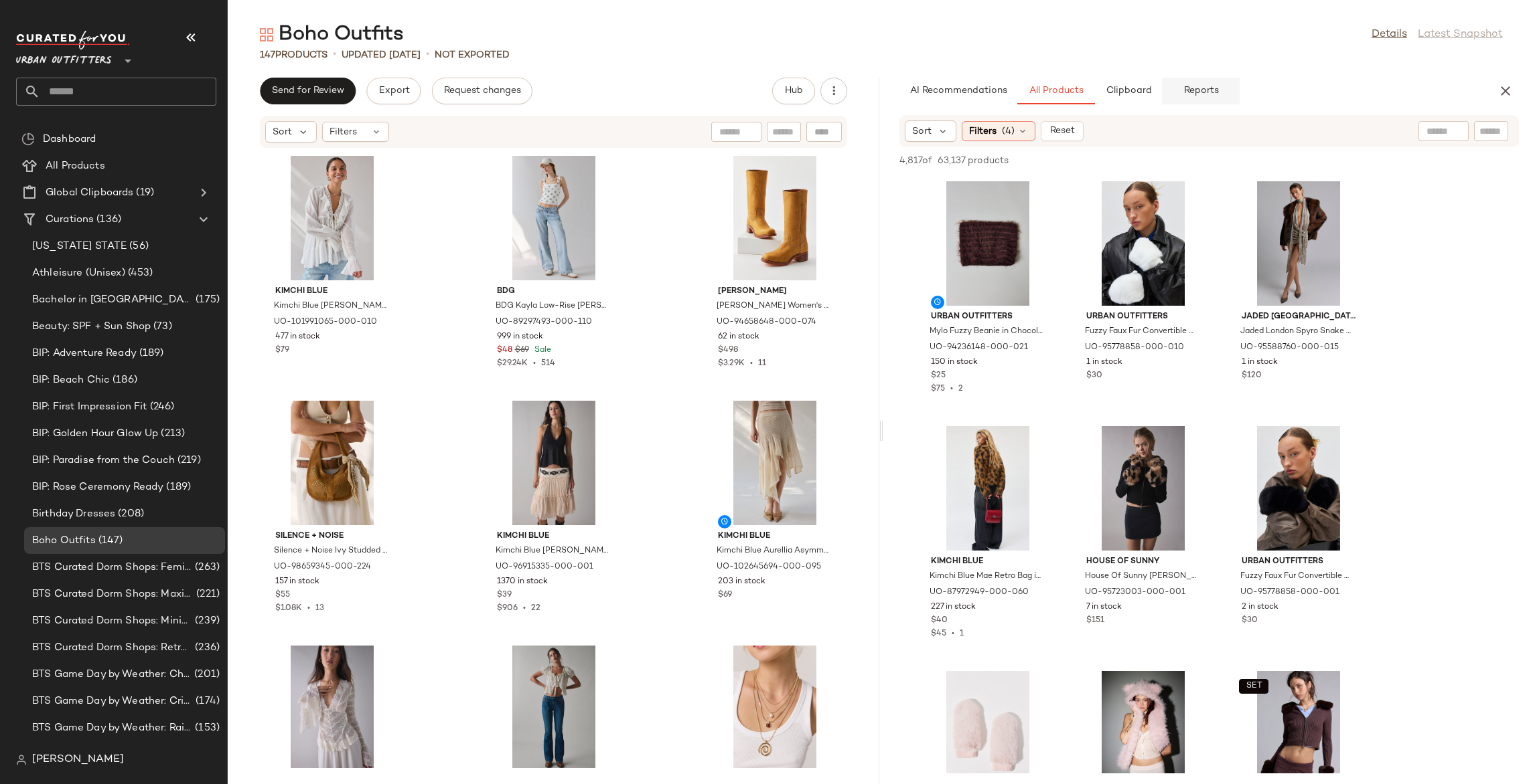
click at [1188, 91] on span "Reports" at bounding box center [1200, 90] width 36 height 10
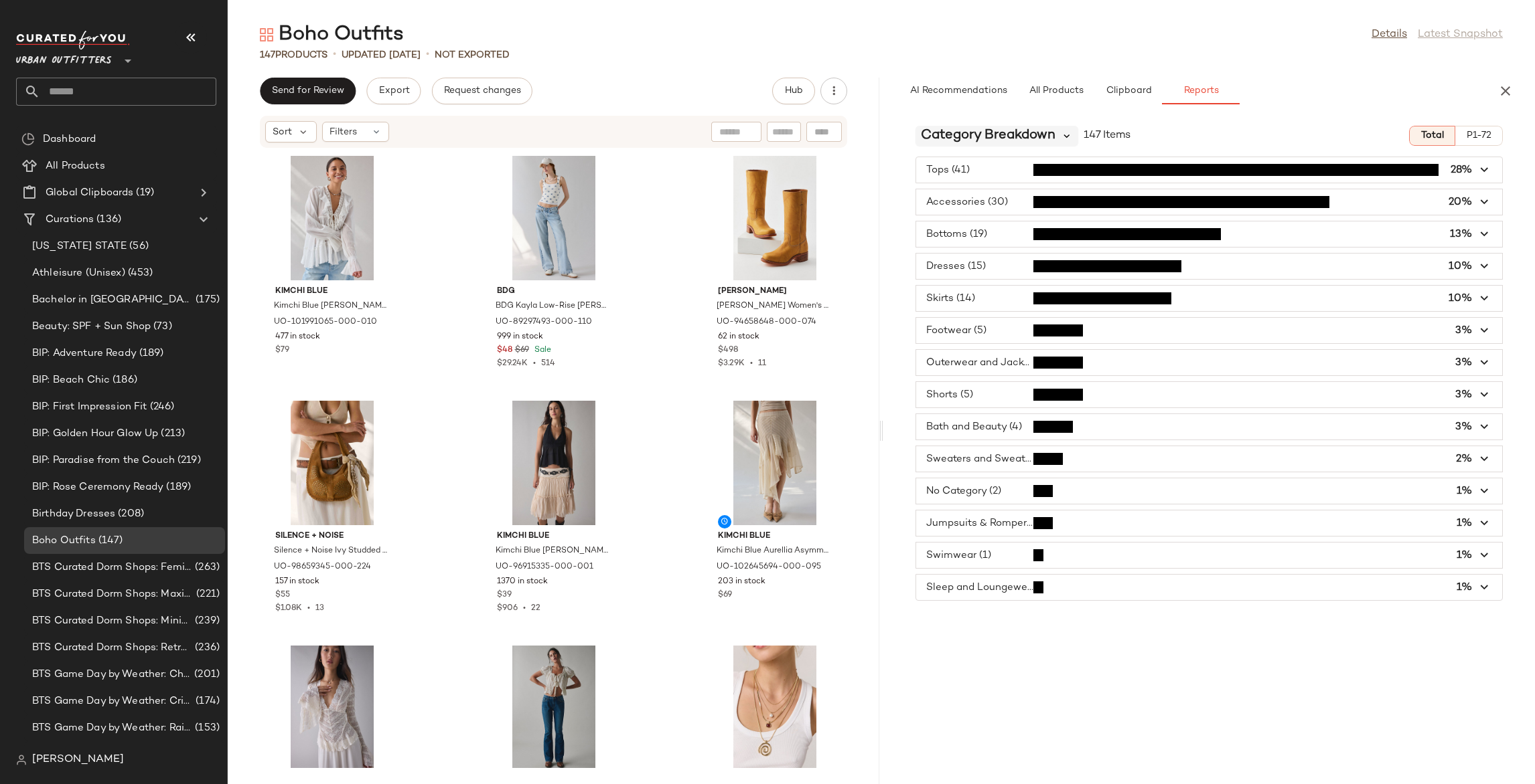
click at [1066, 130] on icon at bounding box center [1066, 136] width 12 height 12
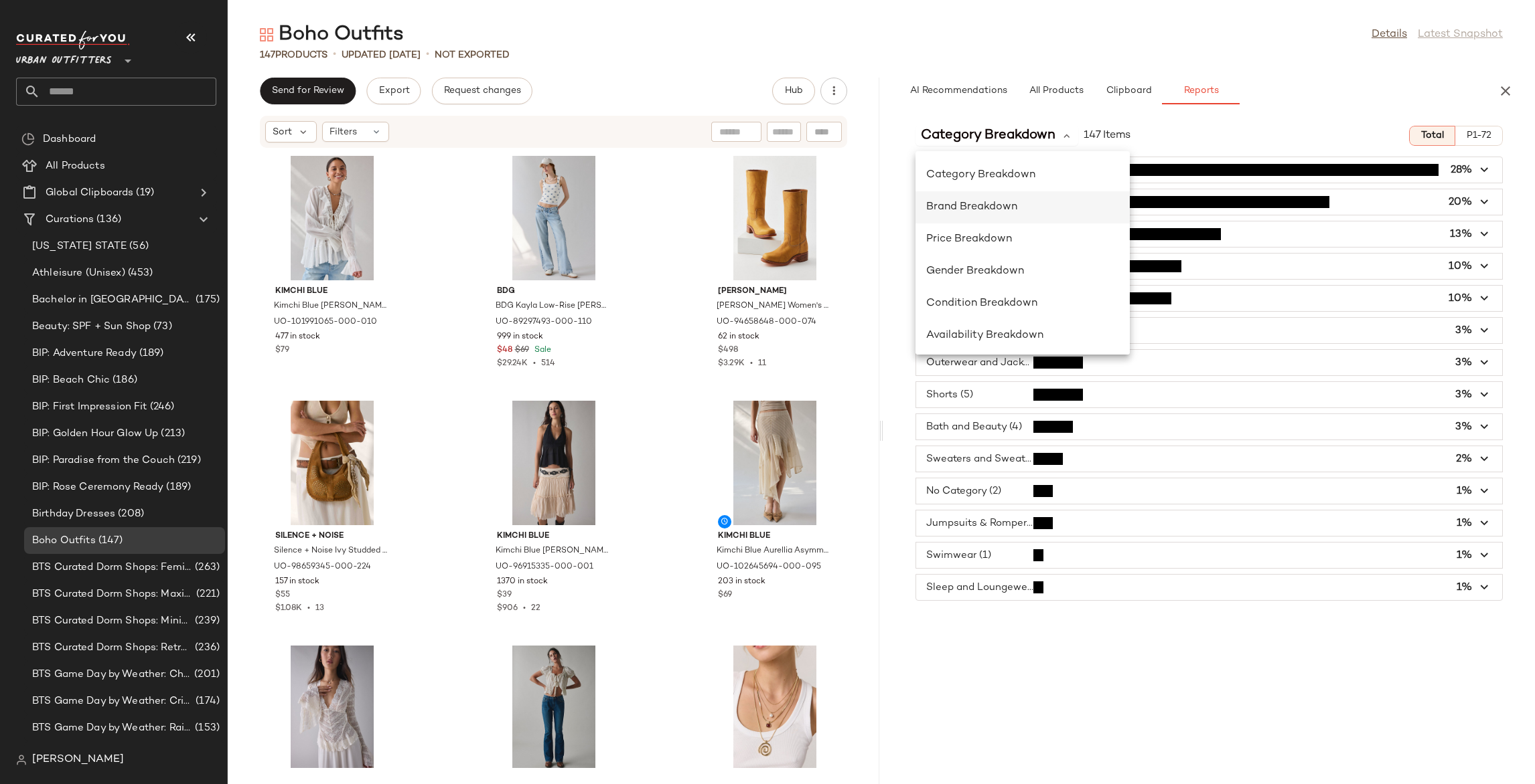
click at [1022, 255] on div "Brand Breakdown" at bounding box center [1022, 271] width 214 height 32
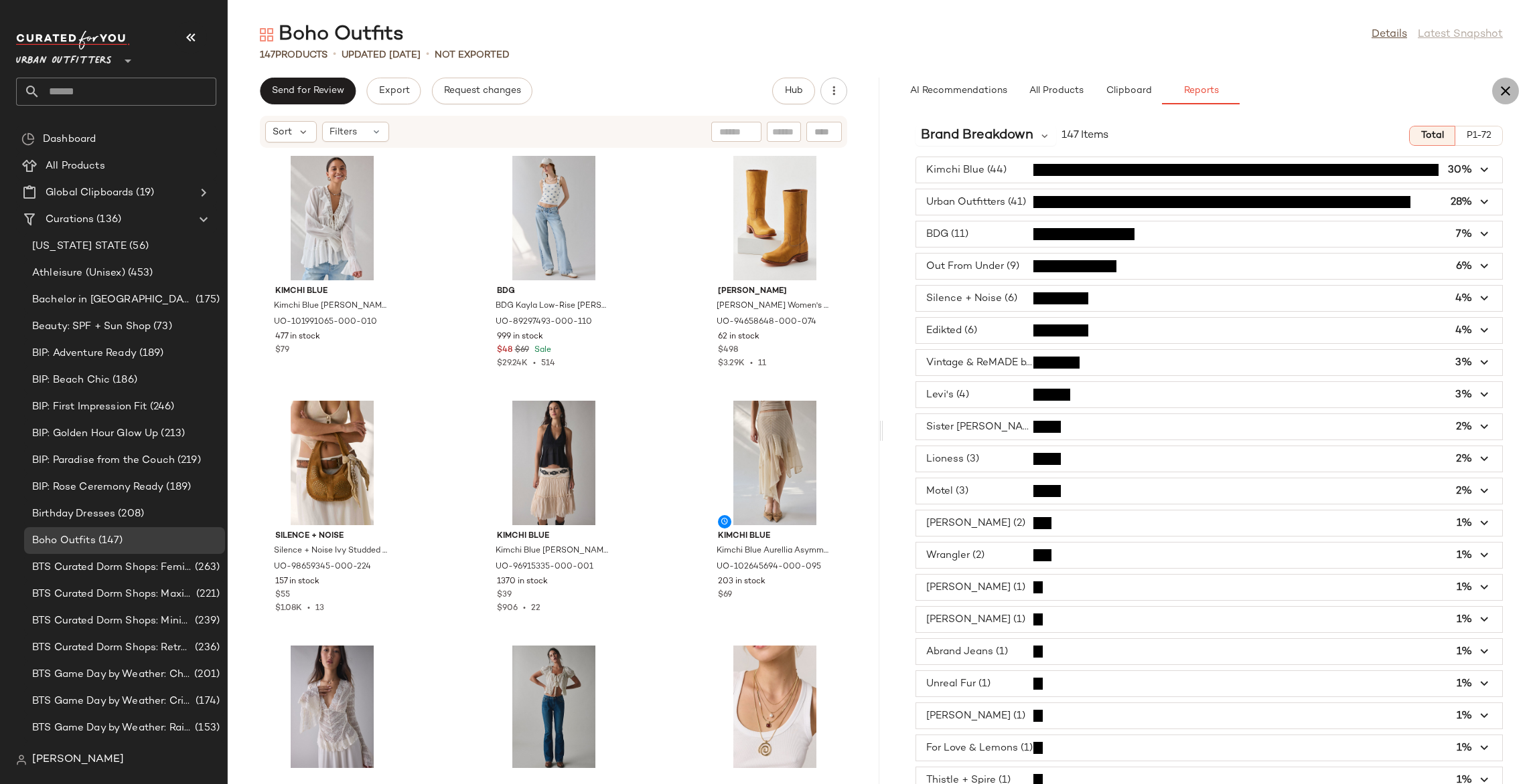
click at [1508, 91] on icon "button" at bounding box center [1505, 90] width 16 height 16
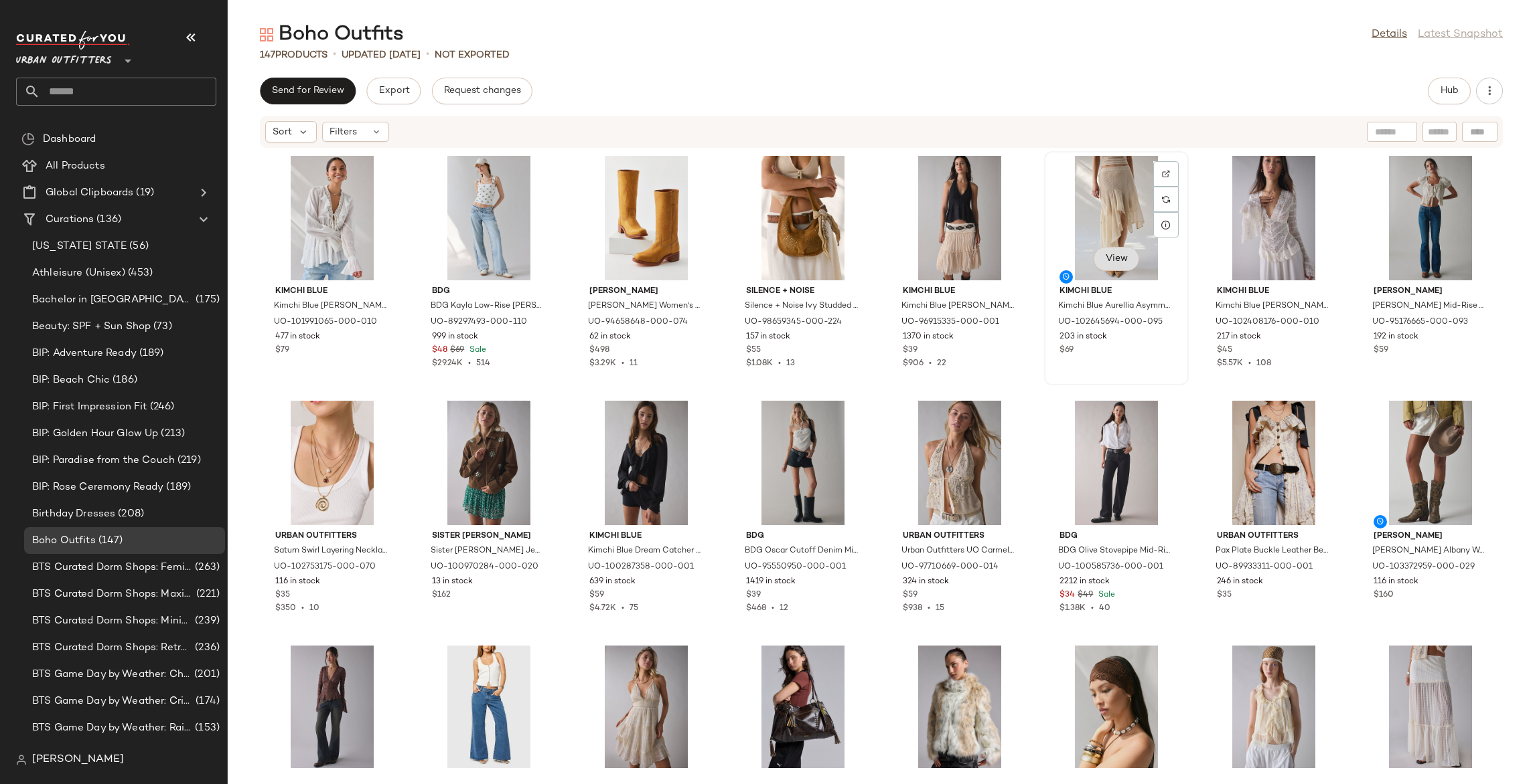
click at [1113, 253] on span "View" at bounding box center [1115, 258] width 23 height 10
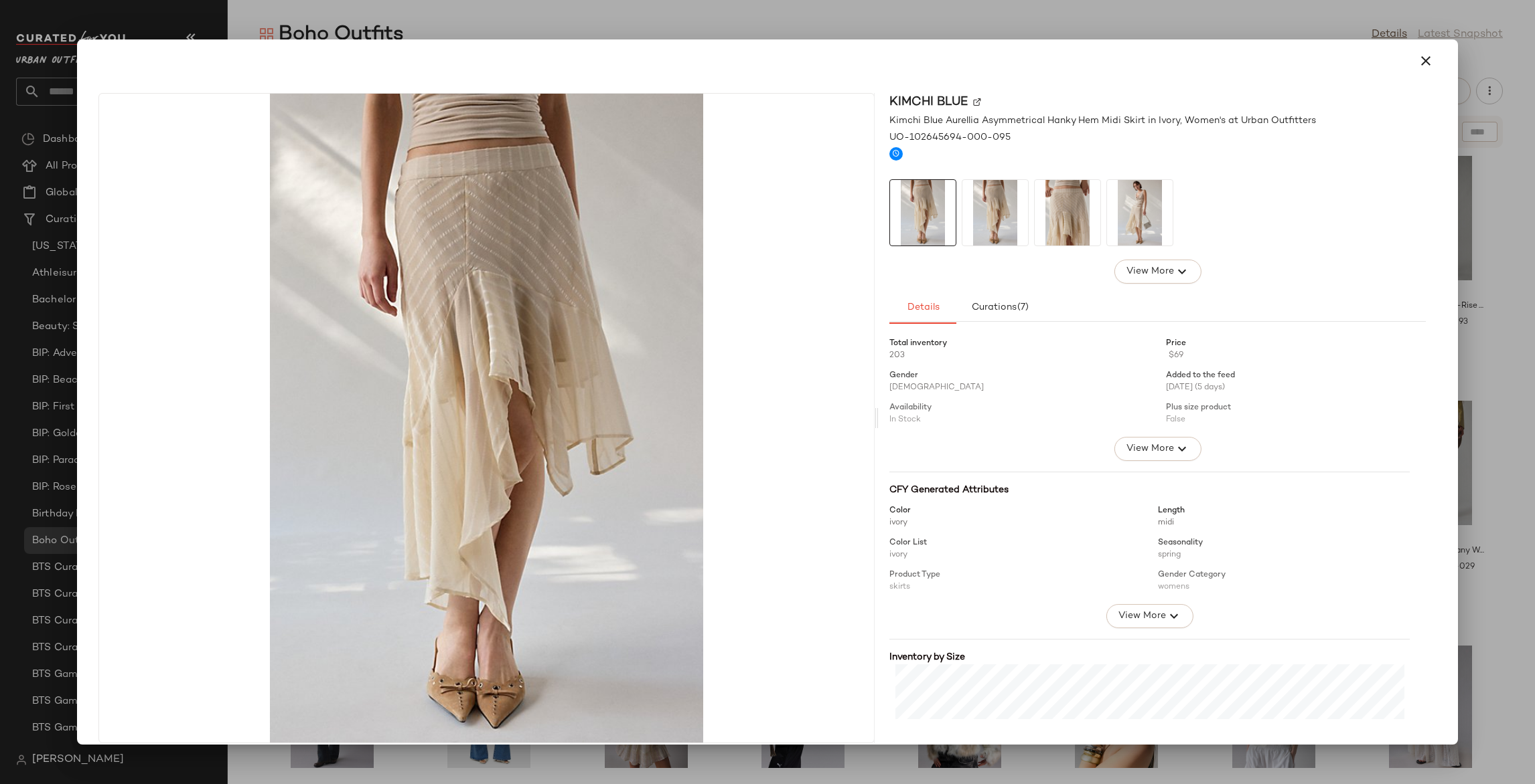
scroll to position [176, 0]
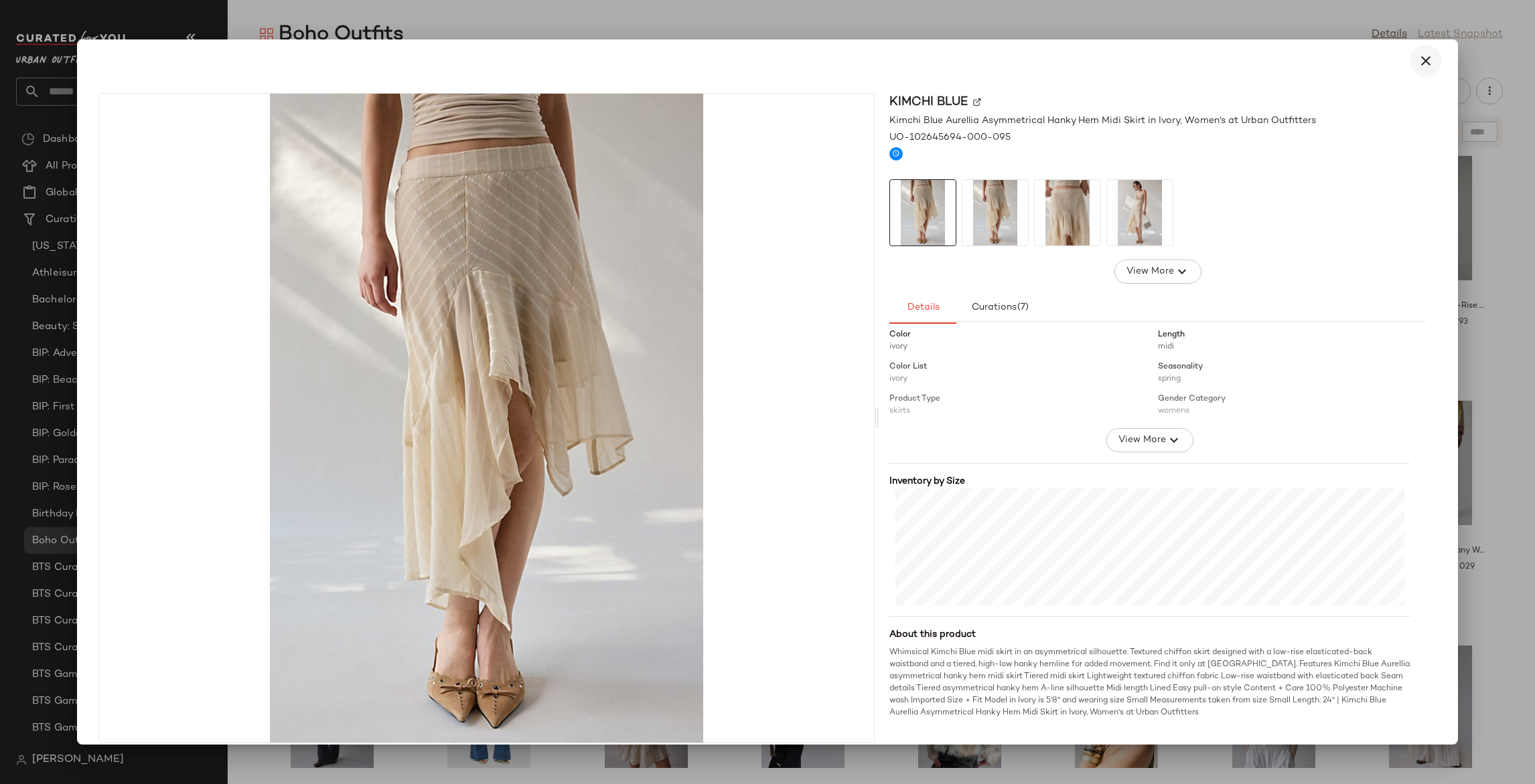
click at [1421, 58] on icon "button" at bounding box center [1425, 60] width 16 height 16
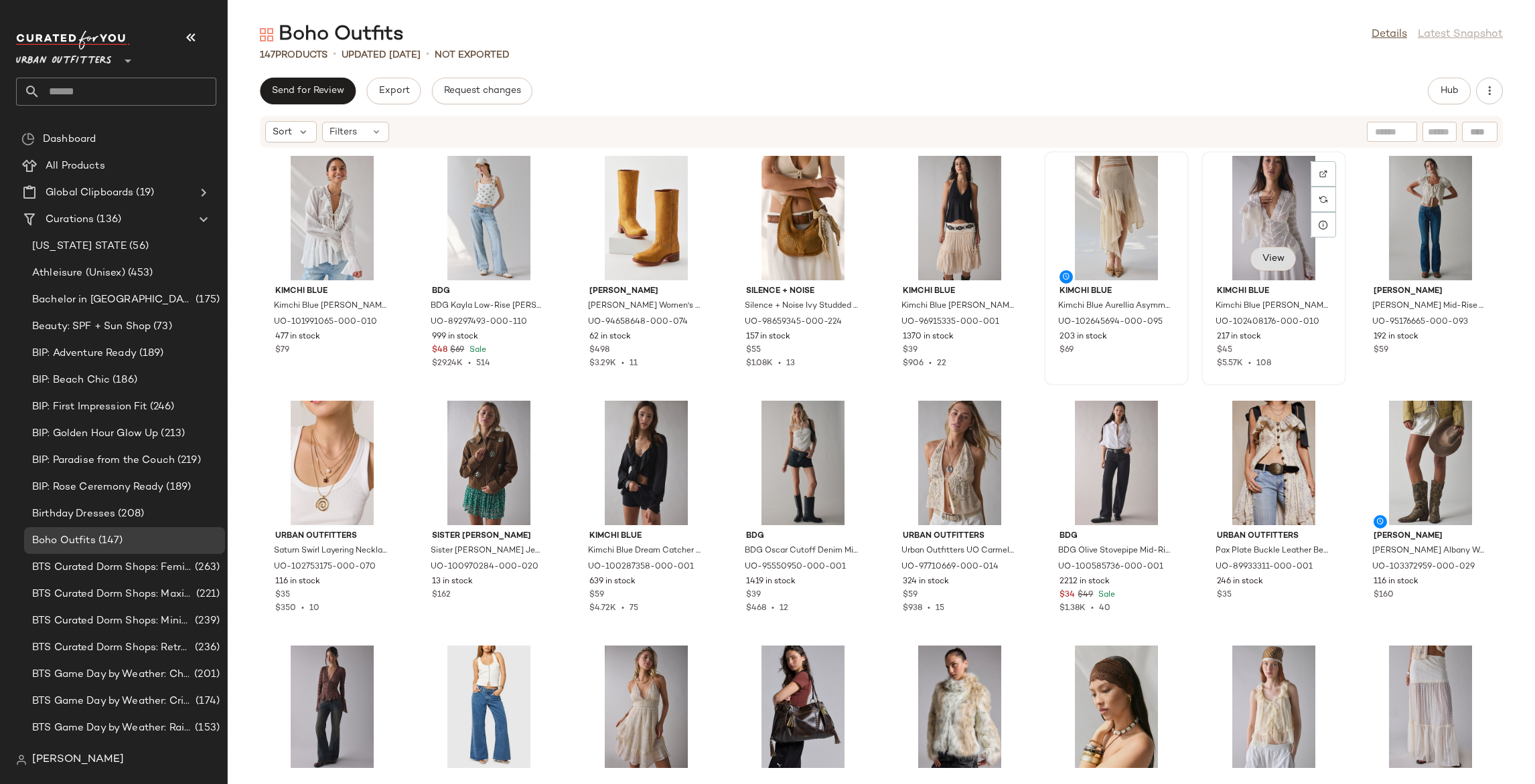
click at [1274, 265] on button "View" at bounding box center [1273, 259] width 45 height 24
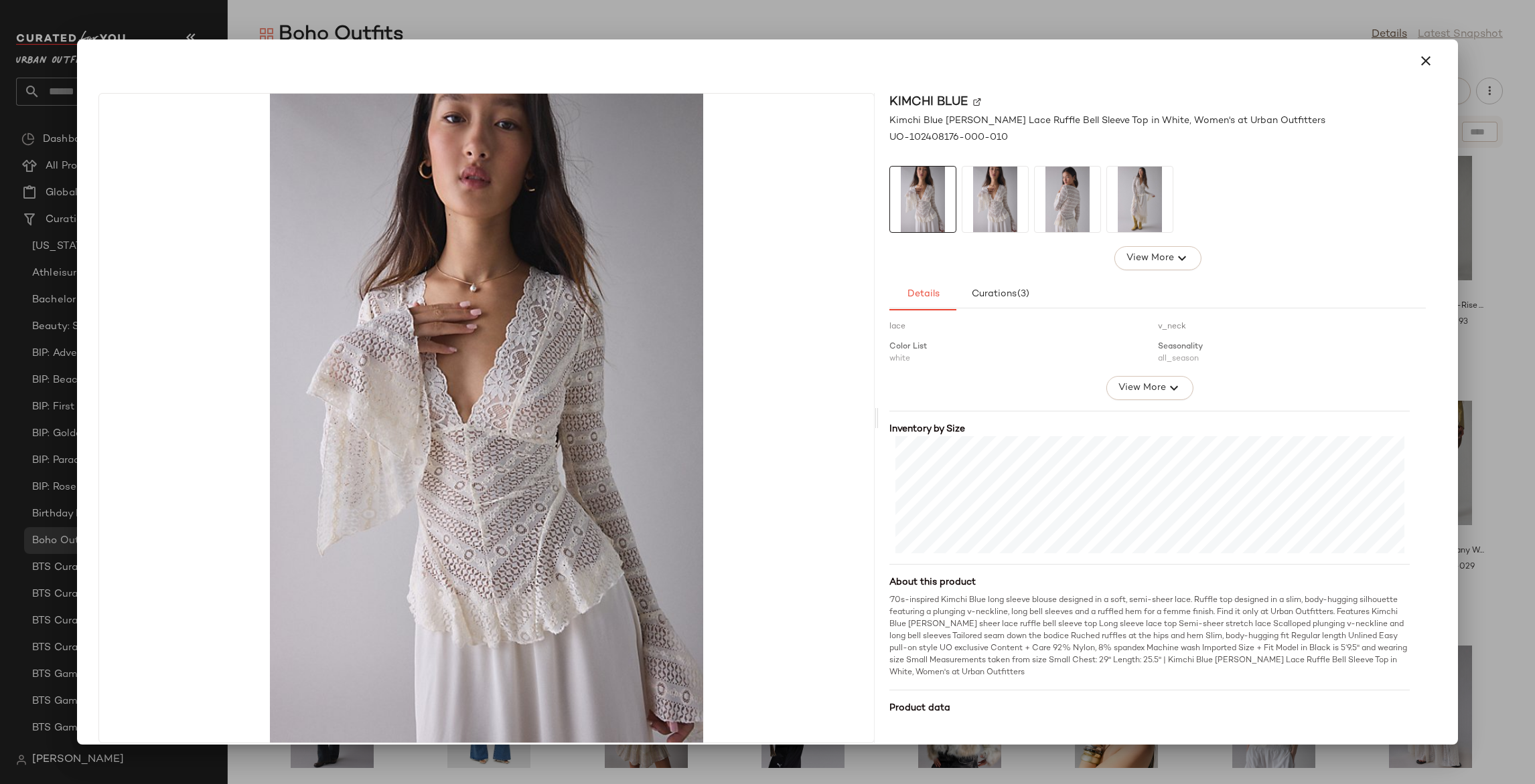
scroll to position [216, 0]
click at [1418, 57] on icon "button" at bounding box center [1425, 60] width 16 height 16
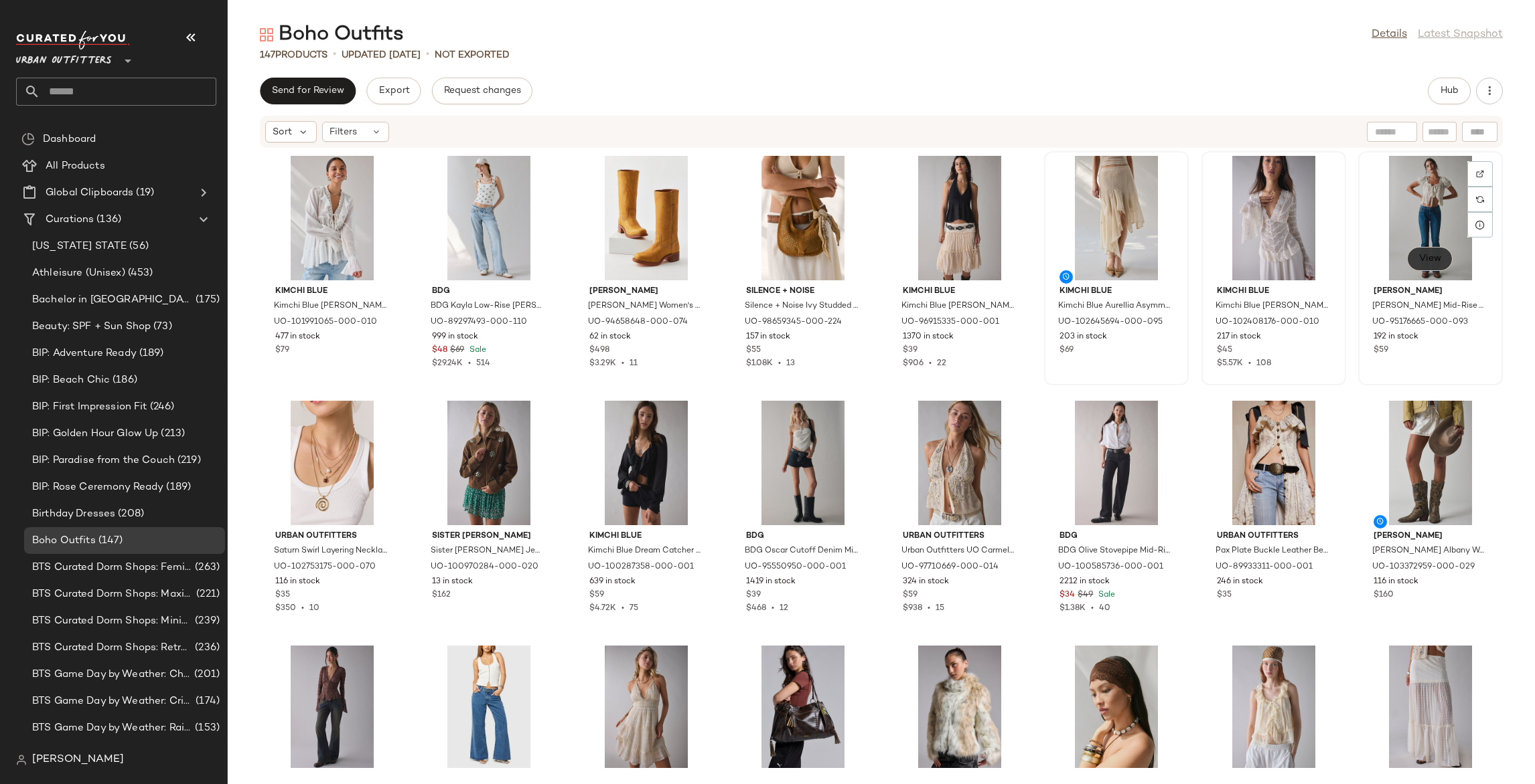
click at [1422, 263] on span "View" at bounding box center [1429, 258] width 23 height 10
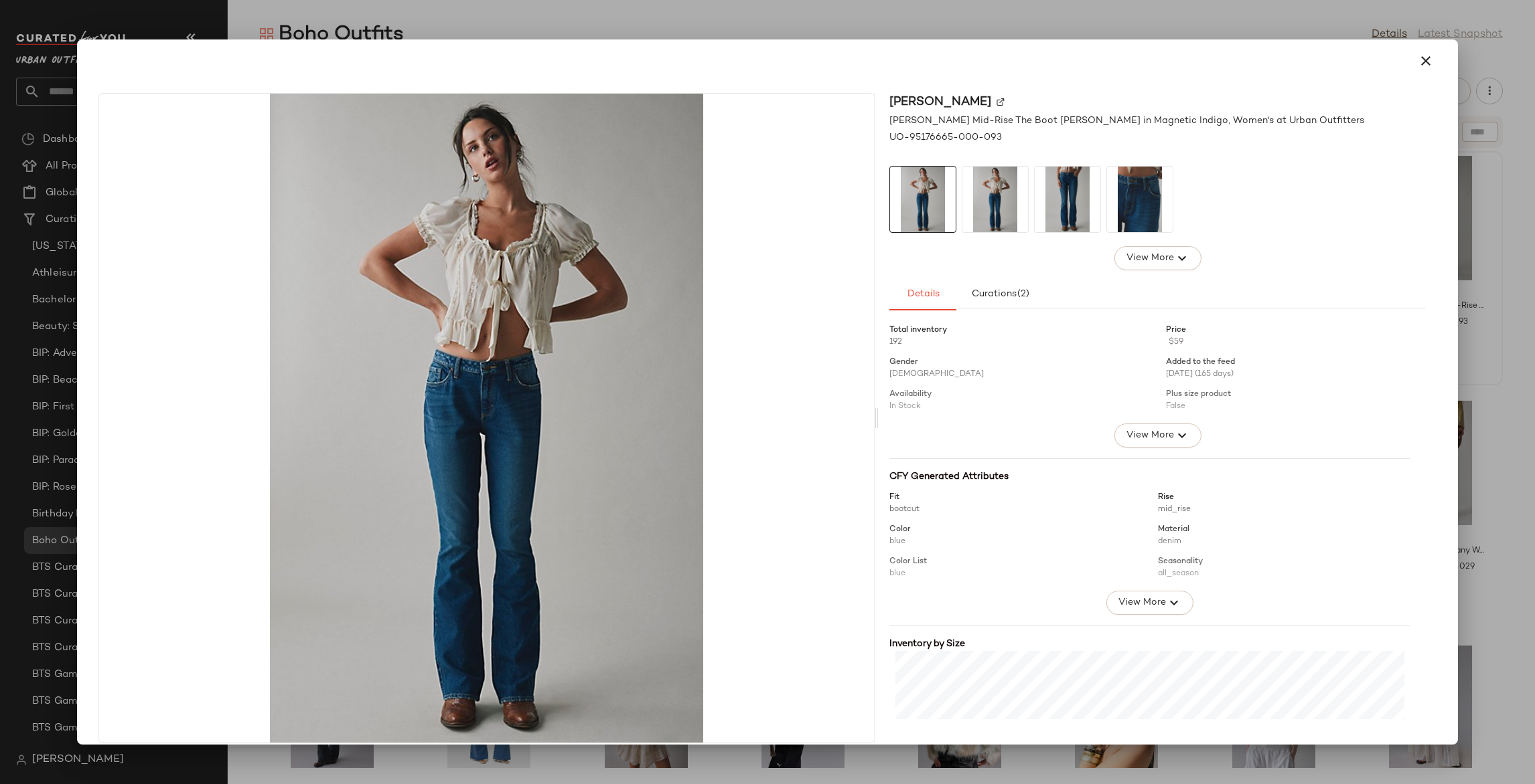
scroll to position [14, 0]
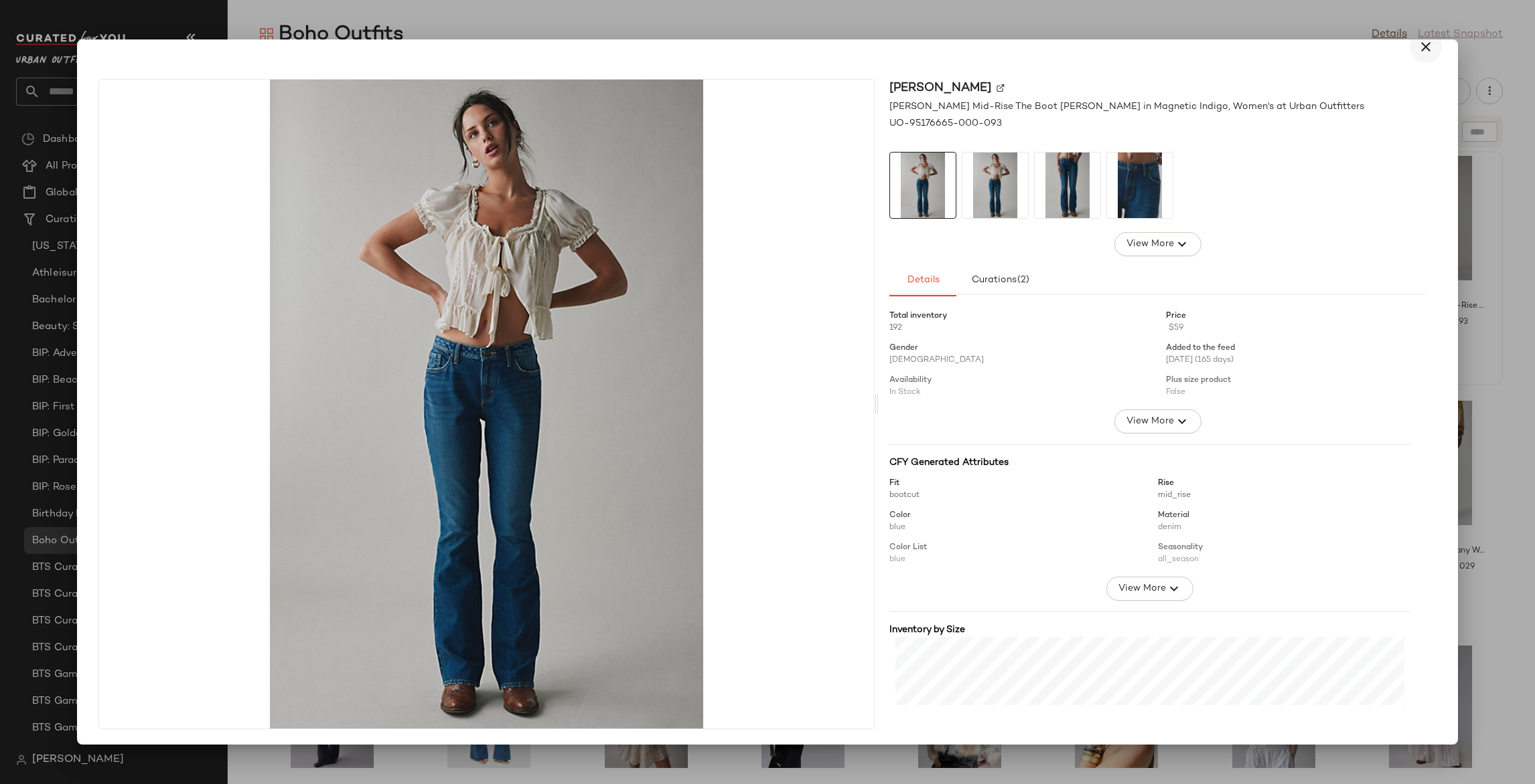
click at [1417, 42] on icon "button" at bounding box center [1425, 46] width 16 height 16
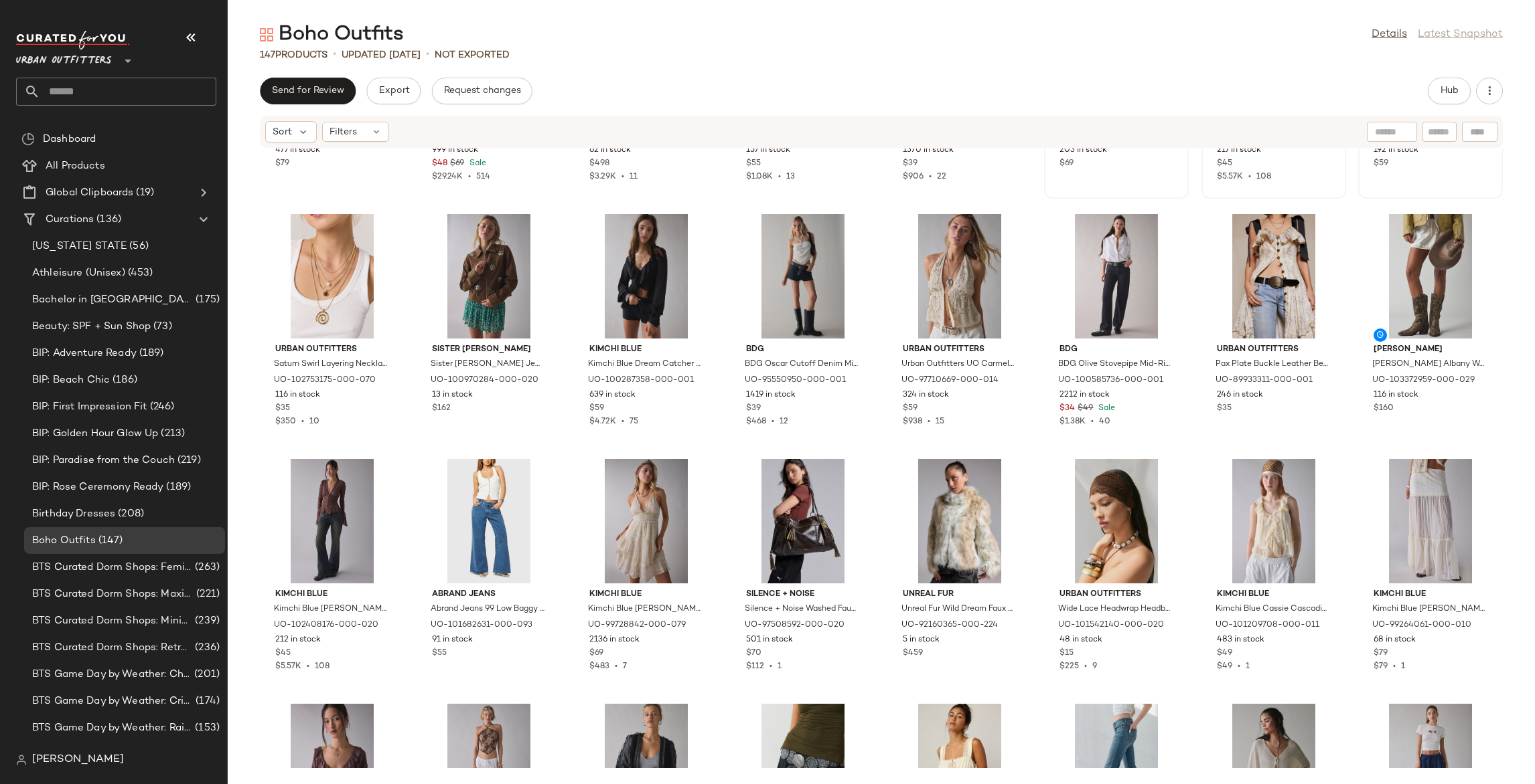
scroll to position [188, 0]
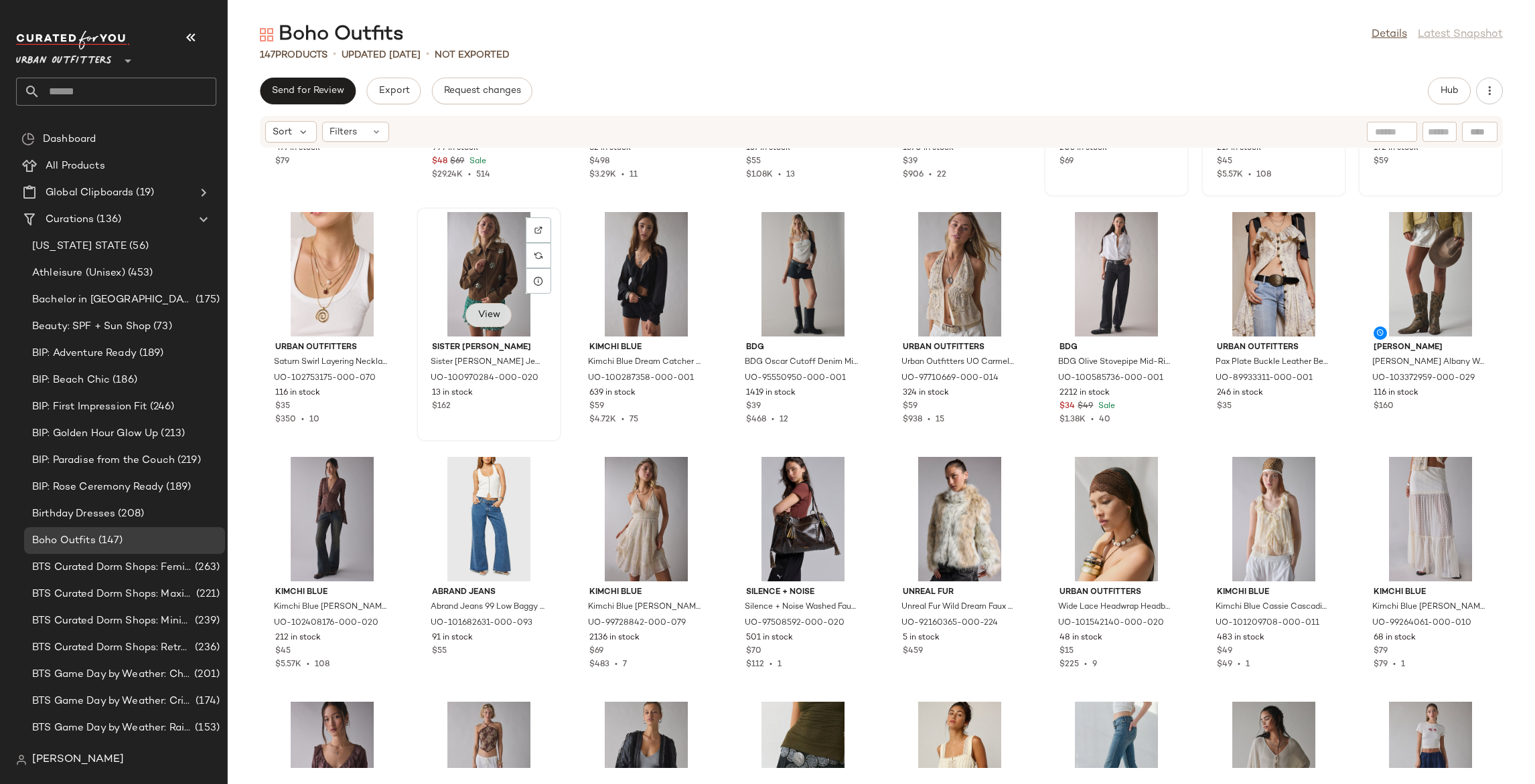
click at [478, 310] on span "View" at bounding box center [488, 315] width 23 height 10
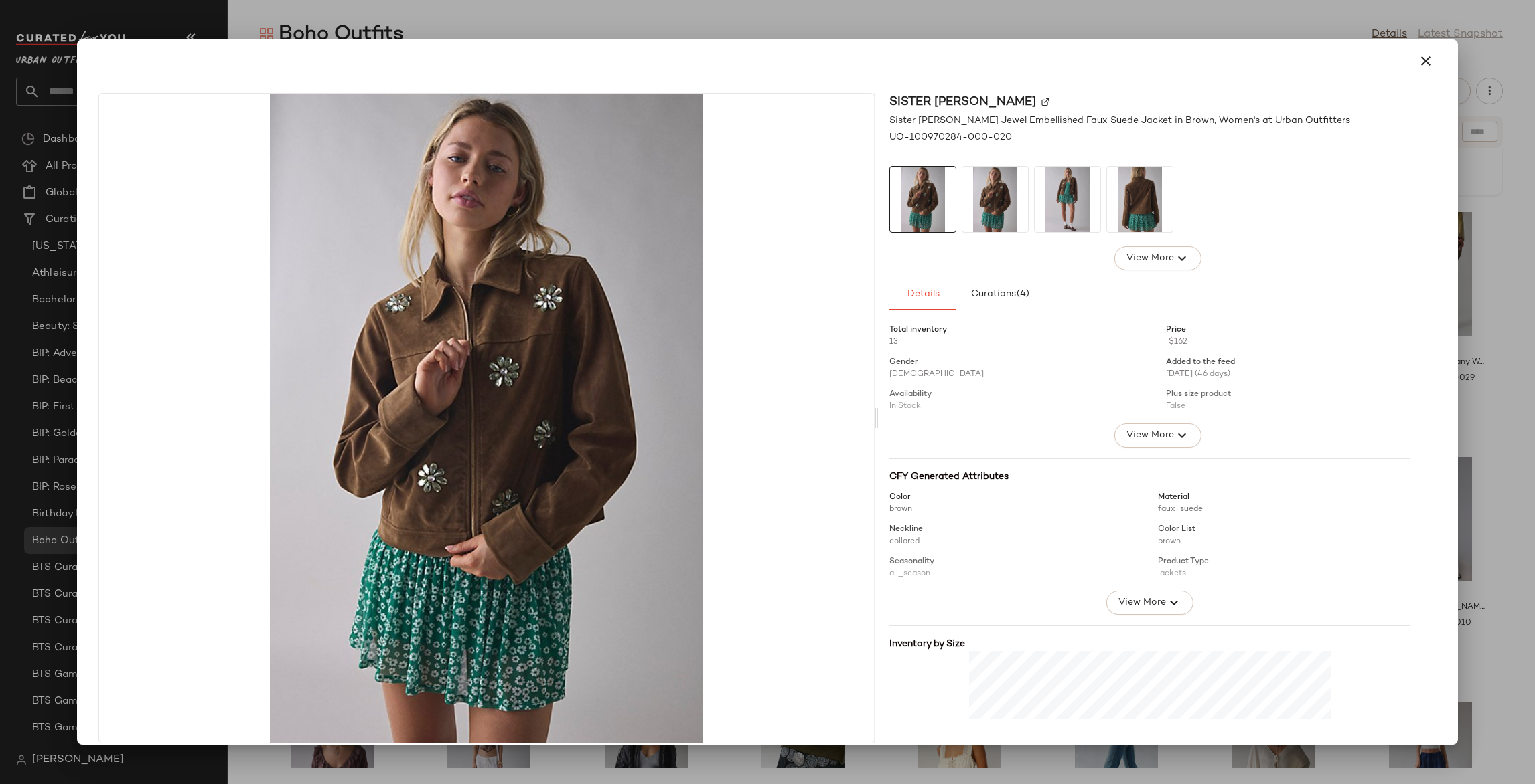
scroll to position [187, 0]
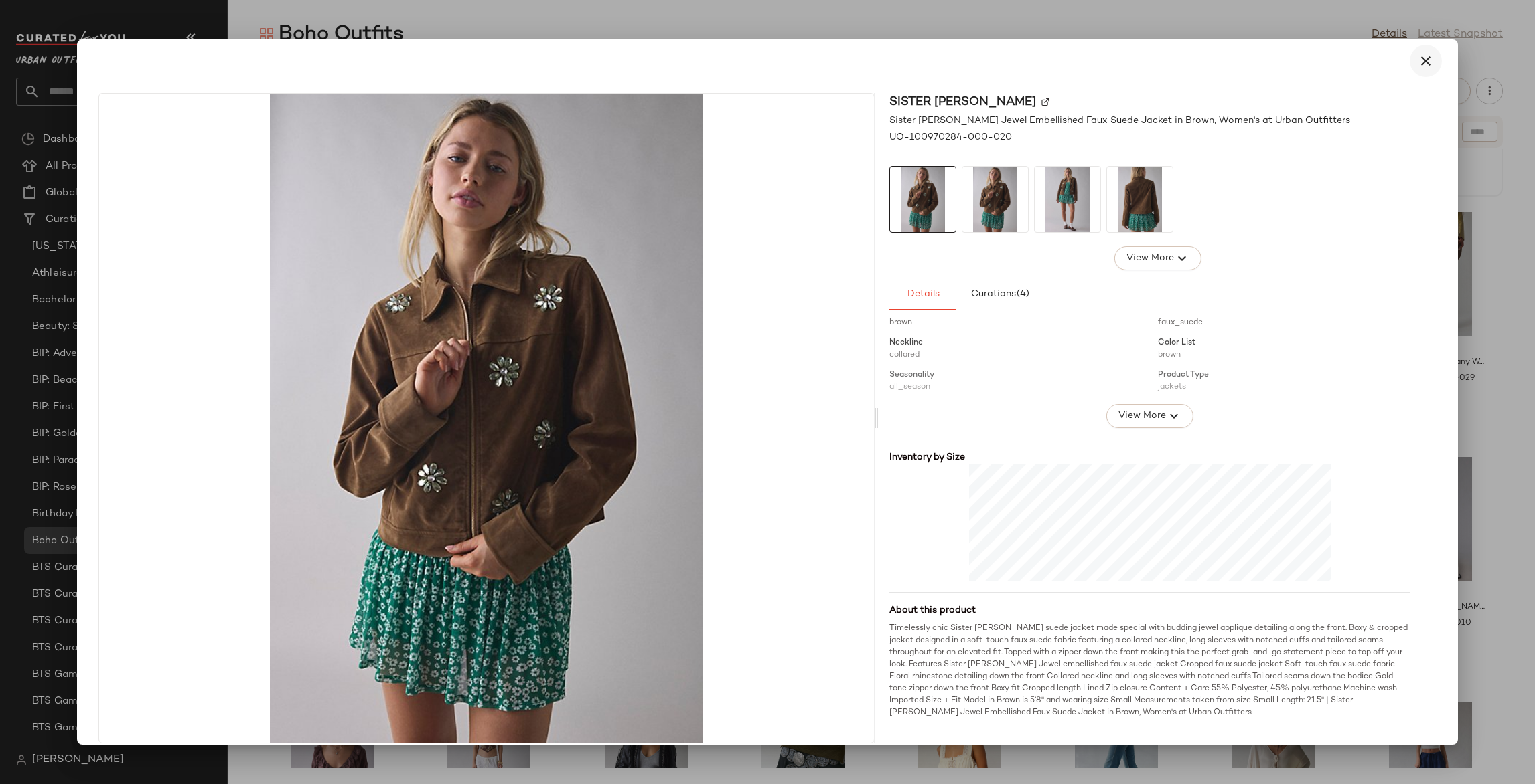
click at [1422, 59] on icon "button" at bounding box center [1425, 60] width 16 height 16
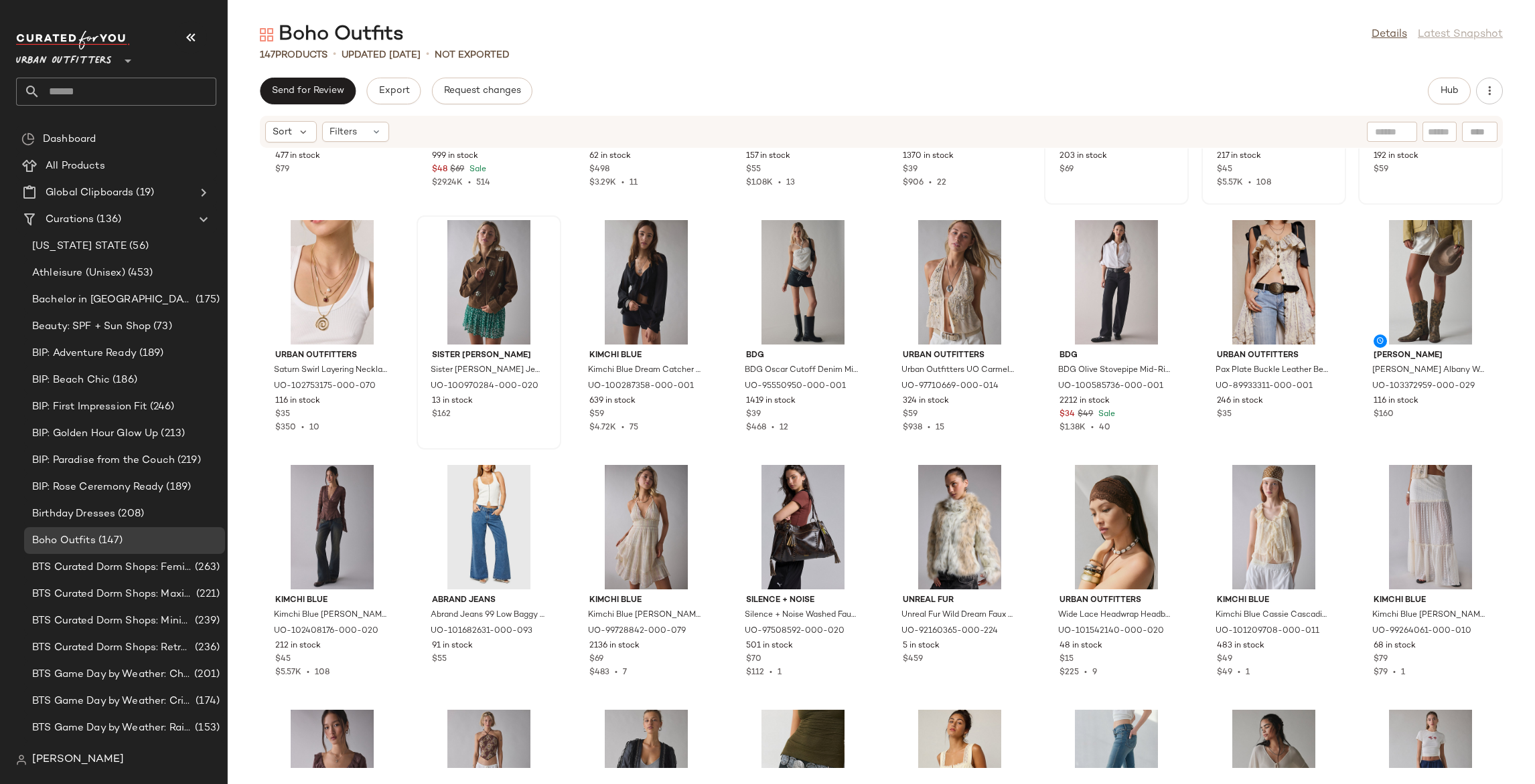
scroll to position [183, 0]
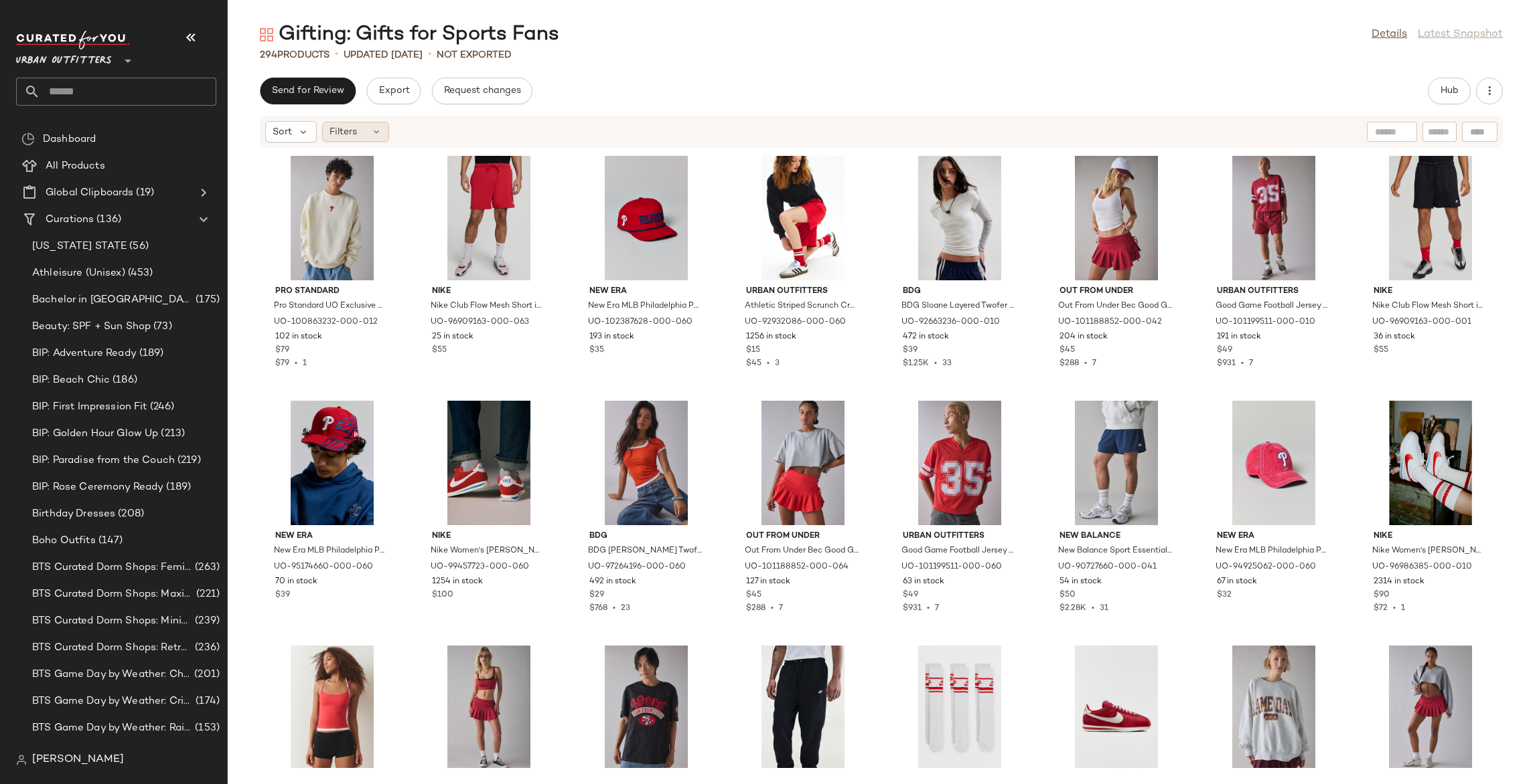
click at [358, 129] on div "Filters" at bounding box center [355, 131] width 67 height 20
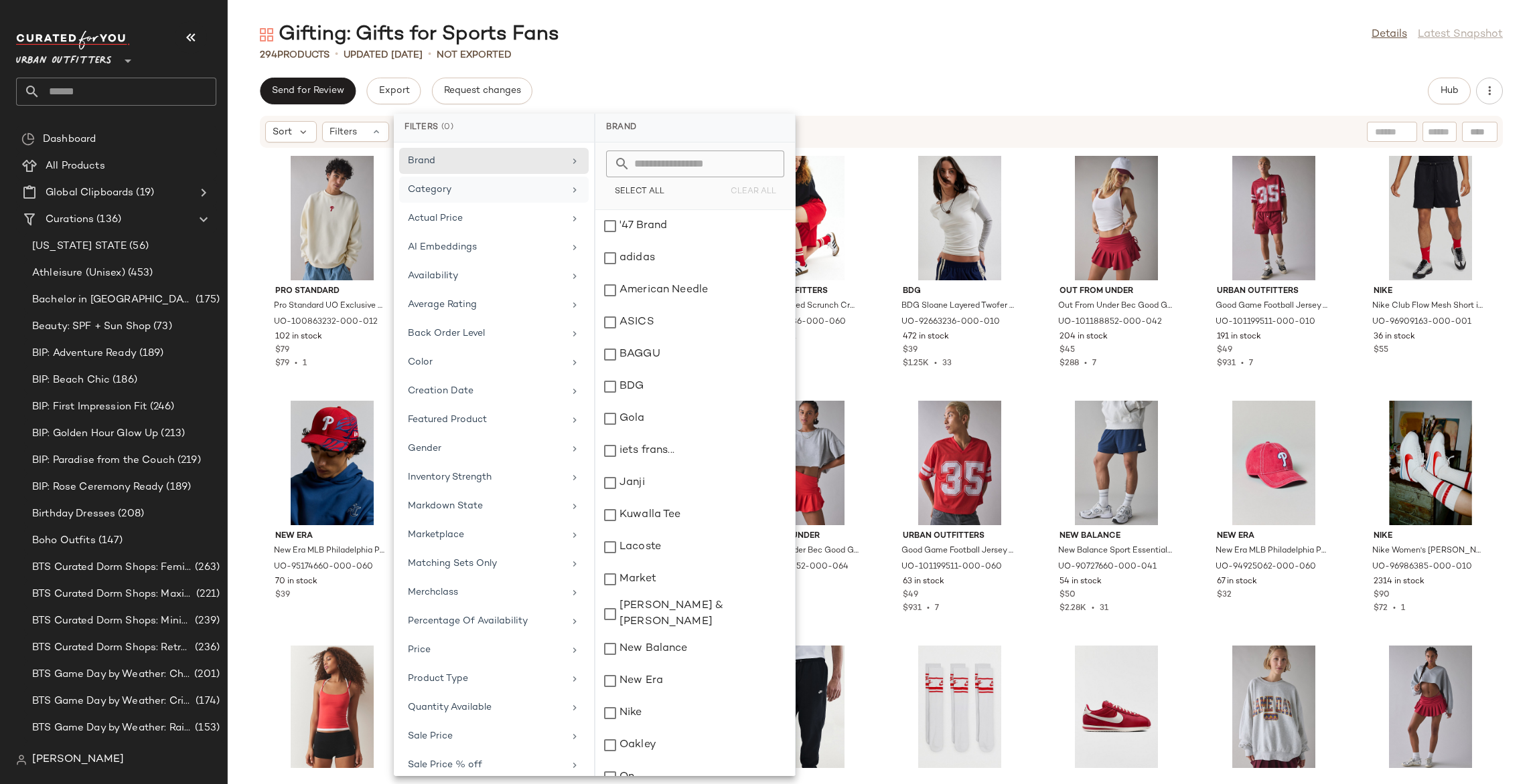
click at [447, 190] on div "Category" at bounding box center [485, 189] width 156 height 14
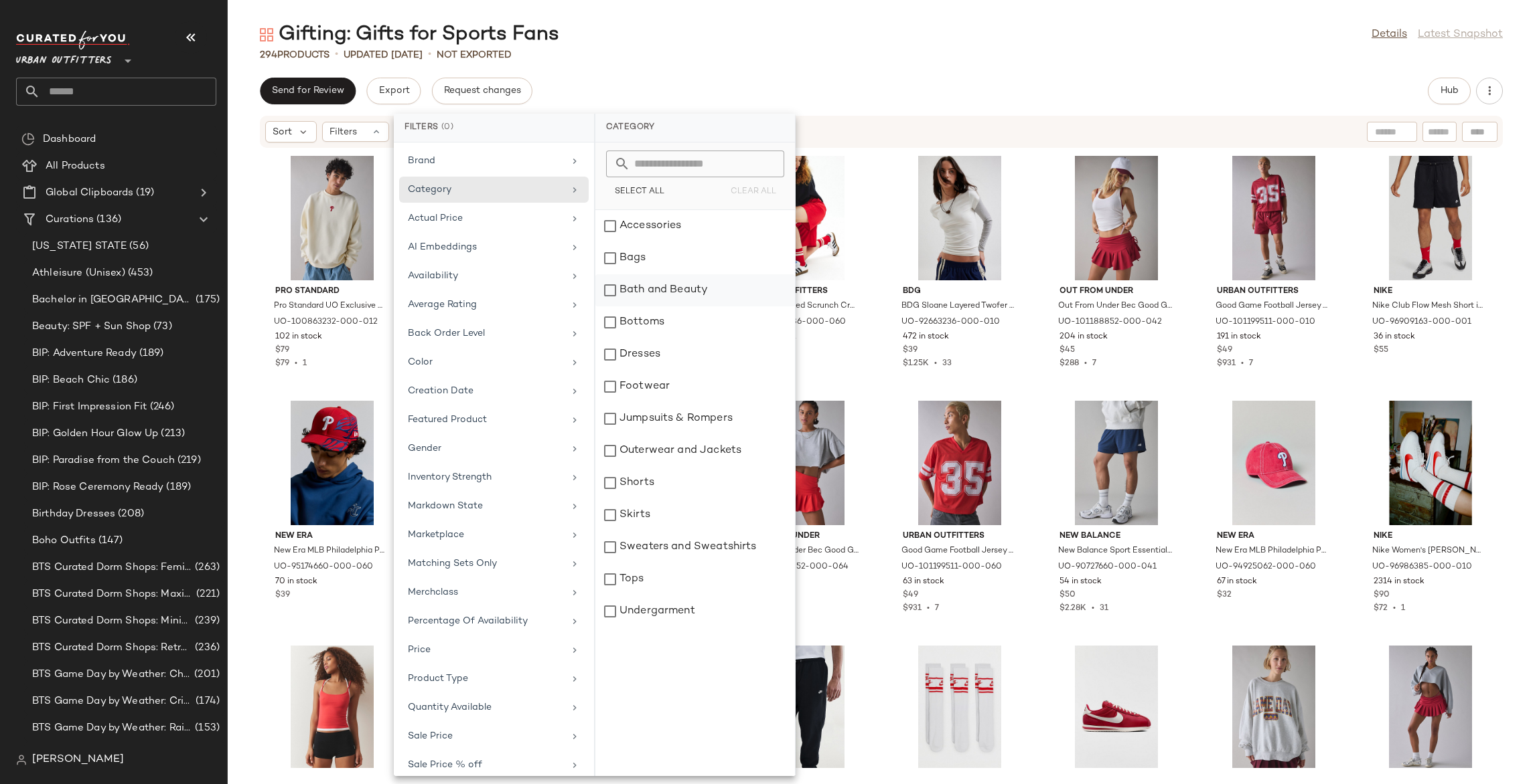
click at [636, 306] on div "Bath and Beauty" at bounding box center [695, 322] width 200 height 32
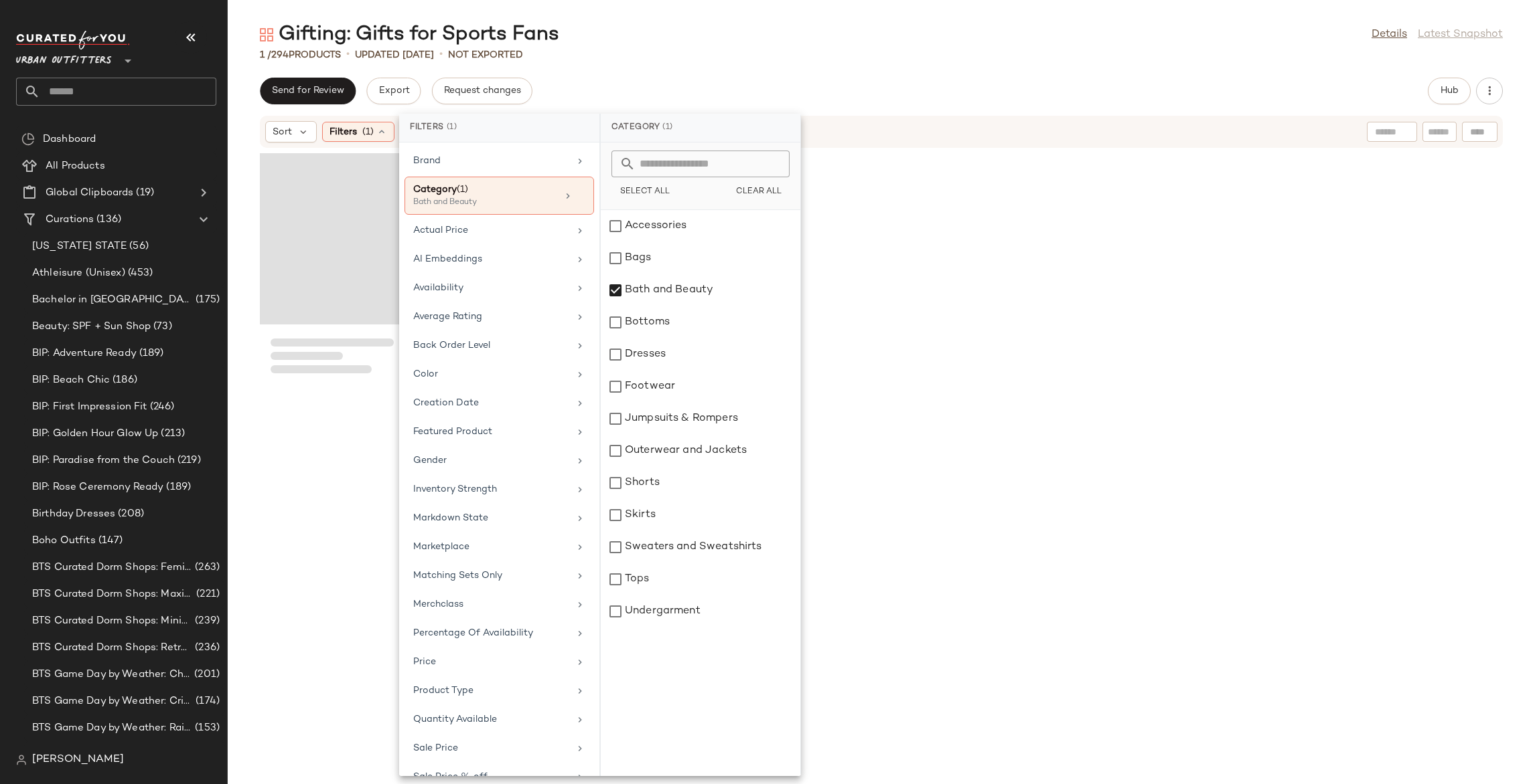
click at [699, 68] on div "Gifting: Gifts for Sports Fans Details Latest Snapshot 1 / 294 Products • updat…" at bounding box center [881, 403] width 1307 height 763
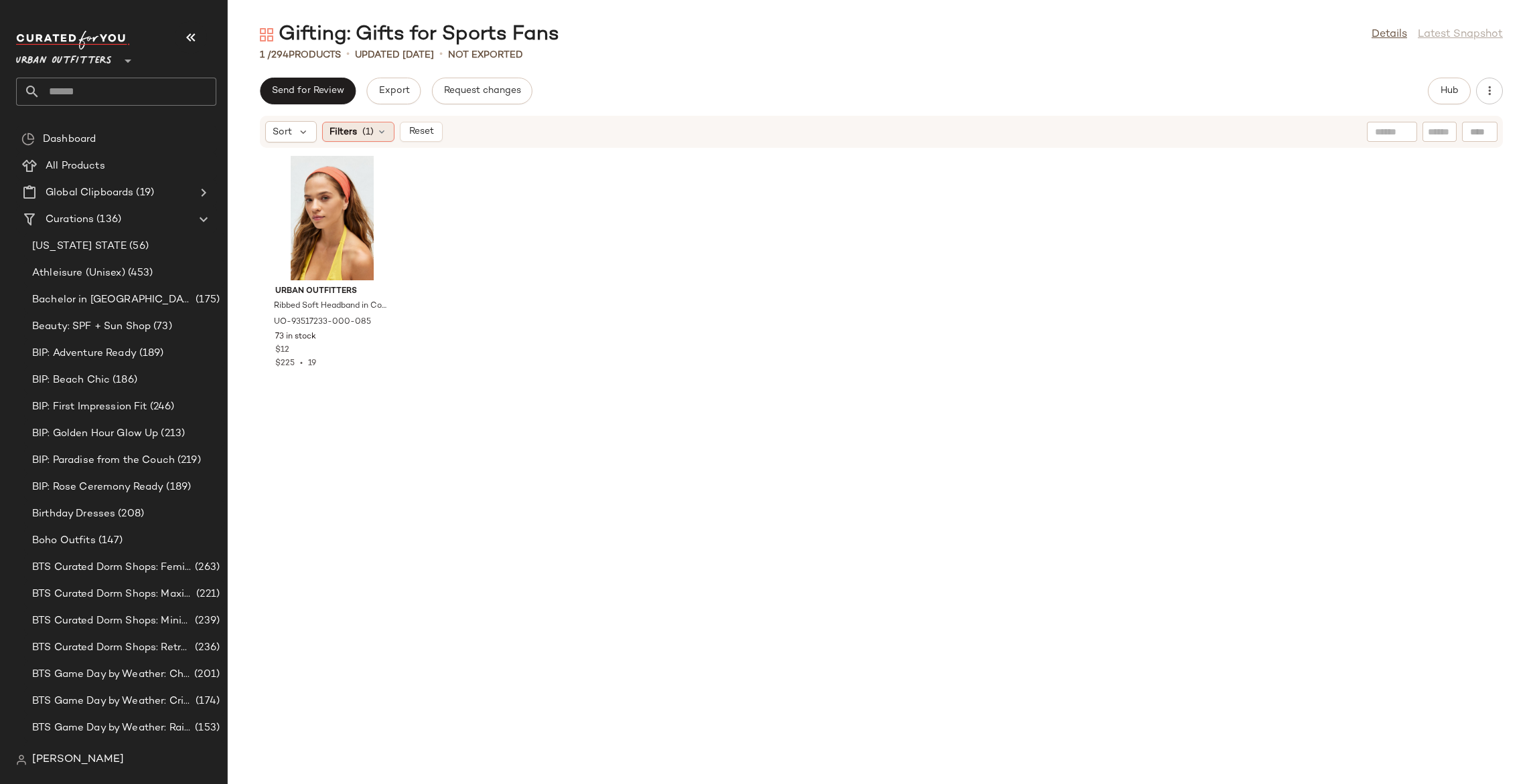
click at [370, 132] on span "(1)" at bounding box center [368, 132] width 11 height 14
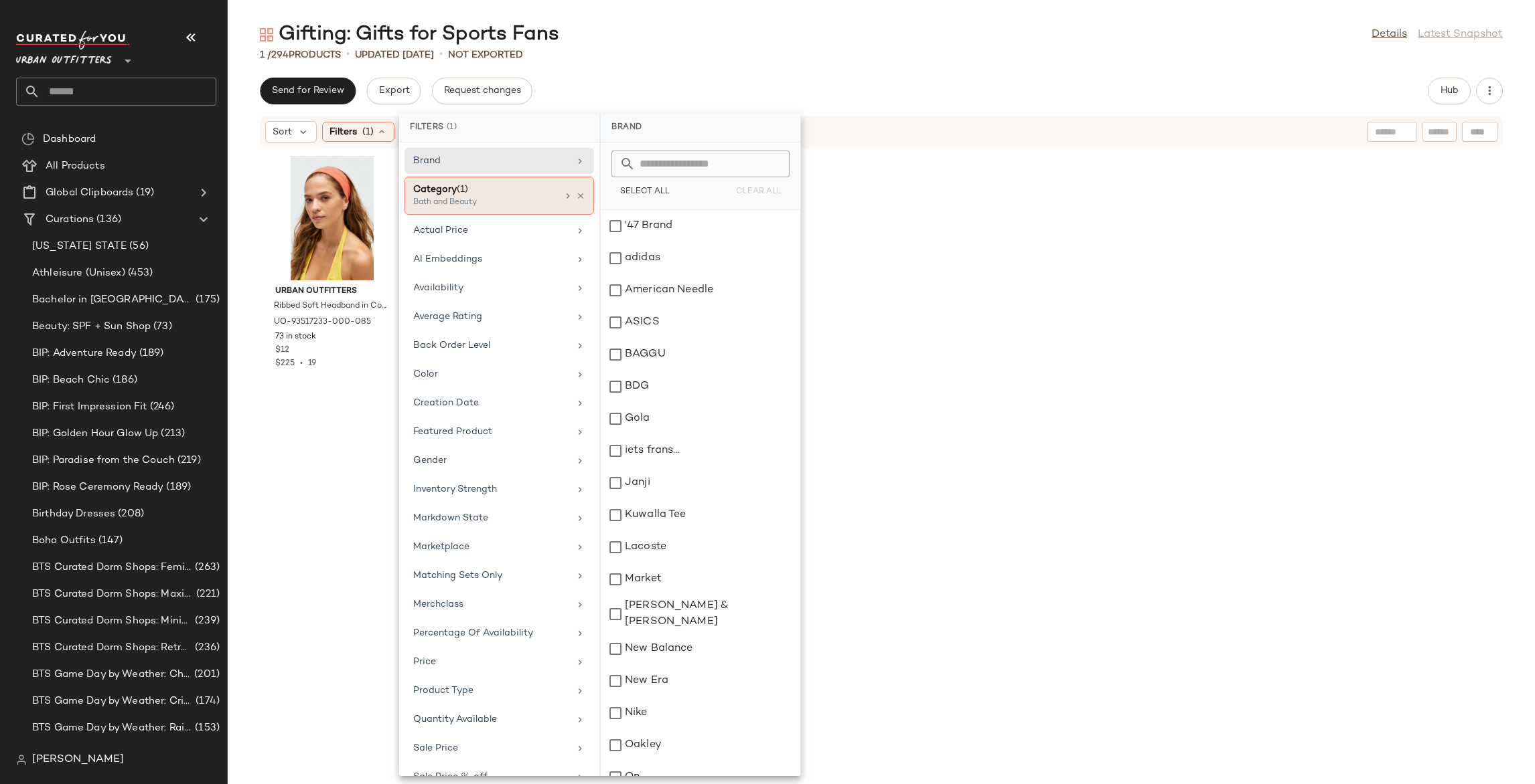
click at [574, 204] on div "Category (1) Bath and Beauty" at bounding box center [499, 195] width 190 height 38
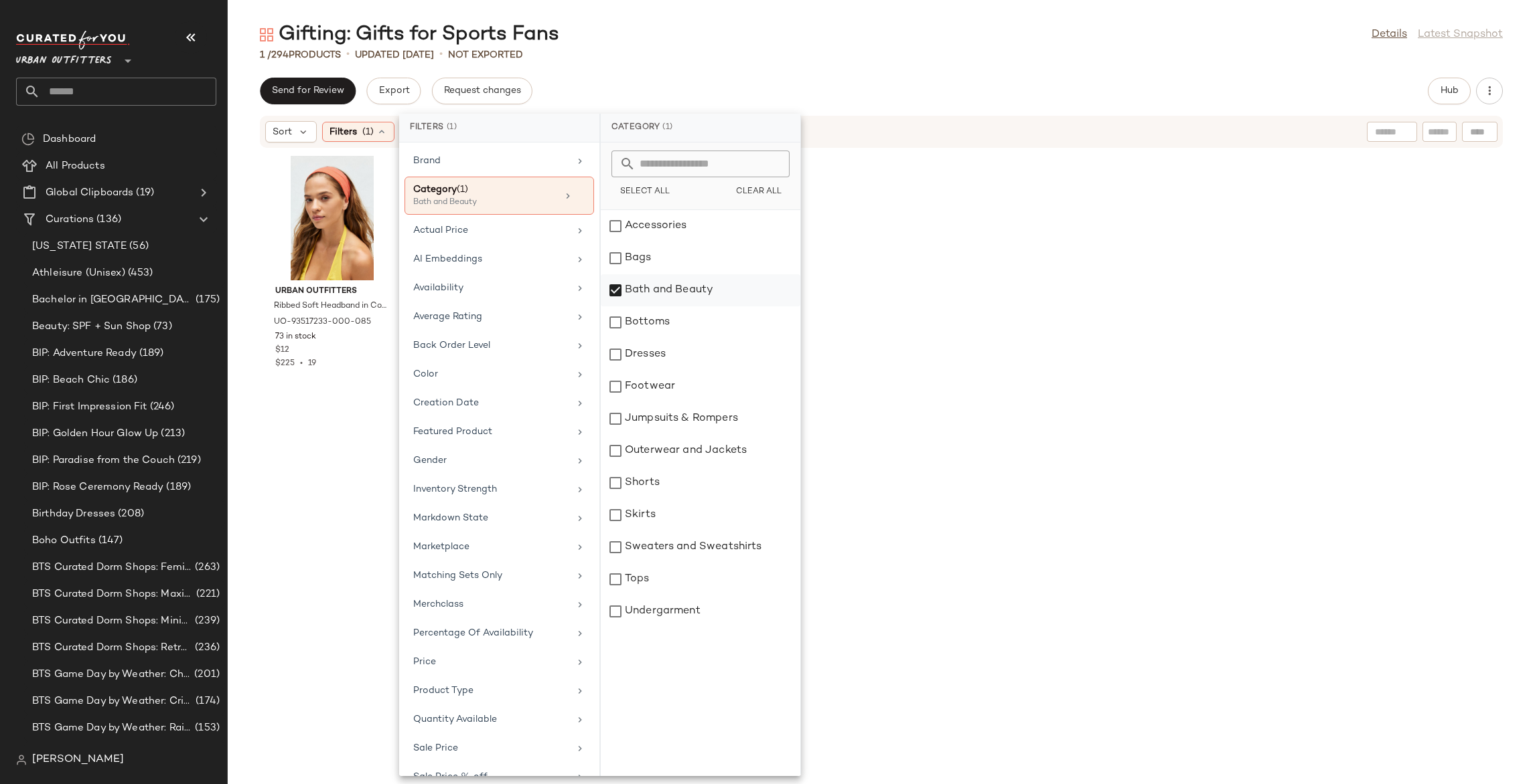
click at [648, 306] on div "Bath and Beauty" at bounding box center [701, 322] width 200 height 32
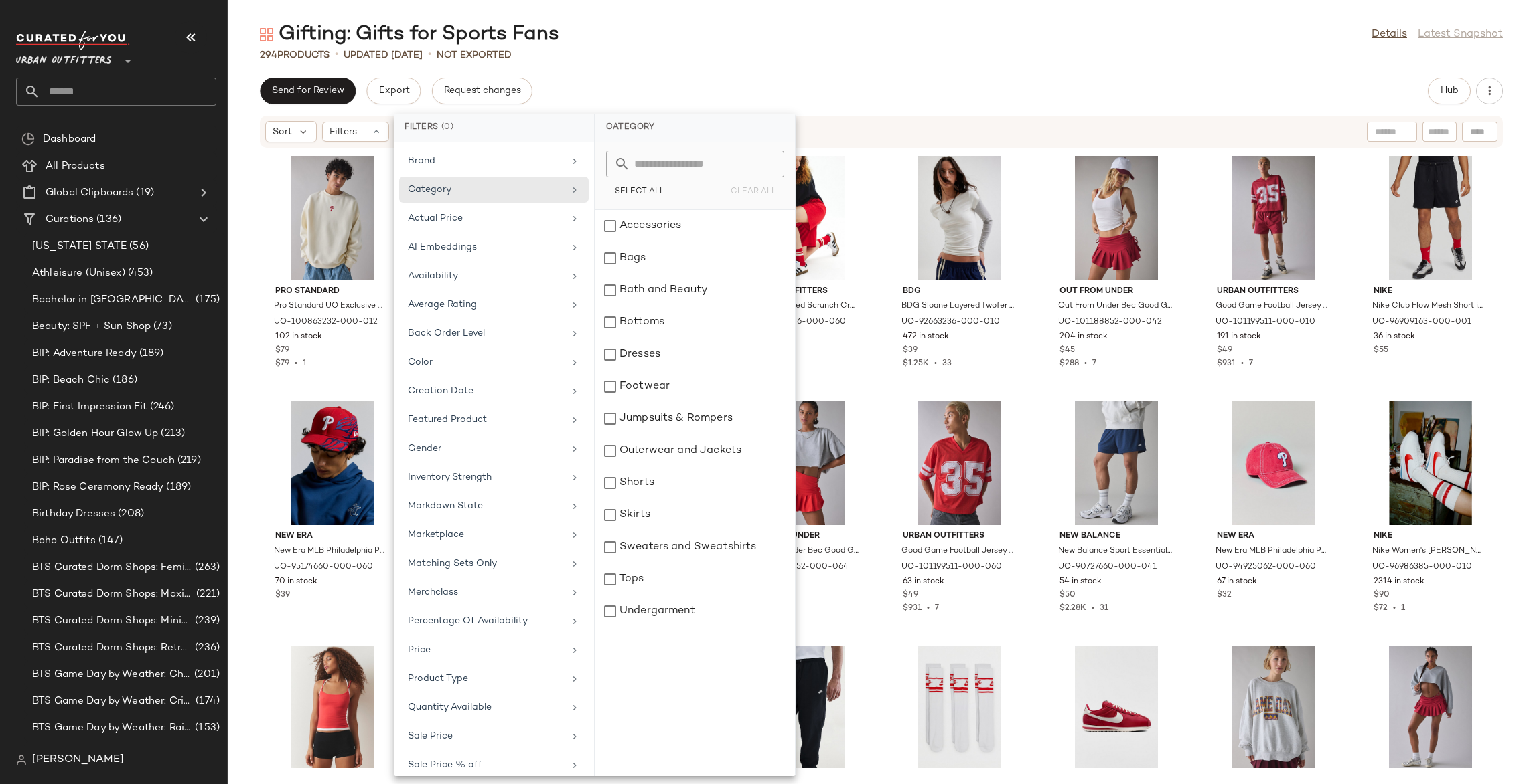
click at [1072, 76] on div "Gifting: Gifts for Sports Fans Details Latest Snapshot 294 Products • updated A…" at bounding box center [881, 403] width 1307 height 763
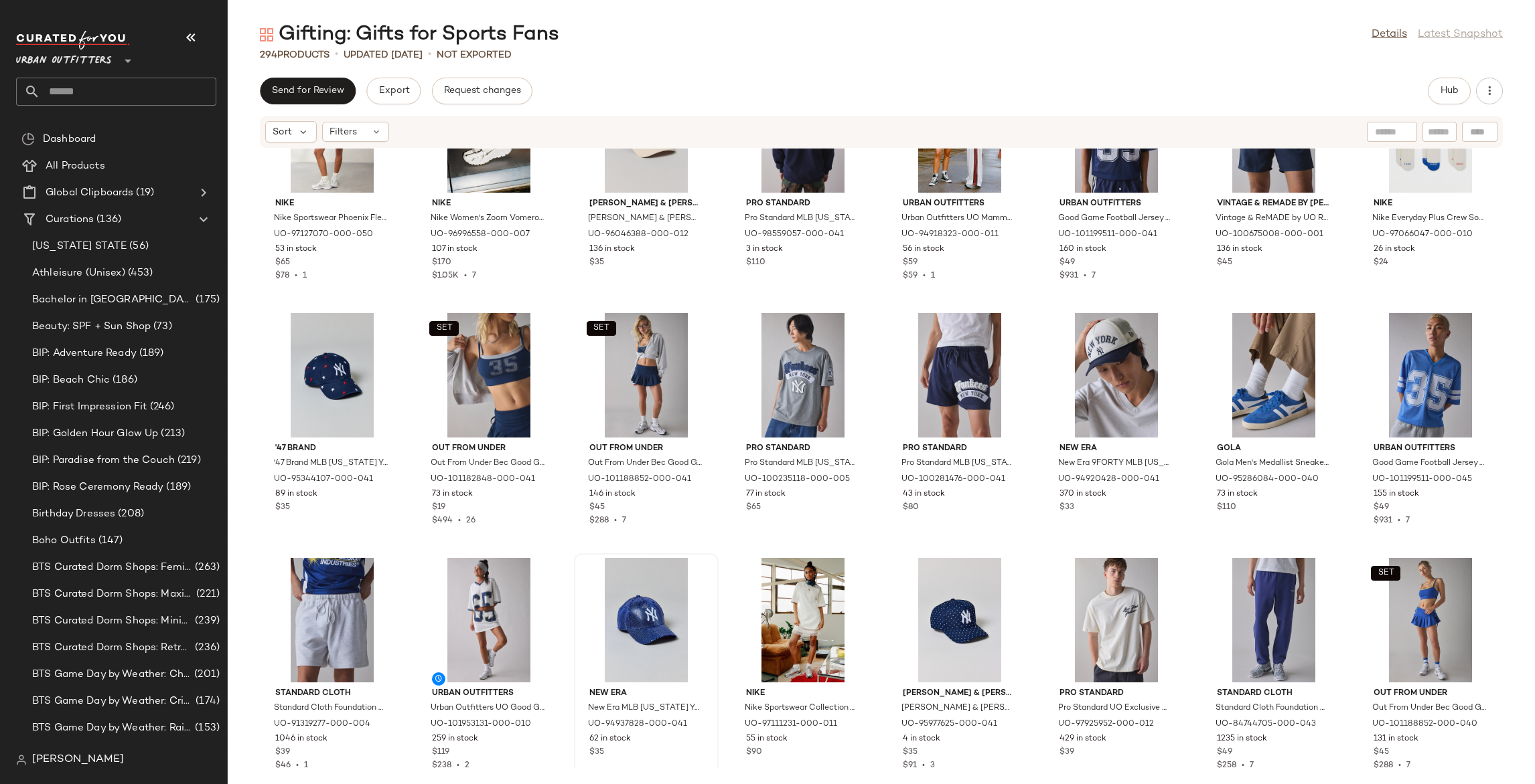
scroll to position [2054, 0]
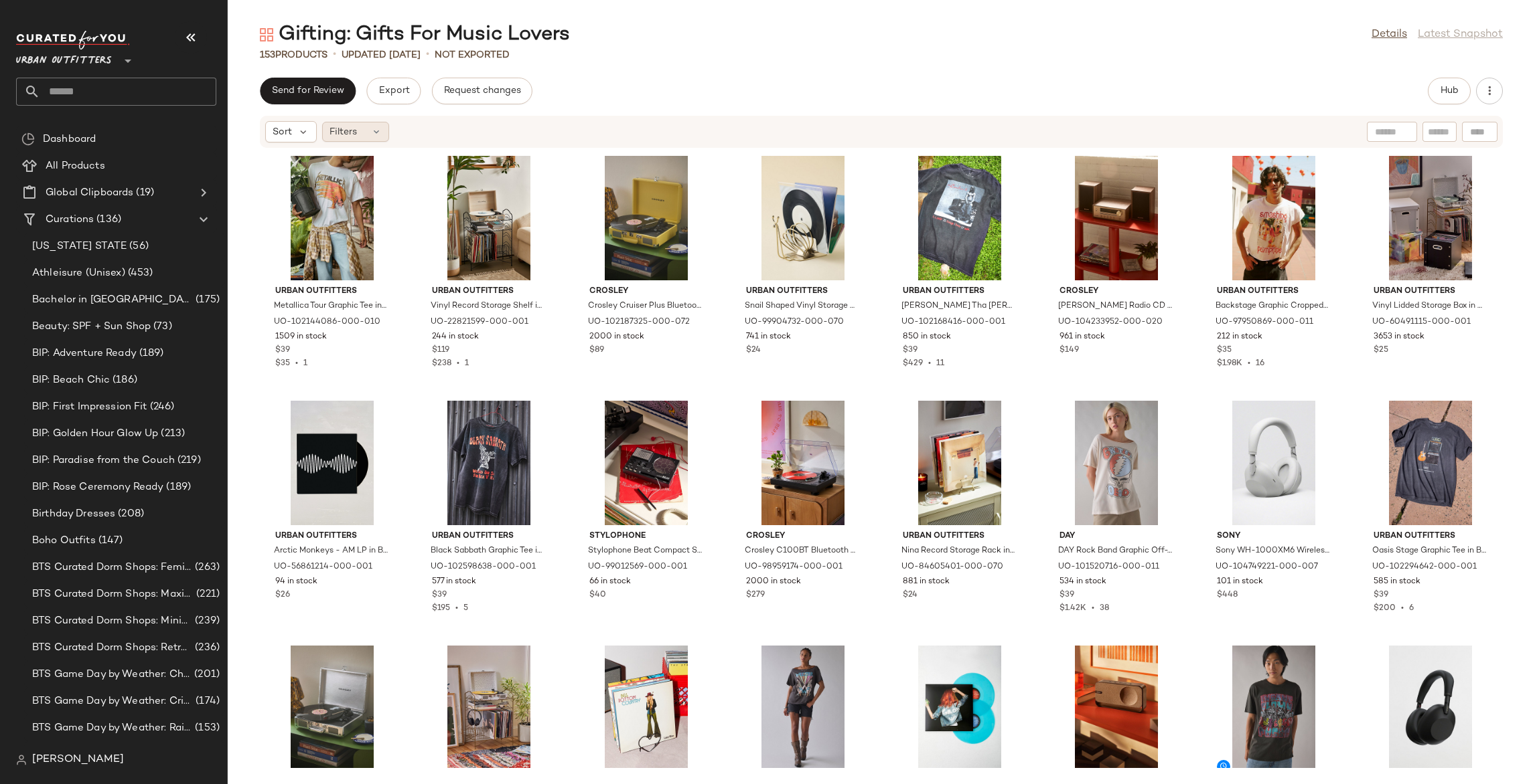
click at [357, 126] on div "Filters" at bounding box center [355, 131] width 67 height 20
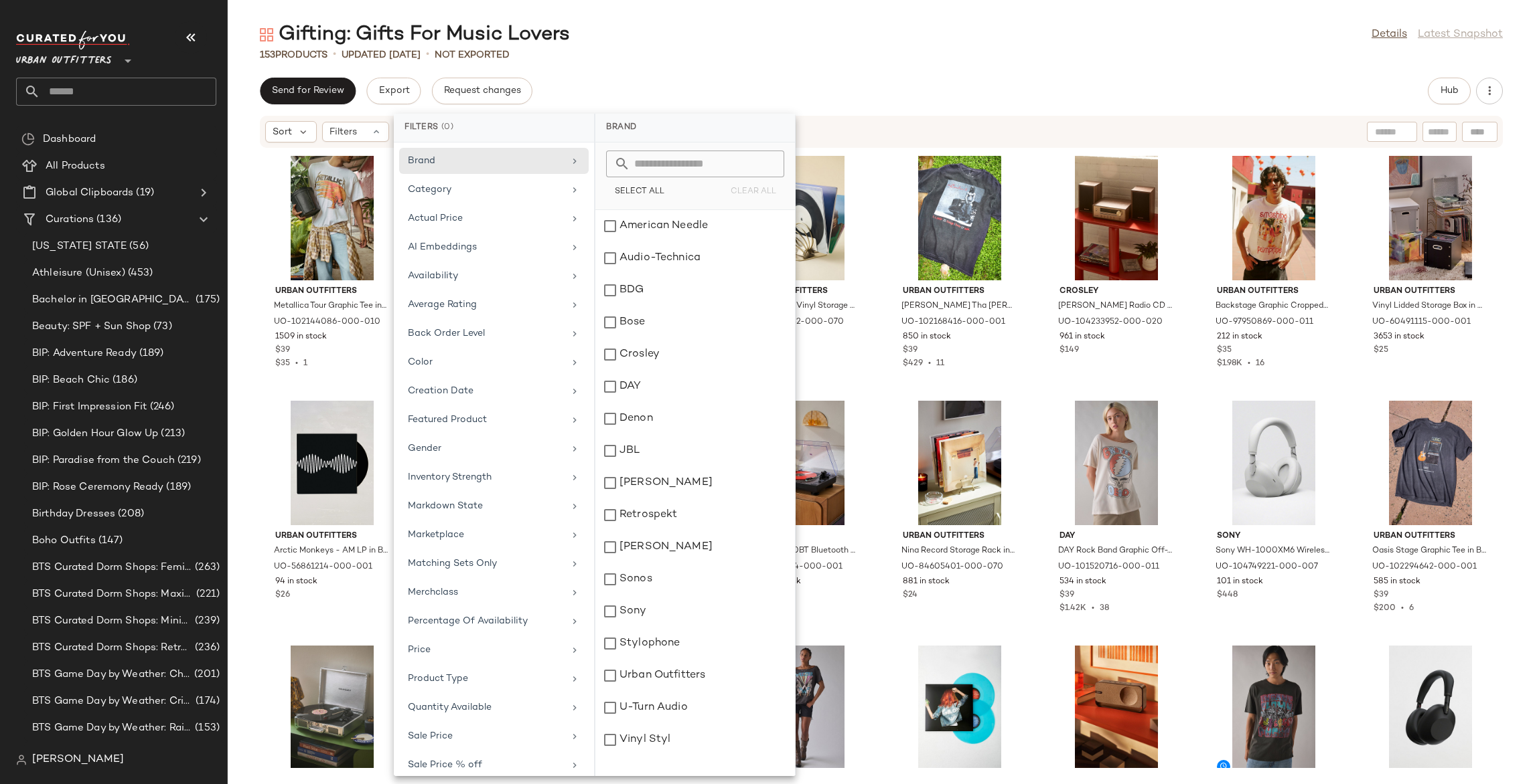
click at [749, 91] on div "Send for Review Export Request changes Hub" at bounding box center [882, 90] width 1243 height 26
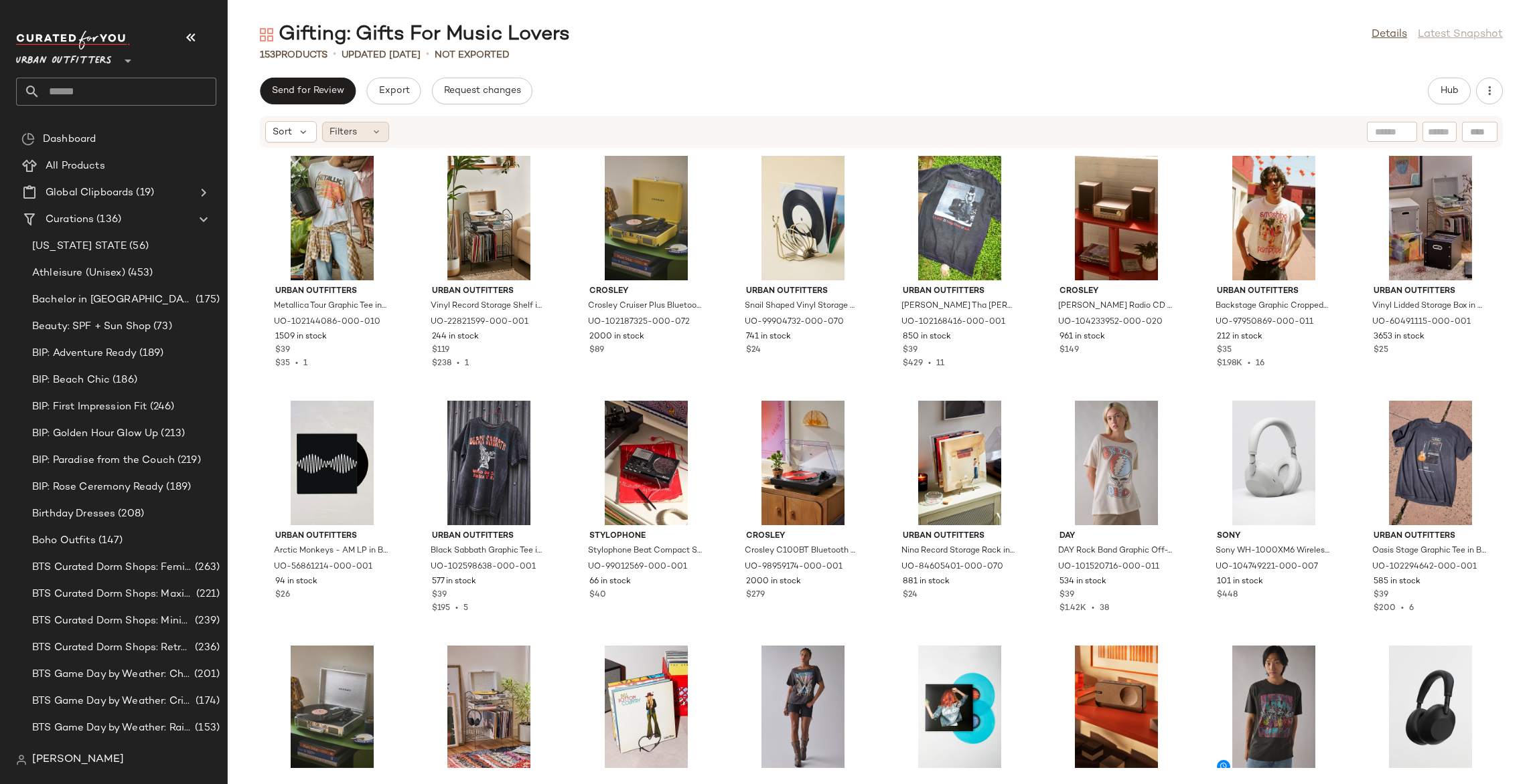
click at [332, 135] on span "Filters" at bounding box center [342, 132] width 27 height 14
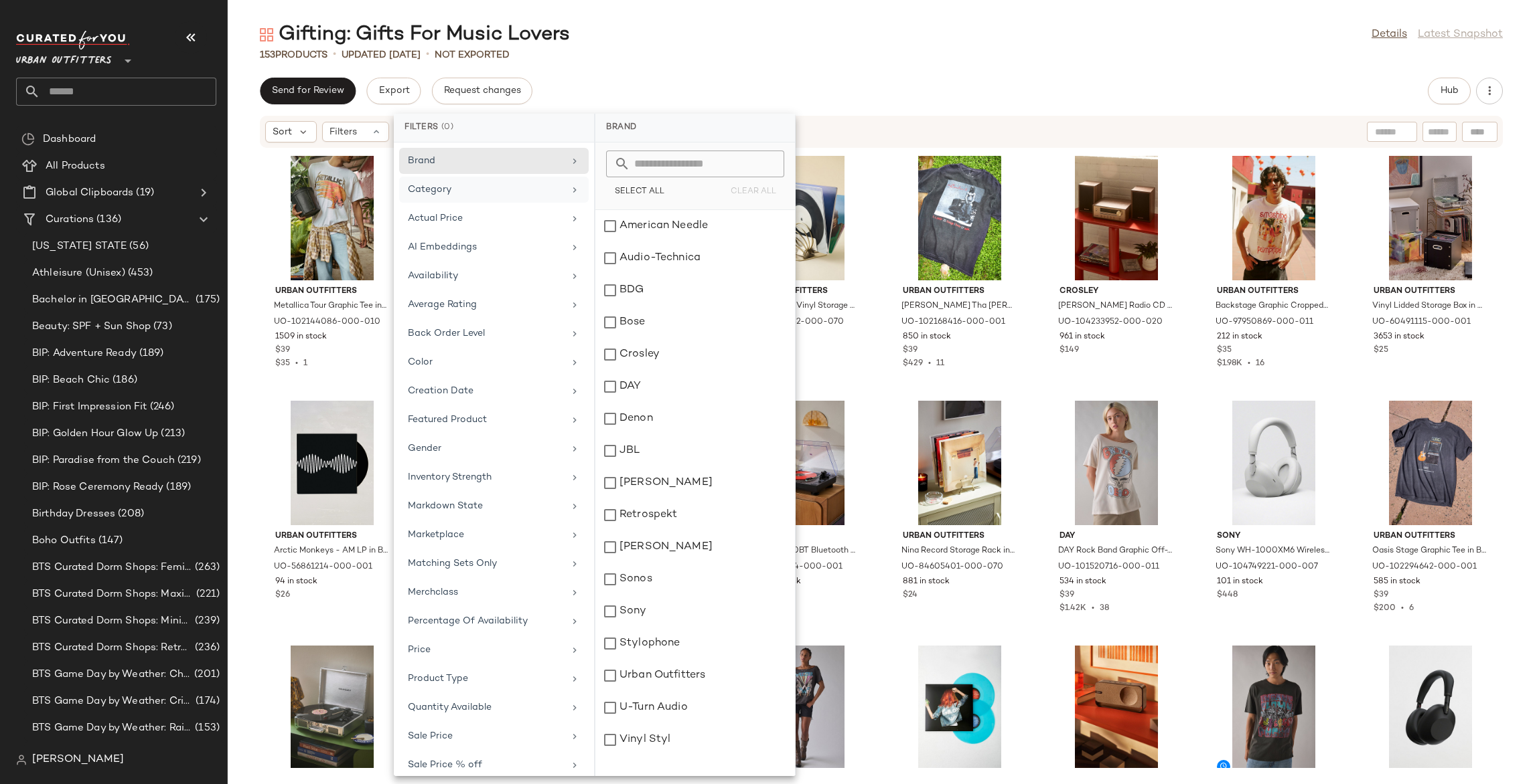
click at [484, 205] on div "Category" at bounding box center [493, 219] width 190 height 26
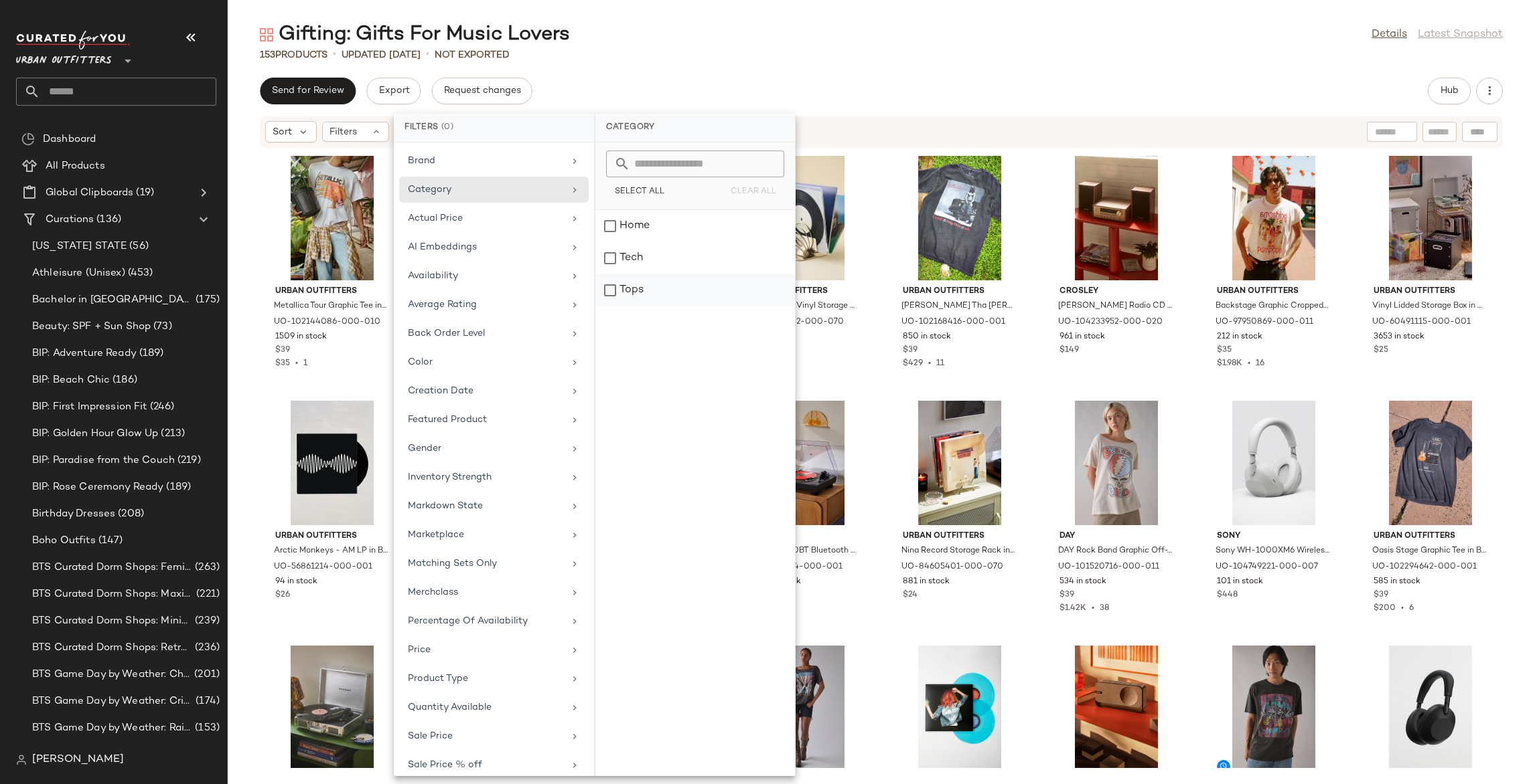
click at [626, 288] on div "Tops" at bounding box center [695, 290] width 200 height 32
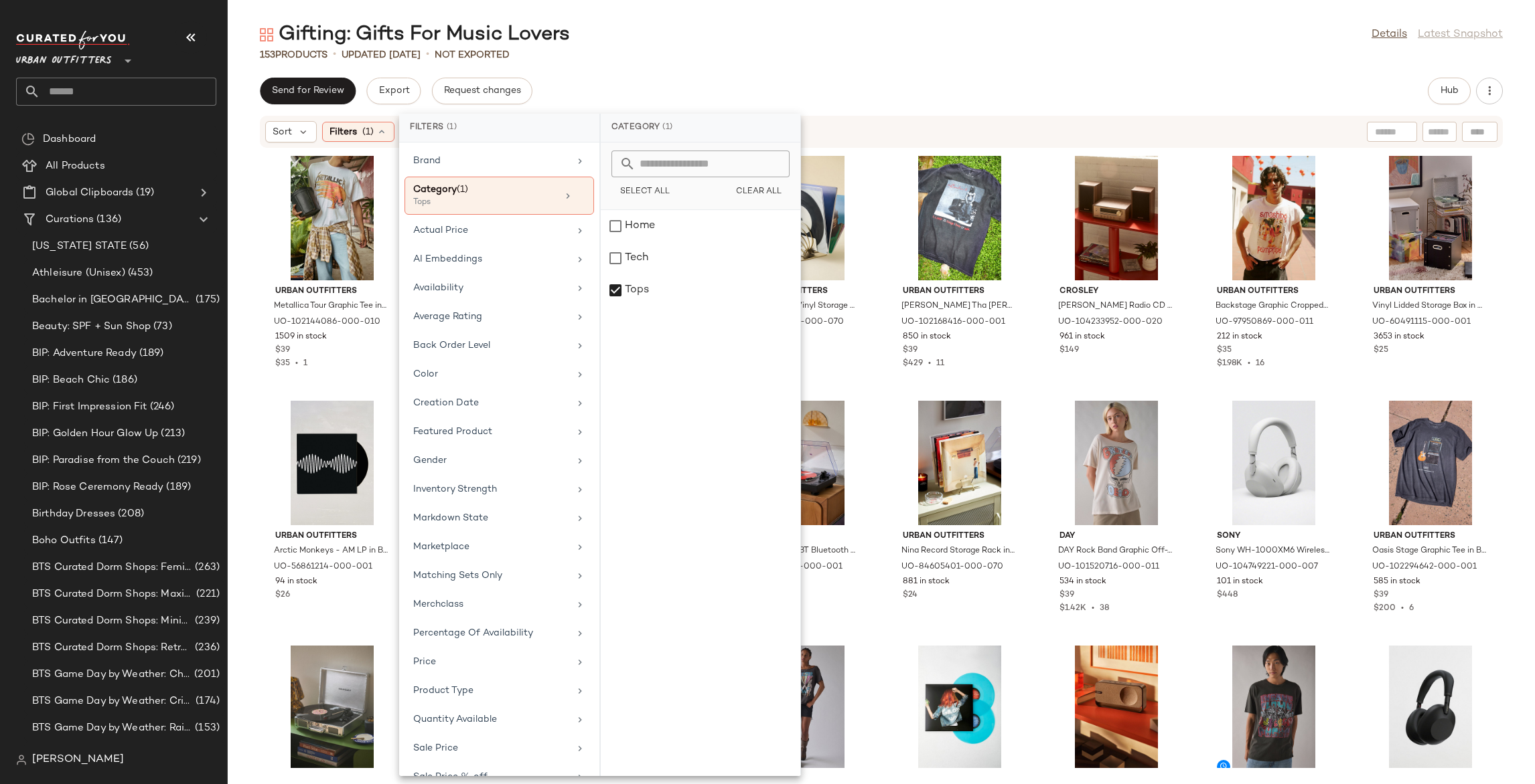
click at [668, 10] on main "Gifting: Gifts For Music Lovers Details Latest Snapshot 153 Products • updated …" at bounding box center [768, 392] width 1535 height 784
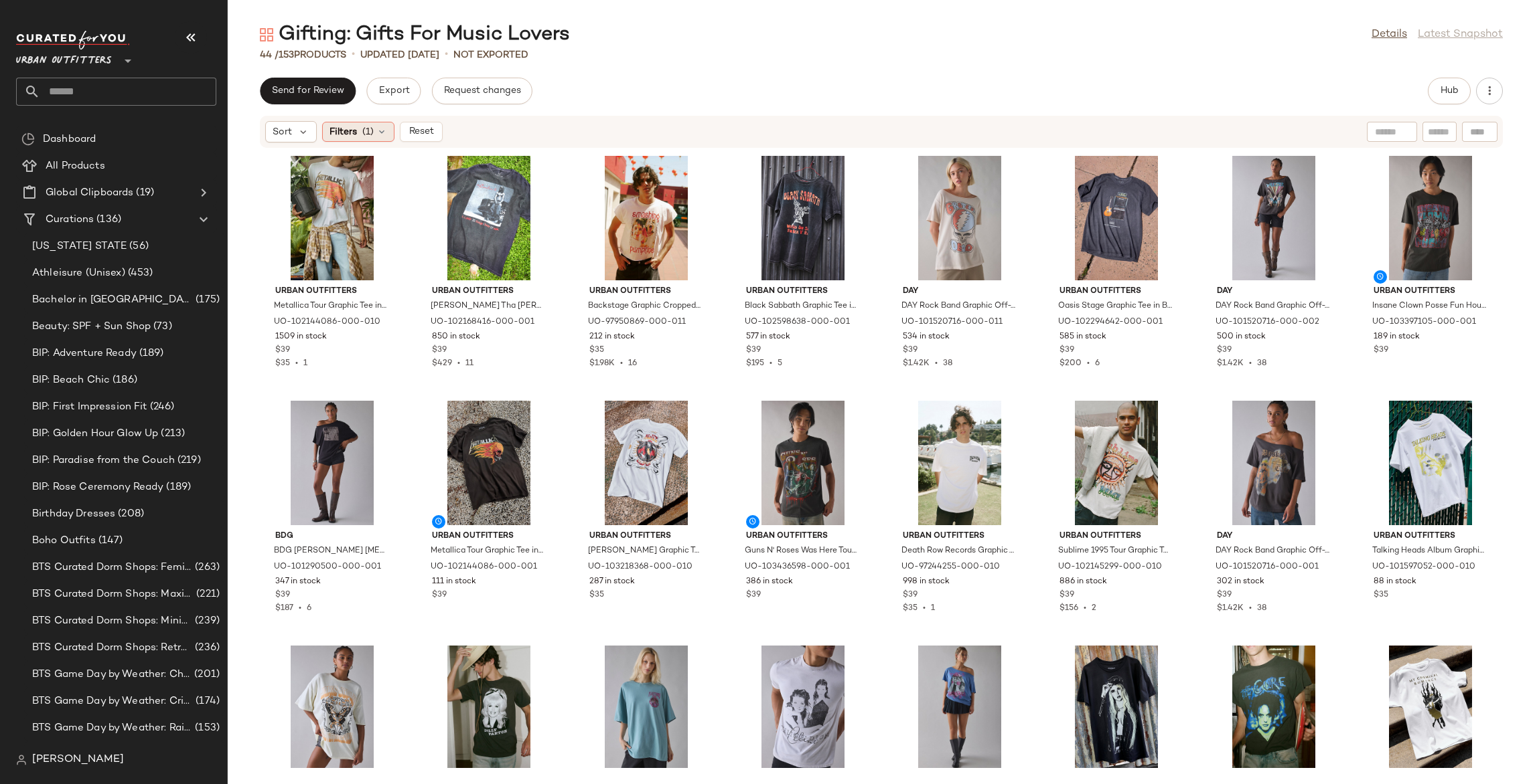
click at [372, 130] on span "(1)" at bounding box center [368, 132] width 11 height 14
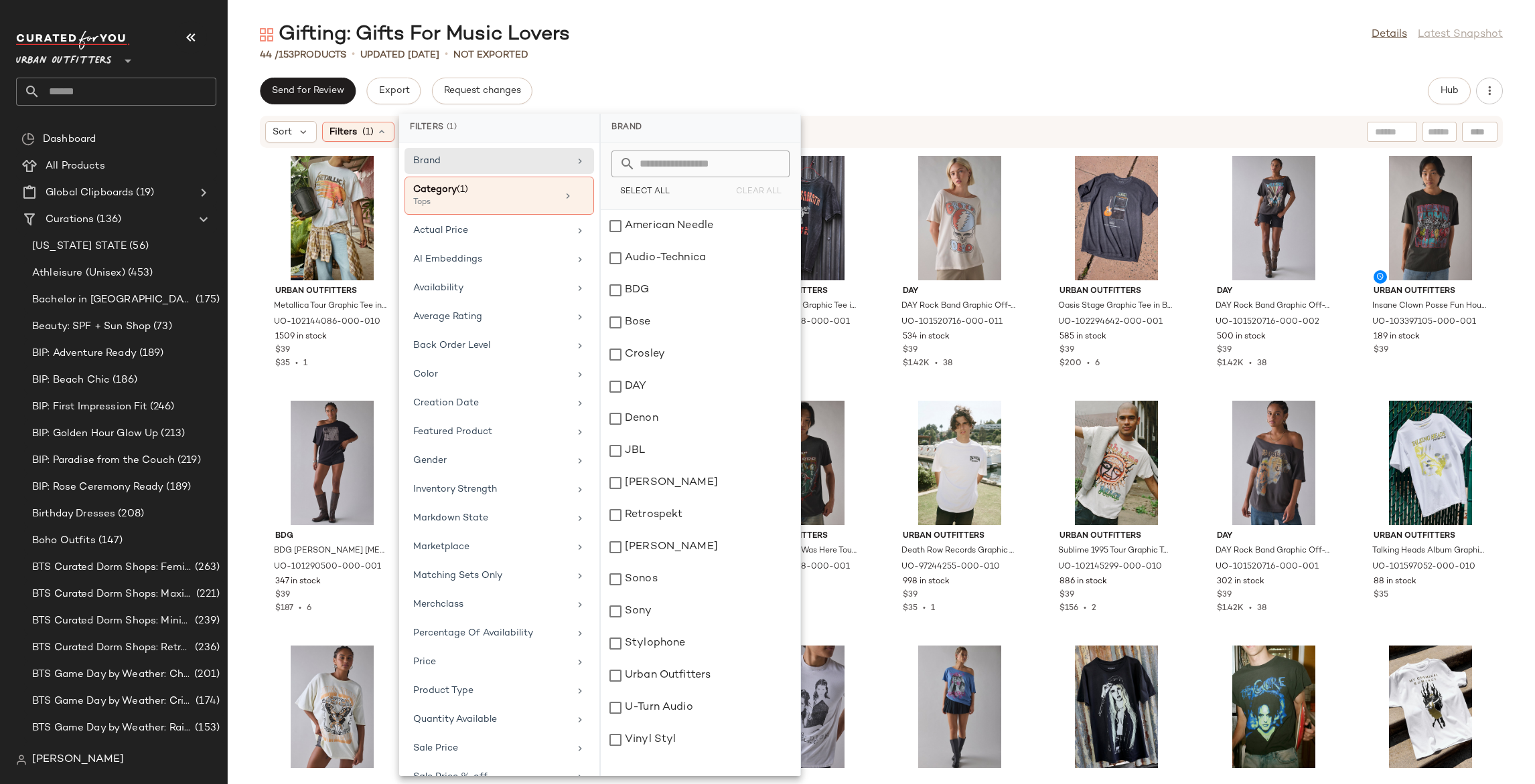
click at [929, 42] on div "Gifting: Gifts For Music Lovers Details Latest Snapshot" at bounding box center [881, 35] width 1307 height 26
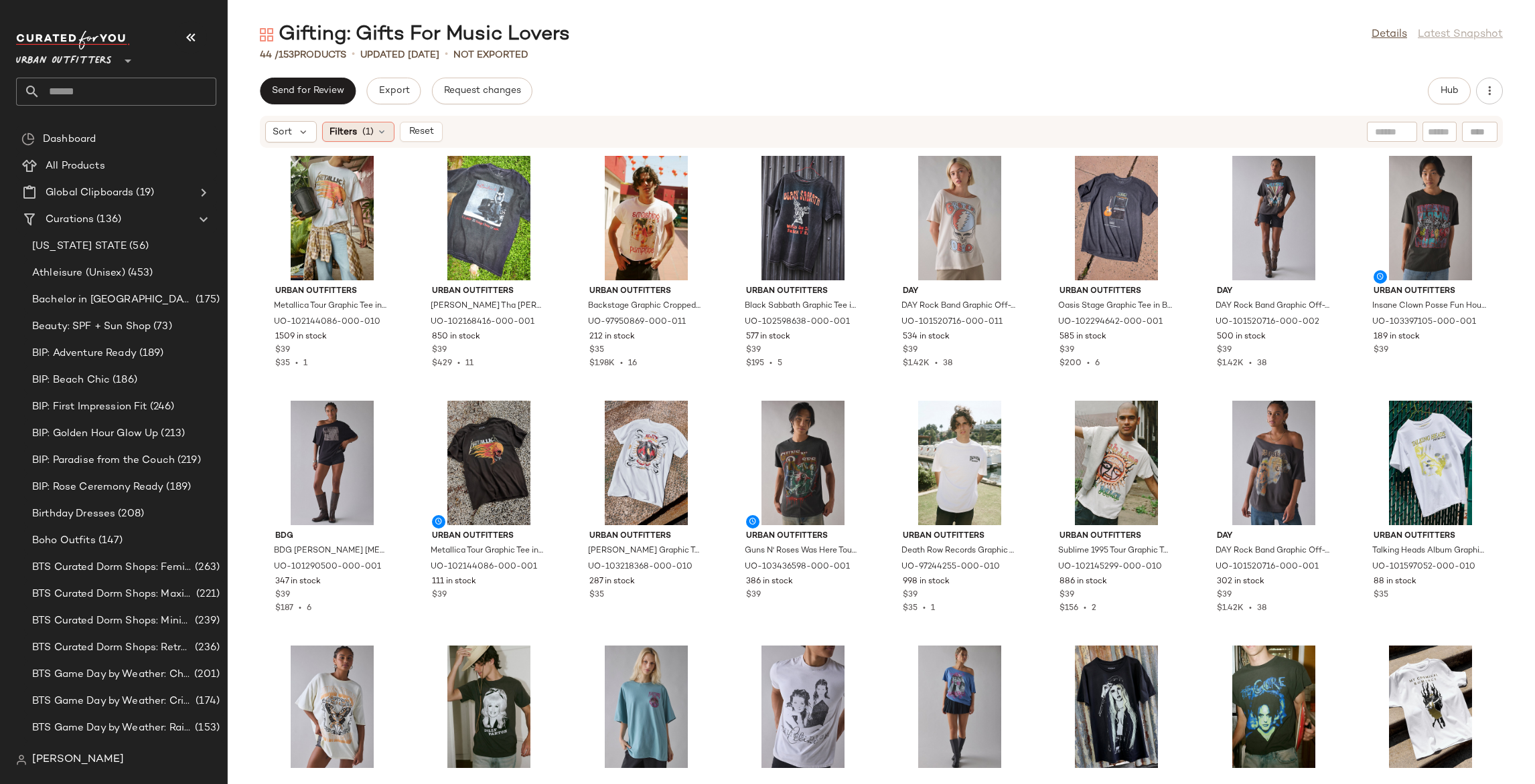
click at [358, 130] on div "Filters (1)" at bounding box center [358, 131] width 73 height 20
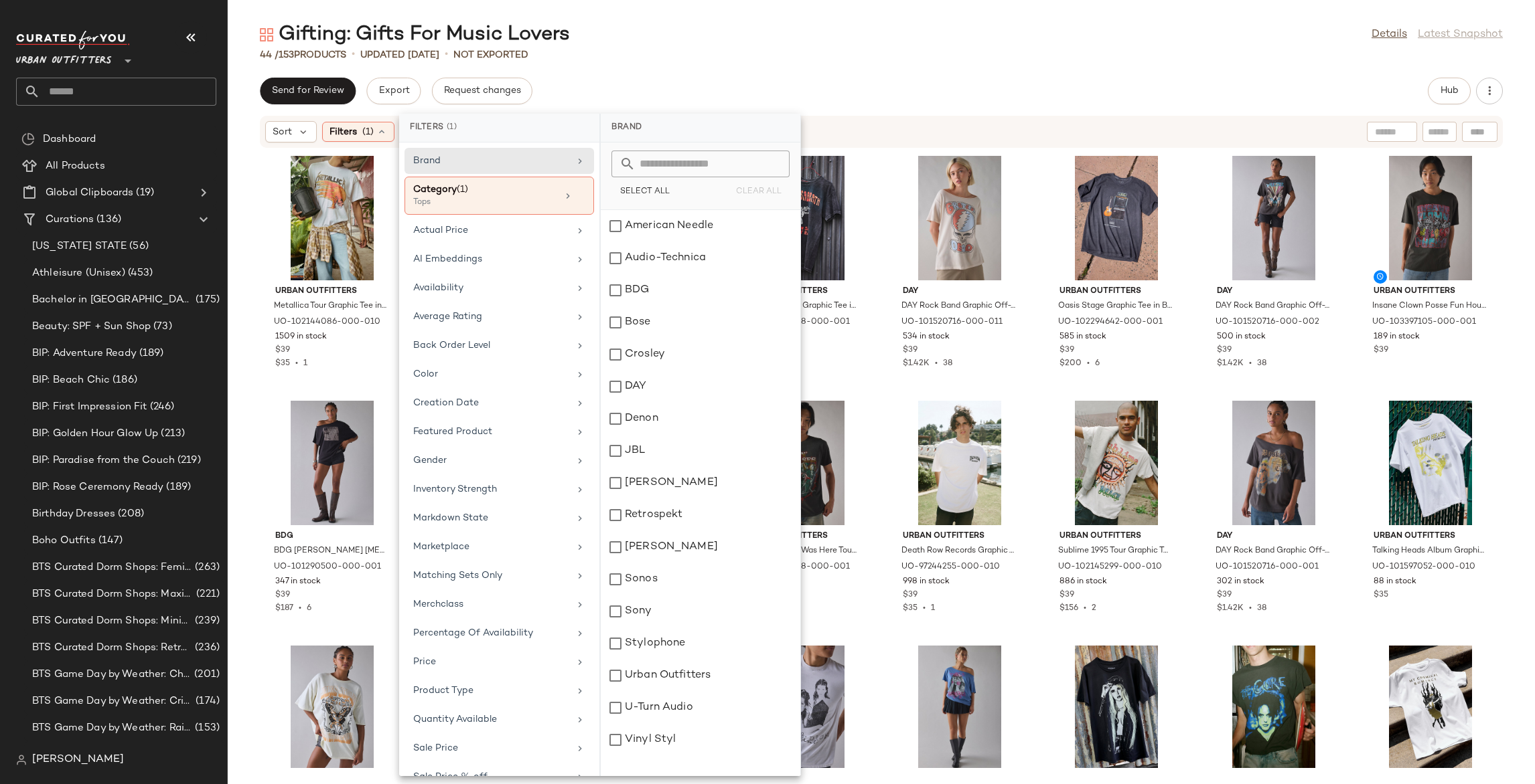
click at [635, 97] on div "Send for Review Export Request changes Hub" at bounding box center [882, 90] width 1243 height 26
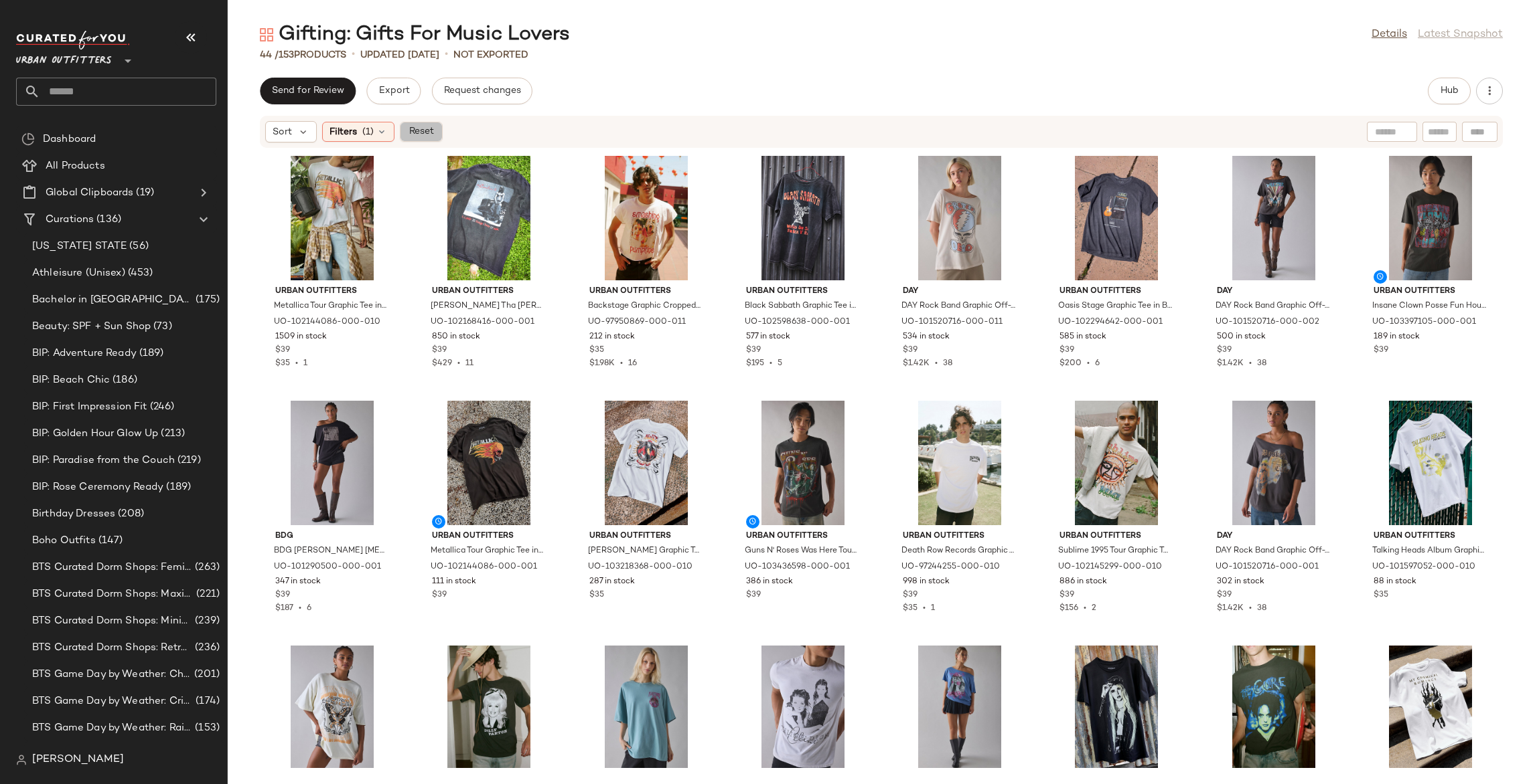
click at [413, 136] on span "Reset" at bounding box center [420, 131] width 25 height 10
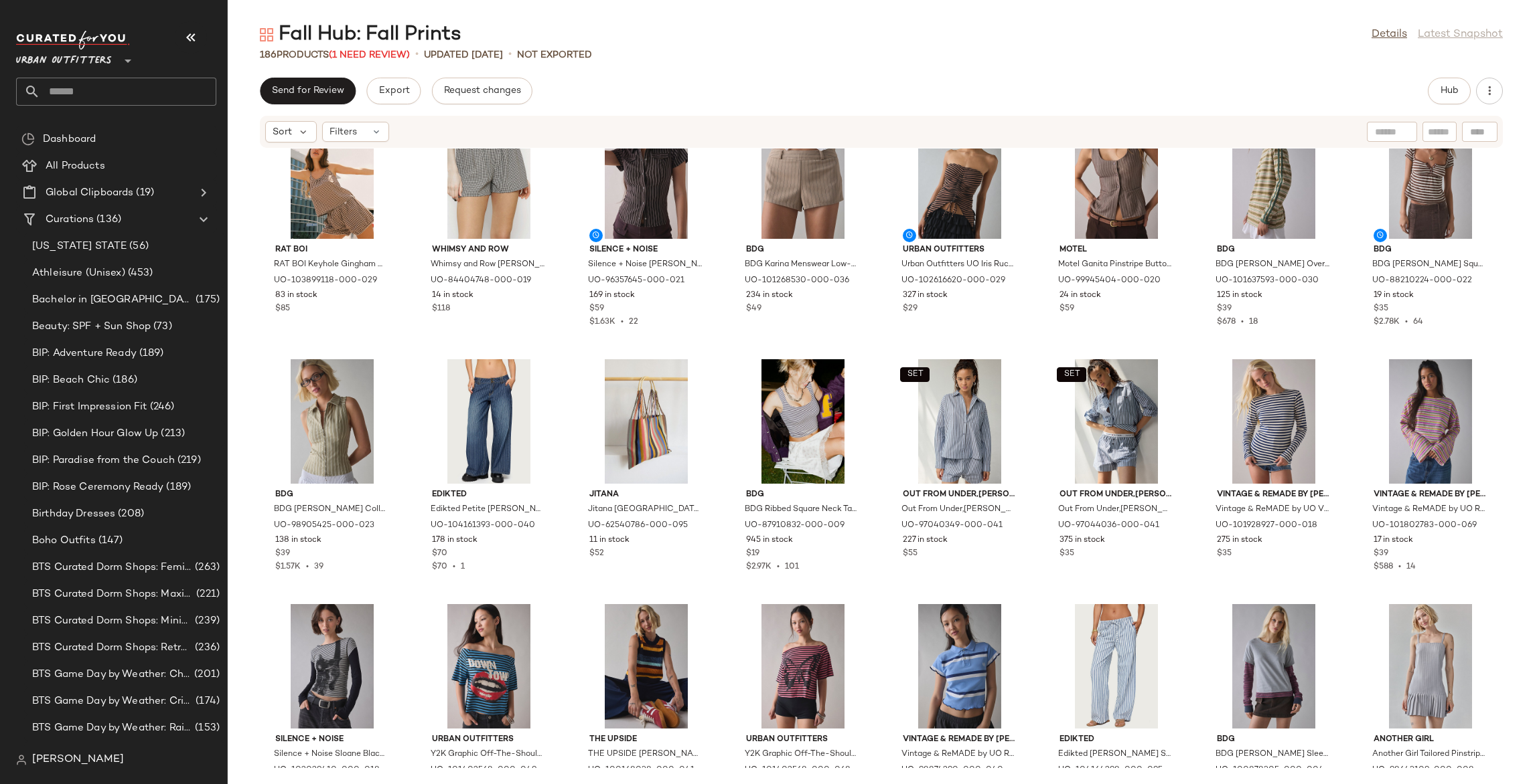
scroll to position [1263, 0]
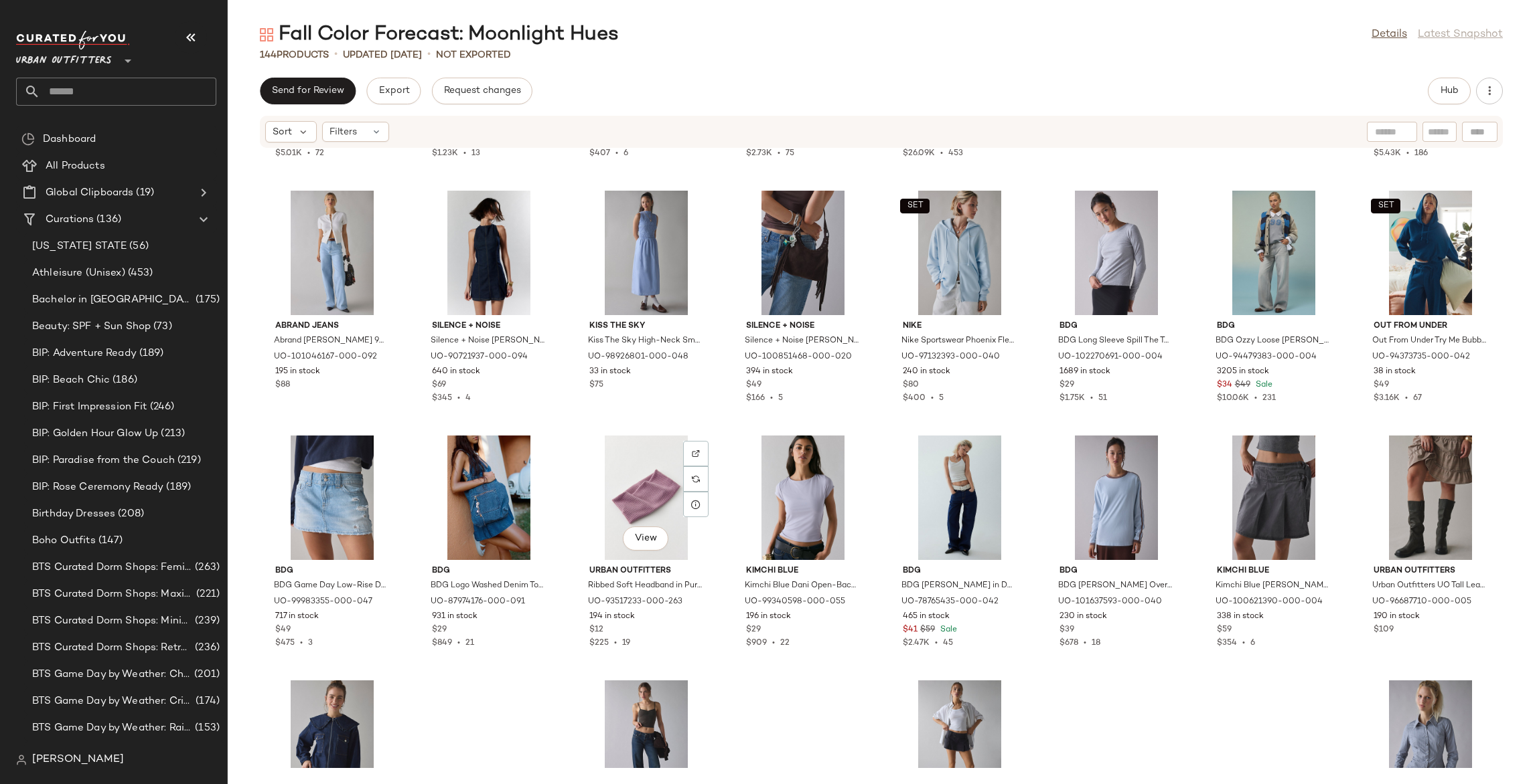
scroll to position [3206, 0]
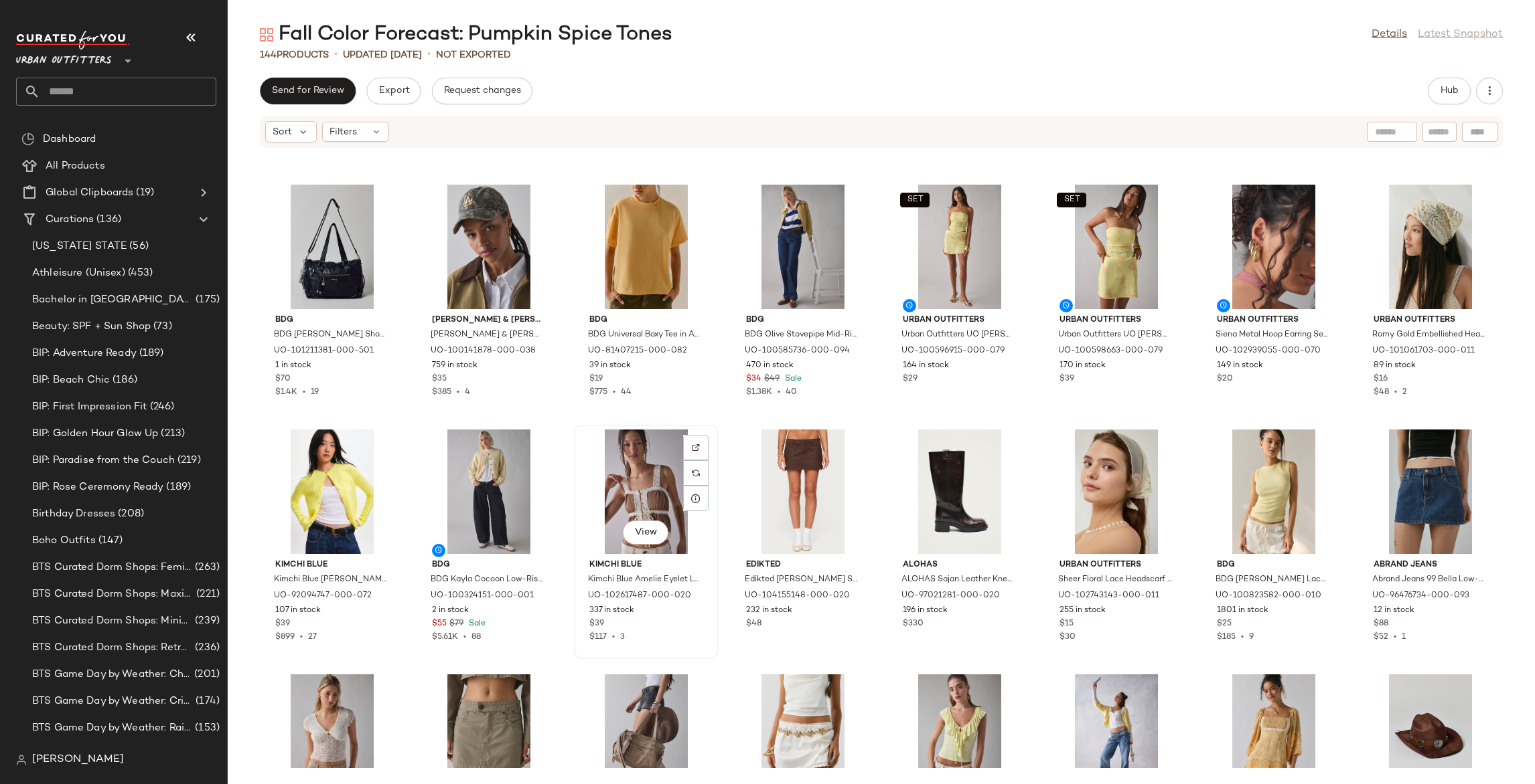
scroll to position [1892, 0]
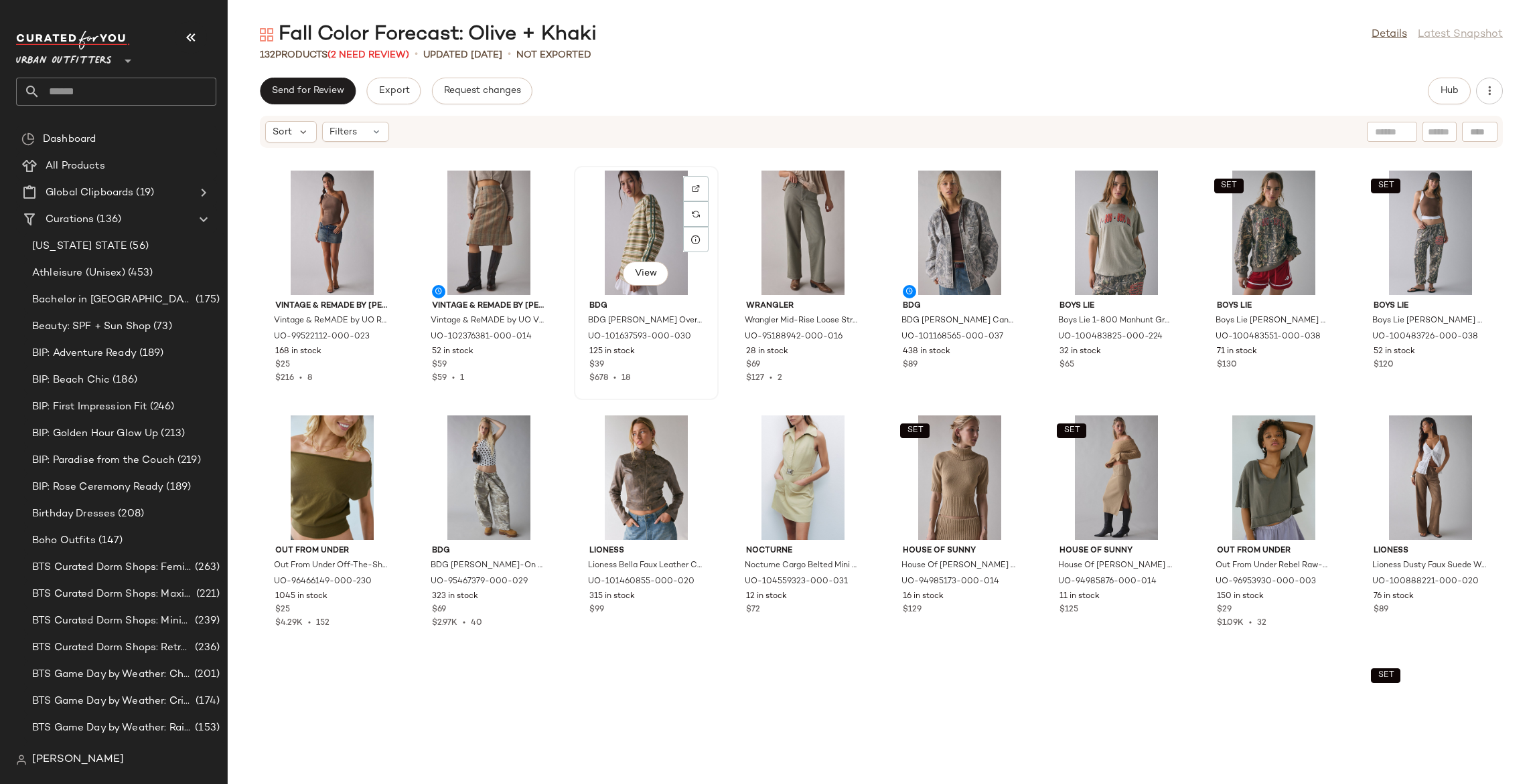
scroll to position [553, 0]
